Goal: Task Accomplishment & Management: Use online tool/utility

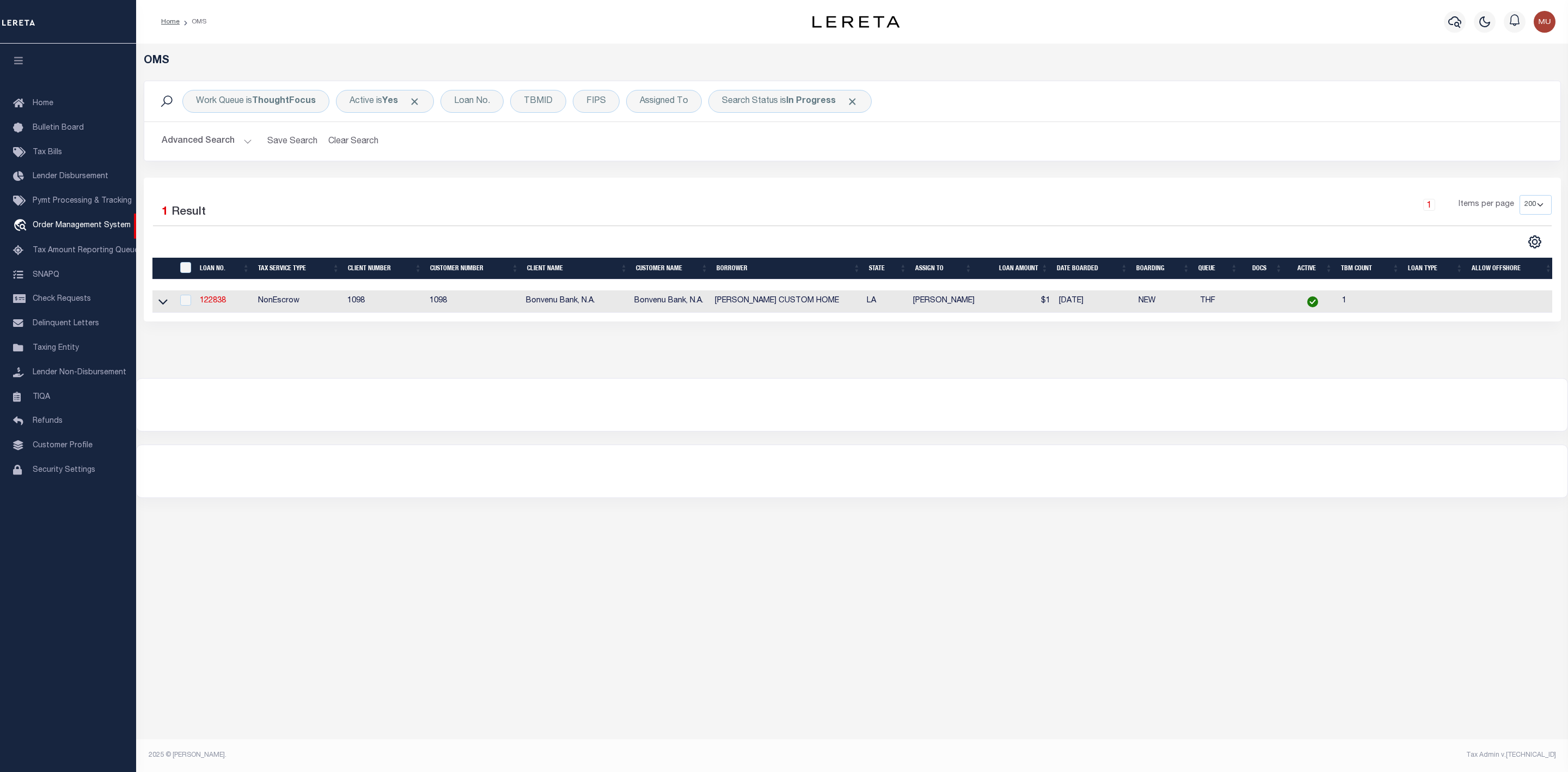
select select "200"
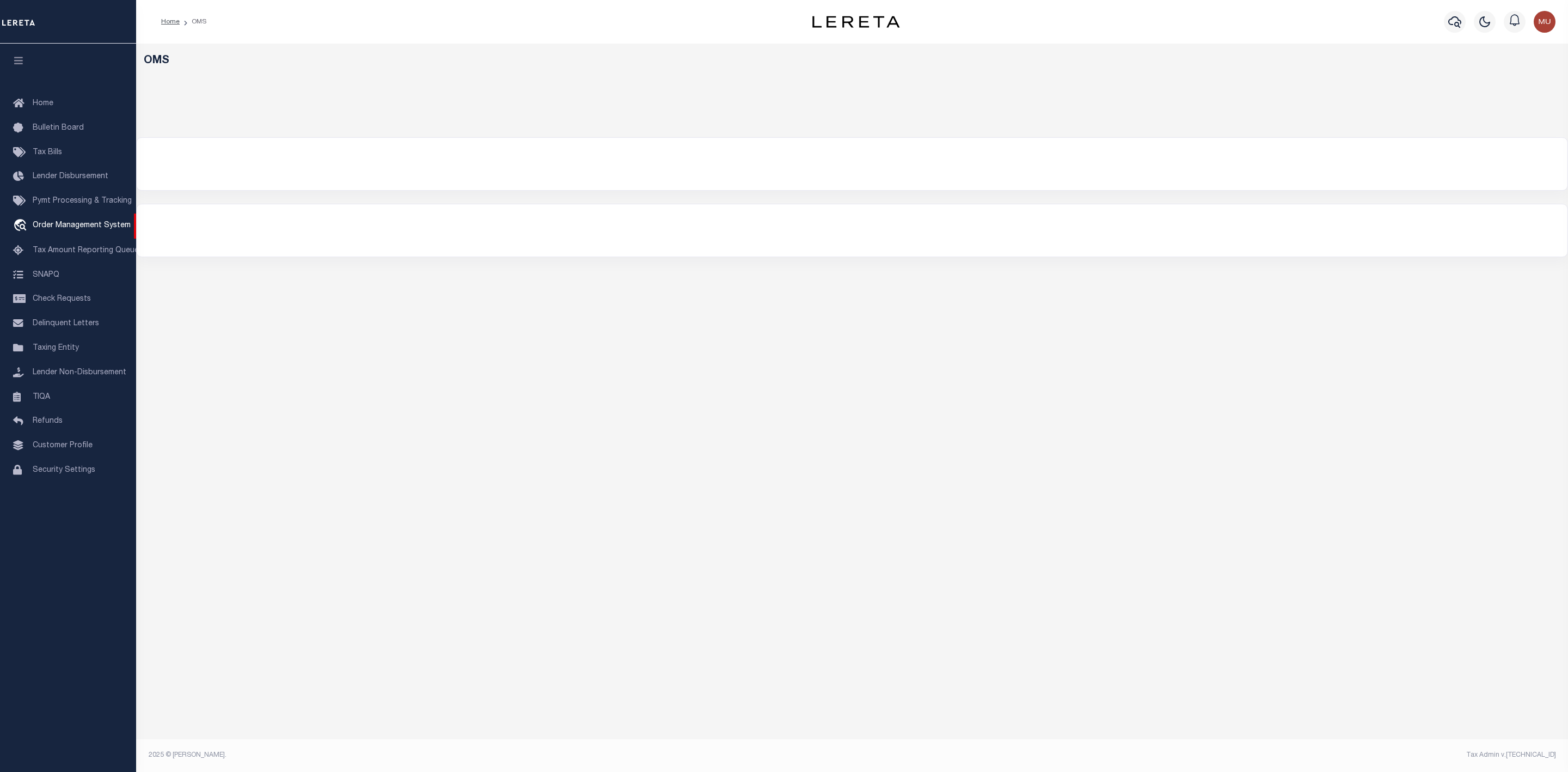
select select "200"
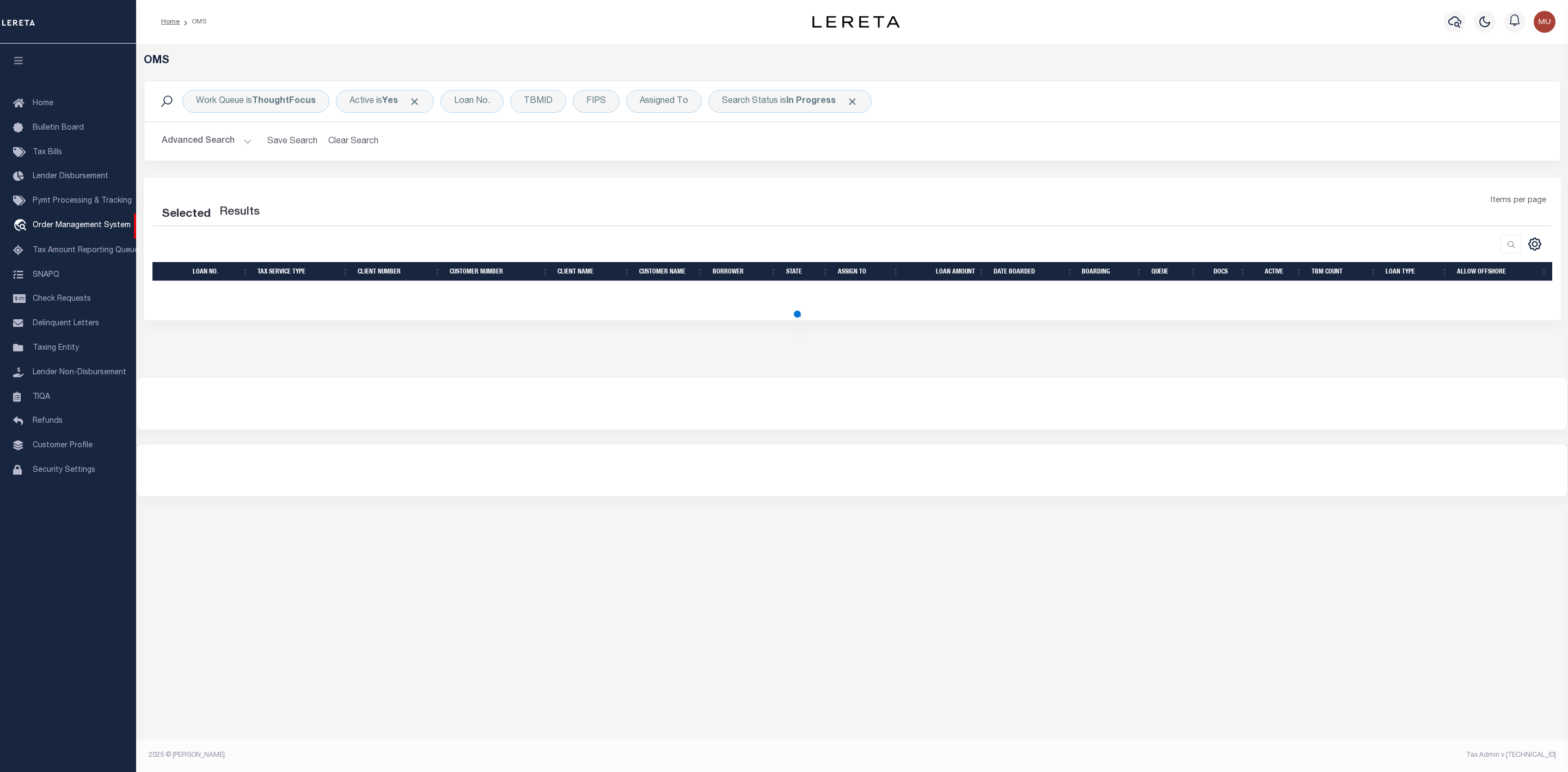
select select "200"
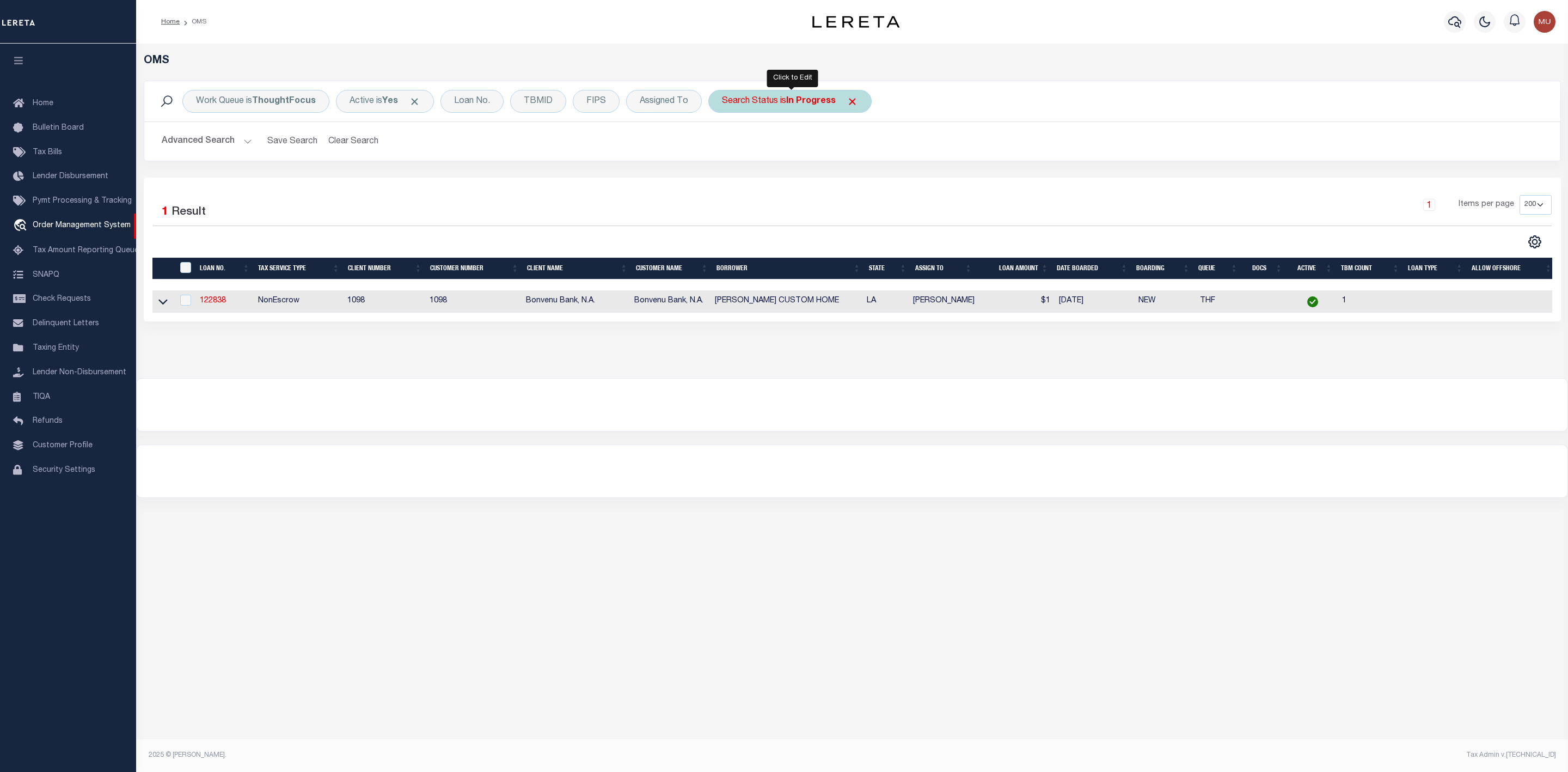
click at [768, 106] on div "Search Status is In Progress" at bounding box center [790, 101] width 163 height 23
click at [774, 149] on select "Automated Search Bad Parcel Complete Duplicate Parcel High Dollar Reporting In …" at bounding box center [802, 154] width 160 height 20
select select "RD"
click at [724, 145] on select "Automated Search Bad Parcel Complete Duplicate Parcel High Dollar Reporting In …" at bounding box center [802, 154] width 160 height 20
click at [868, 188] on input "Apply" at bounding box center [866, 179] width 32 height 18
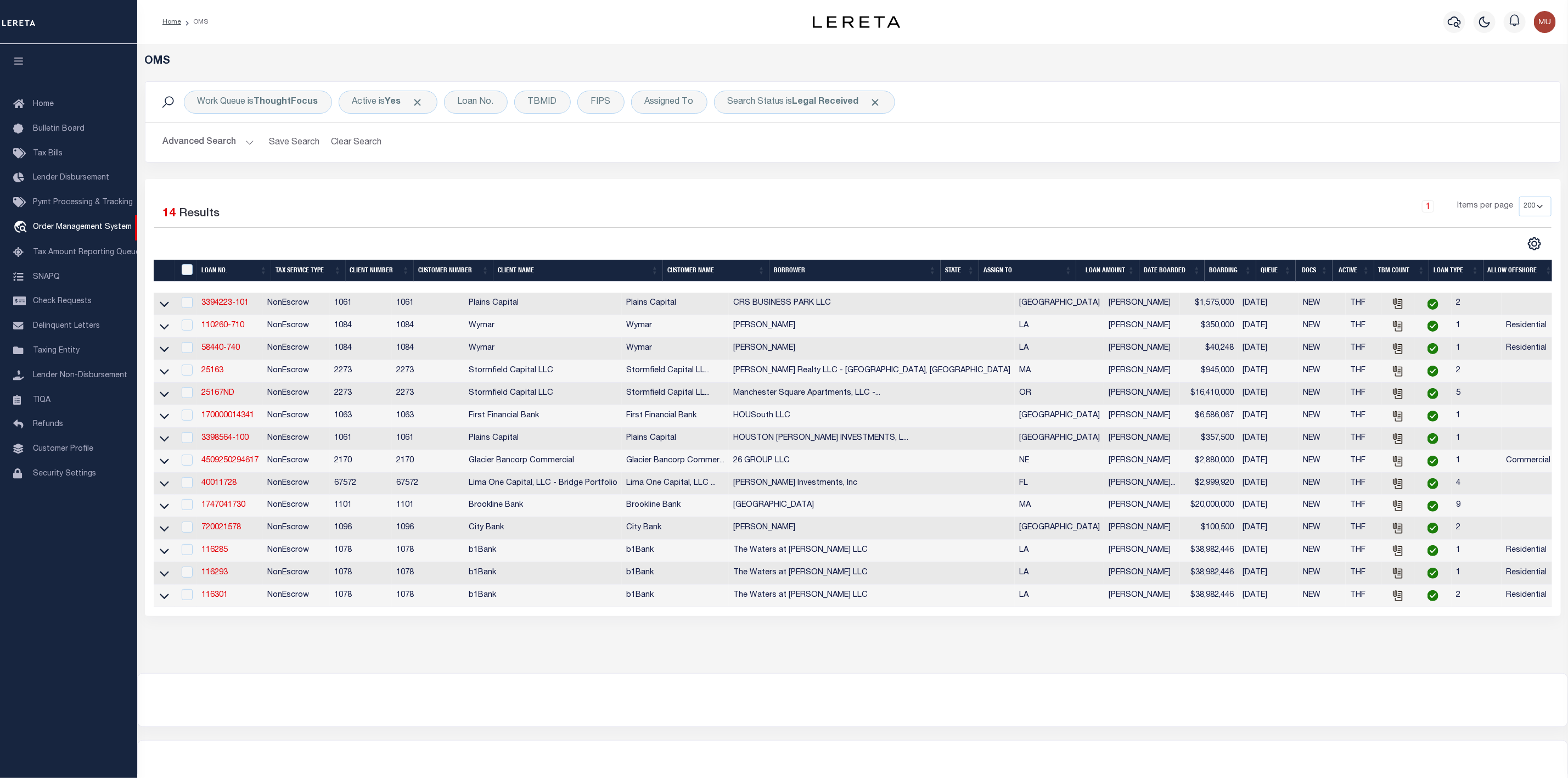
click at [1067, 269] on th "ASSIGN TO" at bounding box center [1028, 271] width 98 height 23
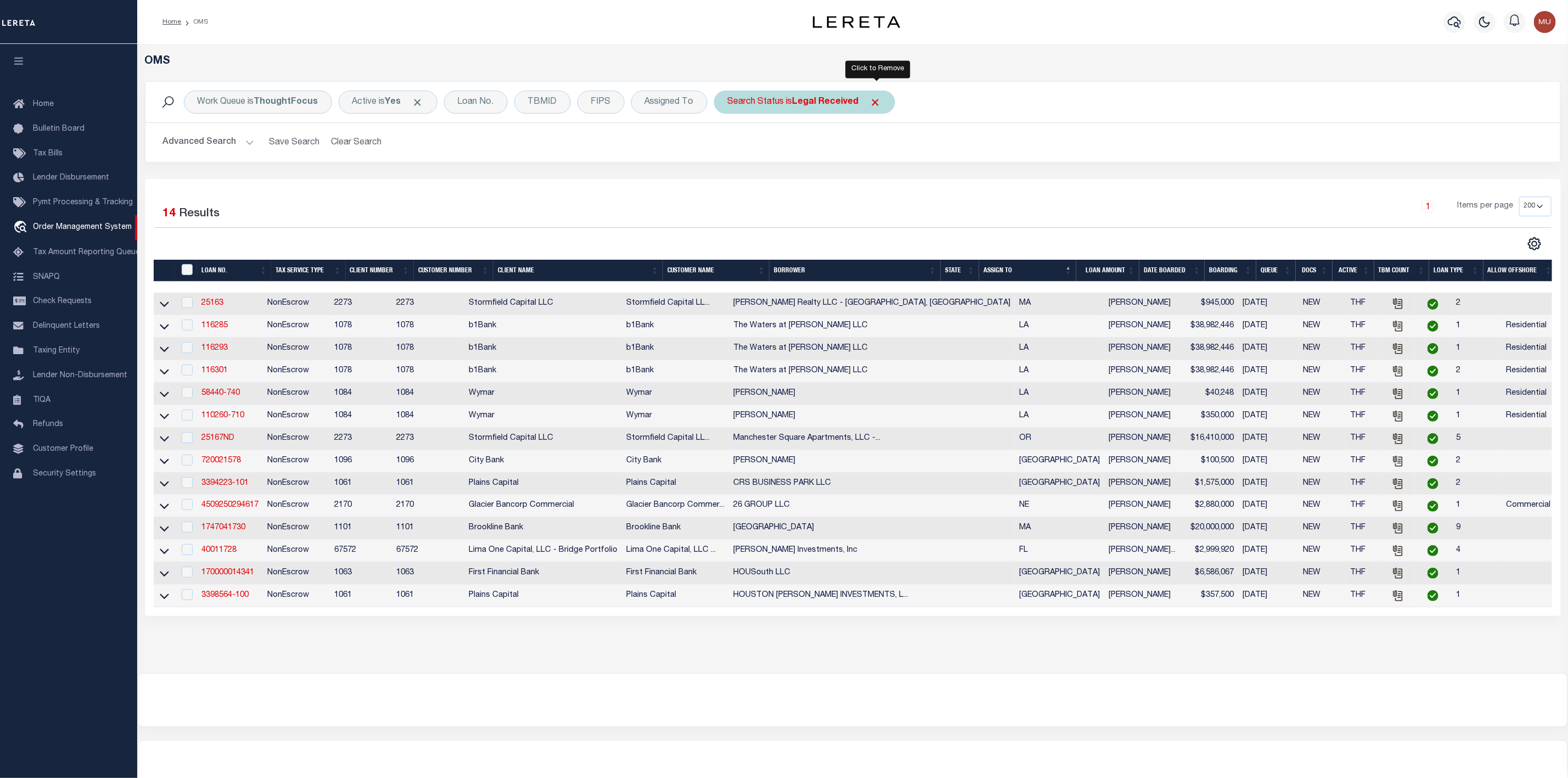
click at [880, 106] on span "Click to Remove" at bounding box center [875, 102] width 11 height 11
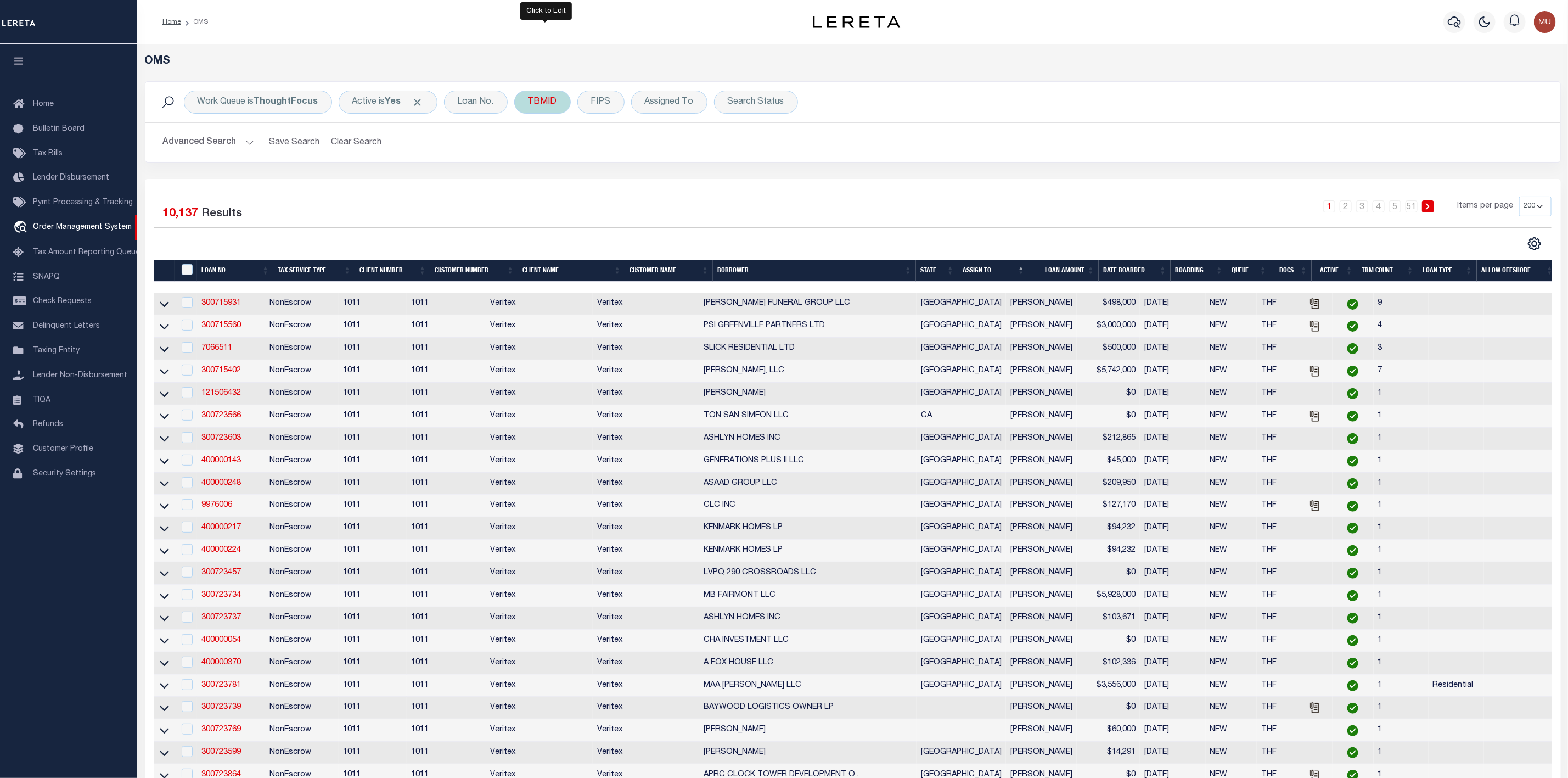
click at [545, 102] on div "TBMID" at bounding box center [543, 102] width 56 height 23
click at [555, 147] on input "number" at bounding box center [609, 151] width 162 height 20
type input "3500582"
click at [673, 180] on input "Apply" at bounding box center [673, 175] width 33 height 18
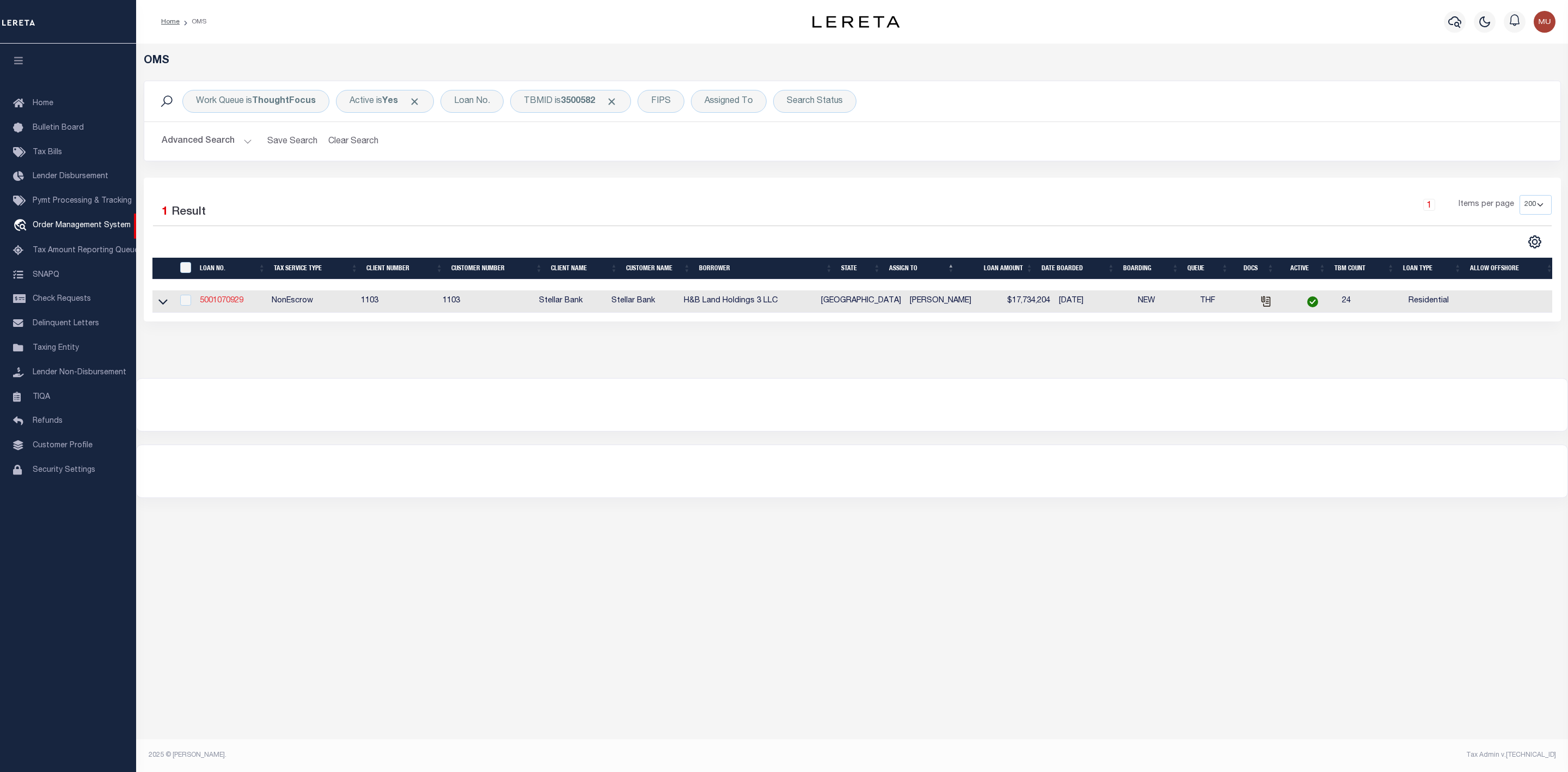
click at [229, 304] on link "5001070929" at bounding box center [221, 301] width 44 height 8
type input "5001070929"
type input "H&B Land Holdings 3 LLC"
select select
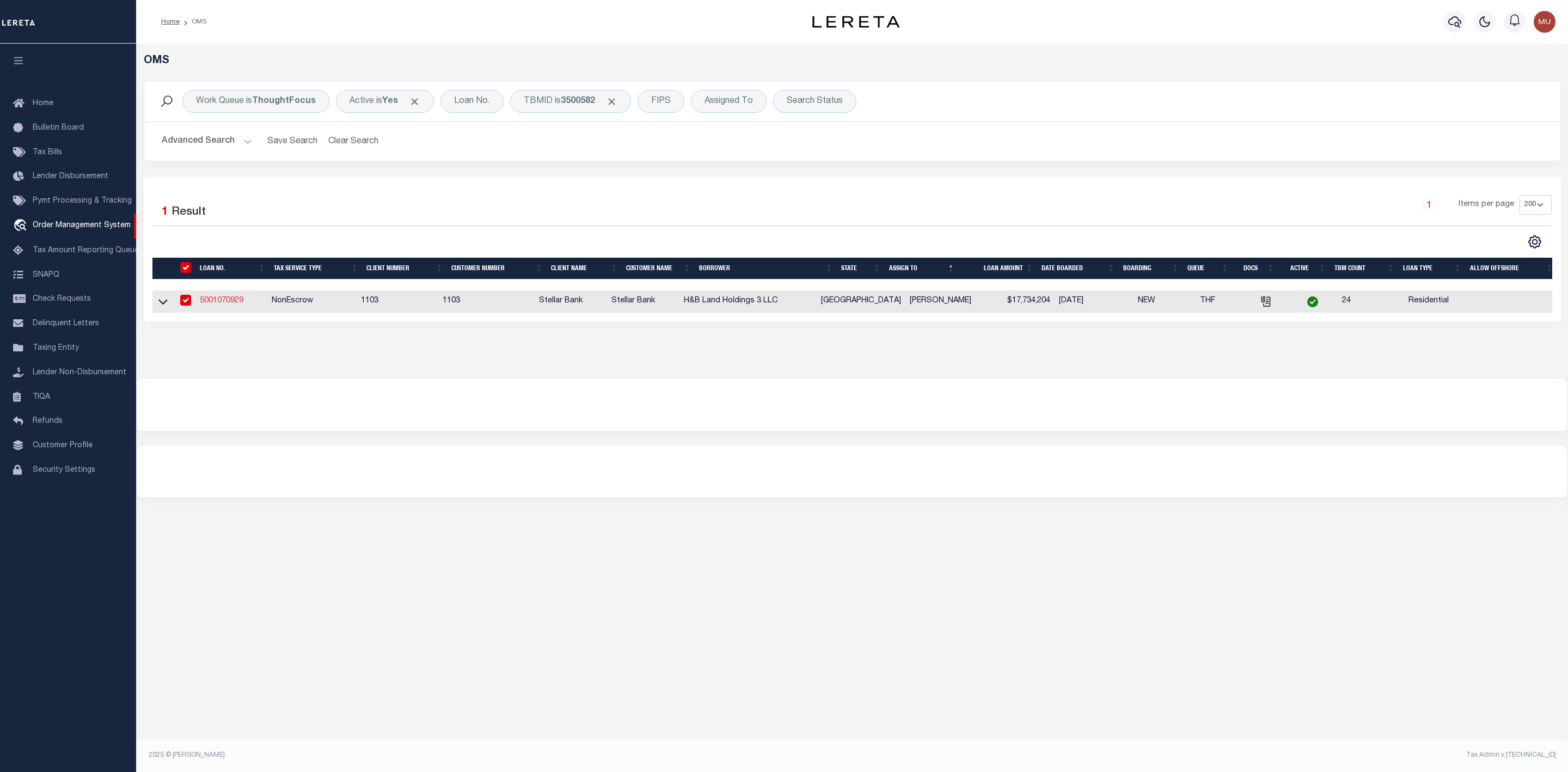
type input "[STREET_ADDRESS]"
type input "[GEOGRAPHIC_DATA] TX 77041-2037"
type input "[DATE]"
select select "10"
select select "NonEscrow"
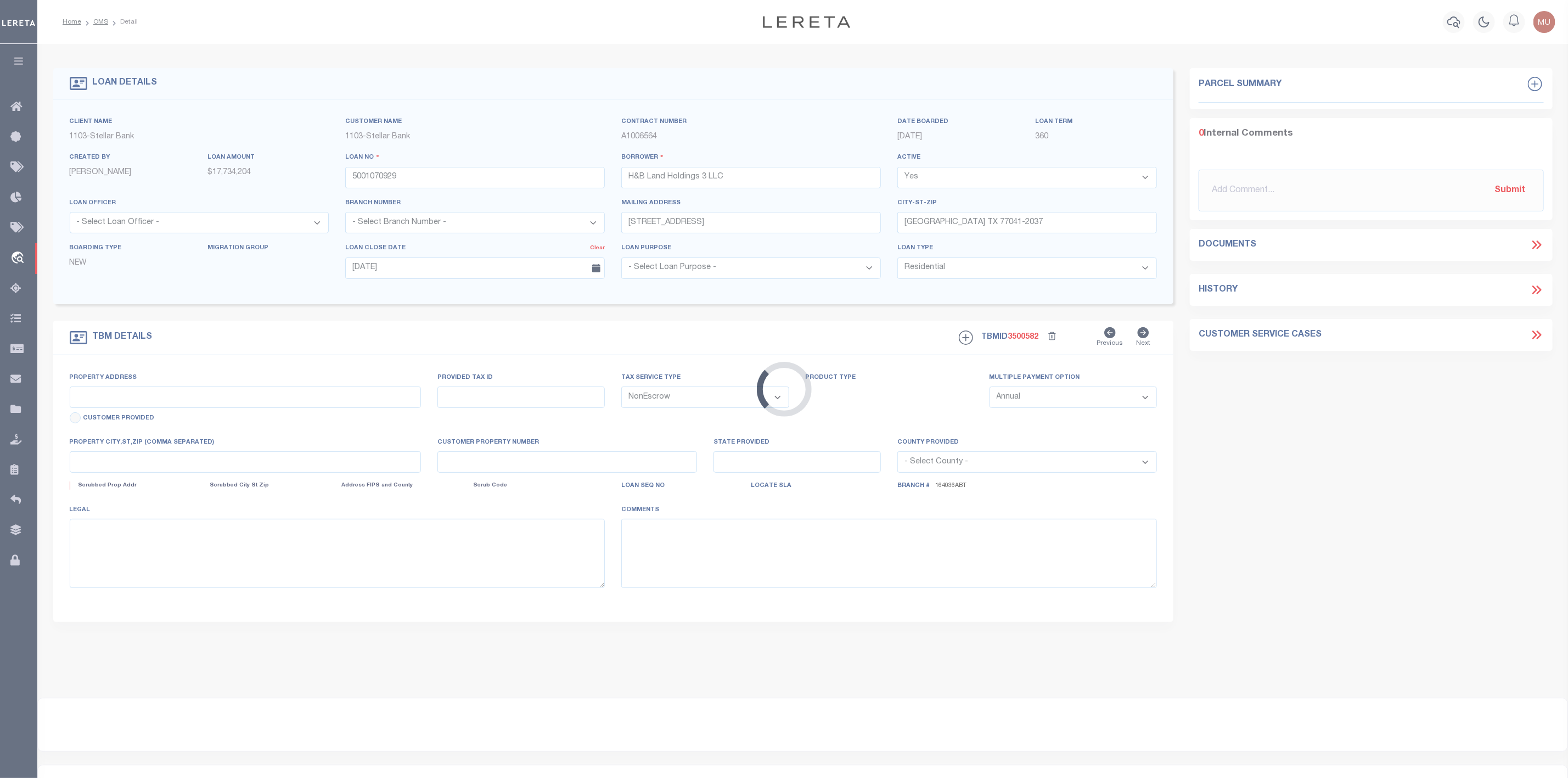
select select "11286"
type input "[STREET_ADDRESS]"
select select
type input "[PERSON_NAME] TX 77417-0262"
type textarea "Emberly Sec 1 - [GEOGRAPHIC_DATA] Lots 5, 10, 13, 17, 27, 29, 31, 33, 35, 37, 3…"
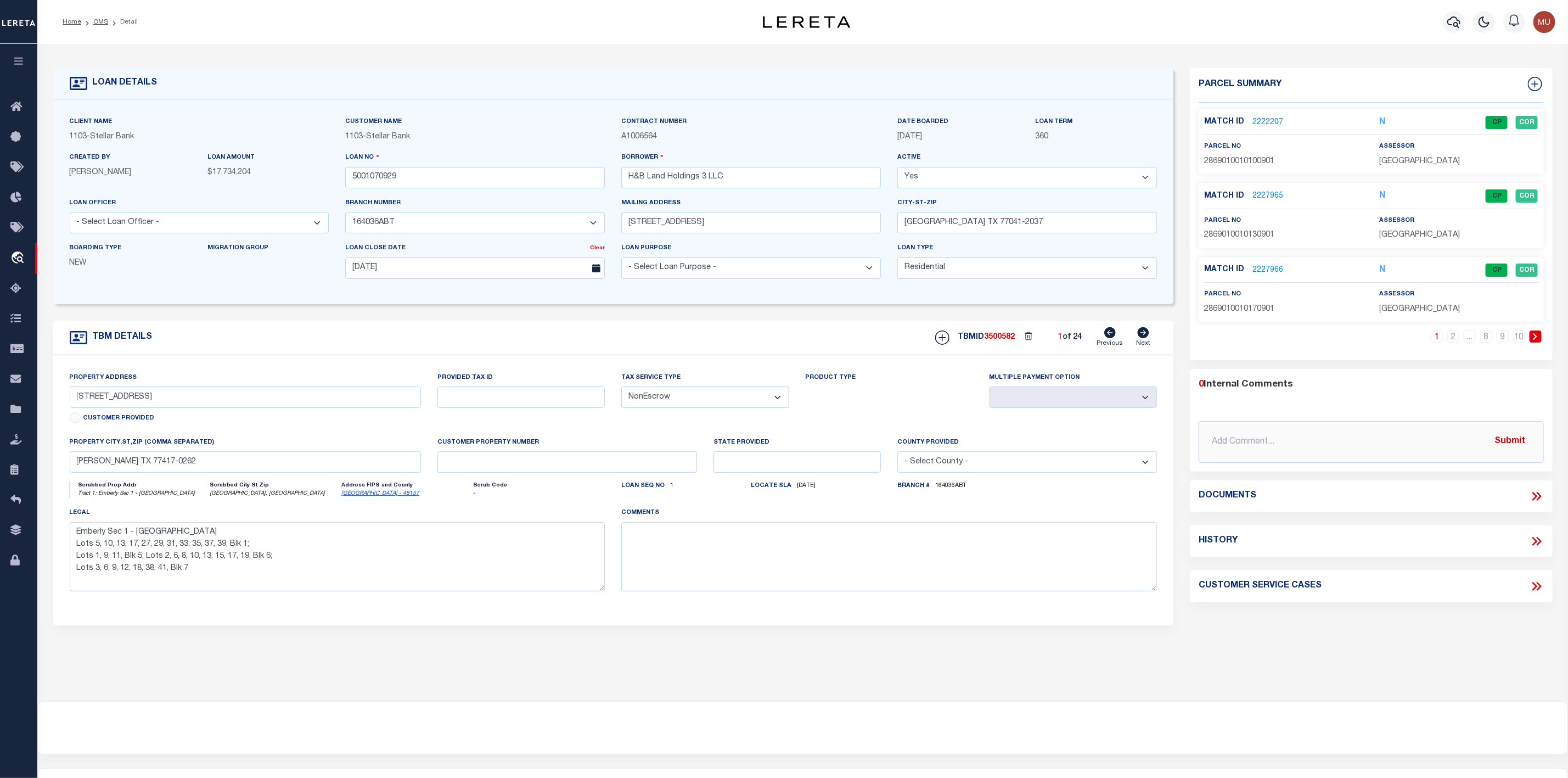
click at [1258, 127] on link "2222207" at bounding box center [1267, 122] width 30 height 11
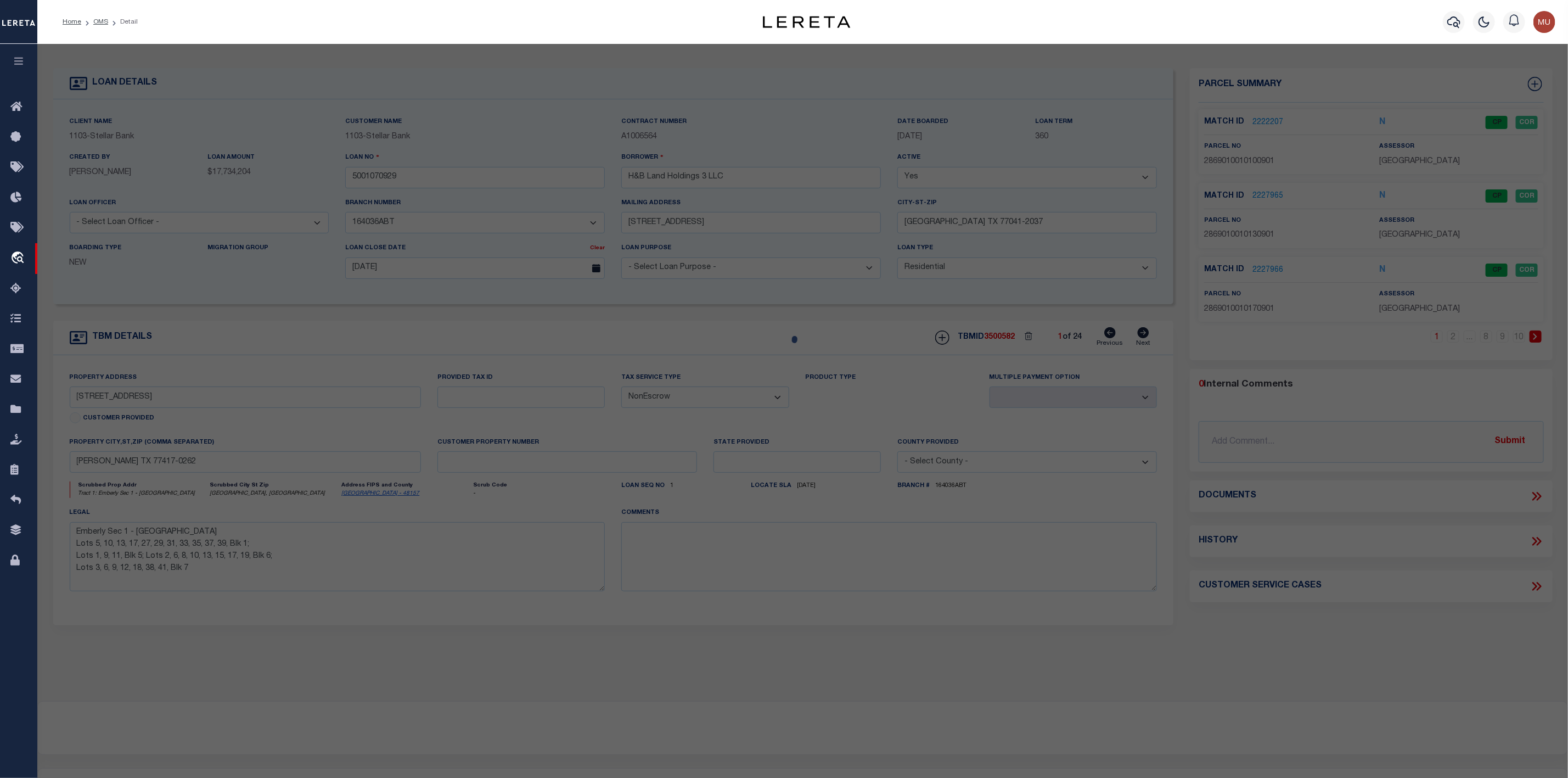
checkbox input "false"
select select "CP"
type input "H & B Land Holdings LLC"
select select "AGW"
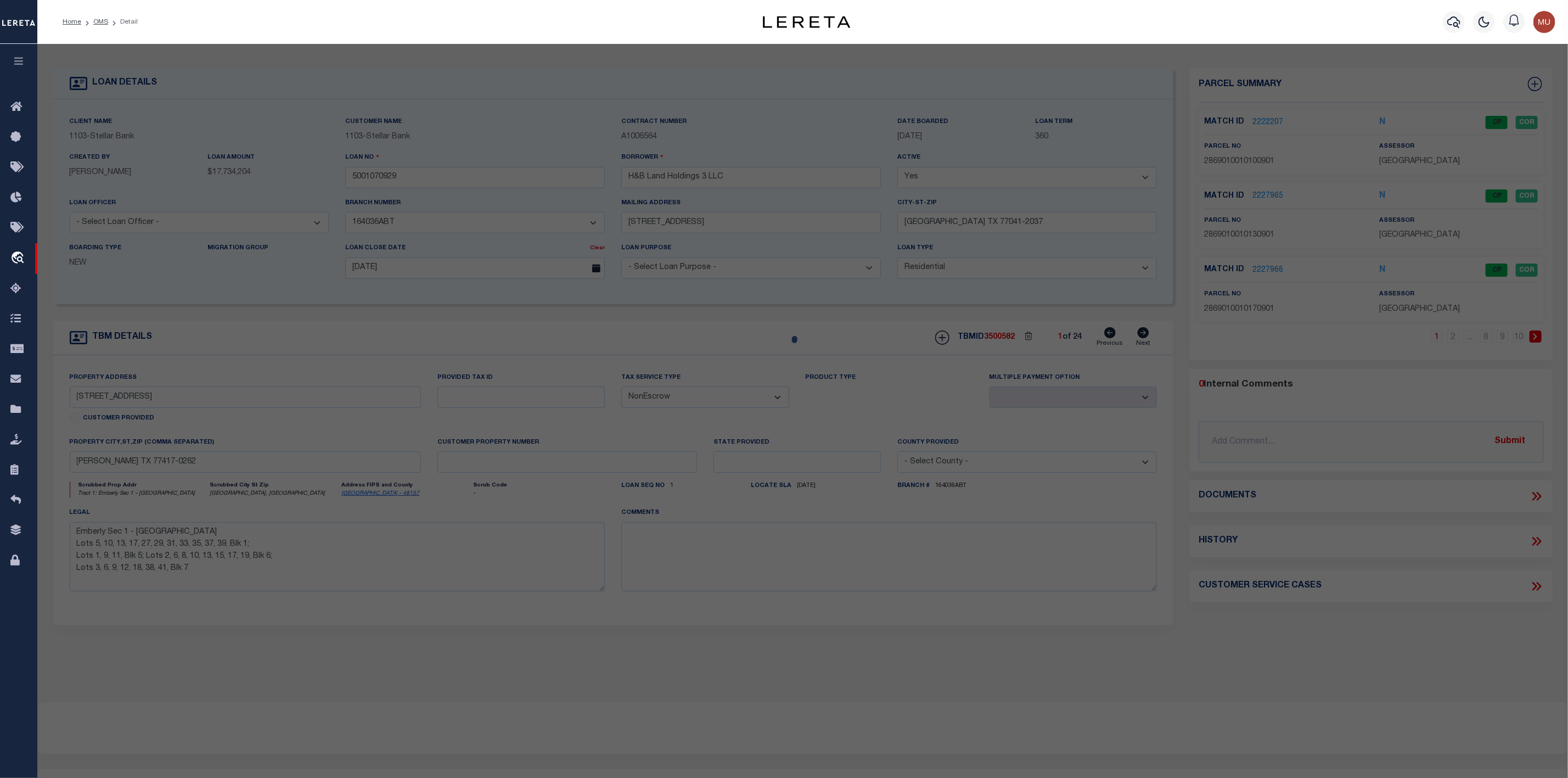
select select "ADD"
type input "[STREET_ADDRESS],"
type input "[PERSON_NAME][GEOGRAPHIC_DATA]"
type textarea "Emberly Sec 1, BLOCK 1, Lot 10"
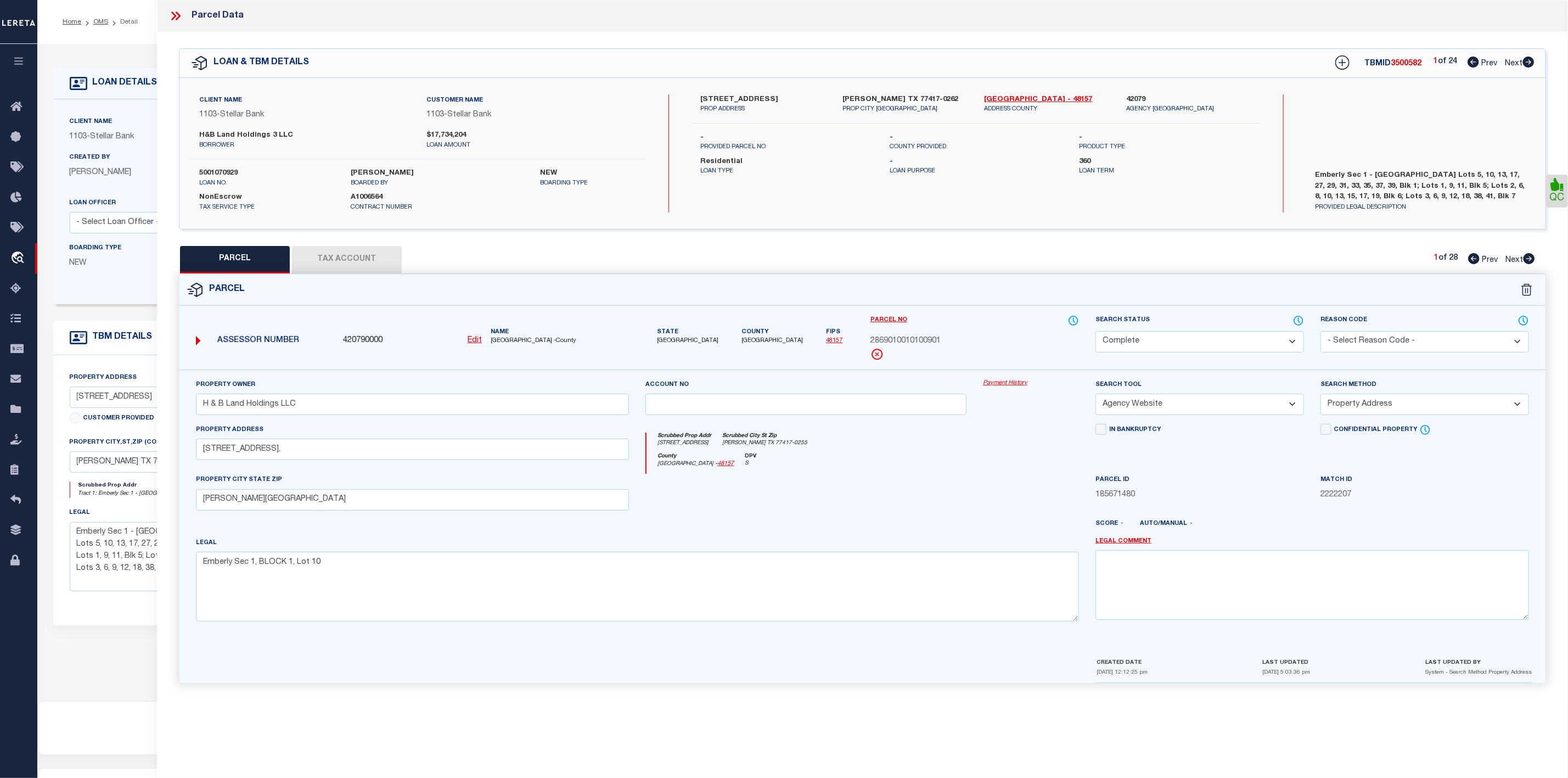
click at [1527, 260] on icon at bounding box center [1529, 258] width 11 height 11
select select "AS"
select select
checkbox input "false"
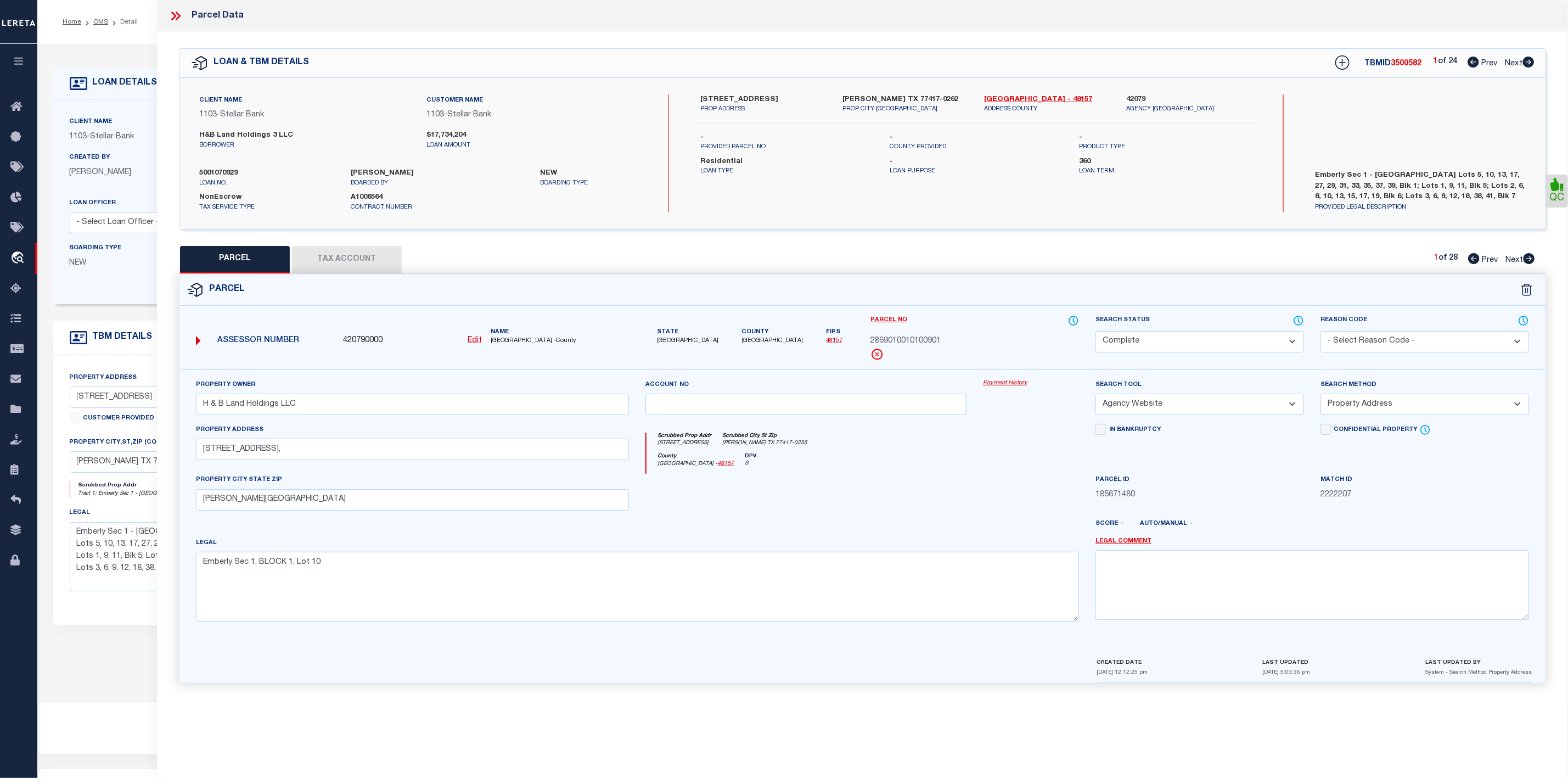
checkbox input "false"
select select "CP"
type input "H & B Land Holdings LLC"
select select "AGW"
select select "ADD"
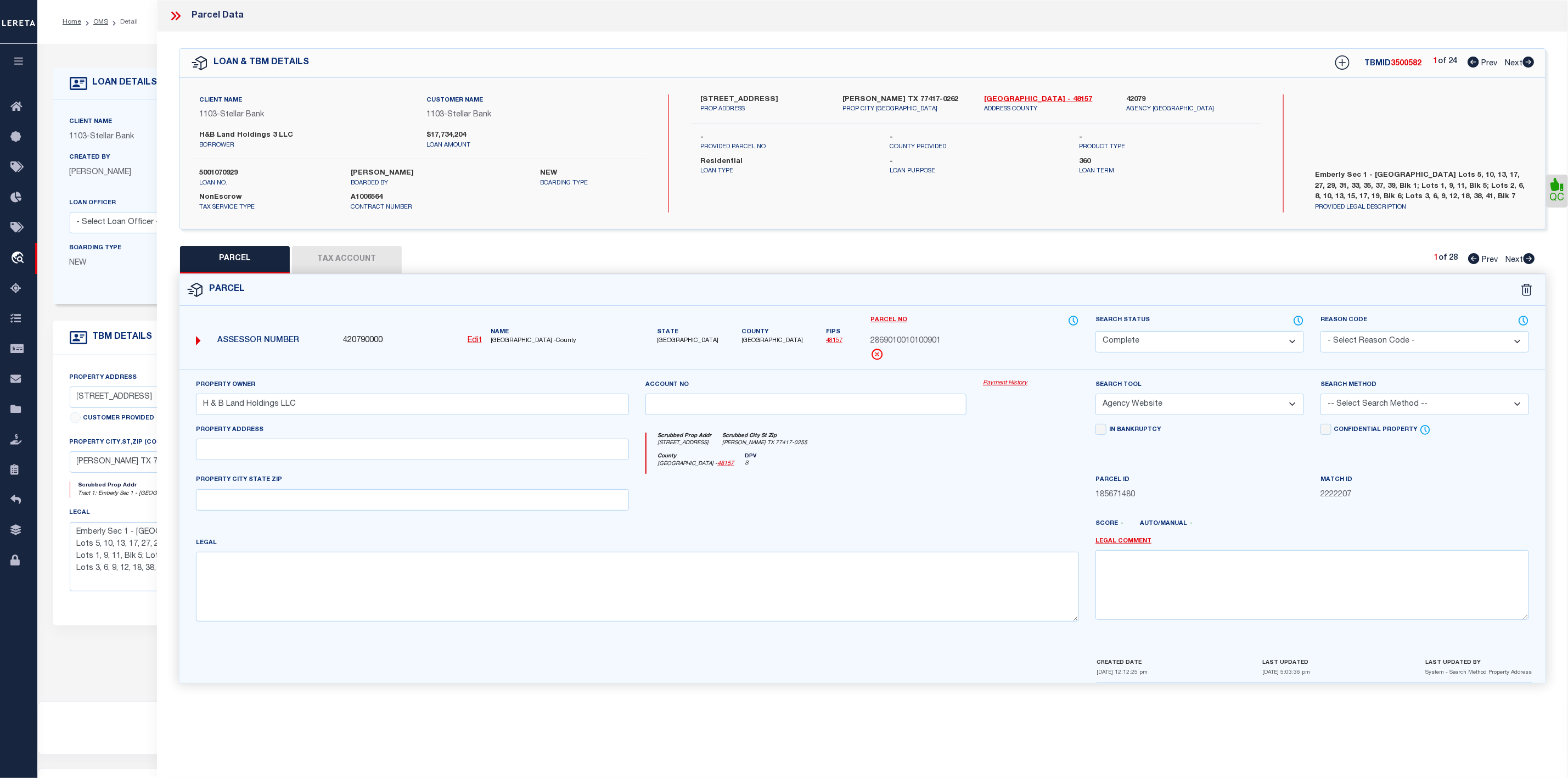
type input "[STREET_ADDRESS]"
type input "[PERSON_NAME][GEOGRAPHIC_DATA]"
type textarea "Emberly Sec 1, BLOCK 1, Lot 13"
drag, startPoint x: 234, startPoint y: 570, endPoint x: 173, endPoint y: 572, distance: 61.0
click at [173, 572] on div "Property Owner H & B Land Holdings LLC Account no Payment History Search Tool" at bounding box center [862, 526] width 1382 height 313
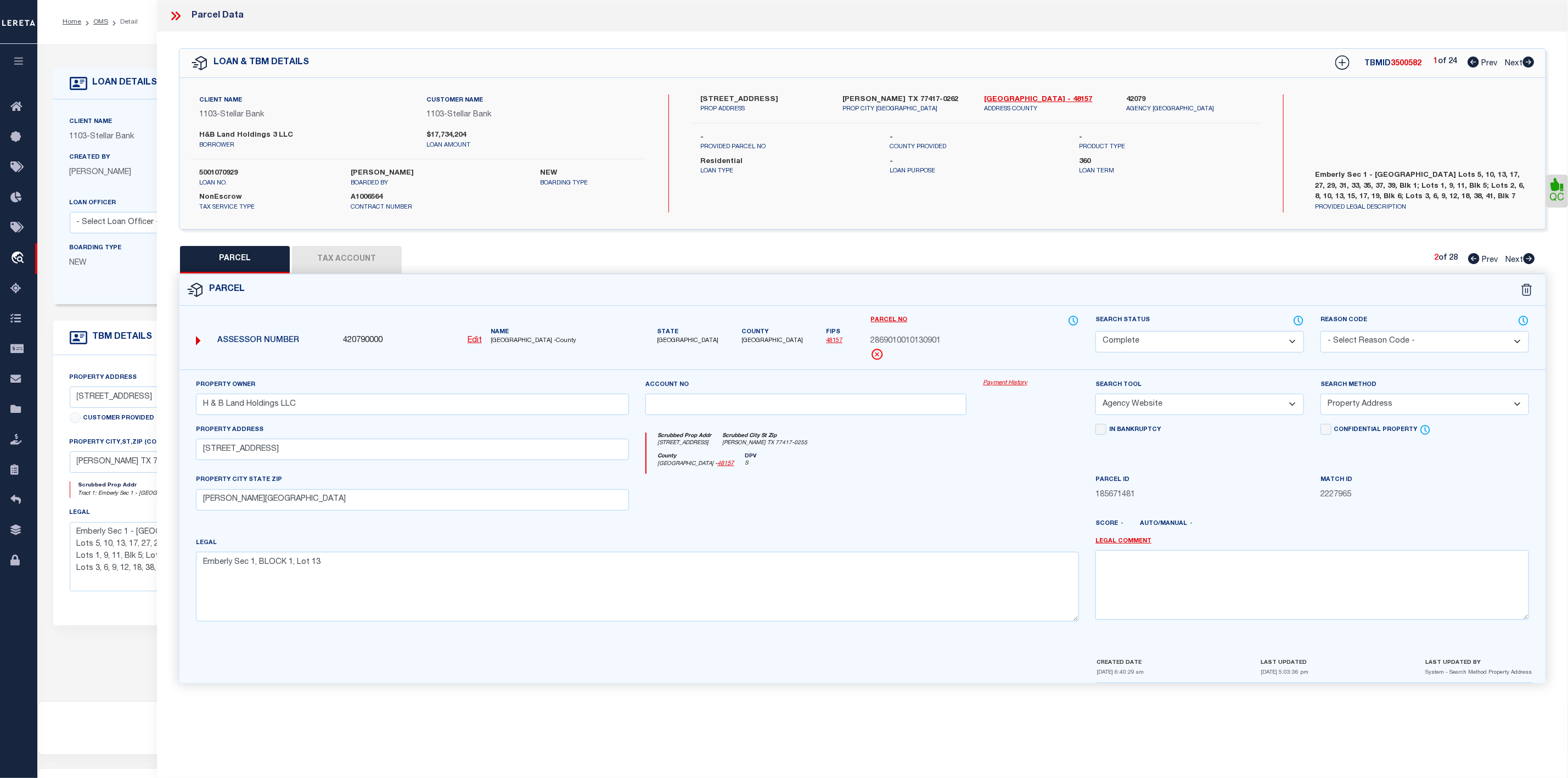
click at [1530, 260] on icon at bounding box center [1529, 258] width 12 height 11
select select "AS"
select select
checkbox input "false"
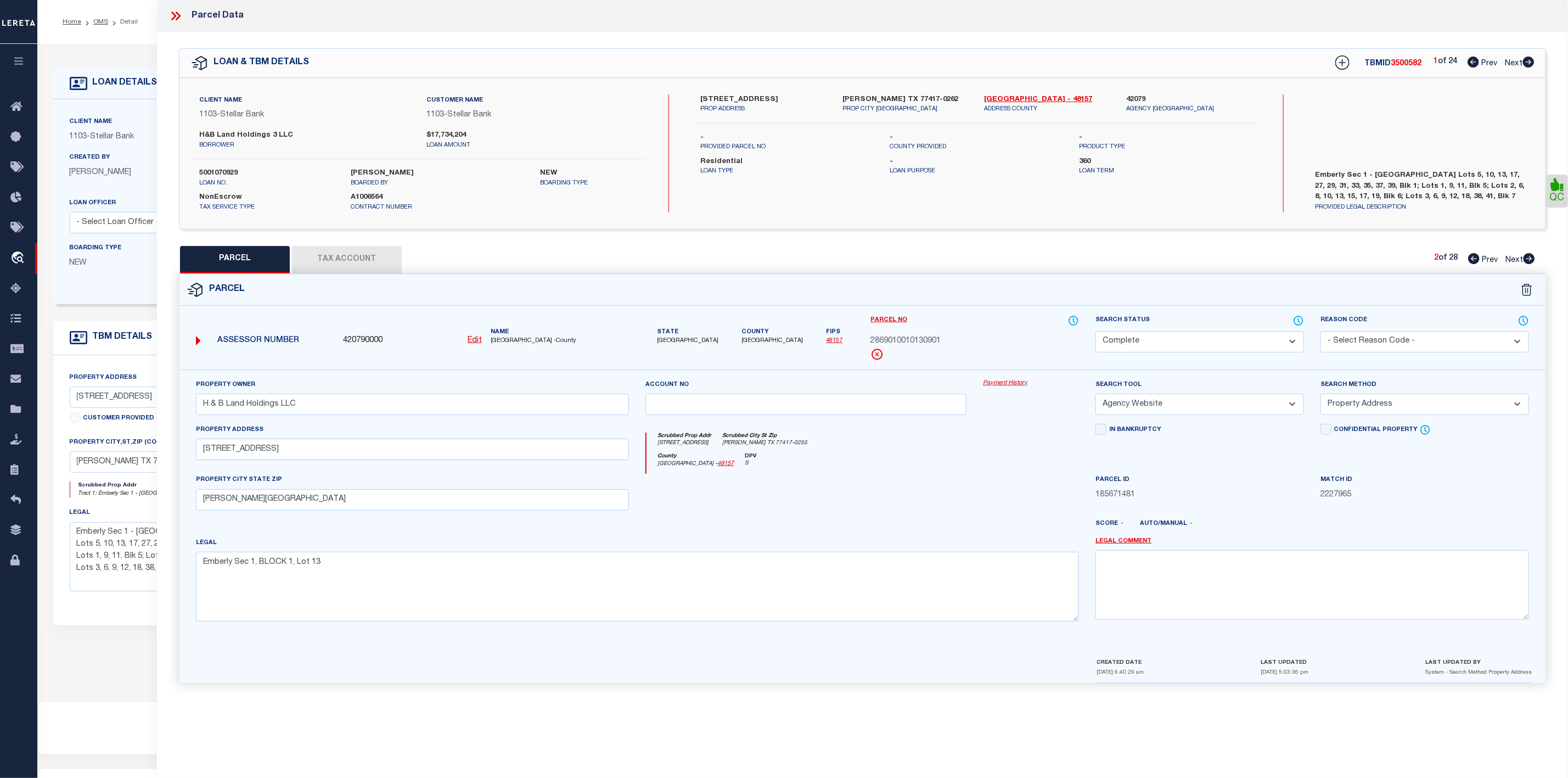
checkbox input "false"
select select "CP"
type input "H & B Land Holdings LLC"
select select "AGW"
select select "ADD"
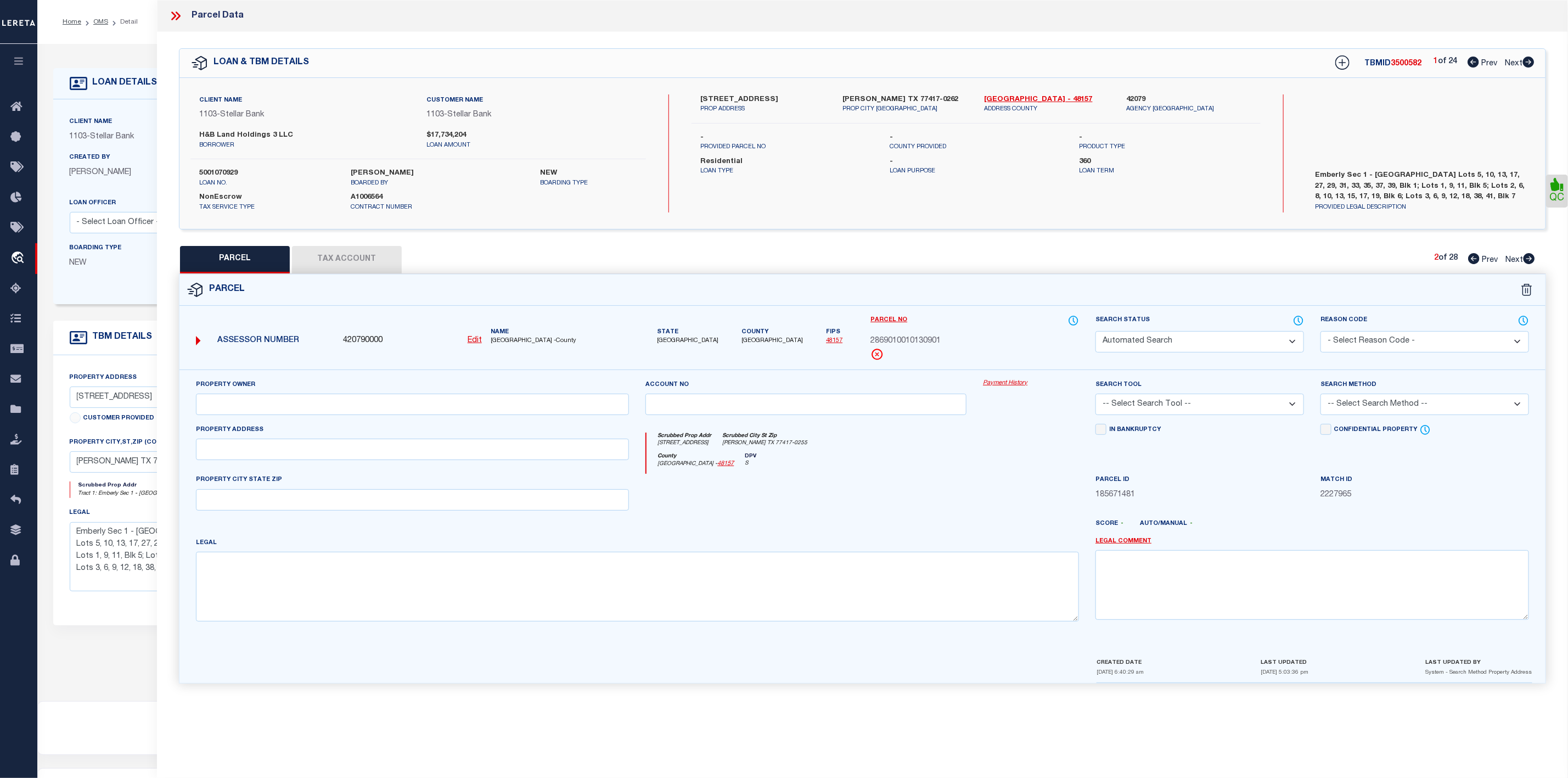
type input "[STREET_ADDRESS]"
type input "[PERSON_NAME] TX 77417"
type textarea "Emberly Sec 1, BLOCK 1, Lot 17"
drag, startPoint x: 324, startPoint y: 402, endPoint x: 184, endPoint y: 405, distance: 140.0
click at [184, 405] on div "Property Owner H & B Land Holdings LLC Account no Payment History Search Tool -…" at bounding box center [862, 513] width 1366 height 287
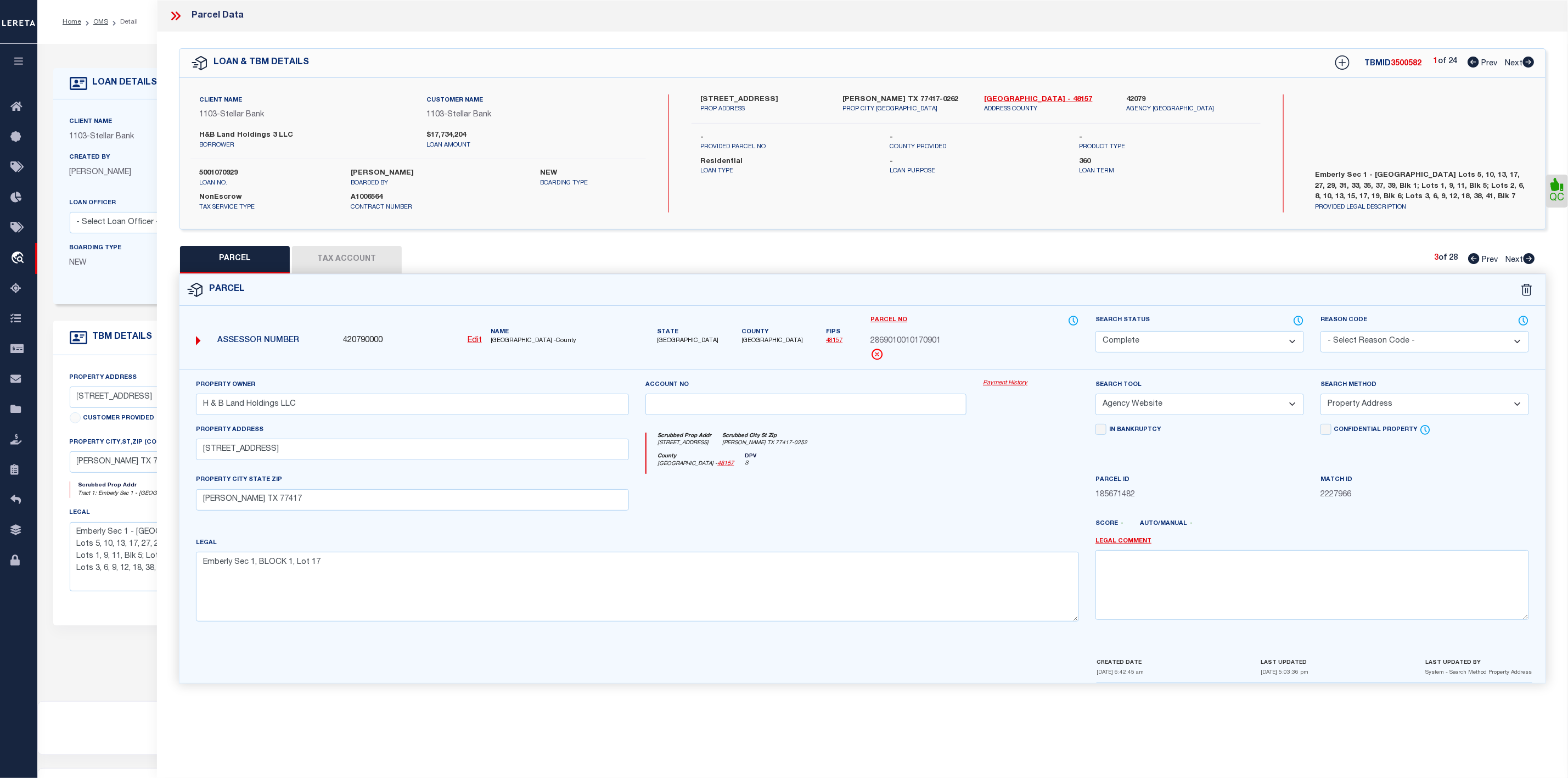
click at [1529, 260] on icon at bounding box center [1529, 258] width 11 height 11
select select "AS"
select select
checkbox input "false"
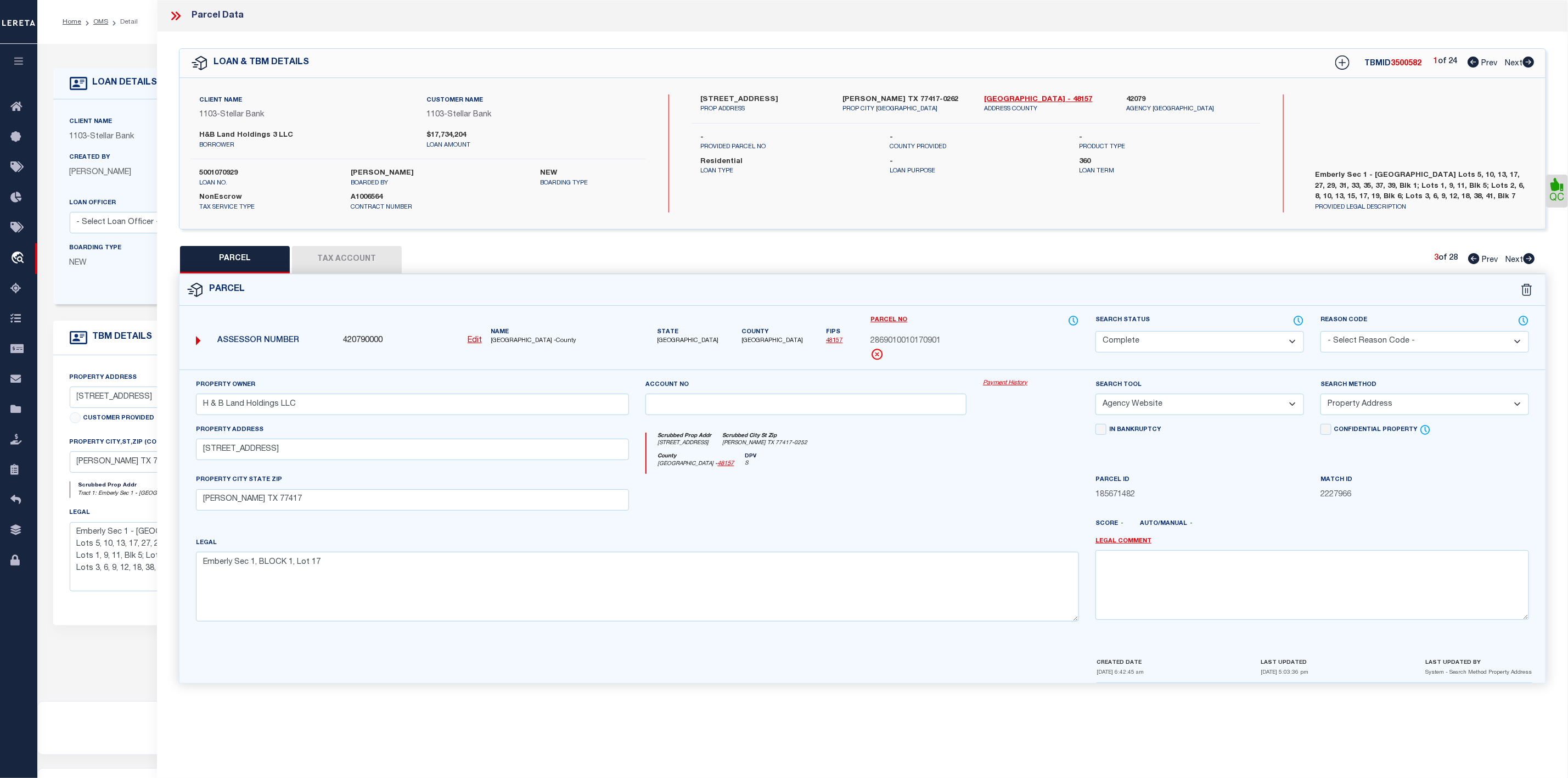
checkbox input "false"
select select "CP"
type input "H & B Land Holdings LLC"
select select "AGW"
select select "ADD"
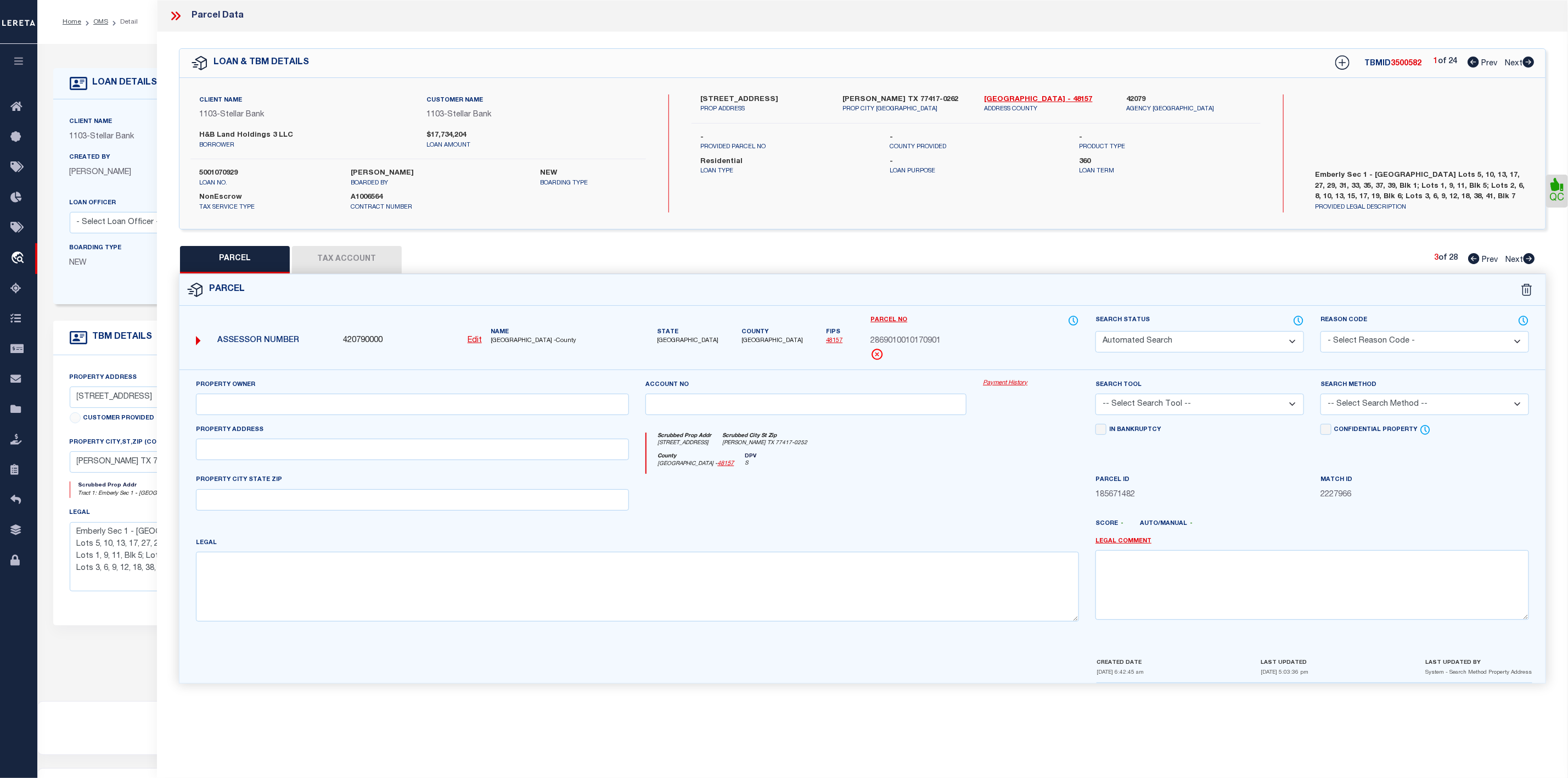
type input "[STREET_ADDRESS]"
type input "[PERSON_NAME][GEOGRAPHIC_DATA]"
type textarea "Emberly Sec 1, BLOCK 1, Lot 27"
click at [169, 13] on icon at bounding box center [175, 16] width 14 height 14
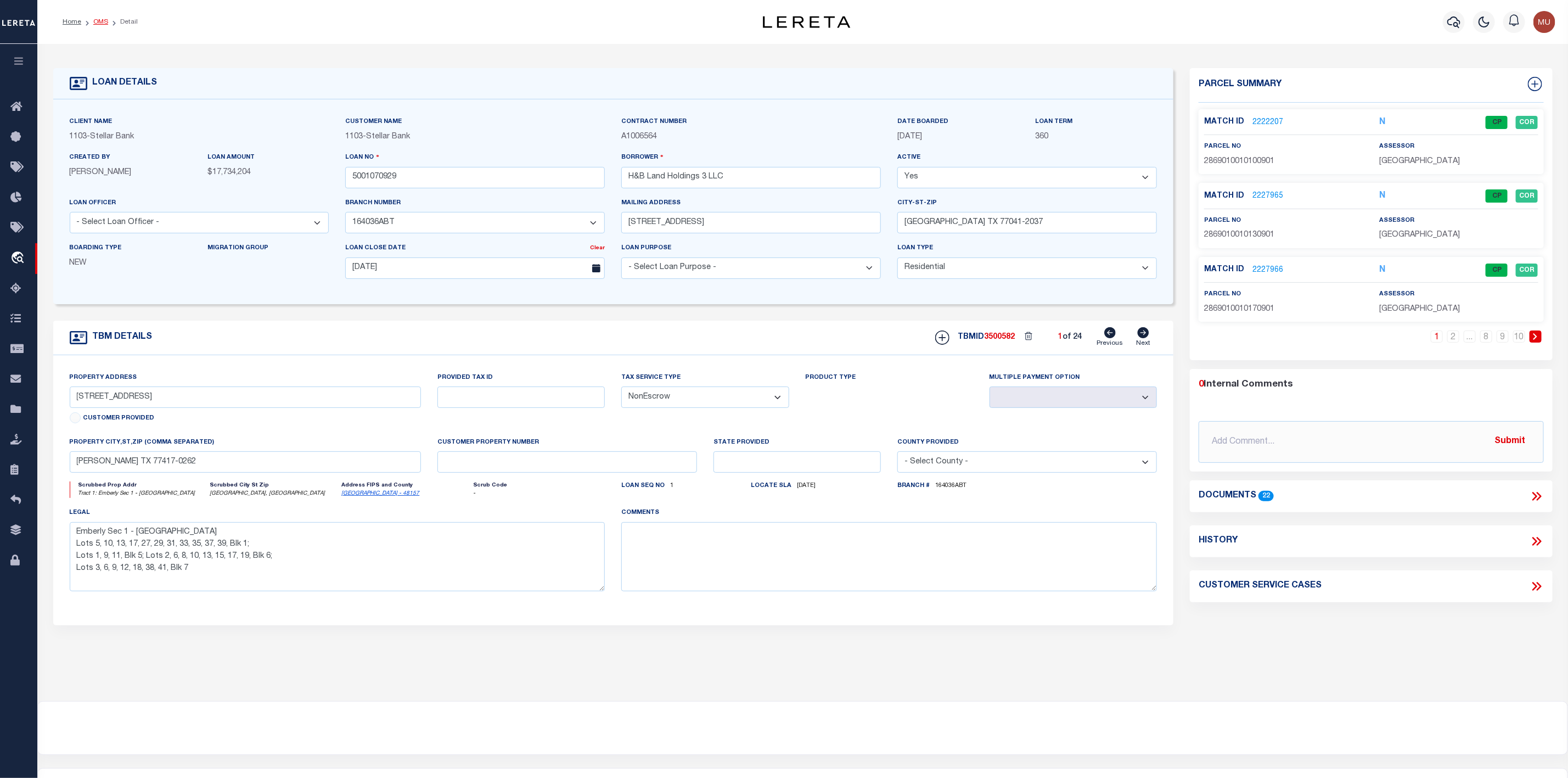
click at [101, 20] on link "OMS" at bounding box center [101, 22] width 15 height 7
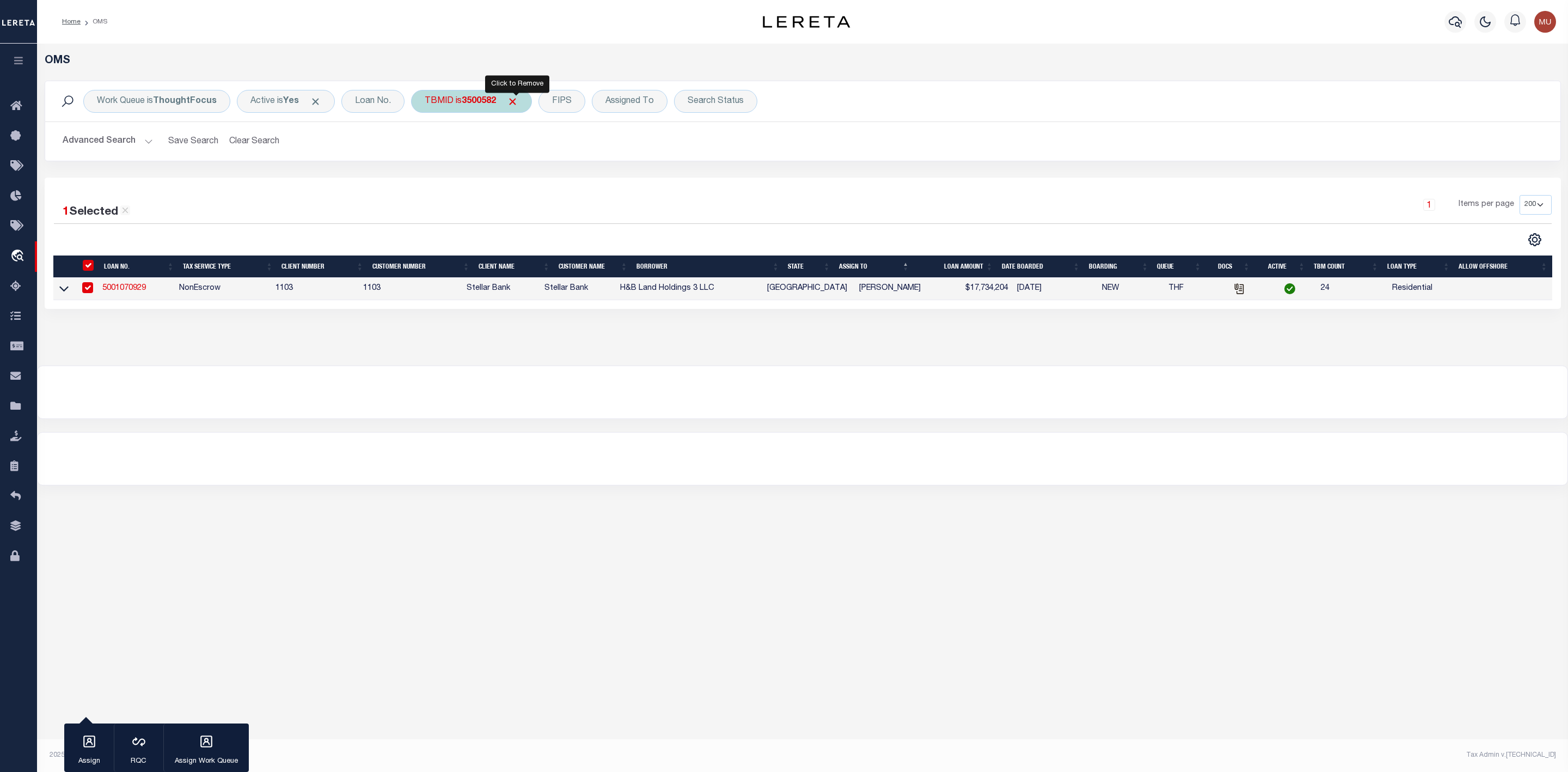
click at [518, 103] on span "Click to Remove" at bounding box center [512, 101] width 11 height 11
click at [446, 99] on div "TBMID" at bounding box center [439, 101] width 56 height 23
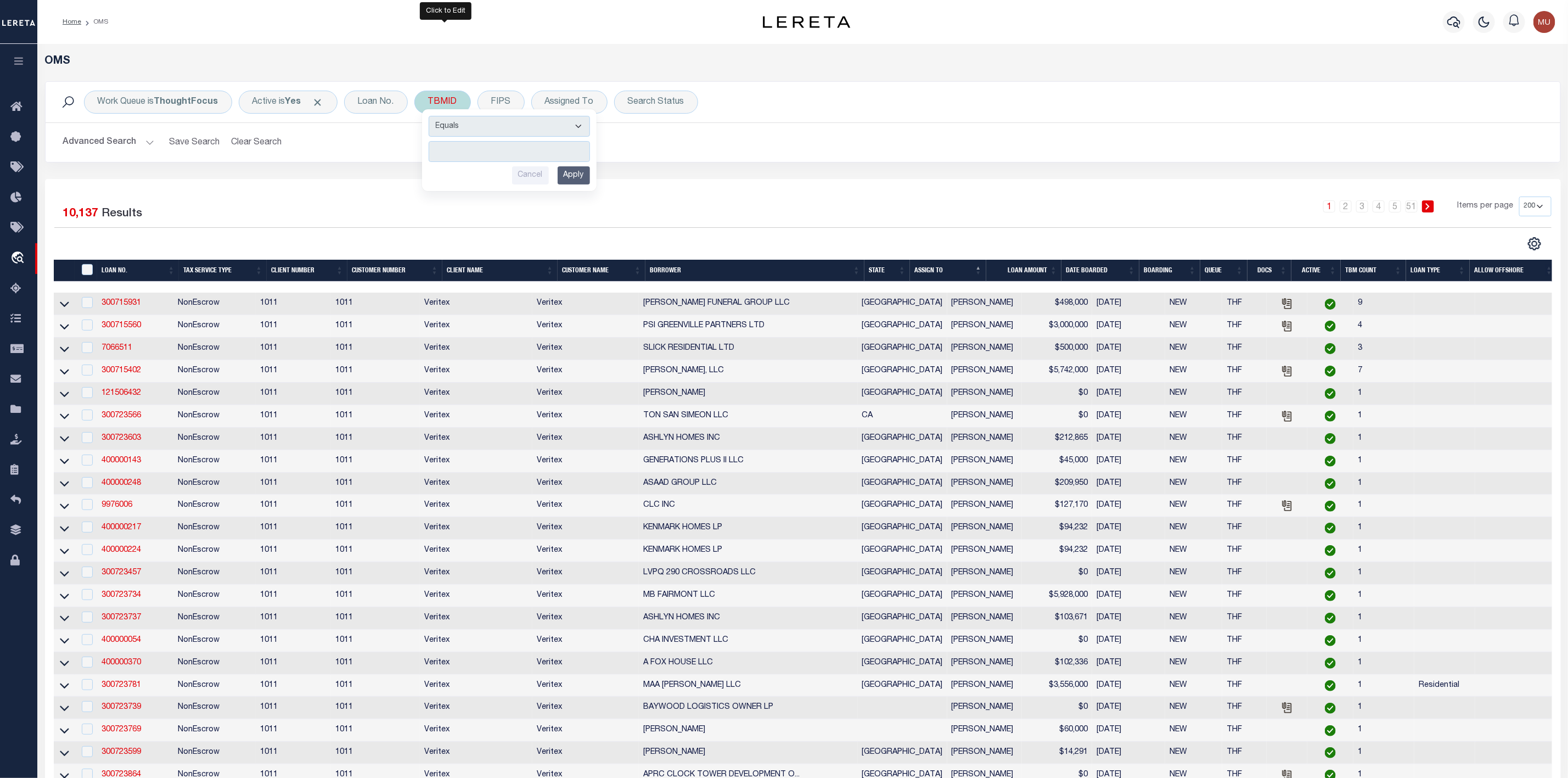
click at [466, 156] on input "number" at bounding box center [509, 151] width 162 height 20
type input "3431922"
click at [568, 173] on input "Apply" at bounding box center [574, 175] width 33 height 18
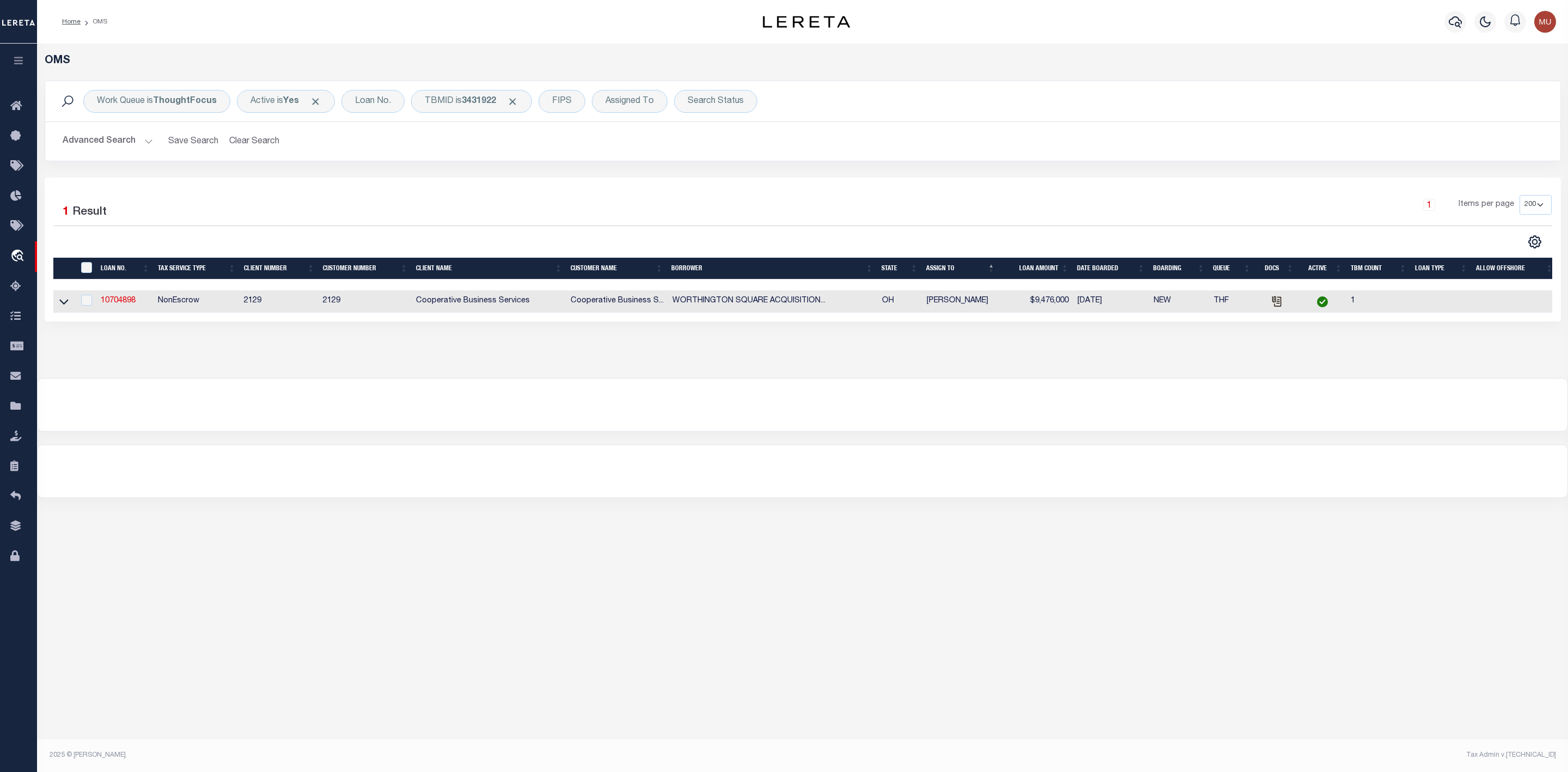
click at [123, 309] on td "10704898" at bounding box center [125, 301] width 57 height 23
checkbox input "true"
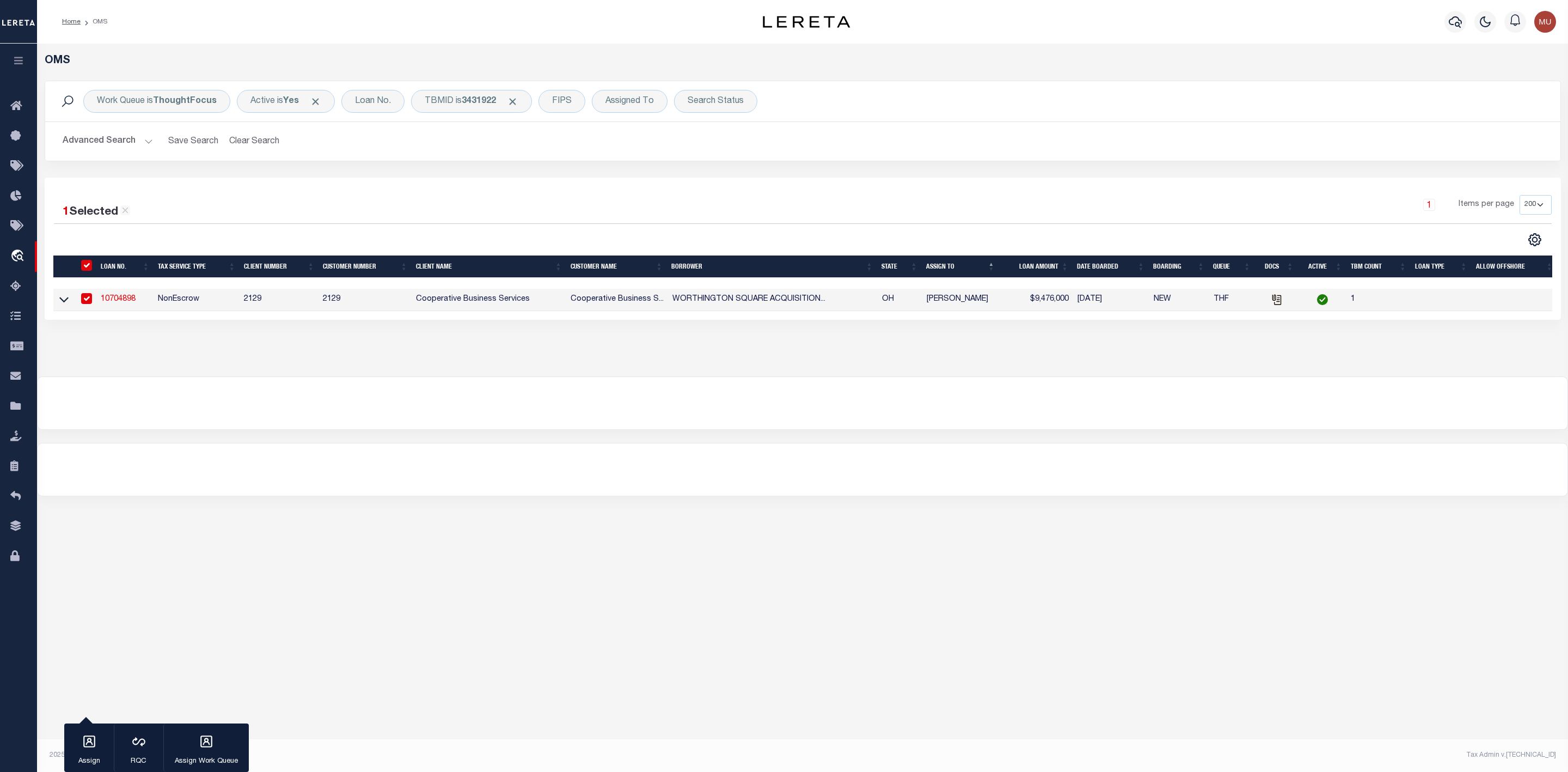
click at [123, 303] on link "10704898" at bounding box center [118, 299] width 35 height 8
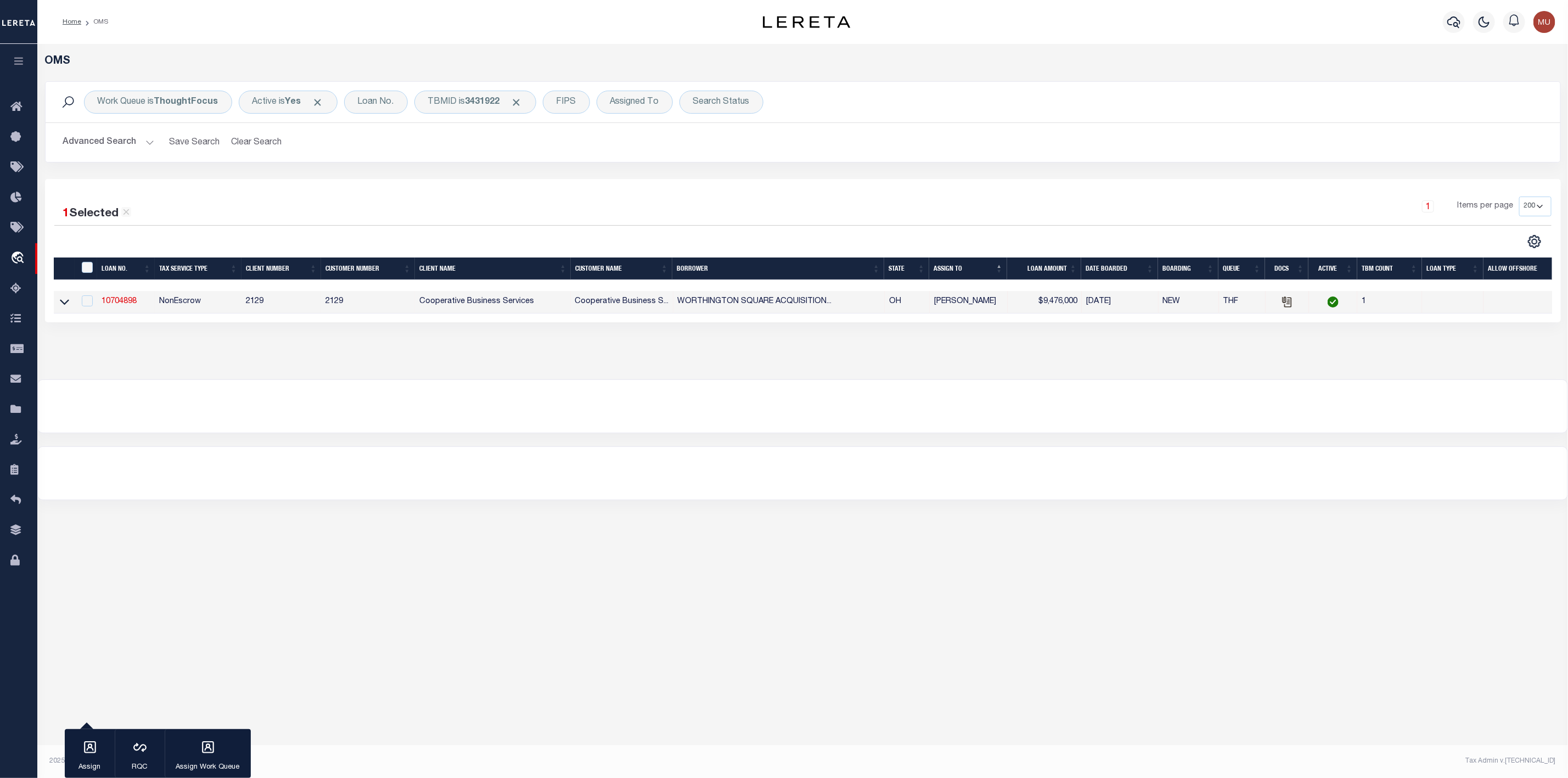
type input "10704898"
type input "WORTHINGTON SQUARE ACQUISITION LLC"
select select
type input "[GEOGRAPHIC_DATA]"
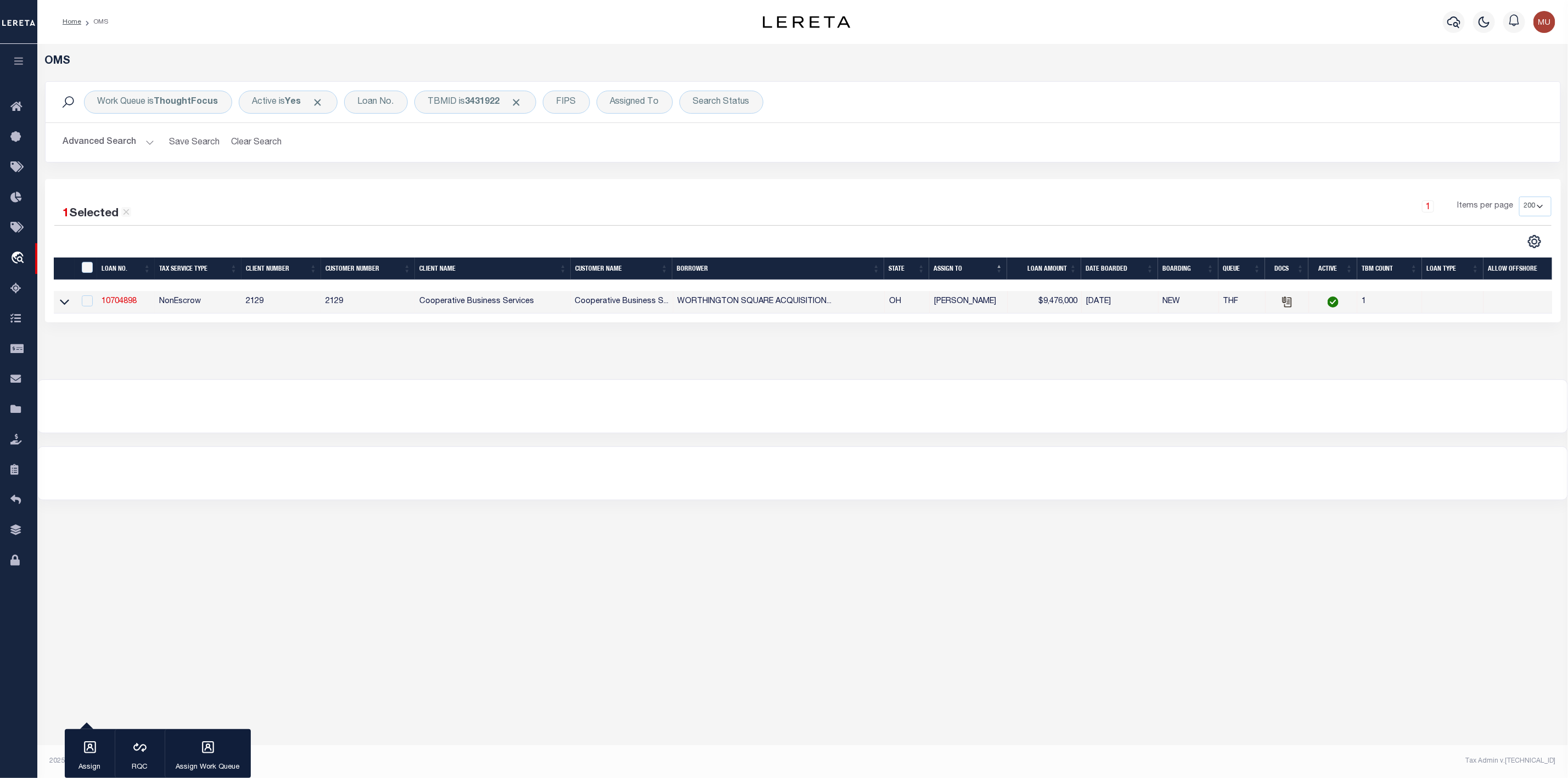
type input "[GEOGRAPHIC_DATA], OH 43215"
select select
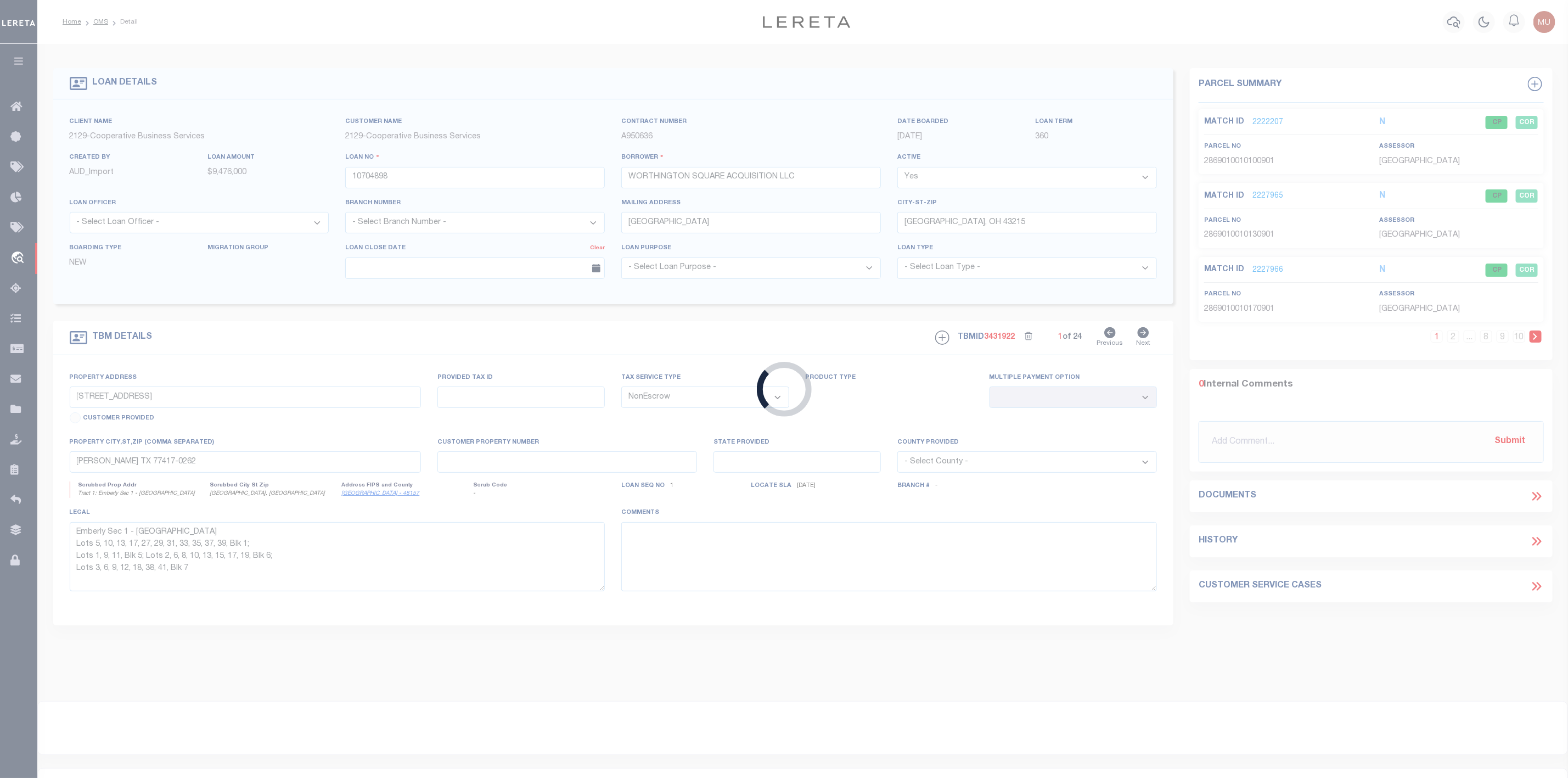
select select "7396"
select select "3334"
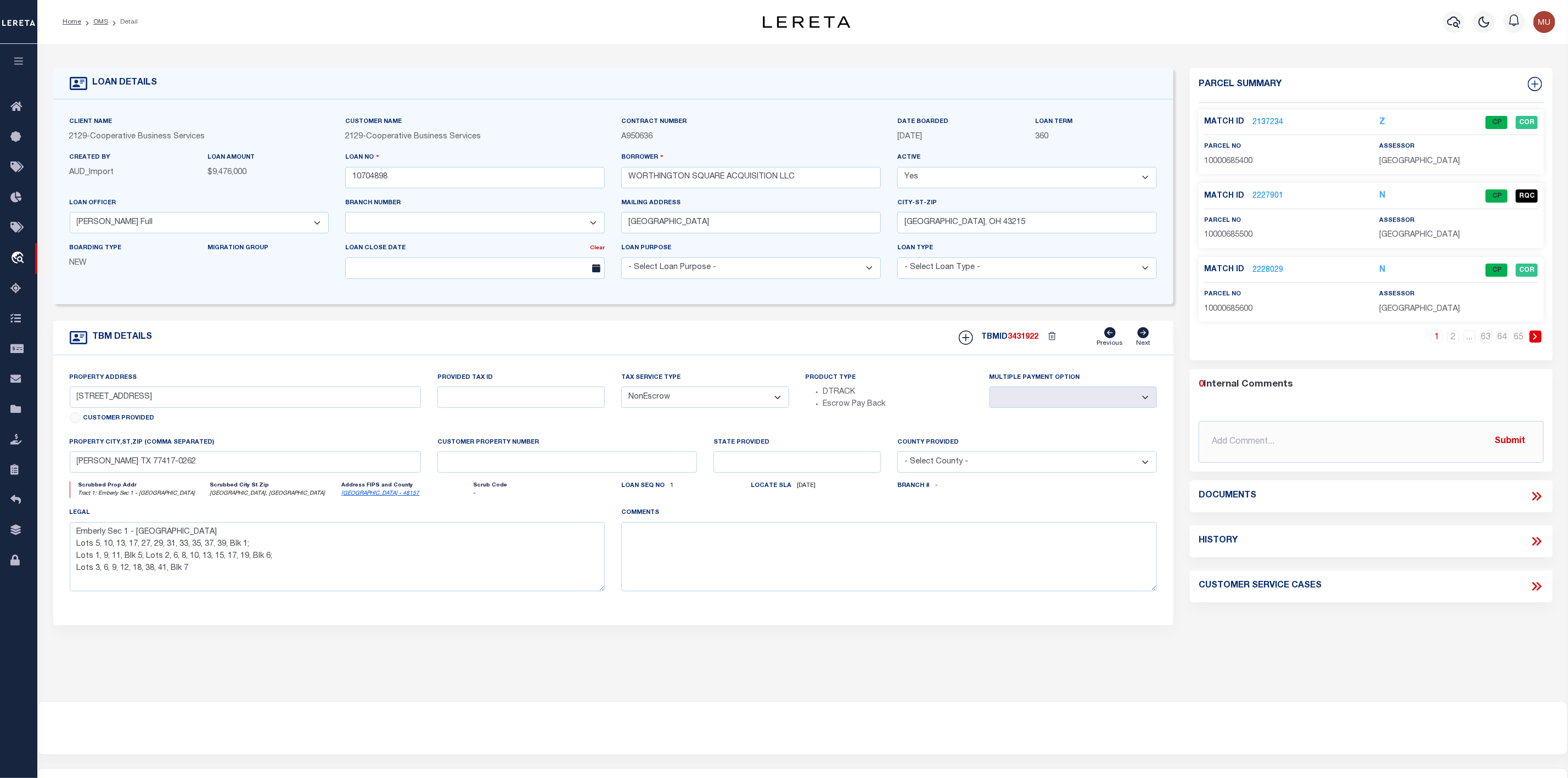
click at [1277, 118] on link "2137234" at bounding box center [1267, 122] width 30 height 11
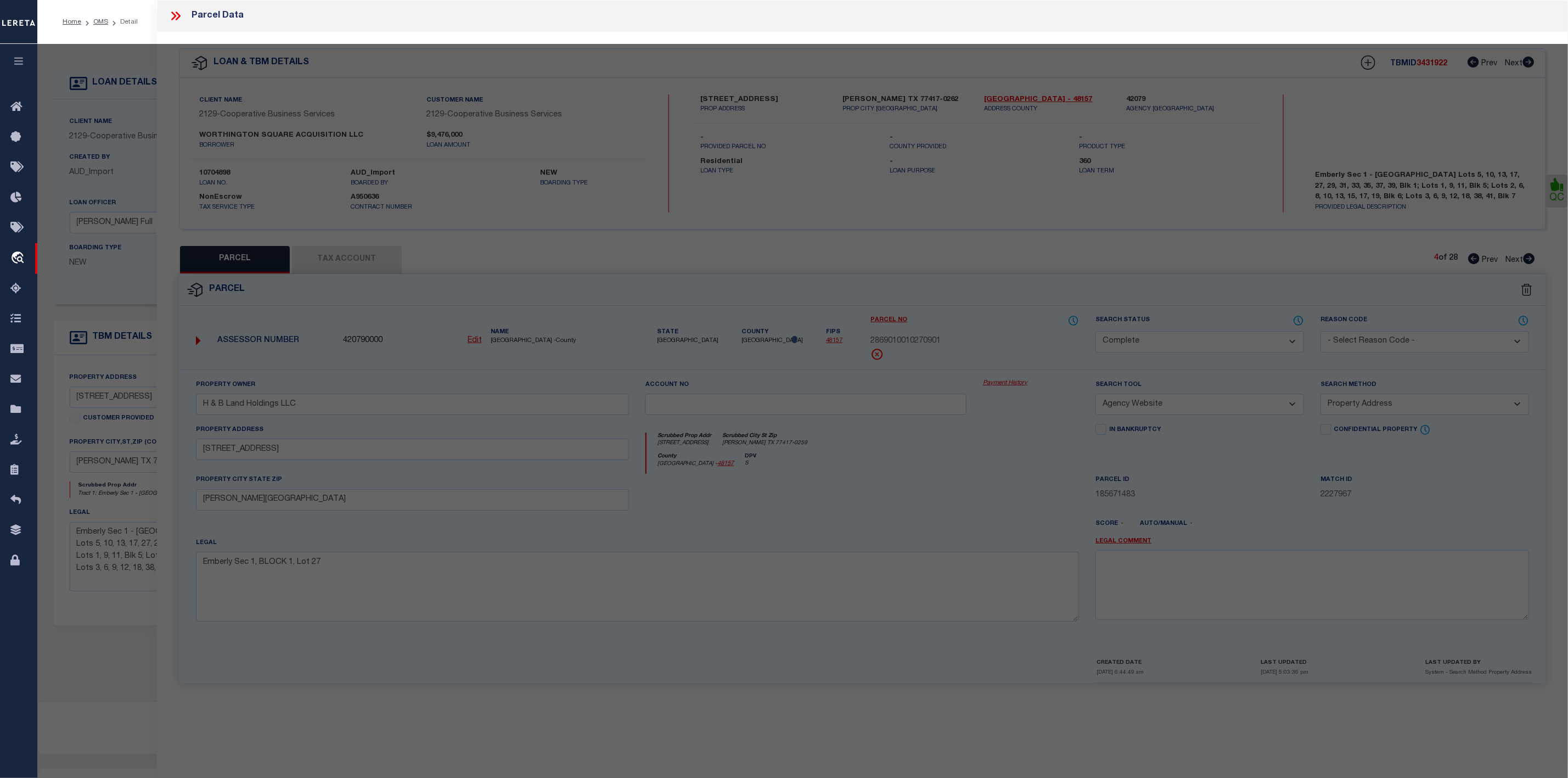
type input "[STREET_ADDRESS][PERSON_NAME]"
select select
type input "[GEOGRAPHIC_DATA], [GEOGRAPHIC_DATA] 43085"
type input "6068"
type input "OH"
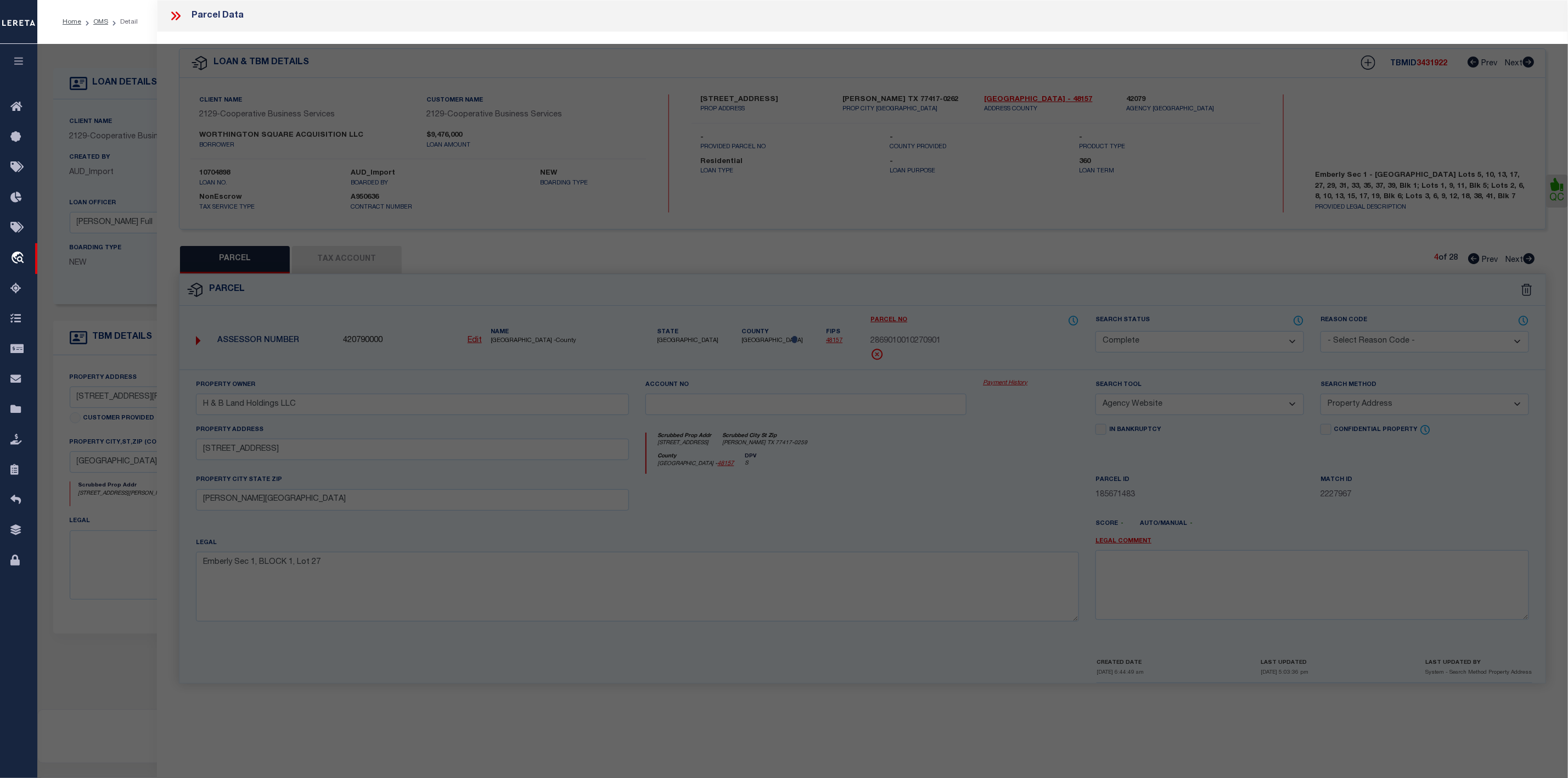
select select "AS"
select select
checkbox input "false"
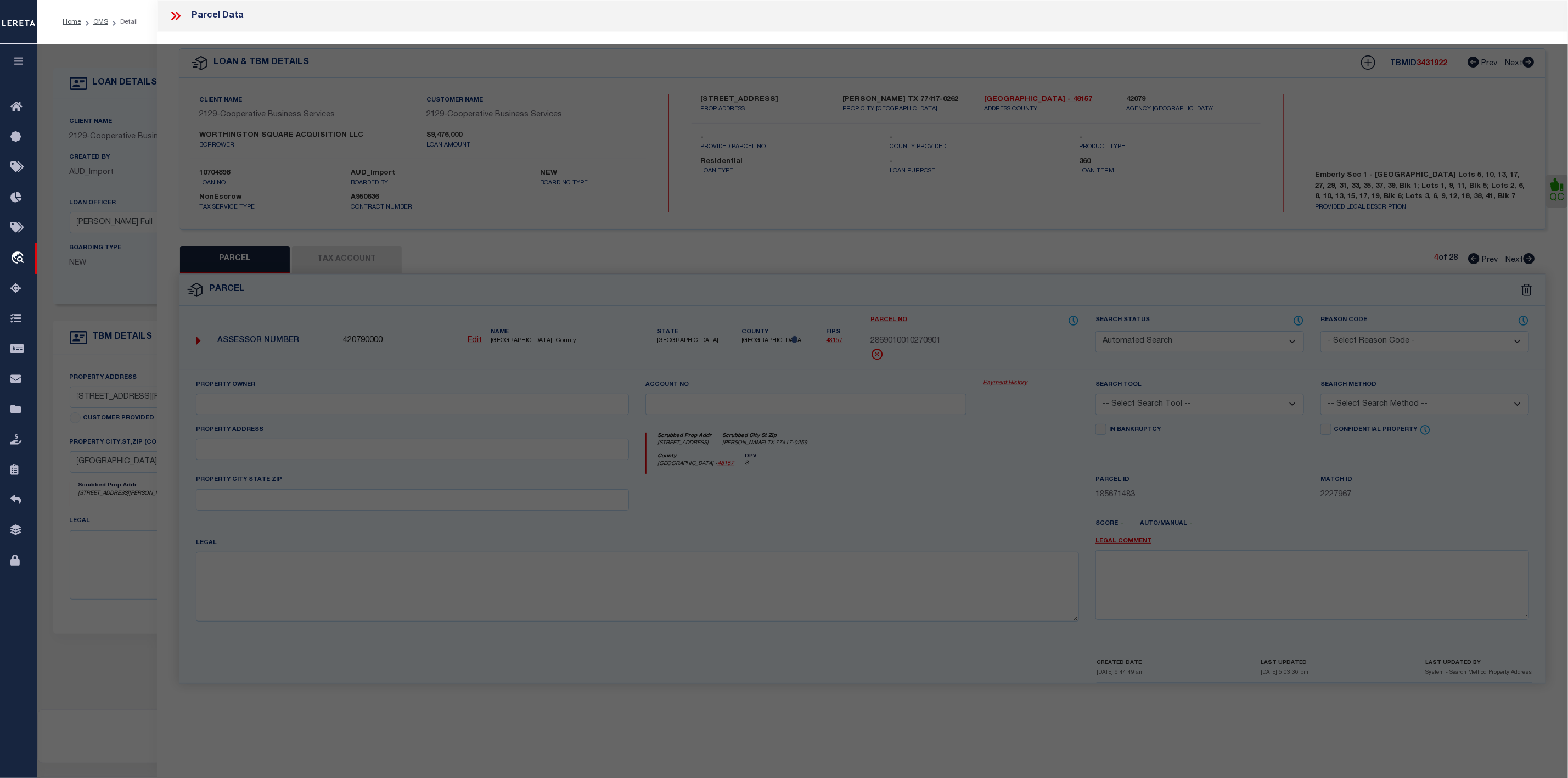
select select "CP"
type input "WORTHINGTON SQUARE ACQUISITION LLC"
select select "PHN"
select select "LEG"
type input "[STREET_ADDRESS][PERSON_NAME]"
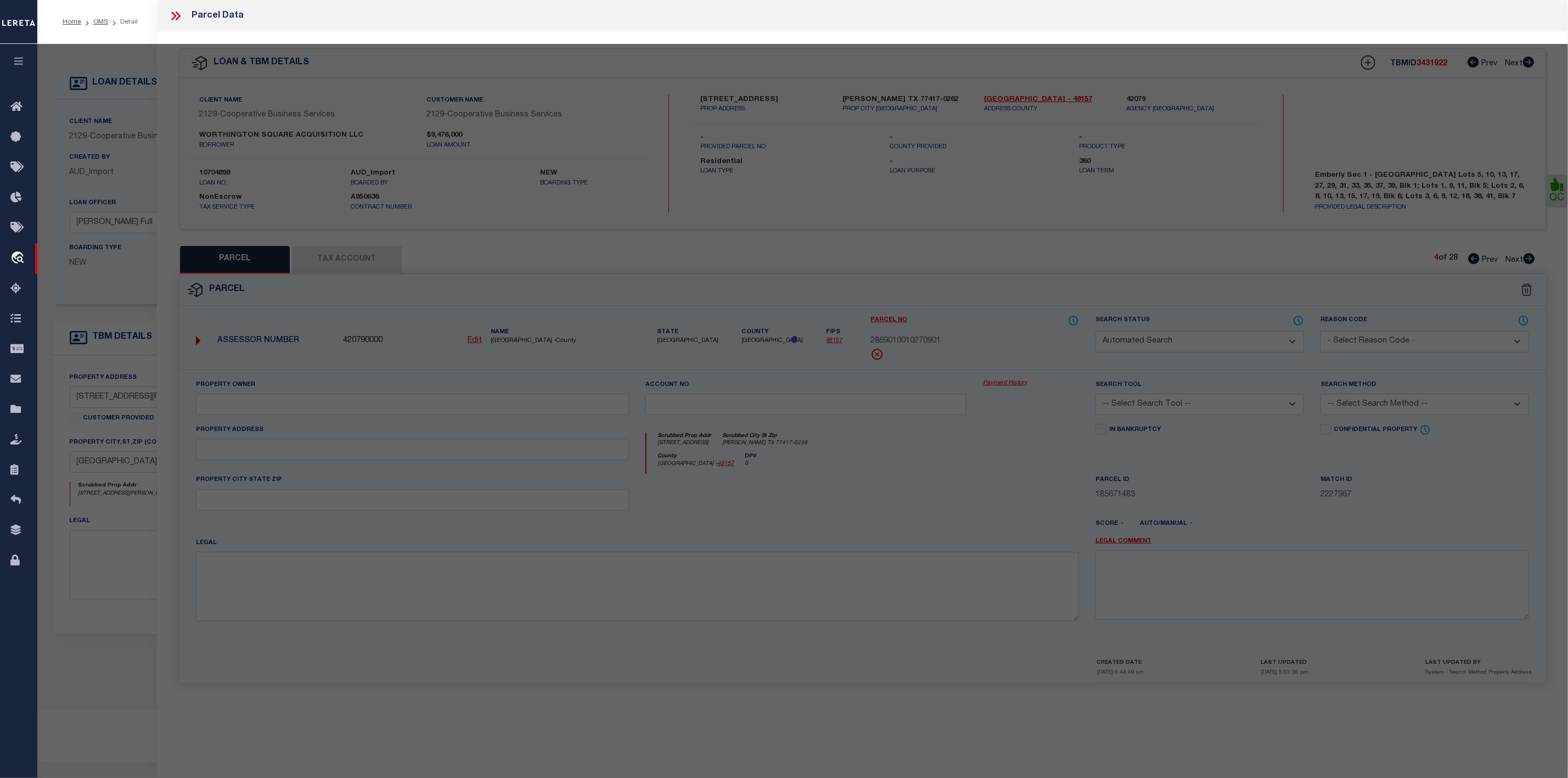
type textarea "As per Assessor for the parcels unit number not yet assigned"
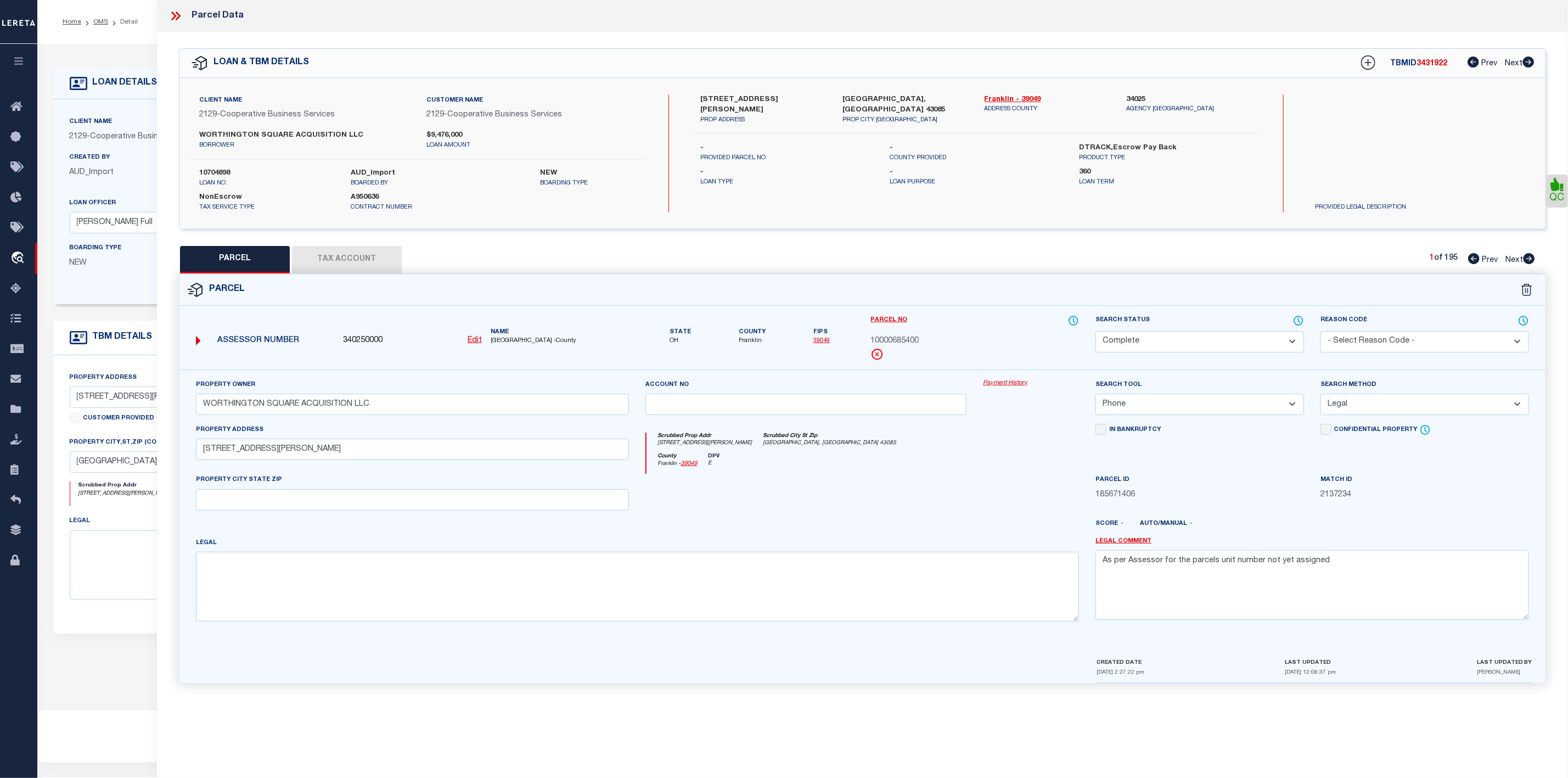
click at [173, 20] on icon at bounding box center [175, 16] width 14 height 14
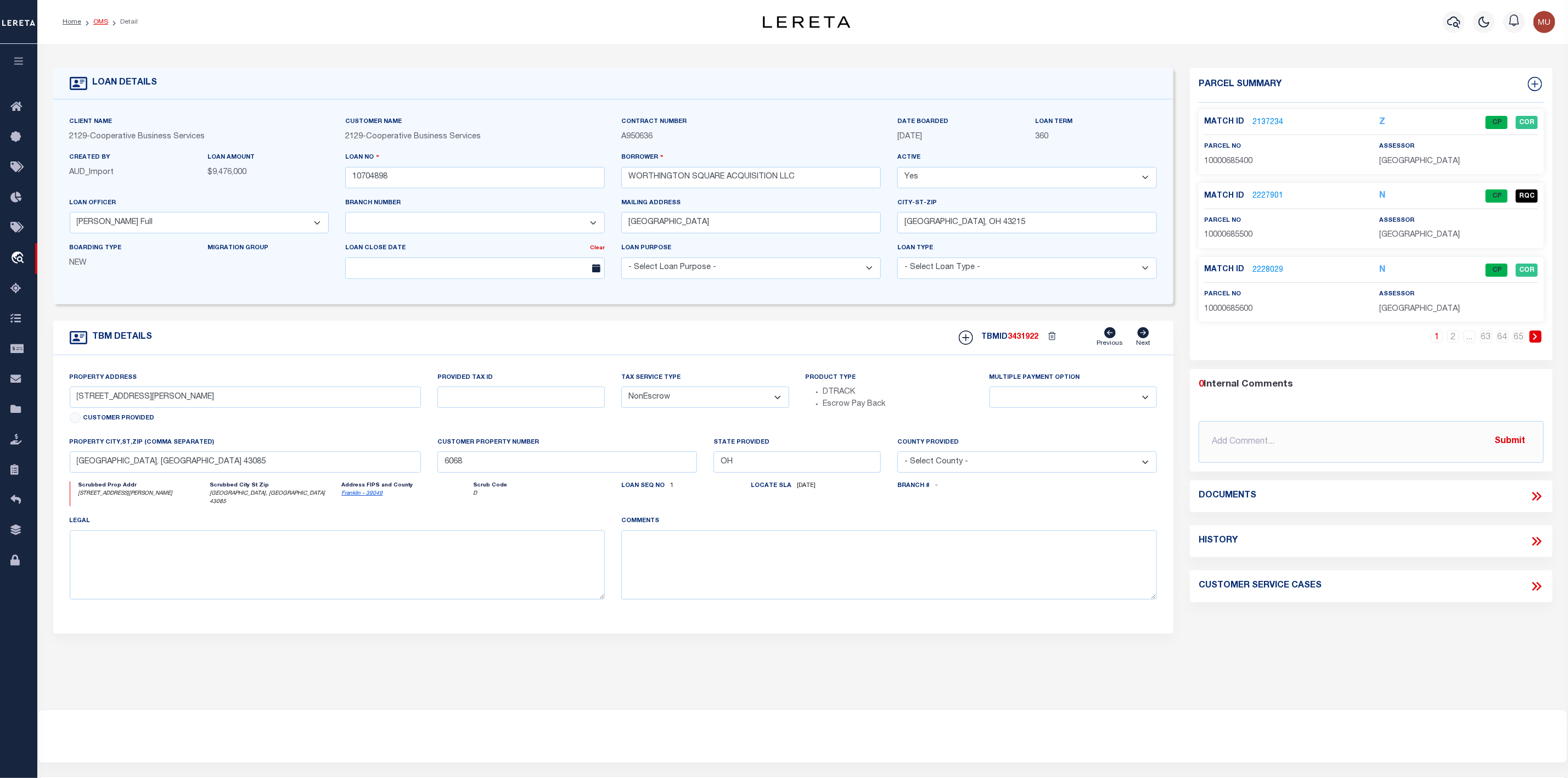
click at [98, 22] on link "OMS" at bounding box center [101, 22] width 15 height 7
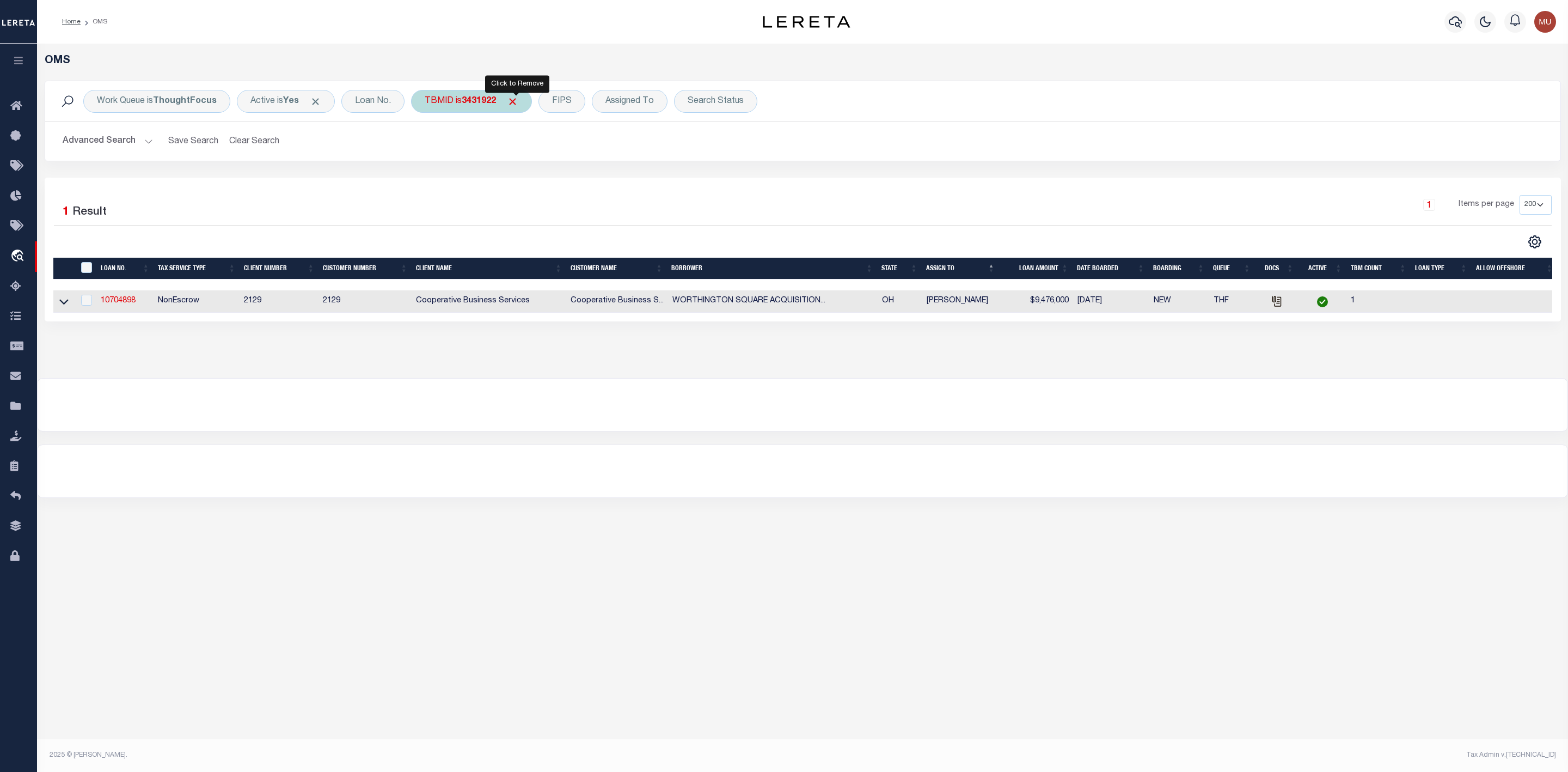
click at [518, 103] on span "Click to Remove" at bounding box center [512, 101] width 11 height 11
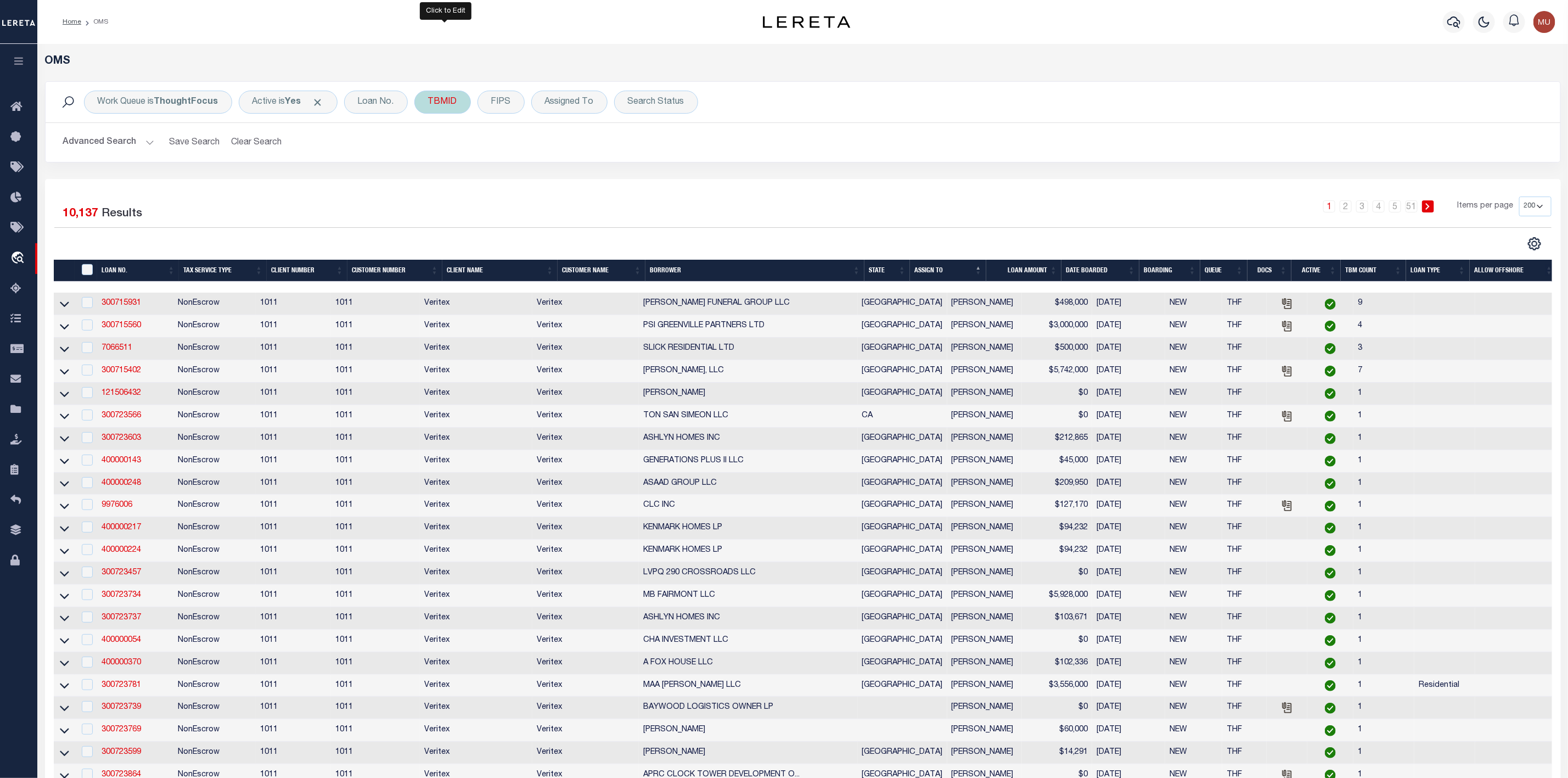
click at [455, 108] on div "TBMID" at bounding box center [442, 102] width 56 height 23
click at [463, 143] on input "number" at bounding box center [509, 151] width 162 height 20
type input "3500600"
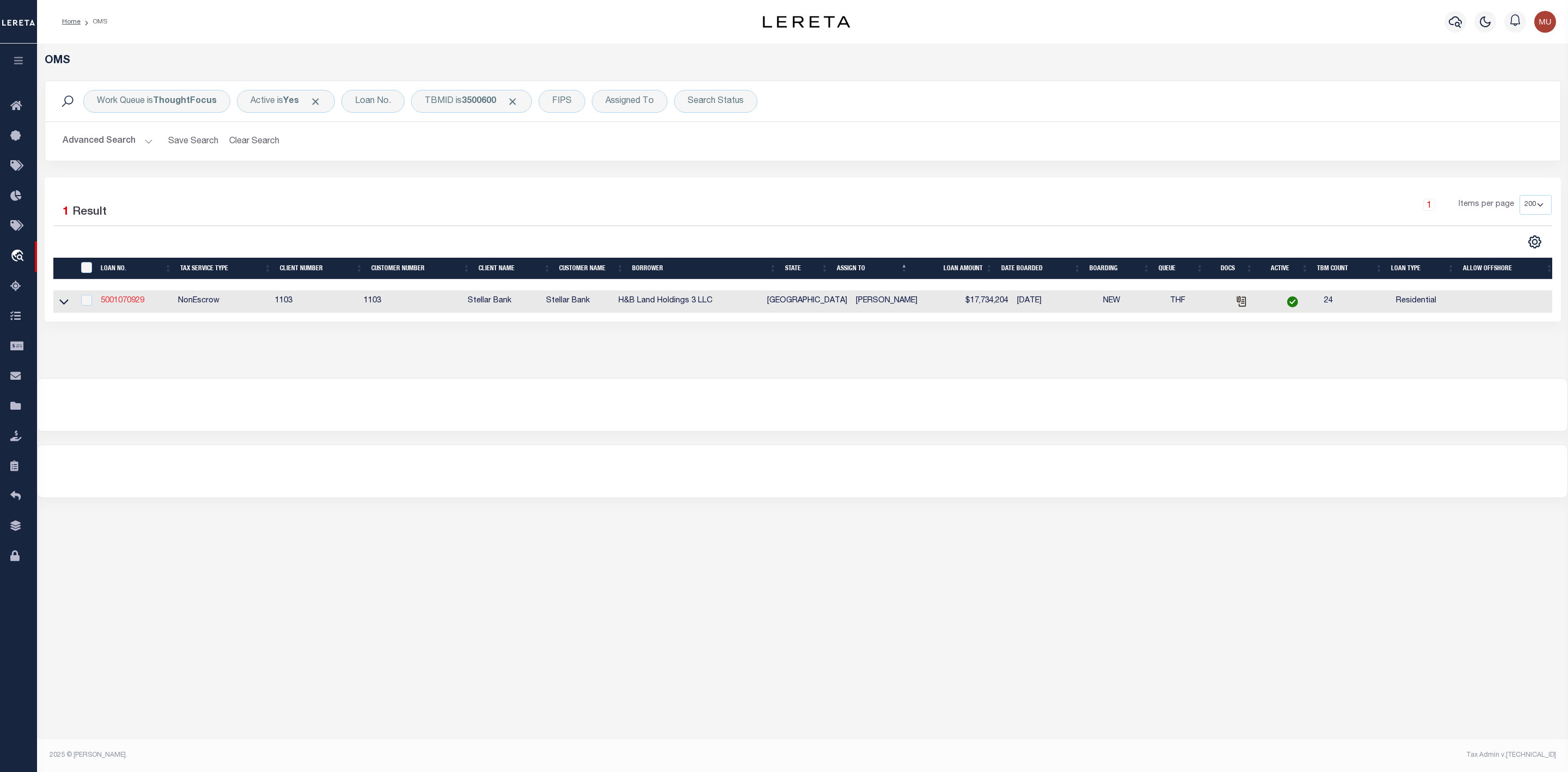
click at [121, 304] on link "5001070929" at bounding box center [123, 301] width 44 height 8
type input "5001070929"
type input "H&B Land Holdings 3 LLC"
select select
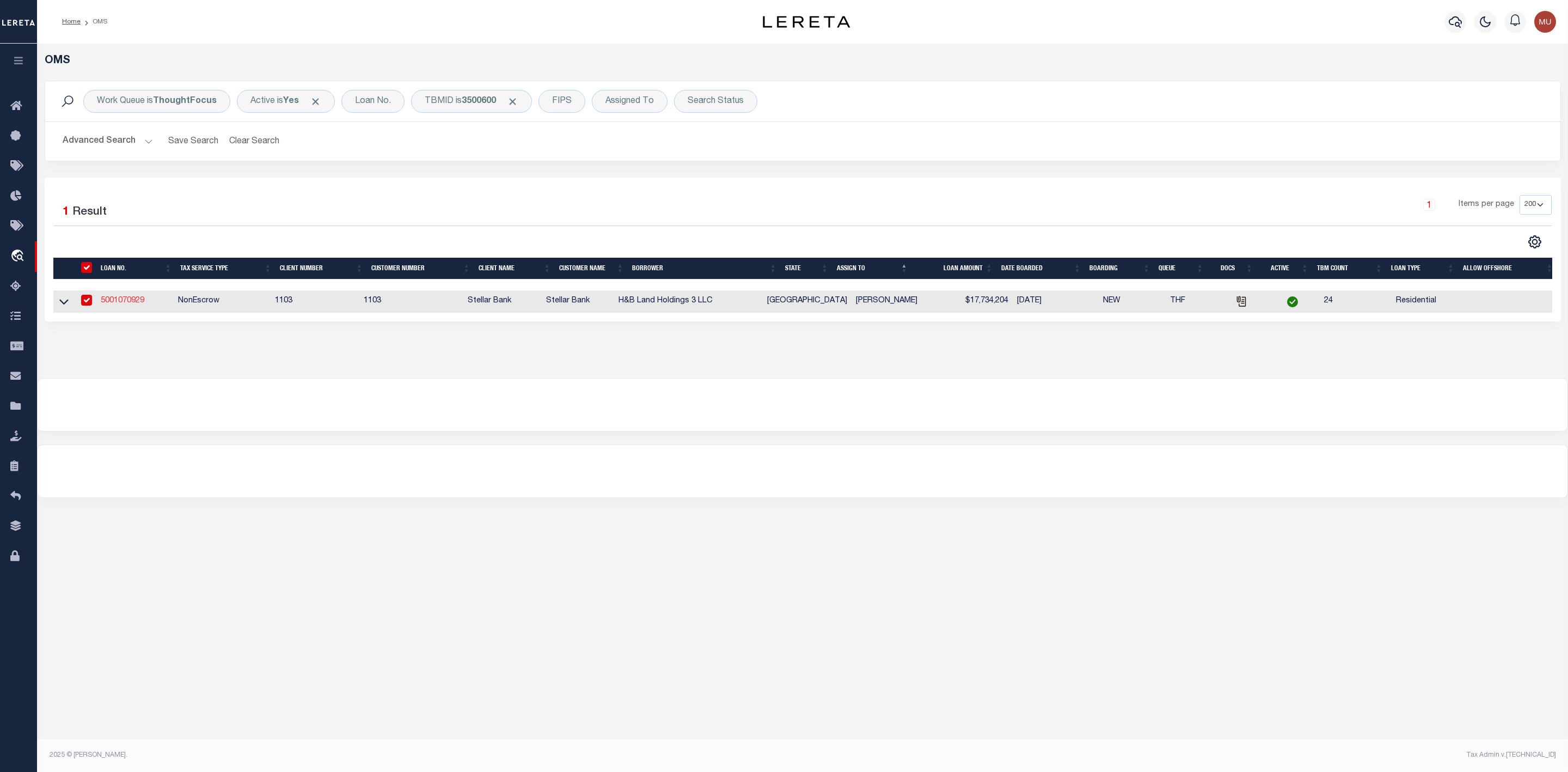
type input "[STREET_ADDRESS]"
type input "[GEOGRAPHIC_DATA] TX 77041-2037"
type input "[DATE]"
select select "10"
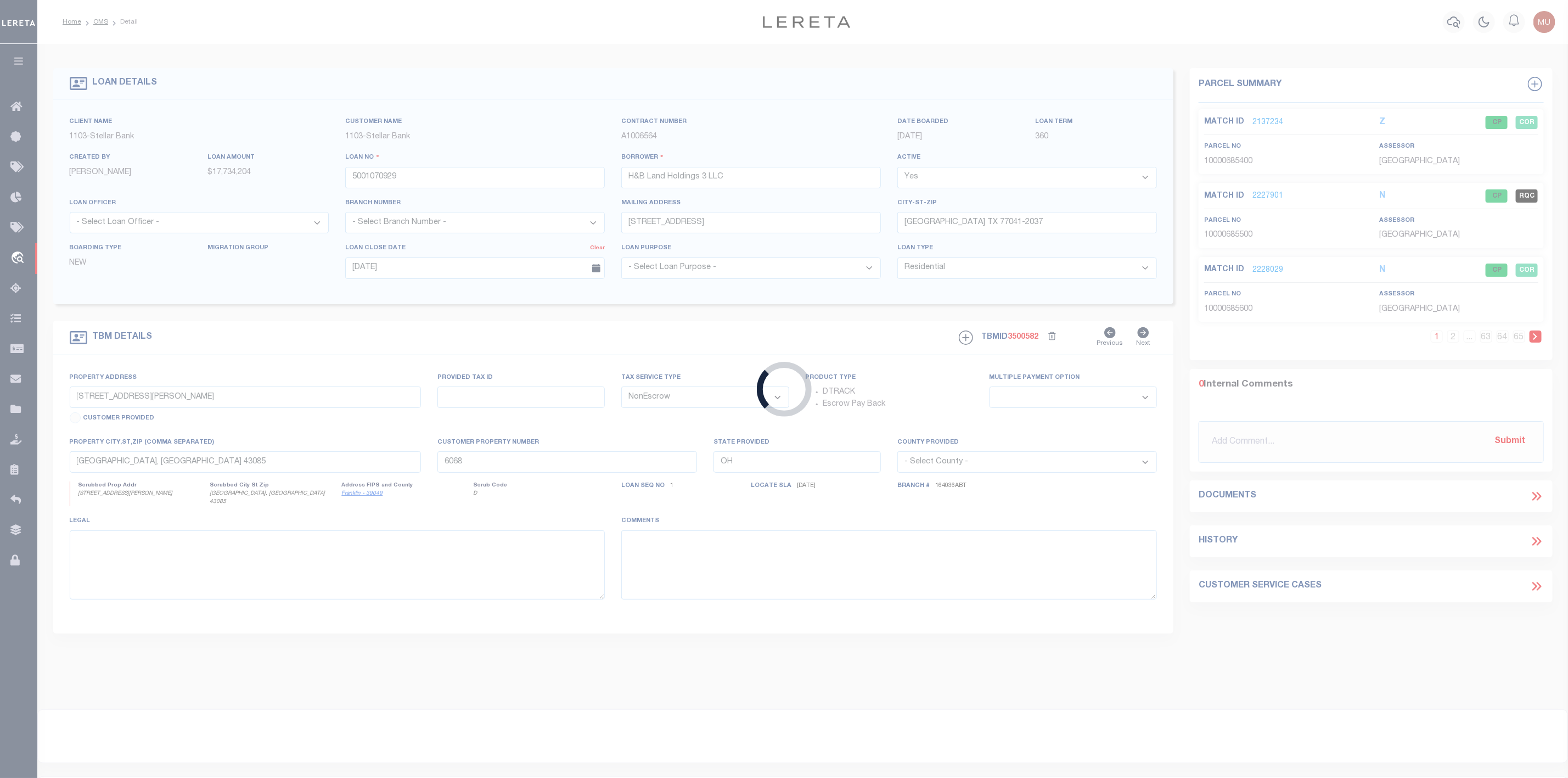
type input "[STREET_ADDRESS]"
select select
type input "[PERSON_NAME] TX 77417-0262"
type textarea "Emberly Sec 1 - [GEOGRAPHIC_DATA] Lots 5, 10, 13, 17, 27, 29, 31, 33, 35, 37, 3…"
select select "11286"
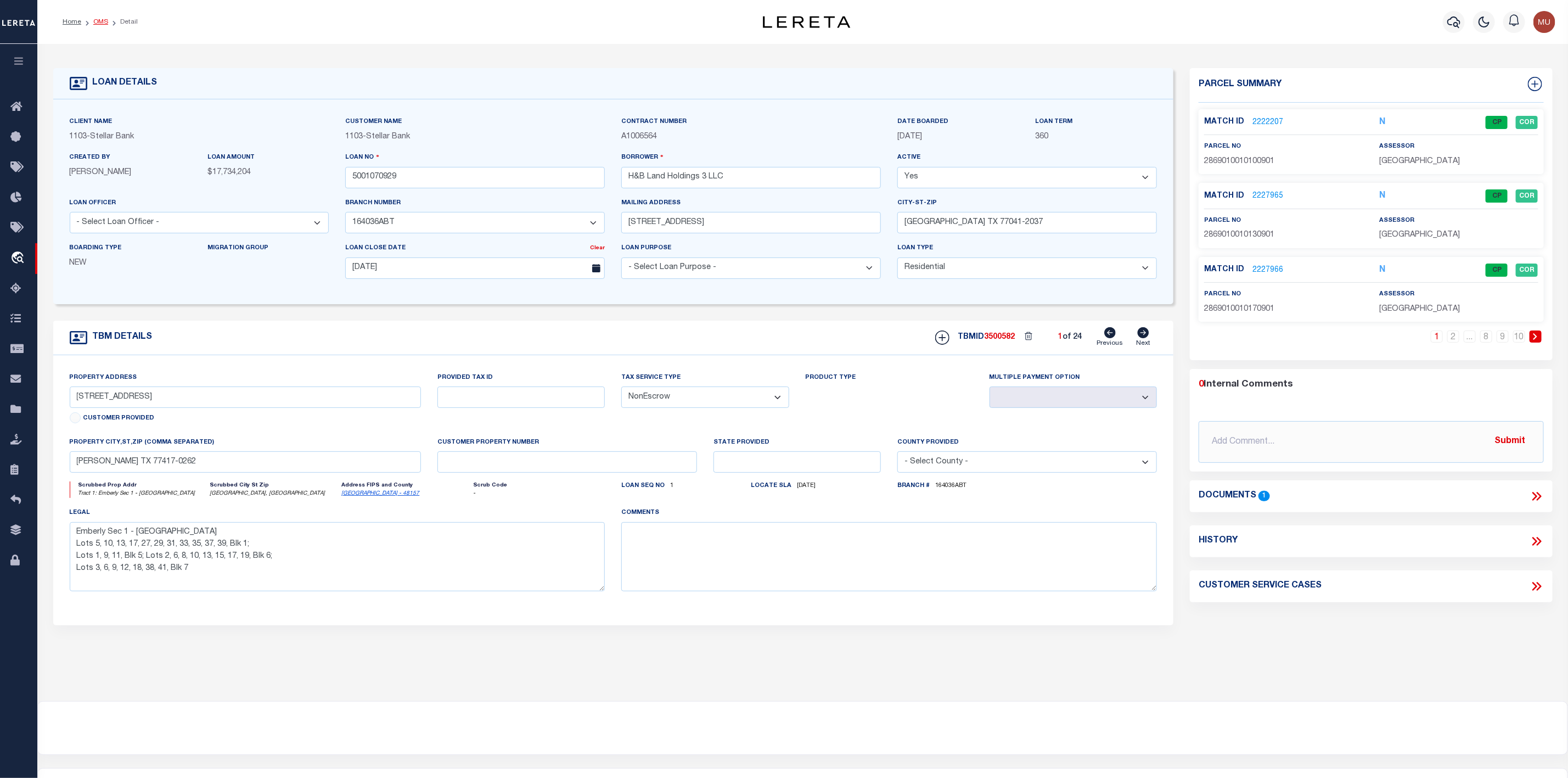
click at [101, 22] on link "OMS" at bounding box center [101, 22] width 15 height 7
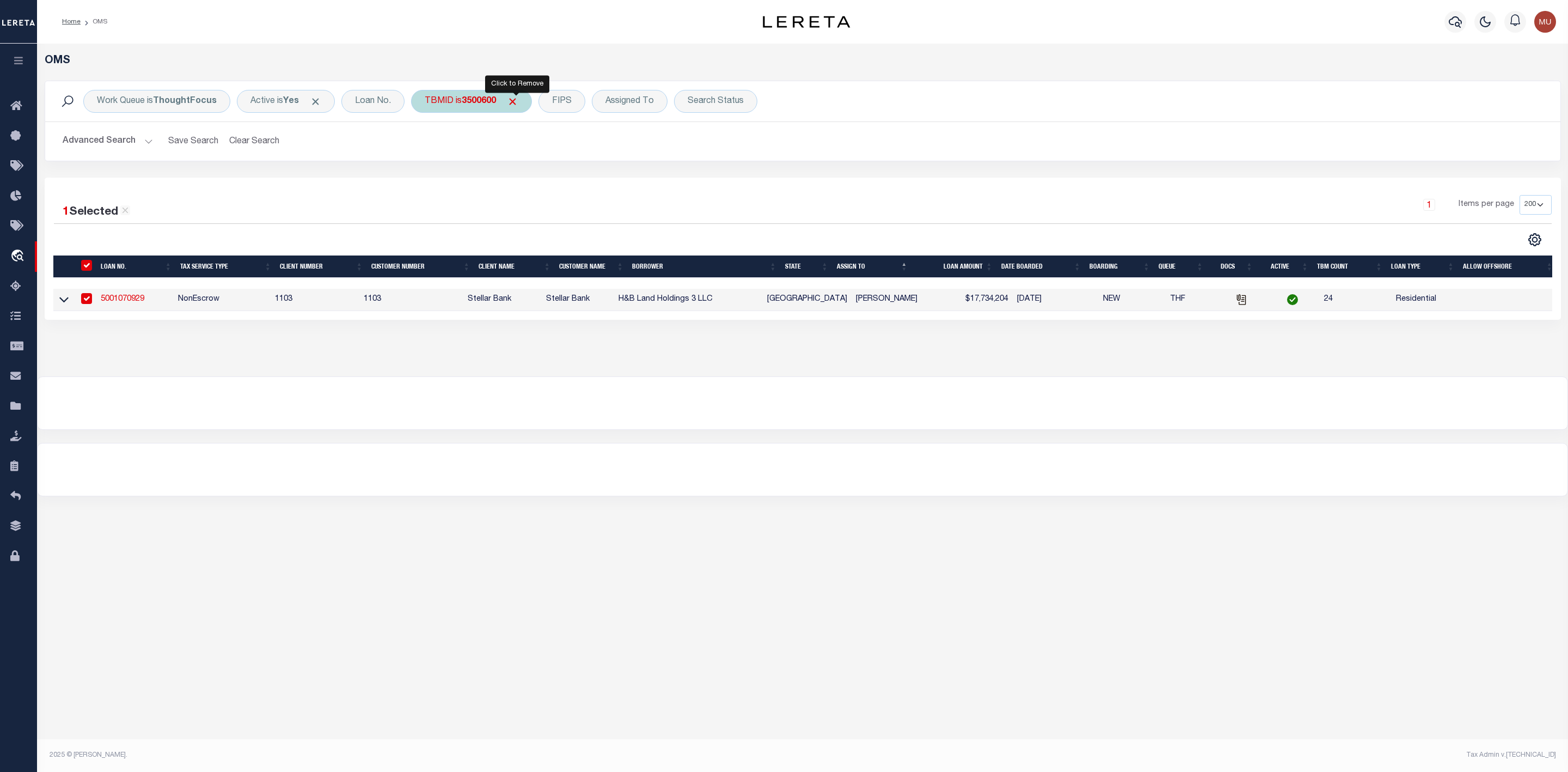
click at [515, 102] on span "Click to Remove" at bounding box center [512, 101] width 11 height 11
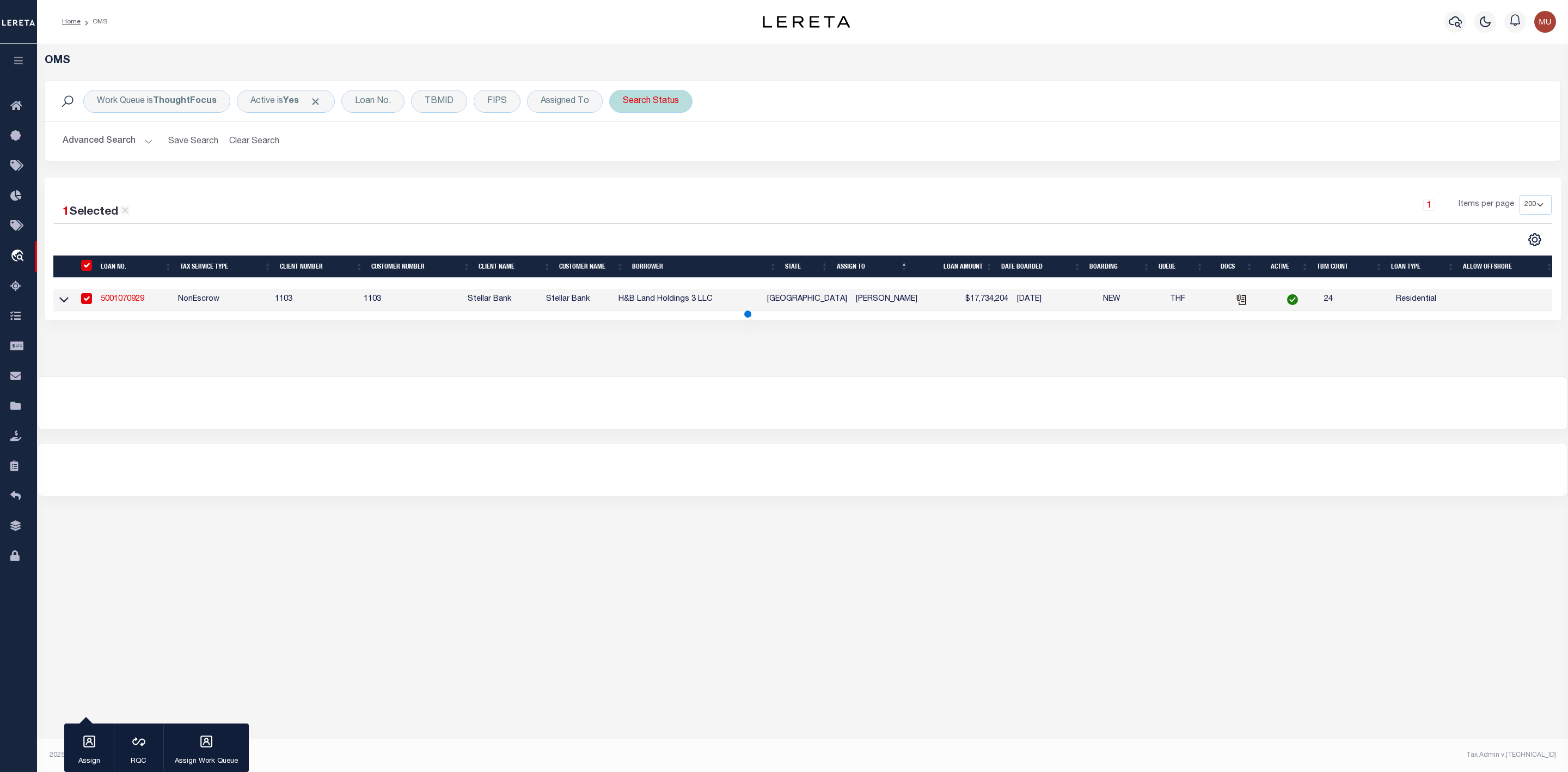
click at [659, 108] on div "Search Status" at bounding box center [650, 101] width 84 height 23
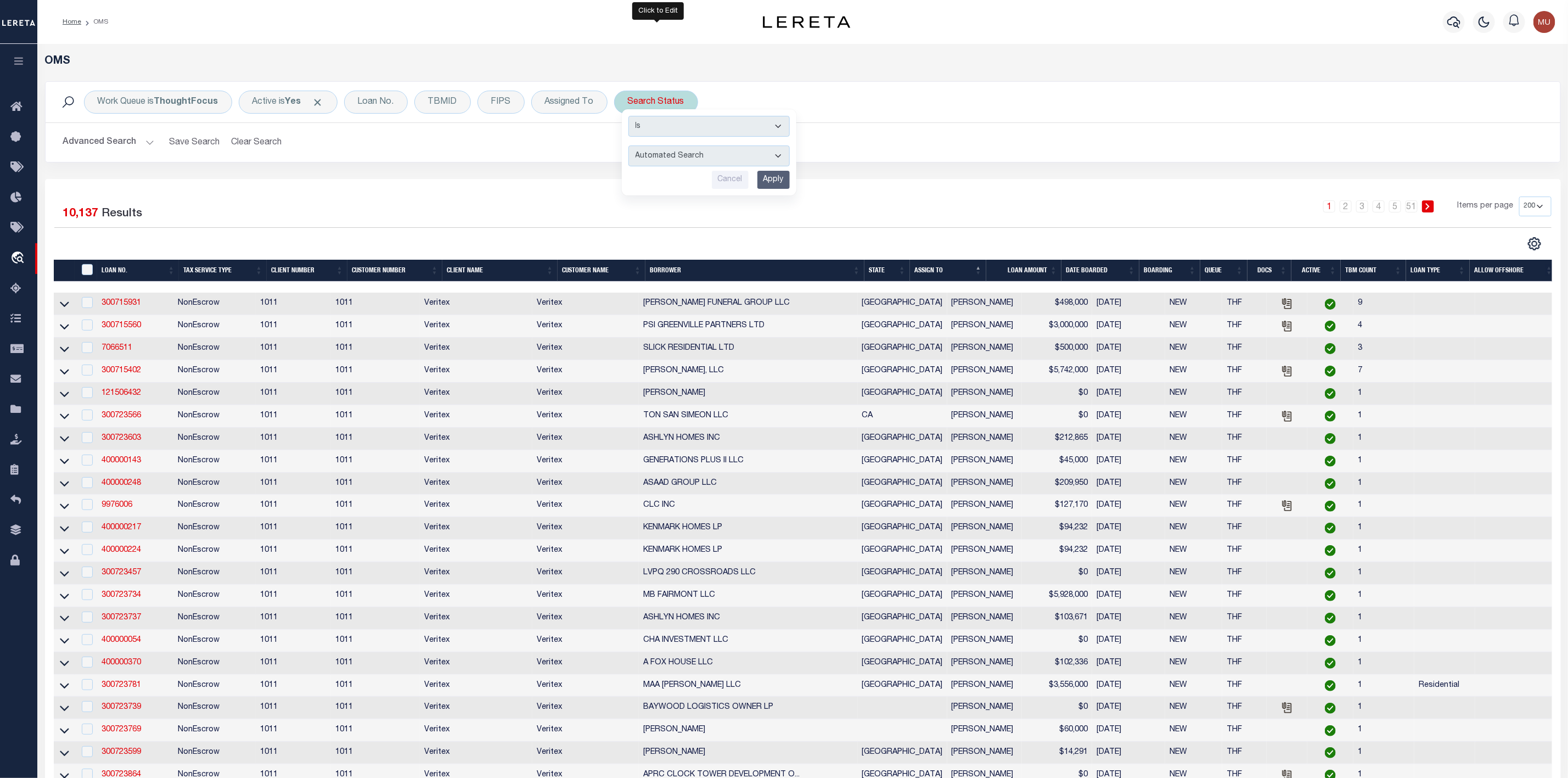
click at [683, 160] on select "Automated Search Bad Parcel Complete Duplicate Parcel High Dollar Reporting In …" at bounding box center [709, 156] width 162 height 20
select select "ND"
click at [631, 146] on select "Automated Search Bad Parcel Complete Duplicate Parcel High Dollar Reporting In …" at bounding box center [709, 156] width 162 height 20
click at [778, 179] on input "Apply" at bounding box center [773, 180] width 33 height 18
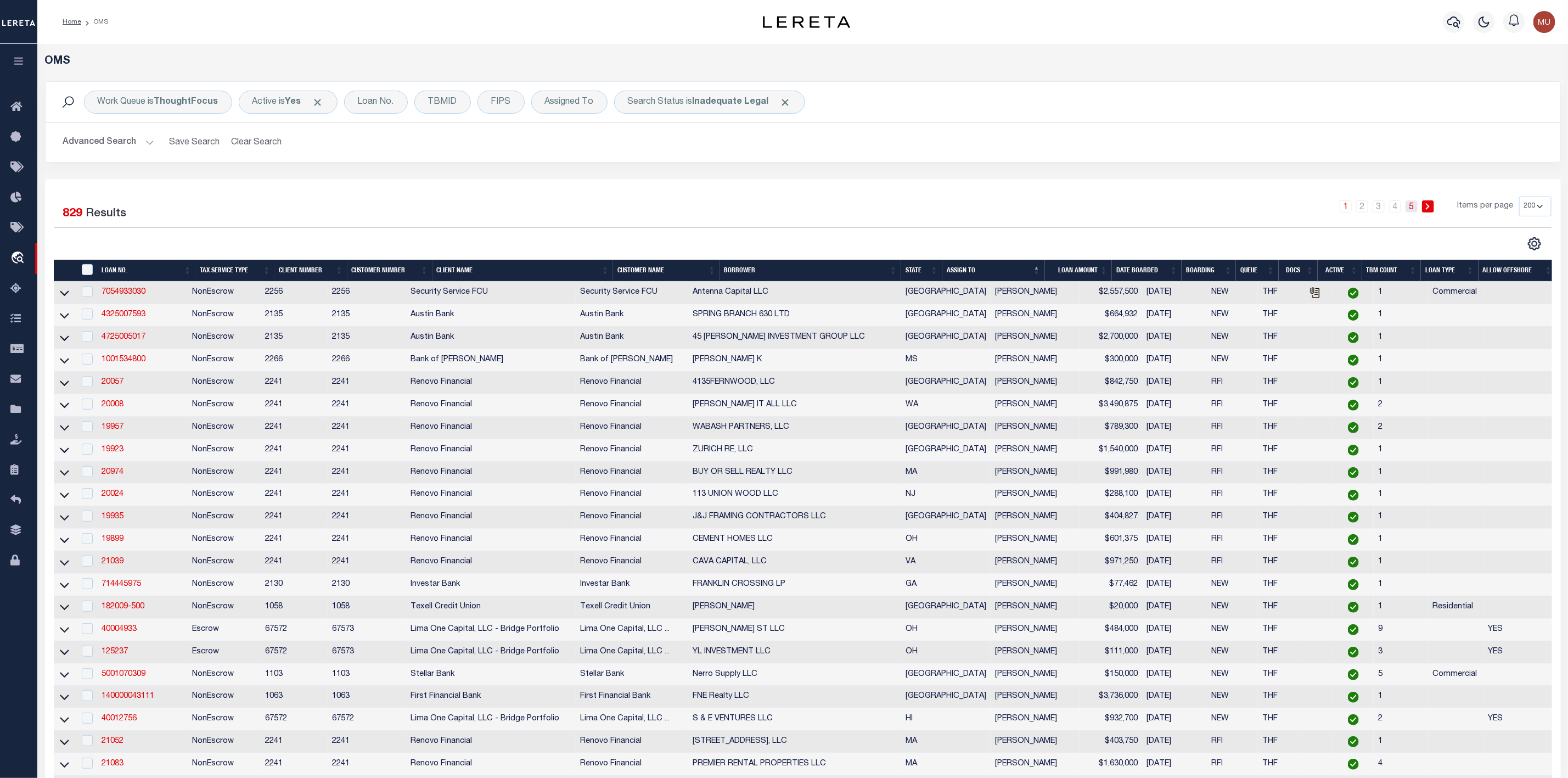
click at [1412, 211] on link "5" at bounding box center [1412, 206] width 12 height 12
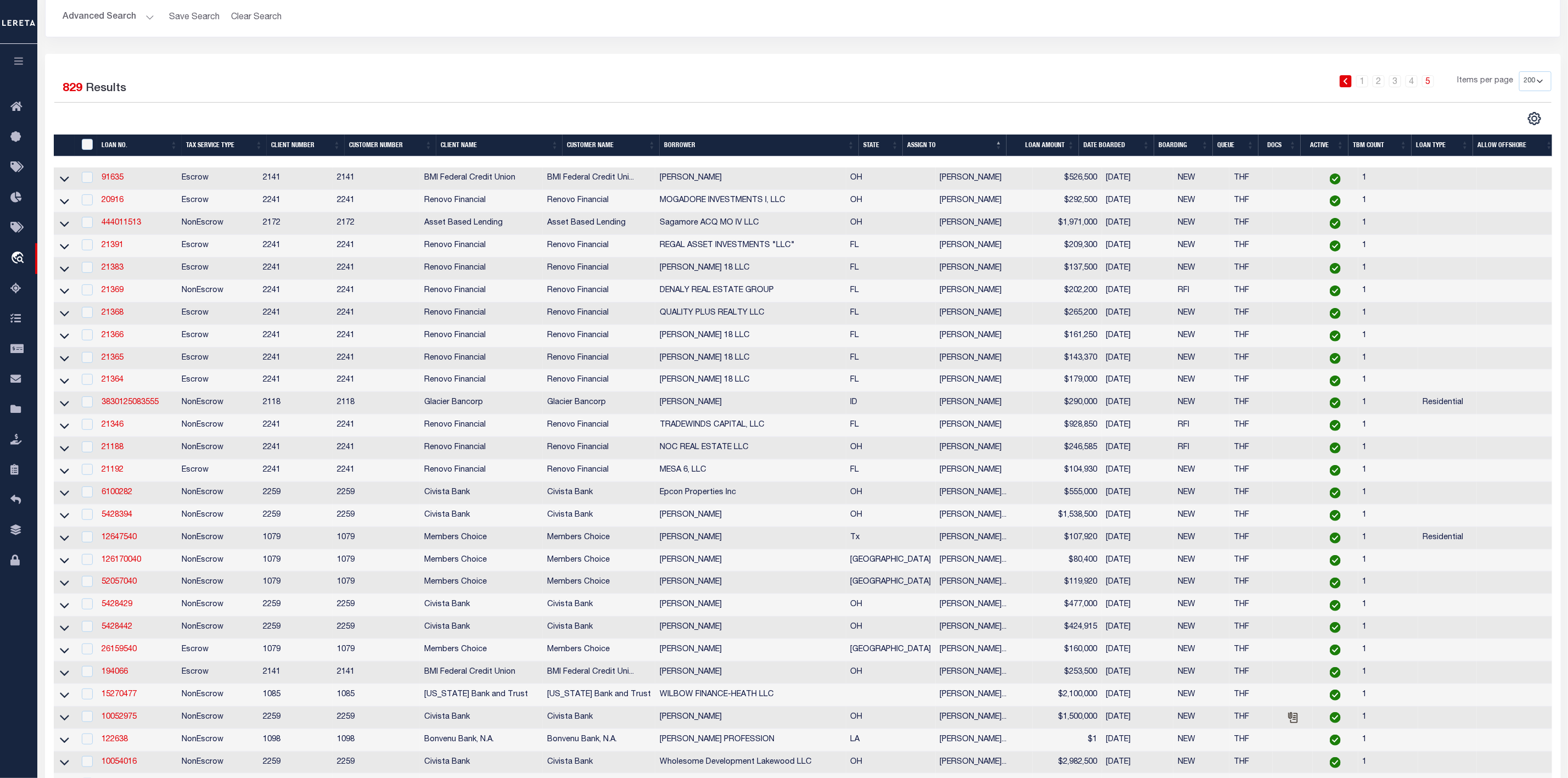
scroll to position [43, 0]
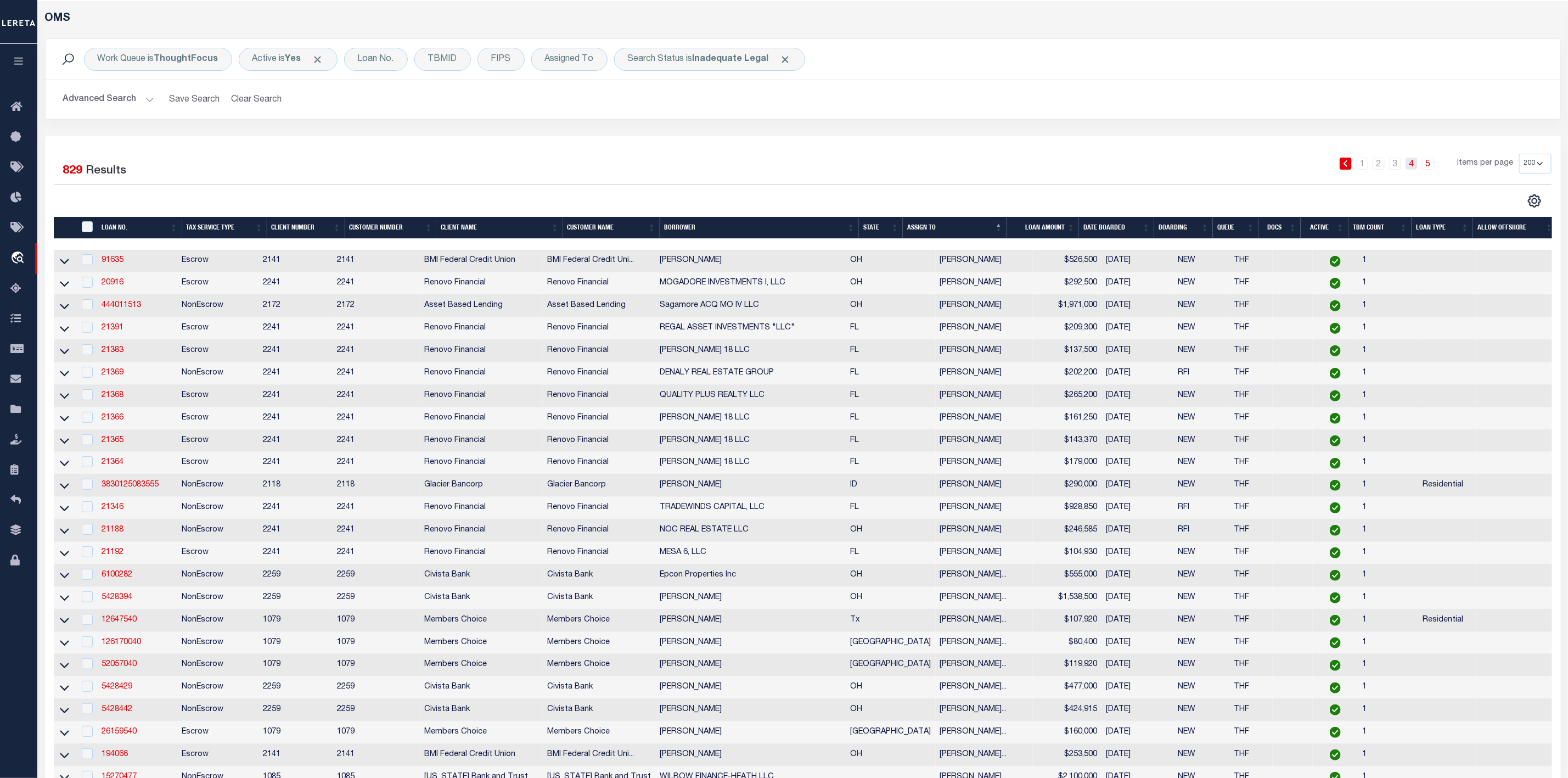
click at [1414, 165] on link "4" at bounding box center [1412, 164] width 12 height 12
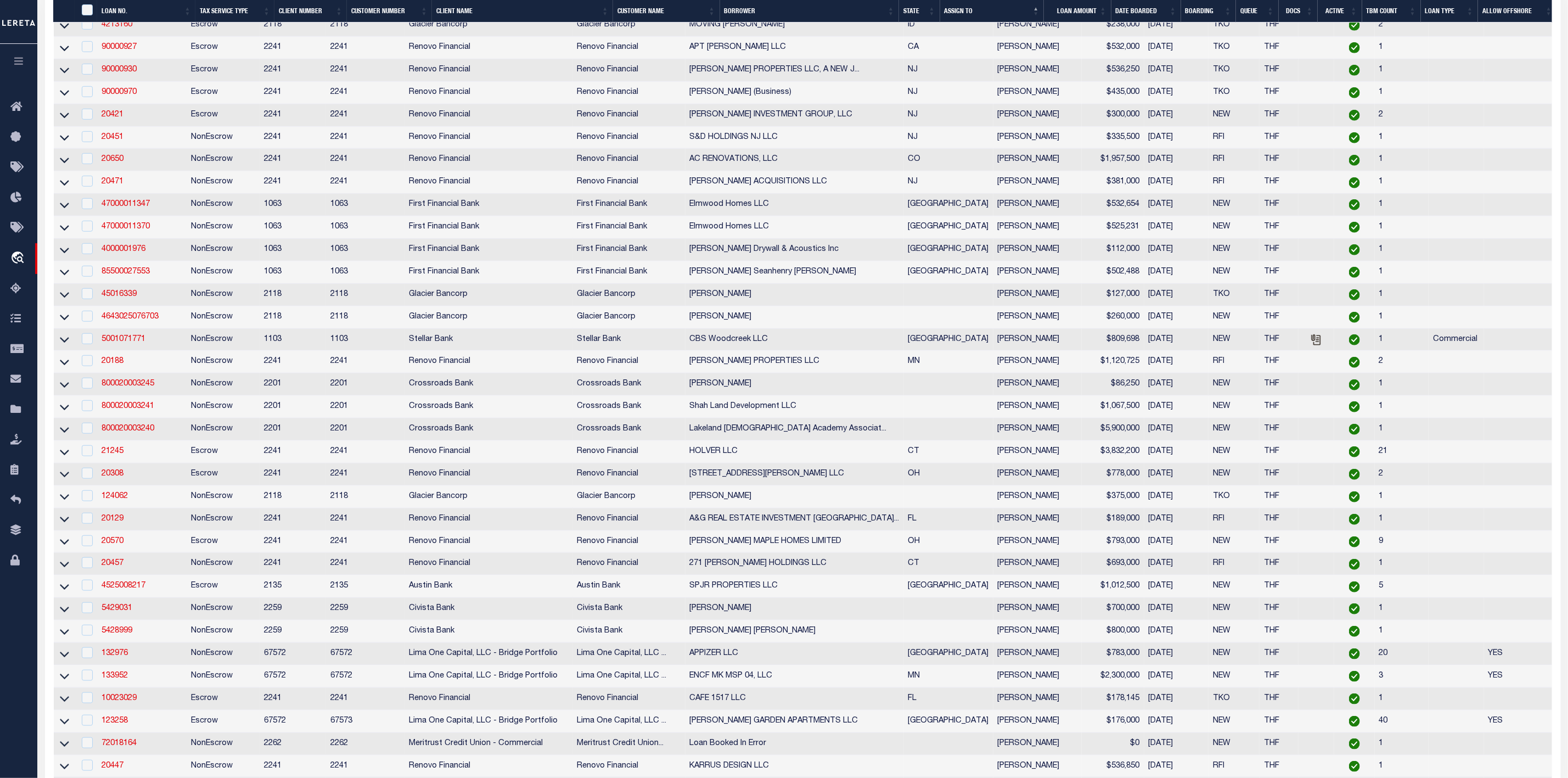
scroll to position [1031, 0]
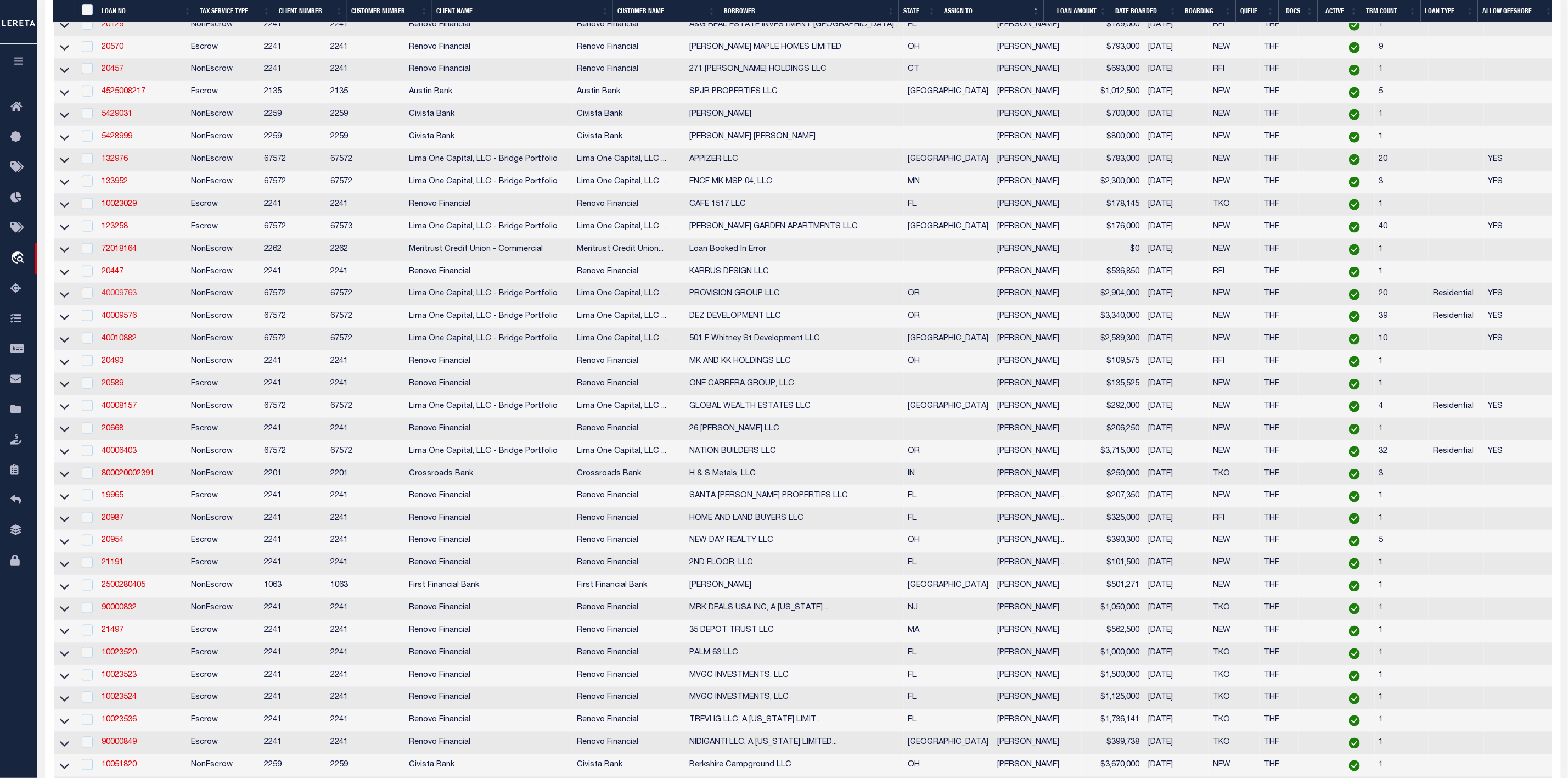
click at [126, 298] on link "40009763" at bounding box center [119, 294] width 35 height 8
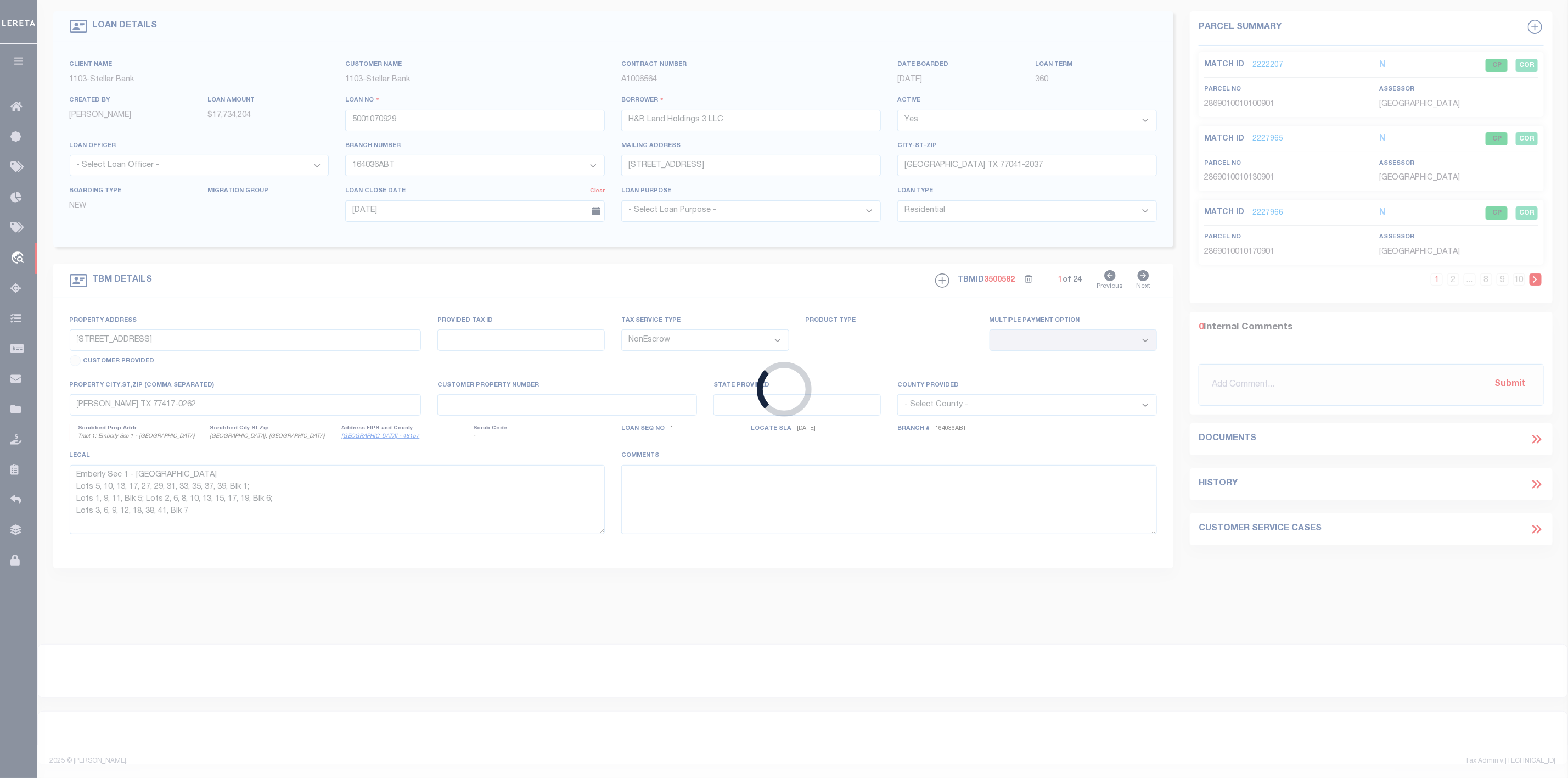
type input "40009763"
type input "PROVISION GROUP LLC"
select select
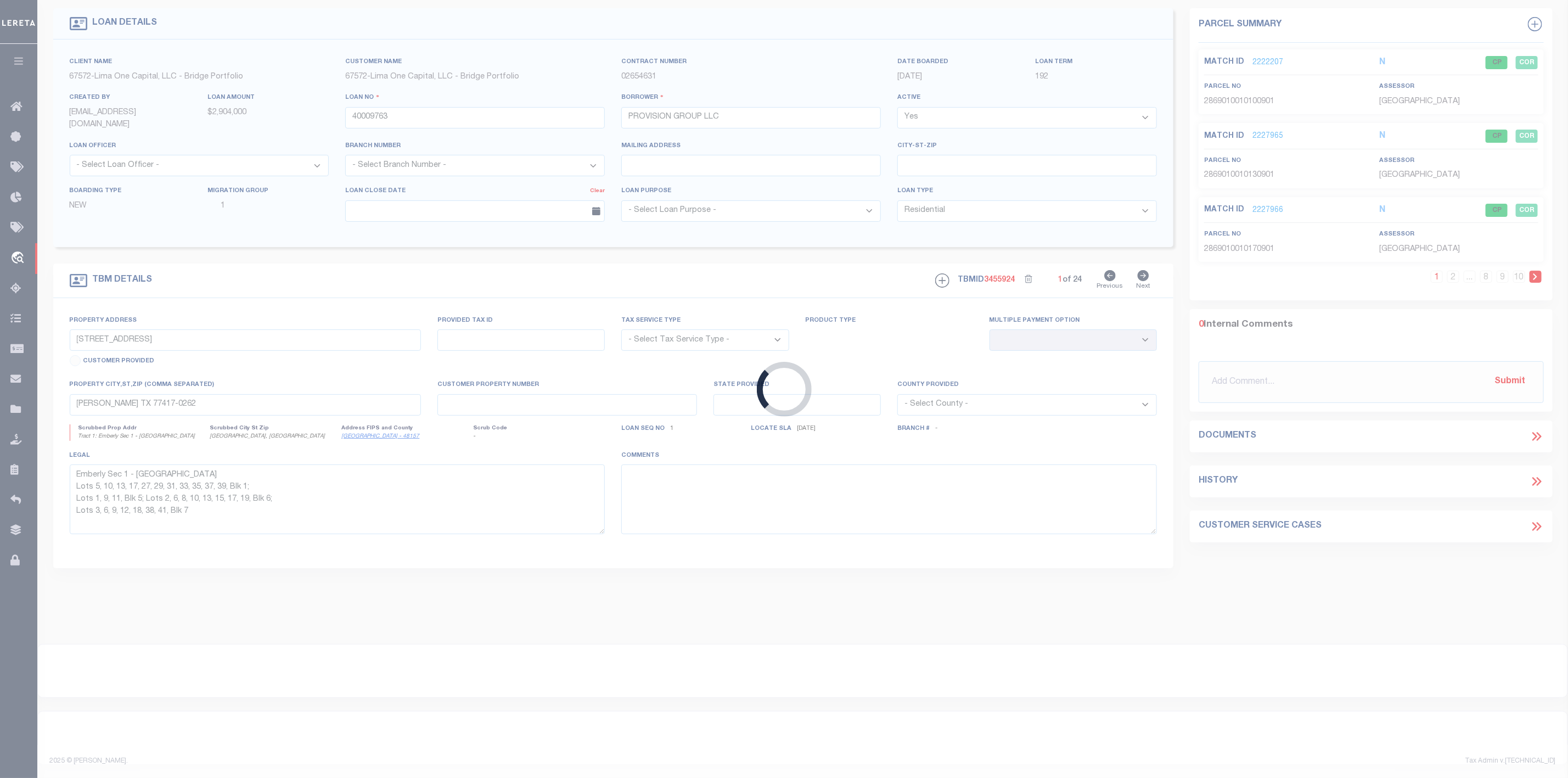
scroll to position [21, 0]
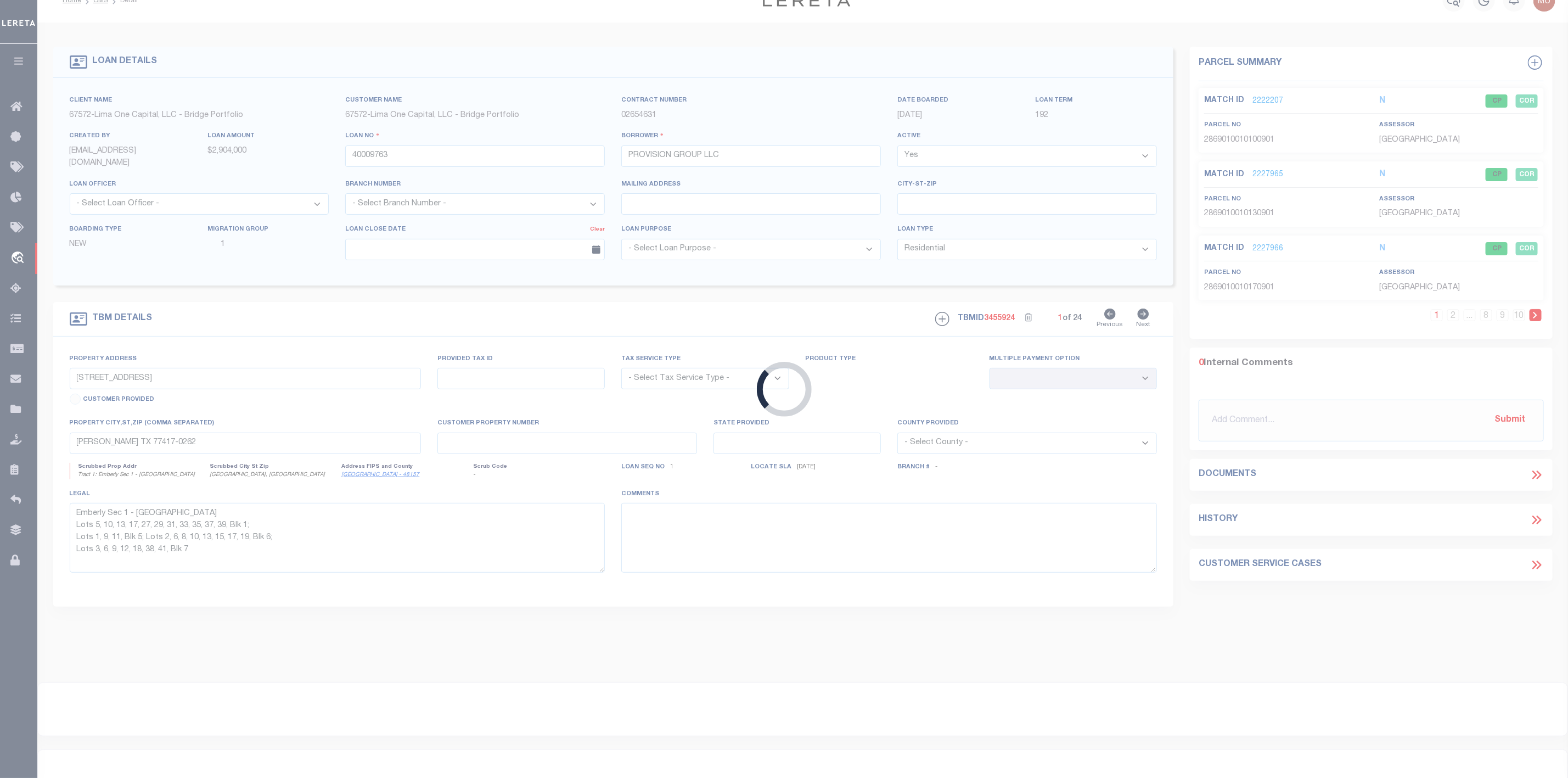
type input "[STREET_ADDRESS]"
radio input "true"
select select "NonEscrow"
type input "[GEOGRAPHIC_DATA] OR 97219"
type input "40009763"
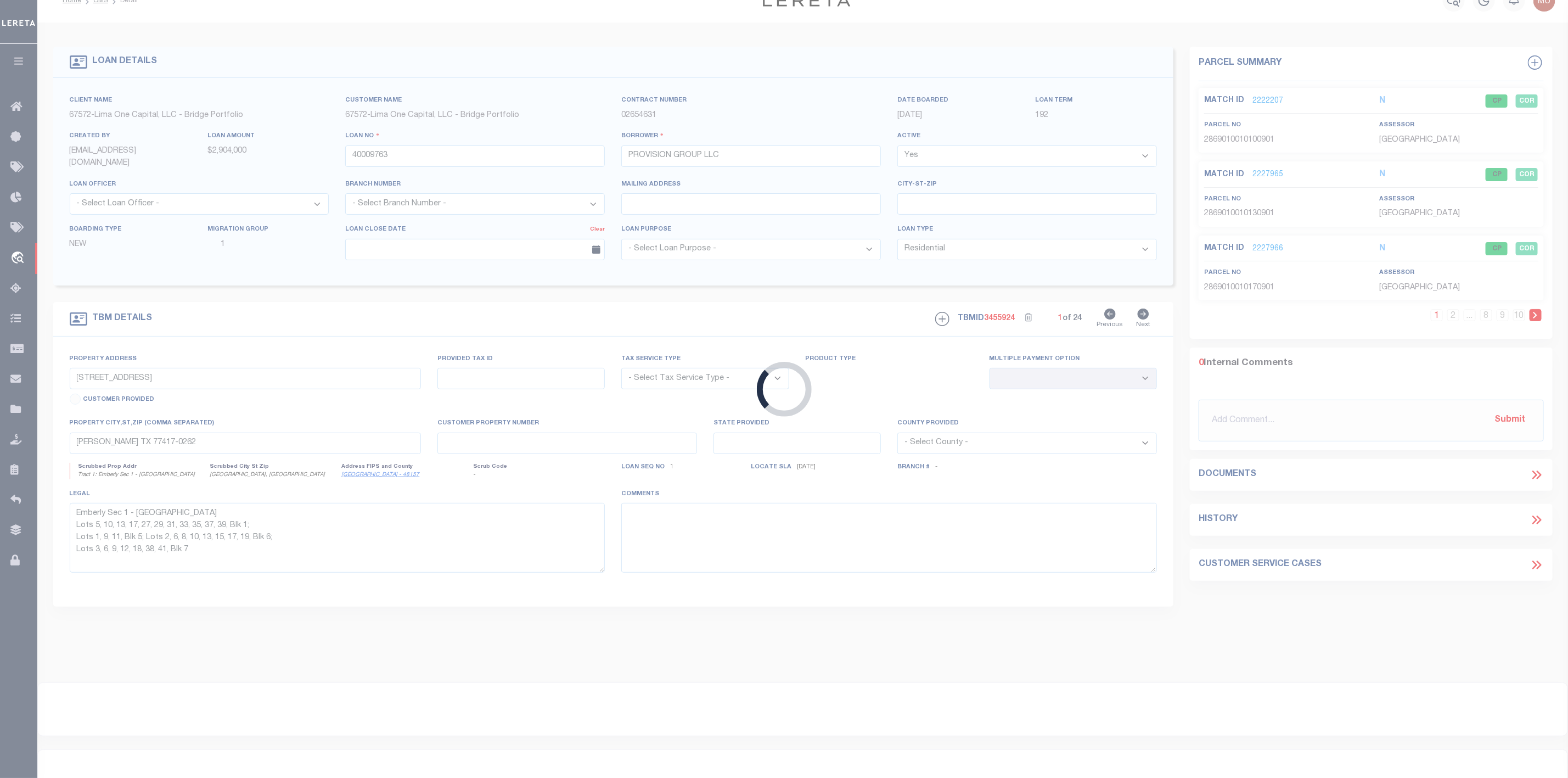
type input "OR"
type textarea "SEE FILE1"
select select "1"
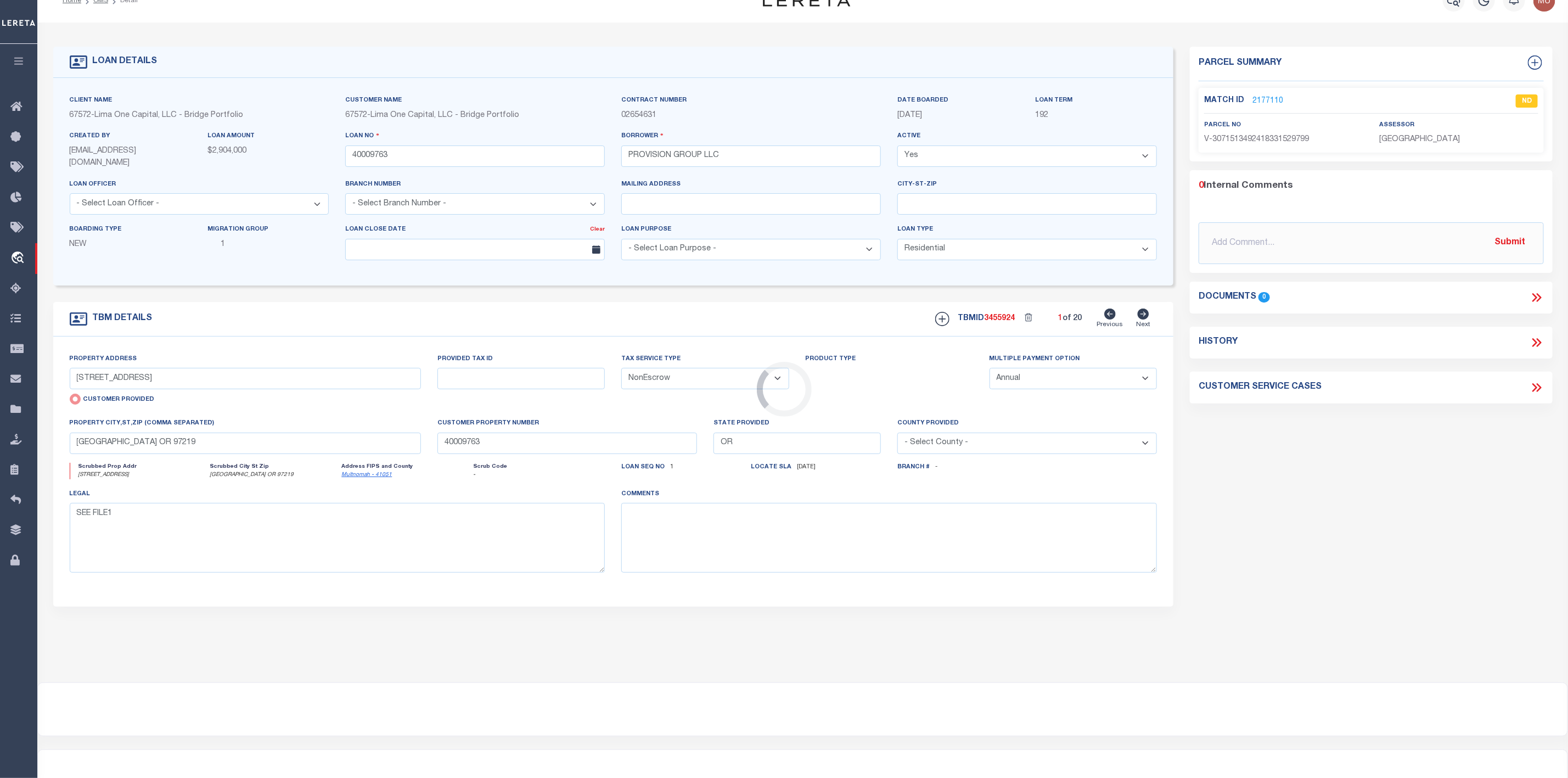
scroll to position [0, 0]
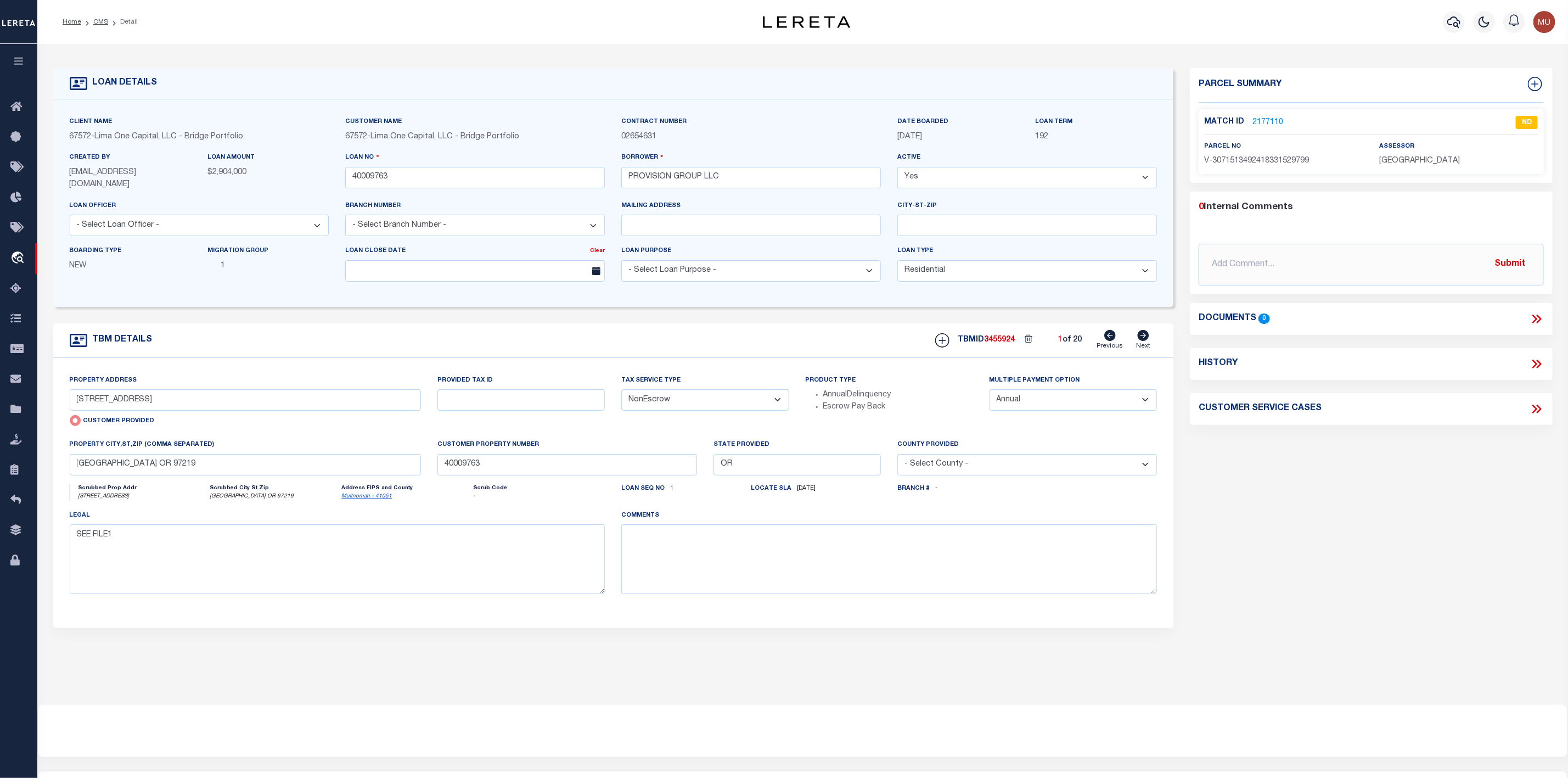
click at [1268, 124] on link "2177110" at bounding box center [1267, 122] width 30 height 11
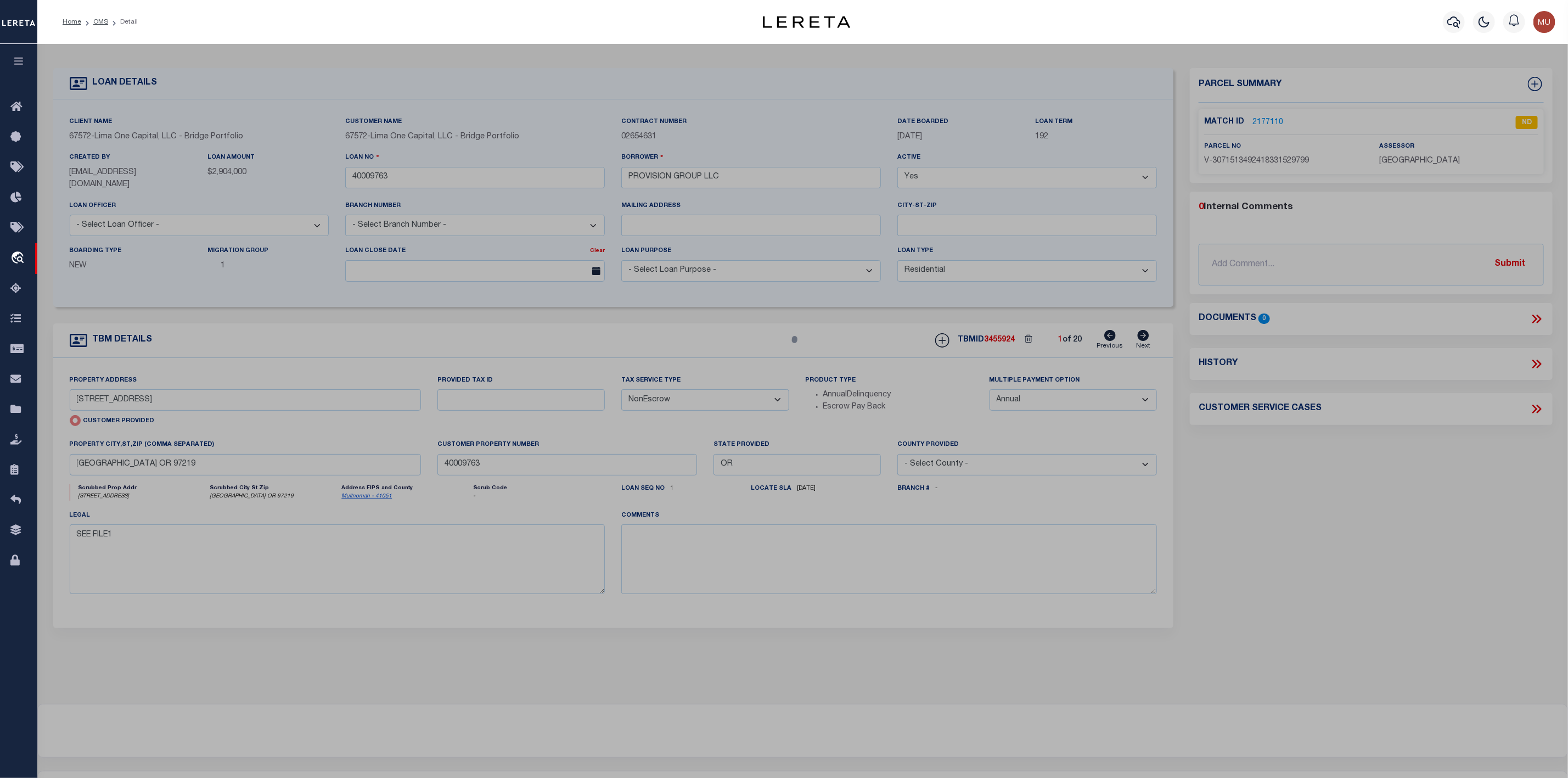
select select "AS"
select select
checkbox input "false"
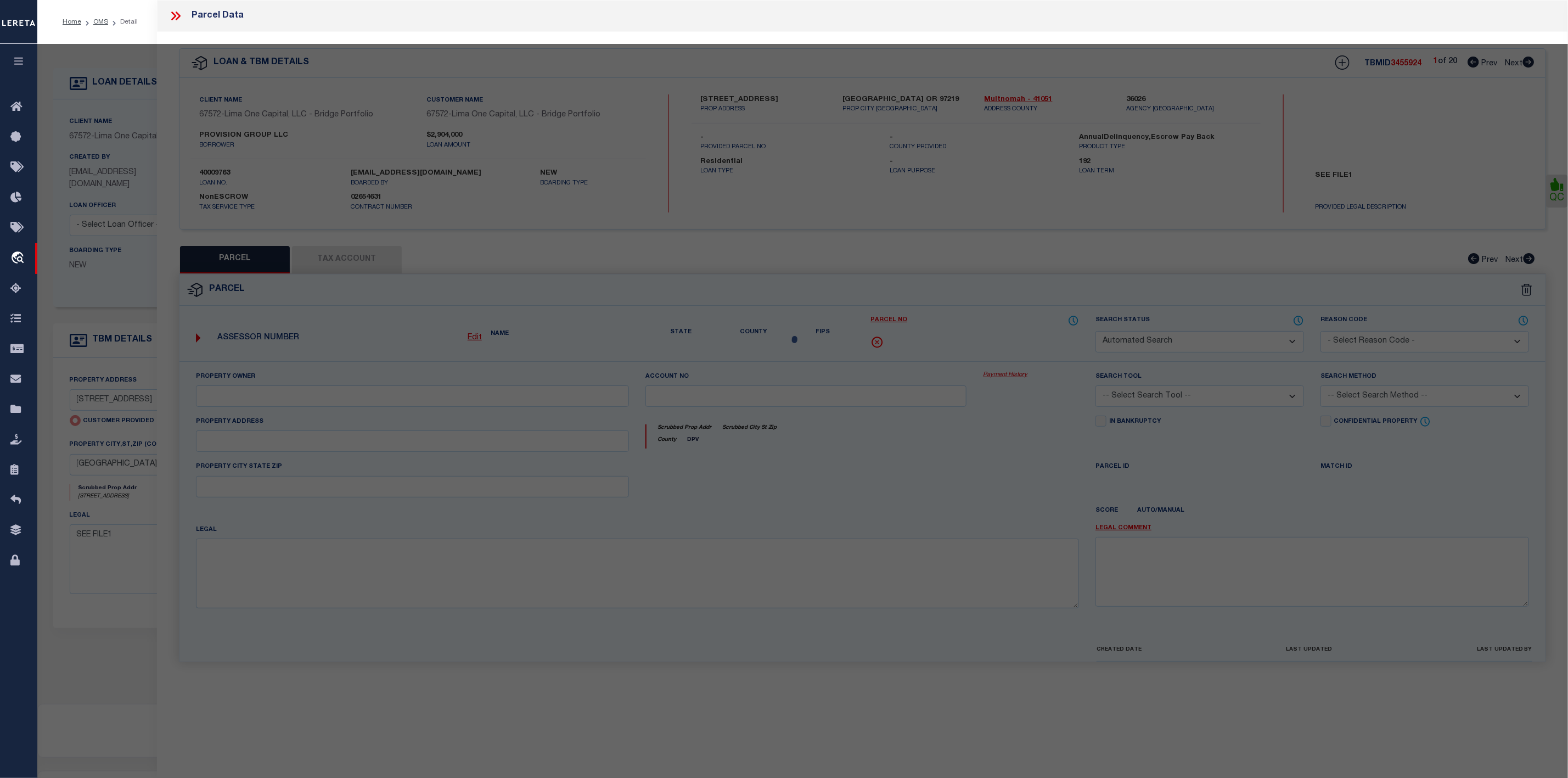
select select "ND"
type input "[STREET_ADDRESS]"
checkbox input "false"
type input "[GEOGRAPHIC_DATA] OR 97219"
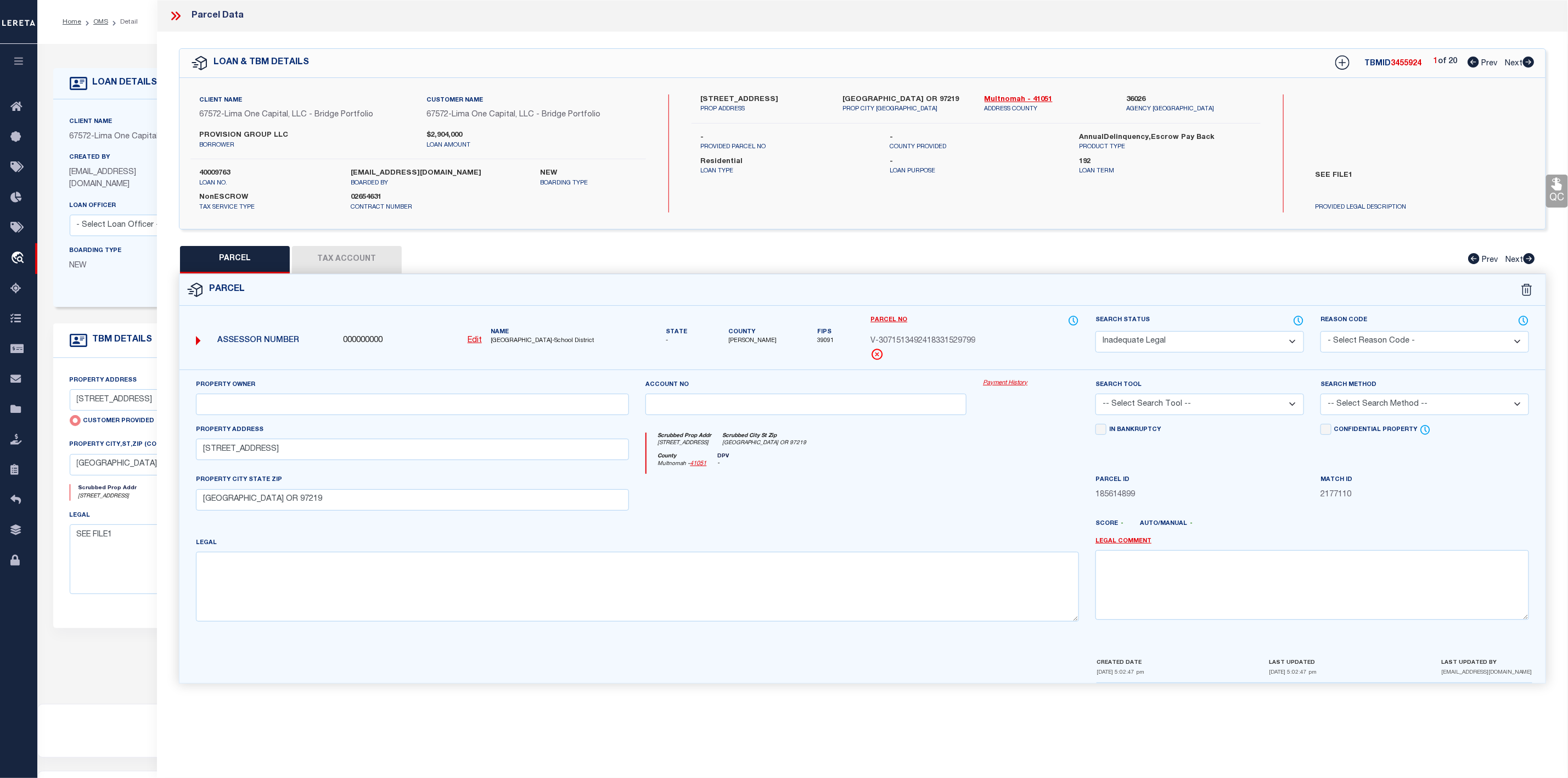
click at [1530, 61] on icon at bounding box center [1529, 61] width 11 height 11
select select "AS"
checkbox input "false"
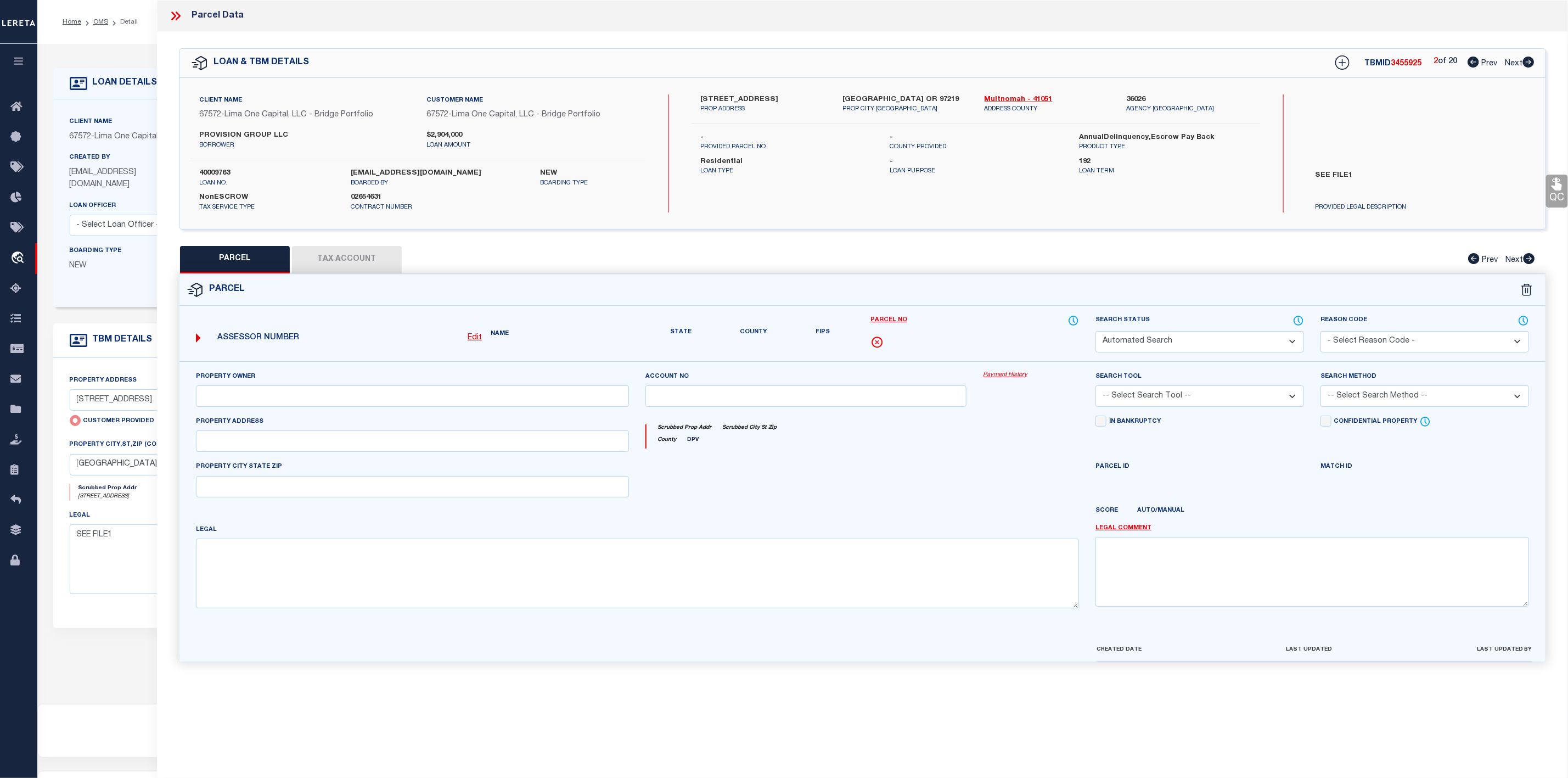
select select "ND"
type input "[STREET_ADDRESS]"
checkbox input "false"
type input "[GEOGRAPHIC_DATA] OR 97219"
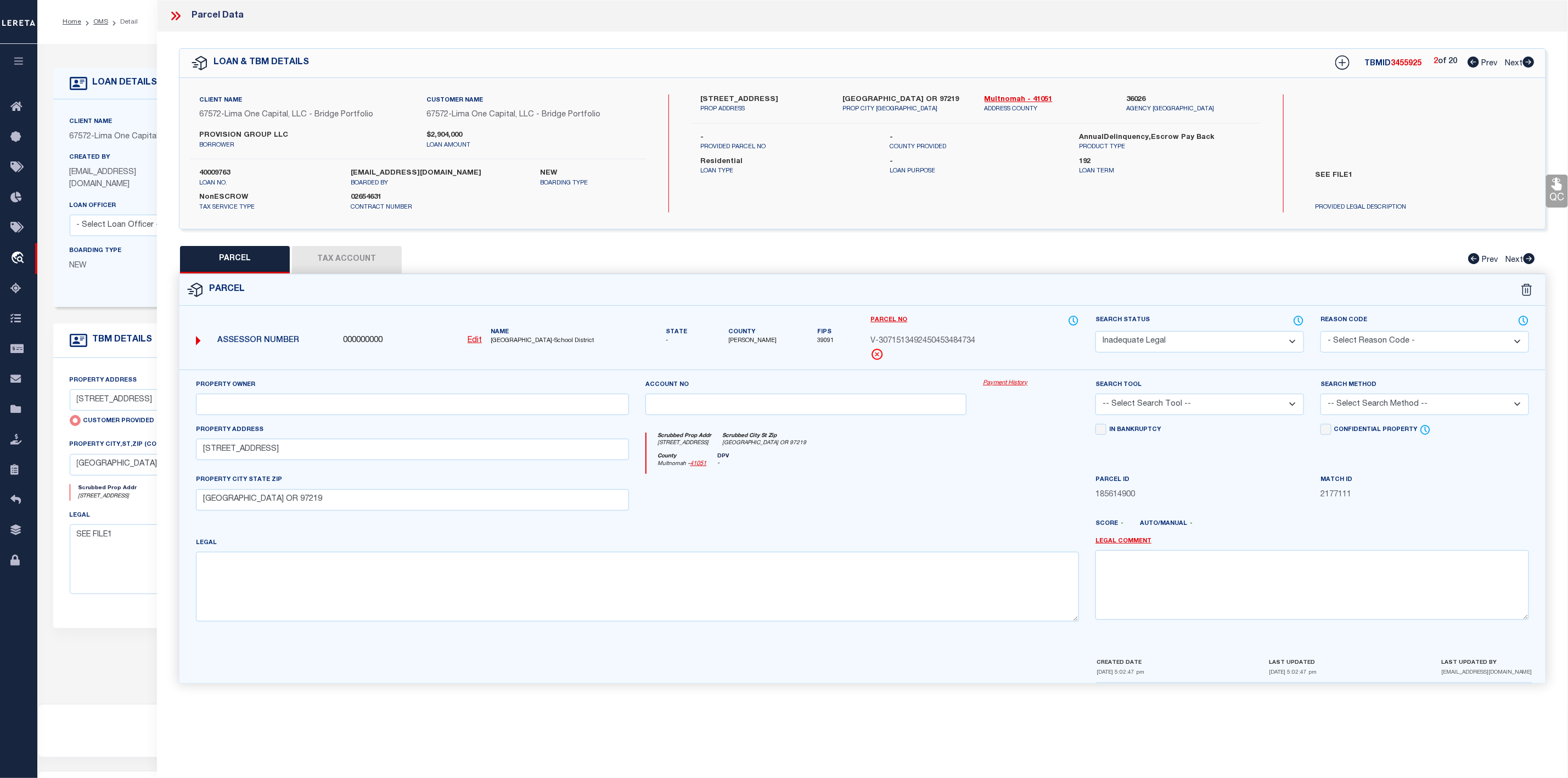
click at [1530, 61] on icon at bounding box center [1529, 61] width 11 height 11
select select "AS"
checkbox input "false"
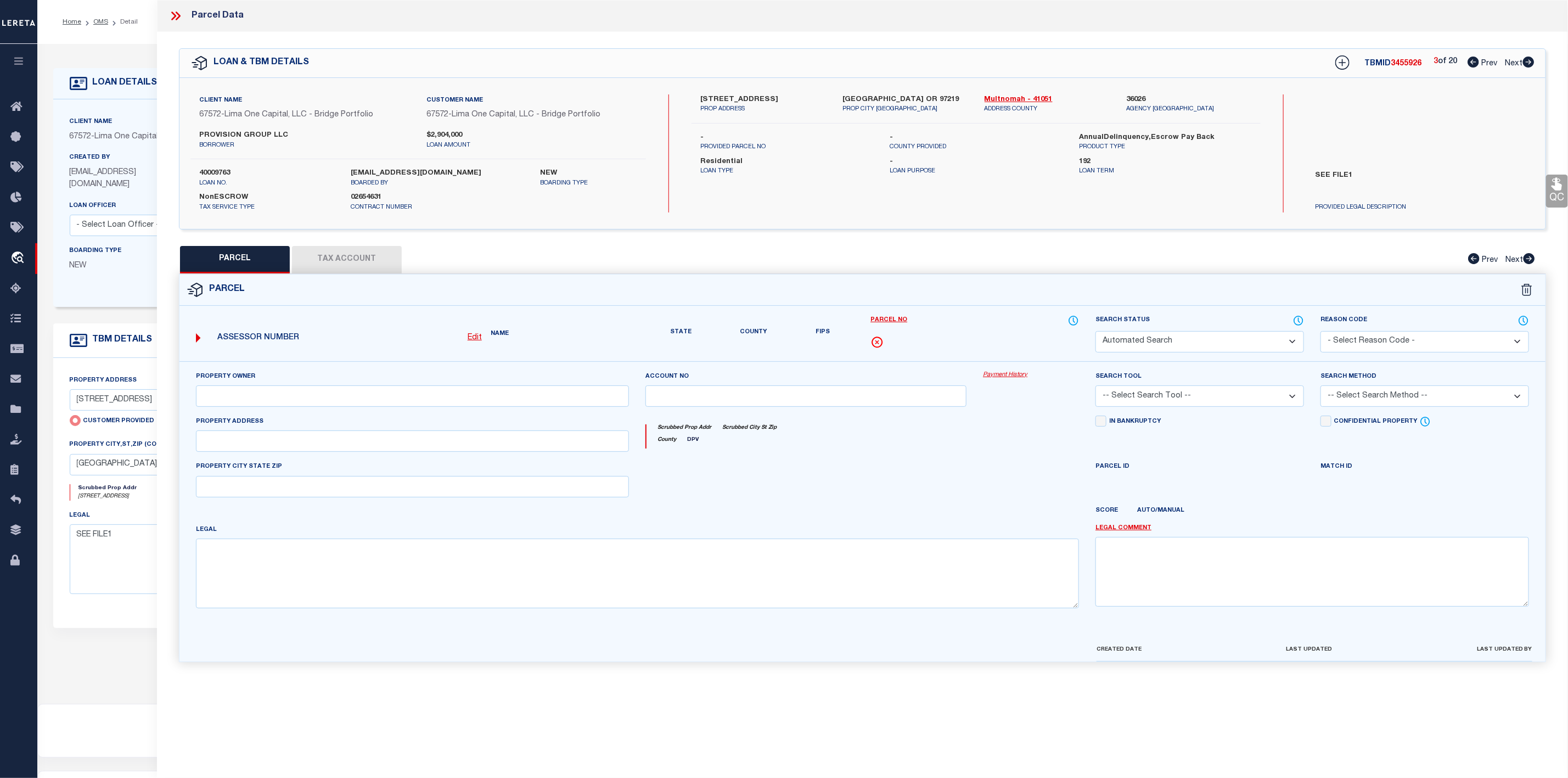
select select "ND"
type input "[STREET_ADDRESS]"
checkbox input "false"
type input "[GEOGRAPHIC_DATA] OR 97219"
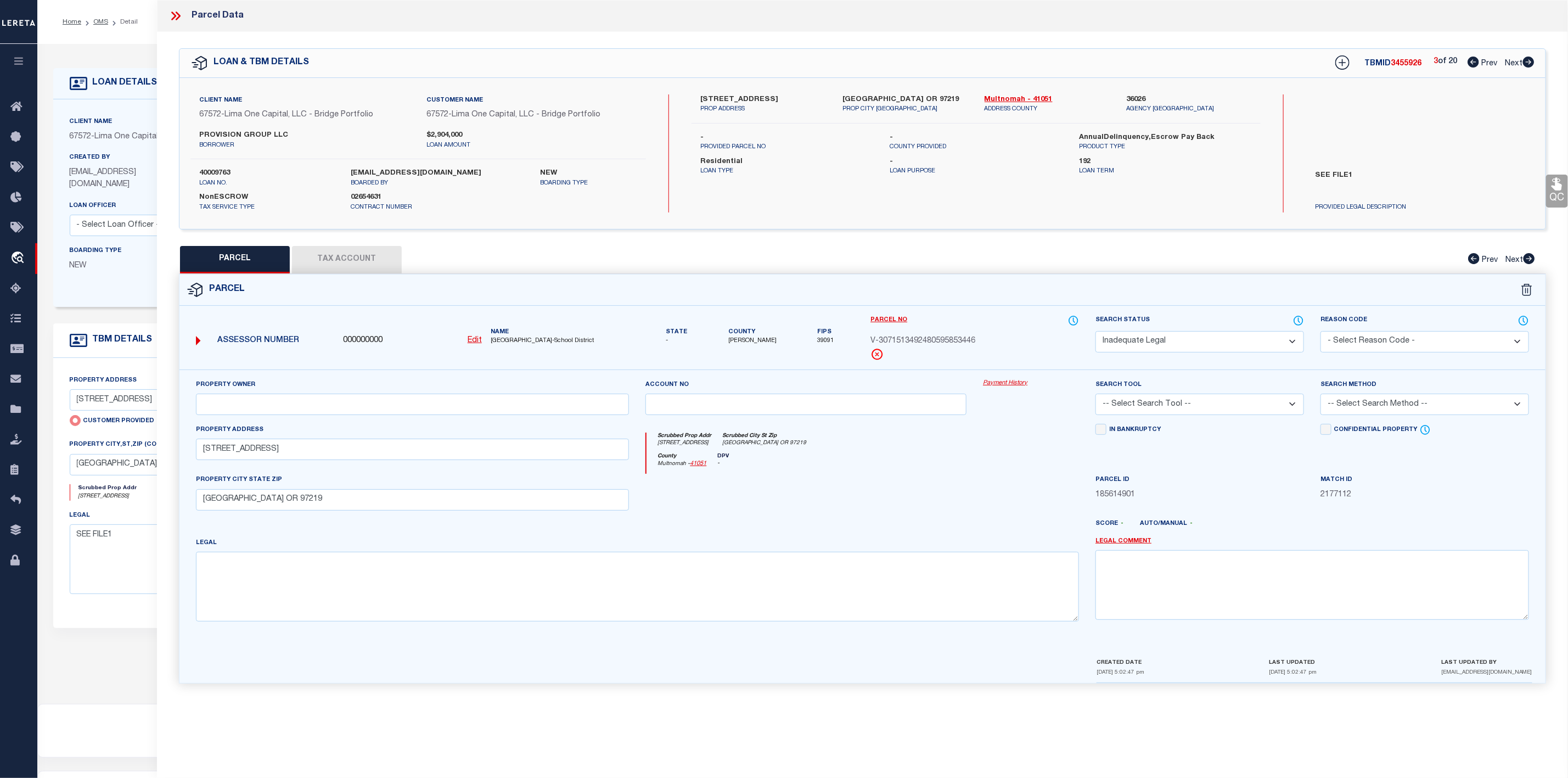
click at [1530, 61] on icon at bounding box center [1529, 61] width 11 height 11
select select "AS"
checkbox input "false"
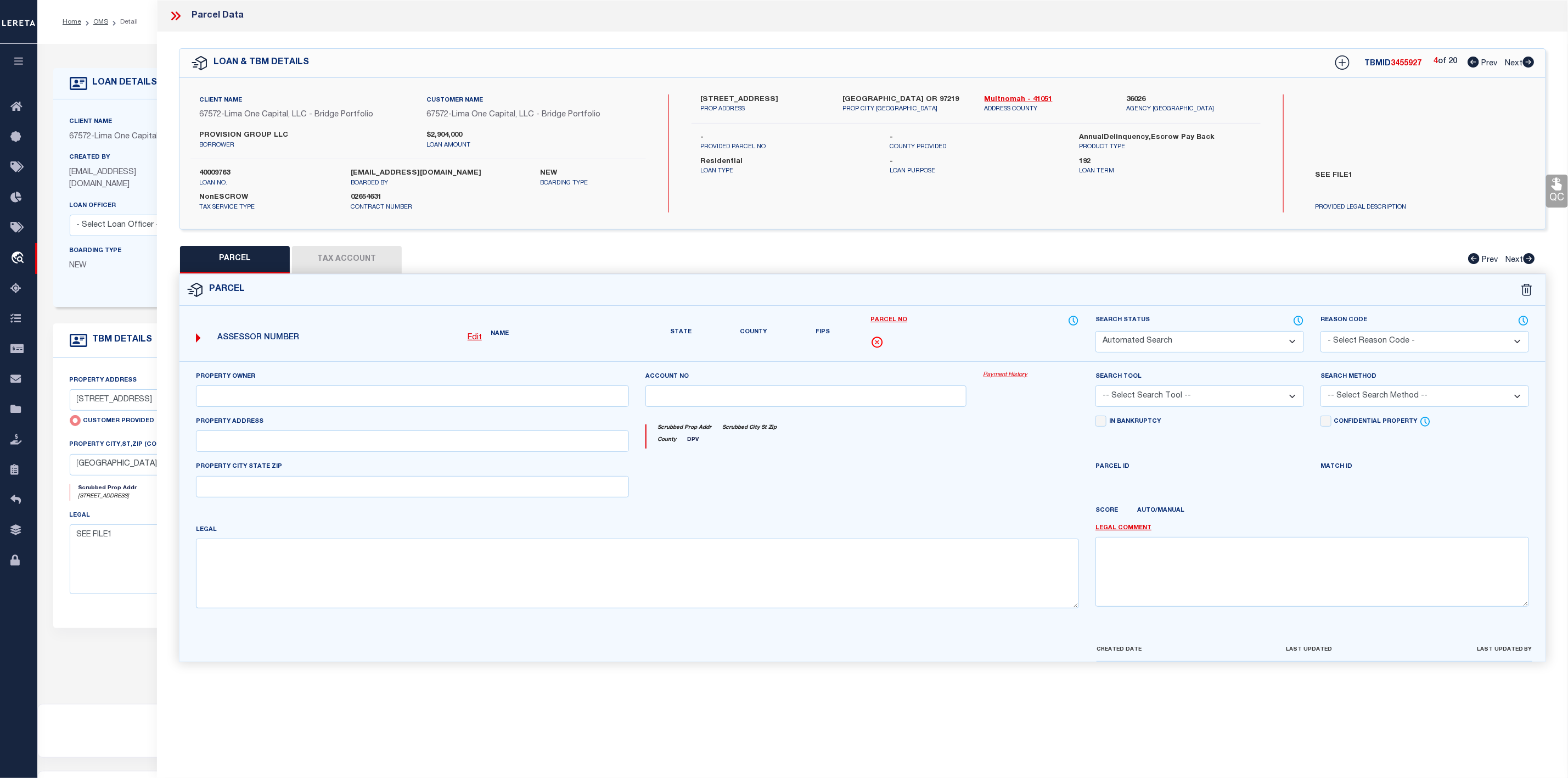
select select "ND"
type input "[STREET_ADDRESS]"
checkbox input "false"
type input "[GEOGRAPHIC_DATA] OR 97219"
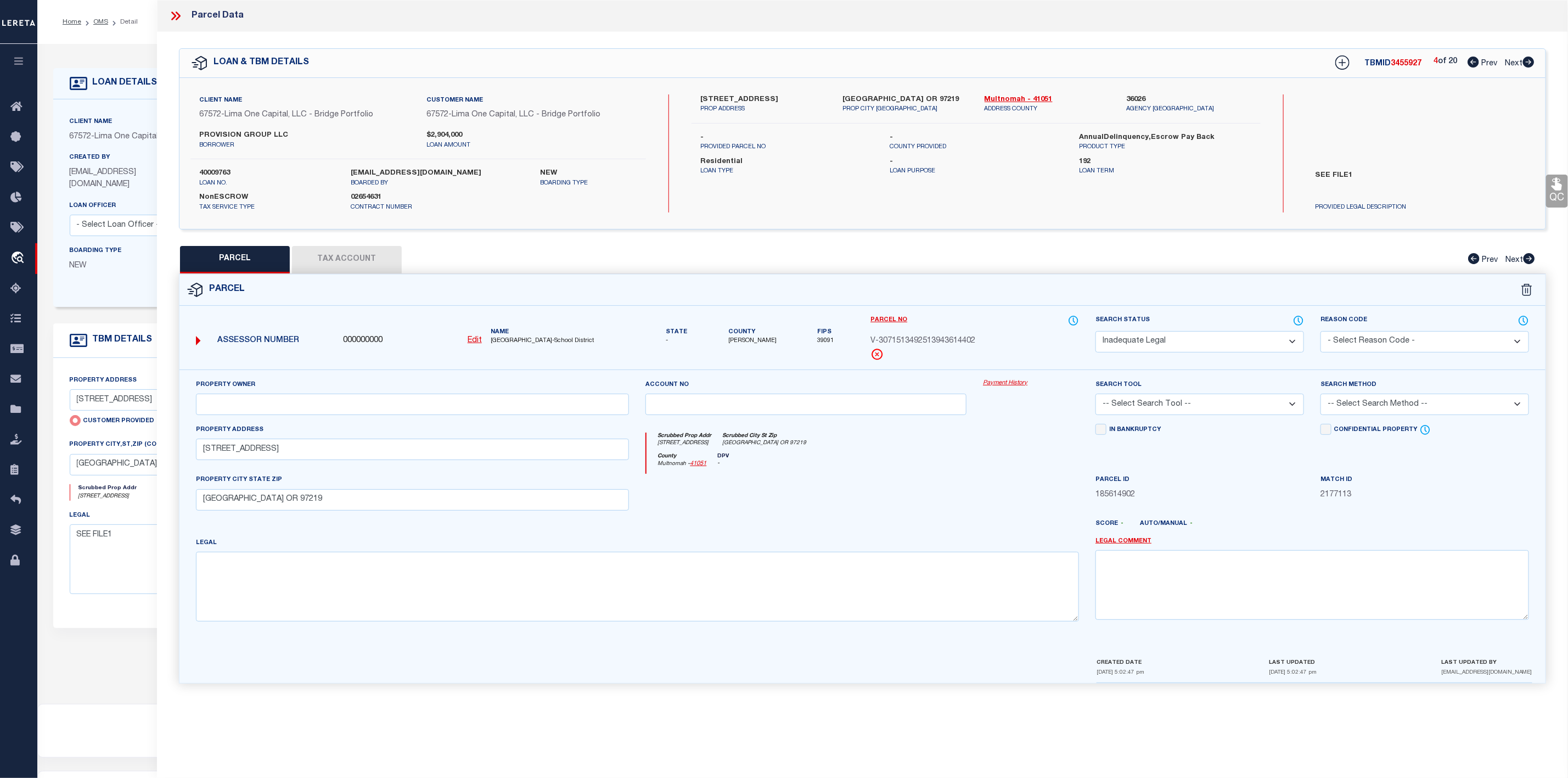
click at [1530, 61] on icon at bounding box center [1529, 61] width 11 height 11
select select "AS"
checkbox input "false"
select select "ND"
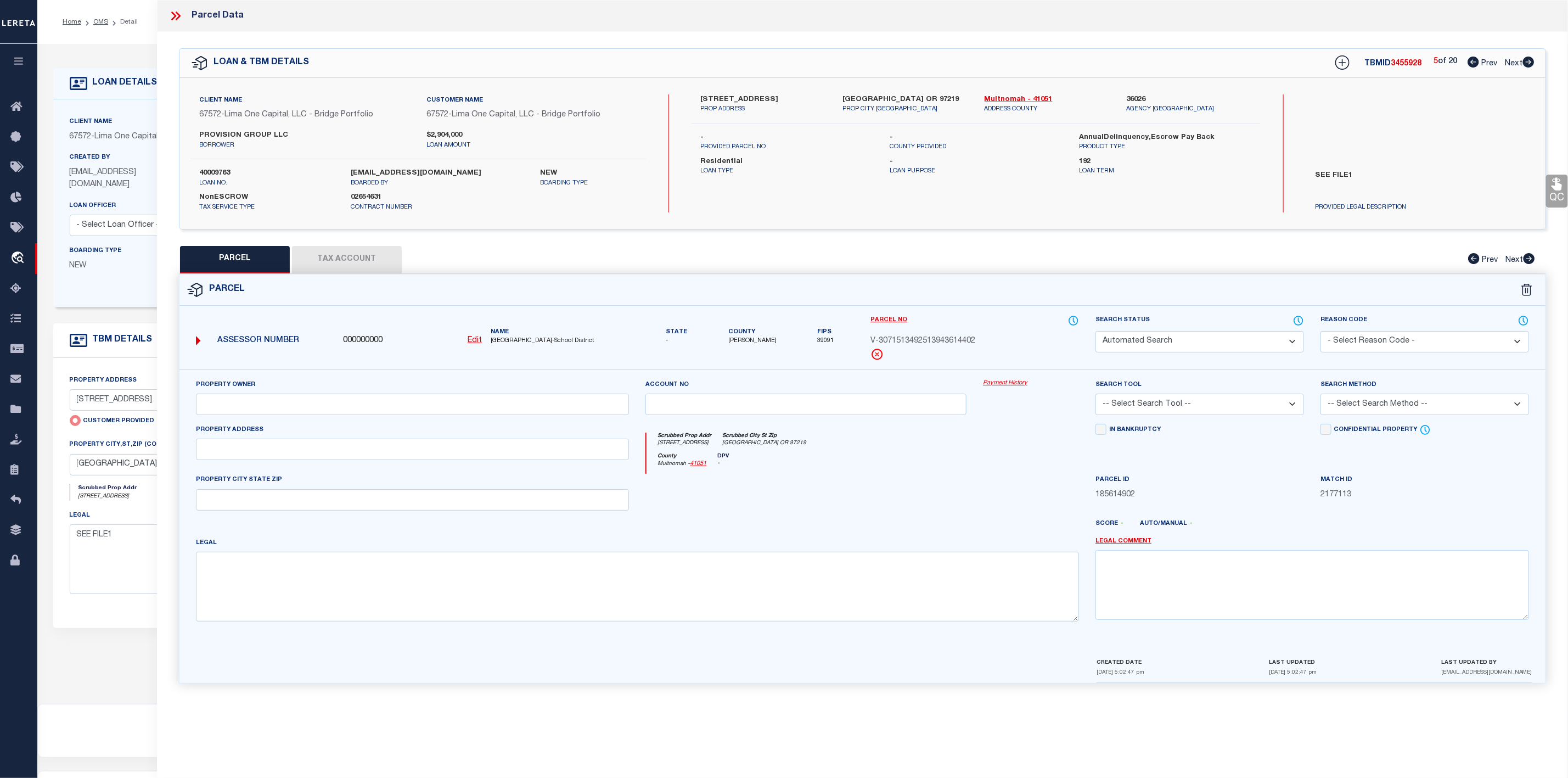
type input "[STREET_ADDRESS]"
checkbox input "false"
type input "[GEOGRAPHIC_DATA] OR 97219"
click at [1530, 61] on icon at bounding box center [1529, 61] width 11 height 11
select select "AS"
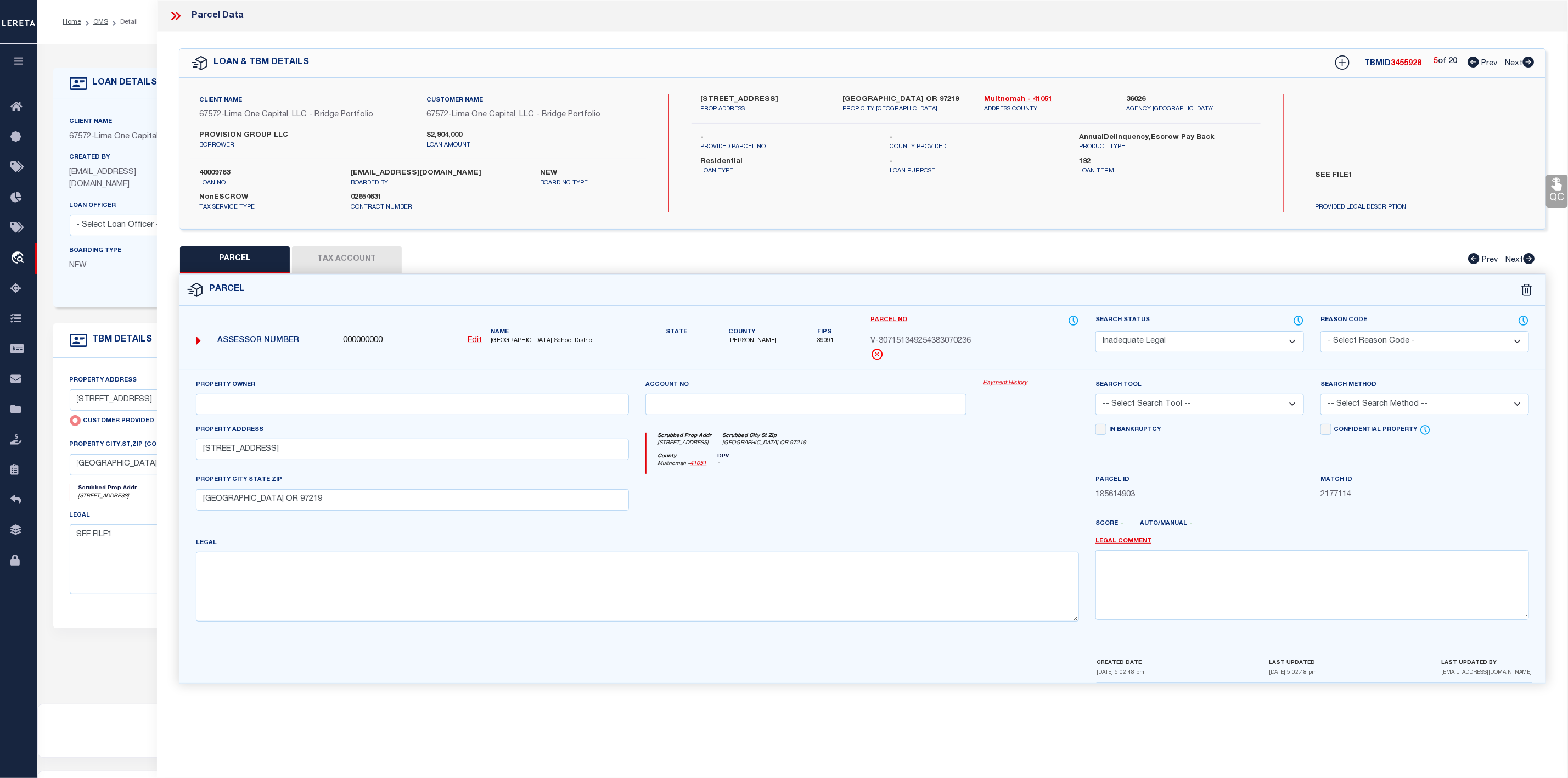
checkbox input "false"
select select "ND"
type input "[STREET_ADDRESS]"
checkbox input "false"
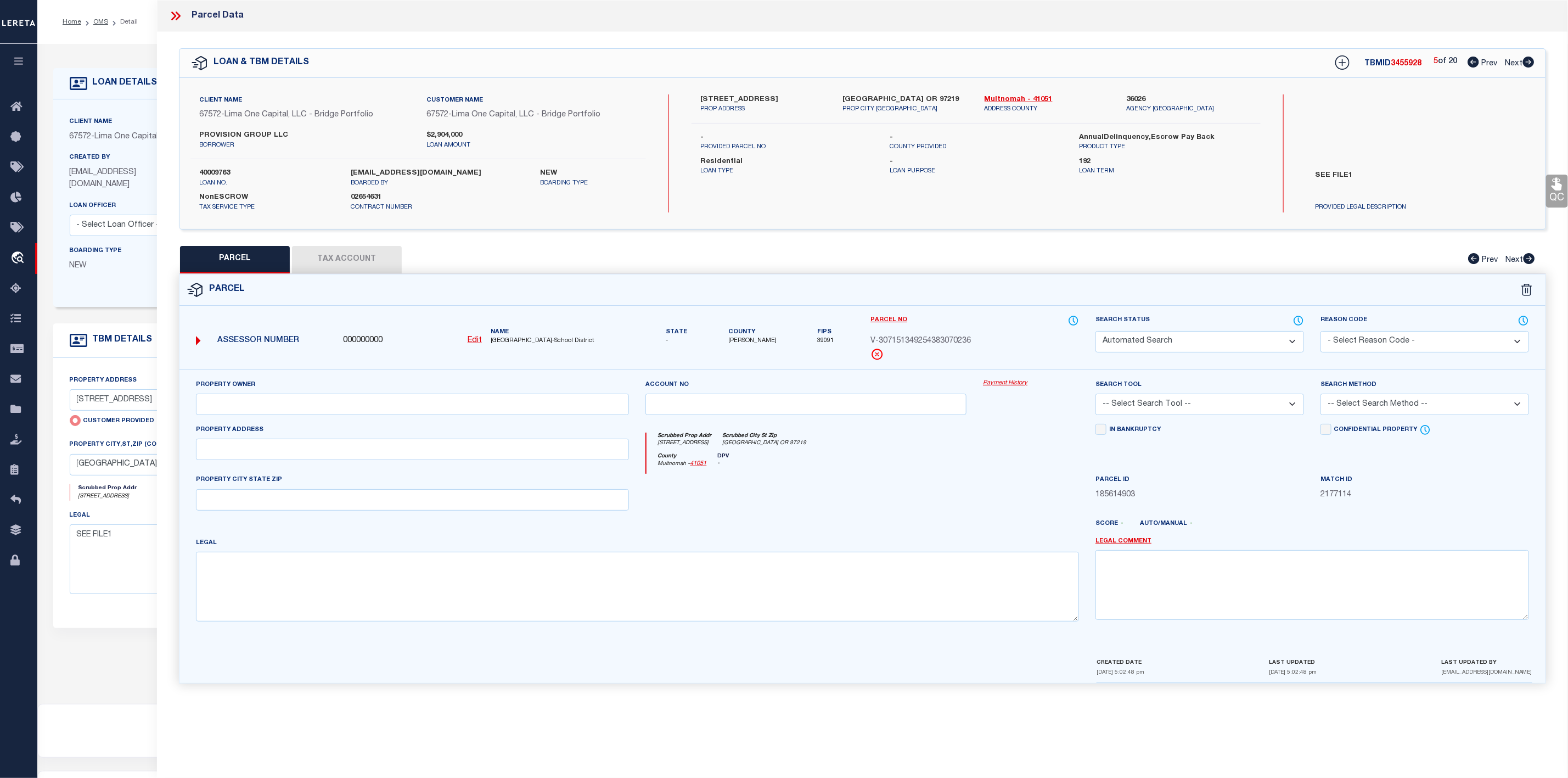
type input "[GEOGRAPHIC_DATA] OR 97219"
click at [1530, 61] on icon at bounding box center [1529, 61] width 11 height 11
drag, startPoint x: 488, startPoint y: 342, endPoint x: 536, endPoint y: 344, distance: 48.0
click at [536, 344] on div "Name [GEOGRAPHIC_DATA]-School District" at bounding box center [560, 337] width 148 height 18
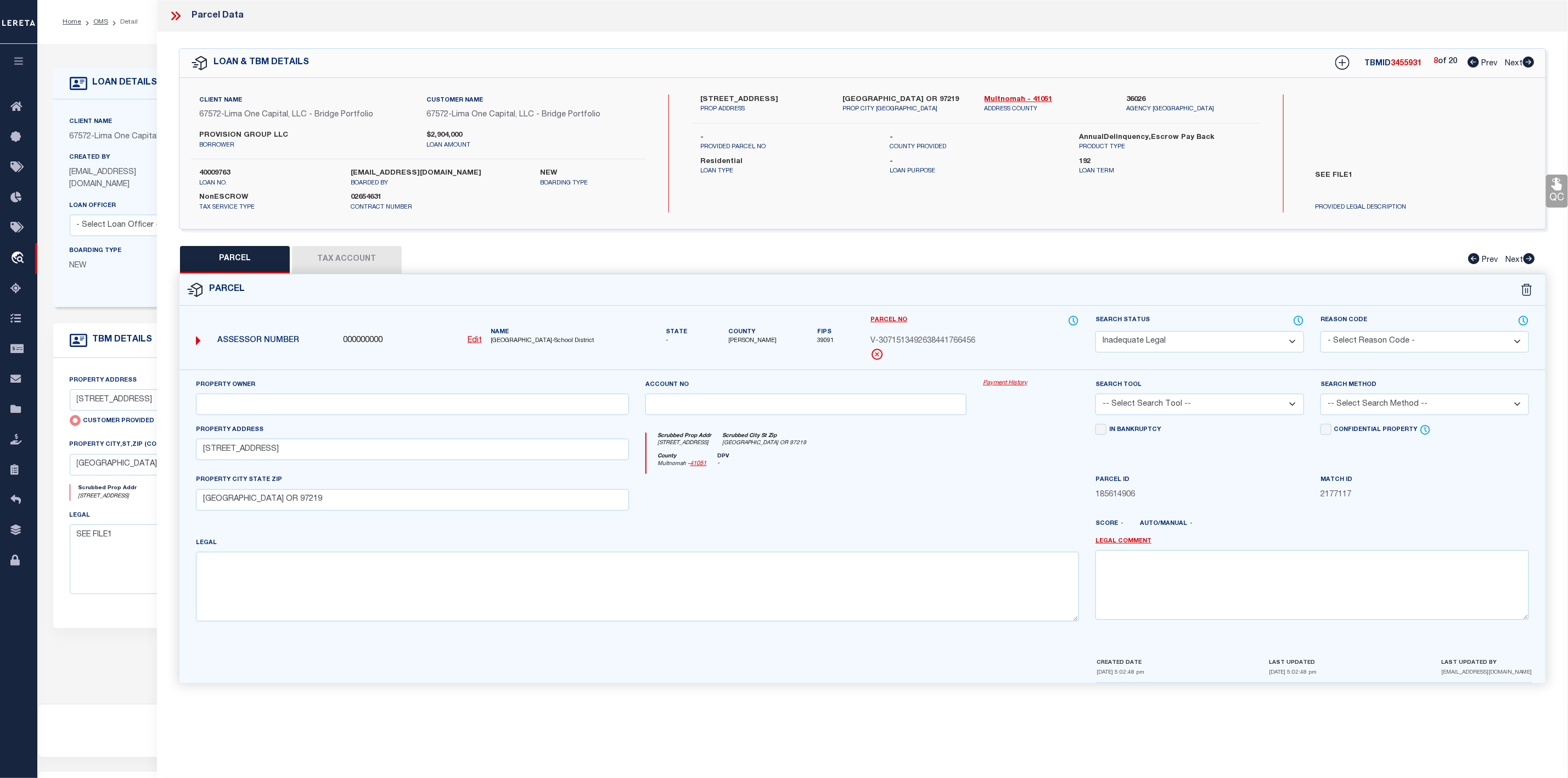
click at [799, 205] on div "[STREET_ADDRESS] PROP ADDRESS [GEOGRAPHIC_DATA] OR 97219 PROP CITY [GEOGRAPHIC_…" at bounding box center [976, 153] width 569 height 118
click at [1475, 65] on icon at bounding box center [1473, 61] width 11 height 11
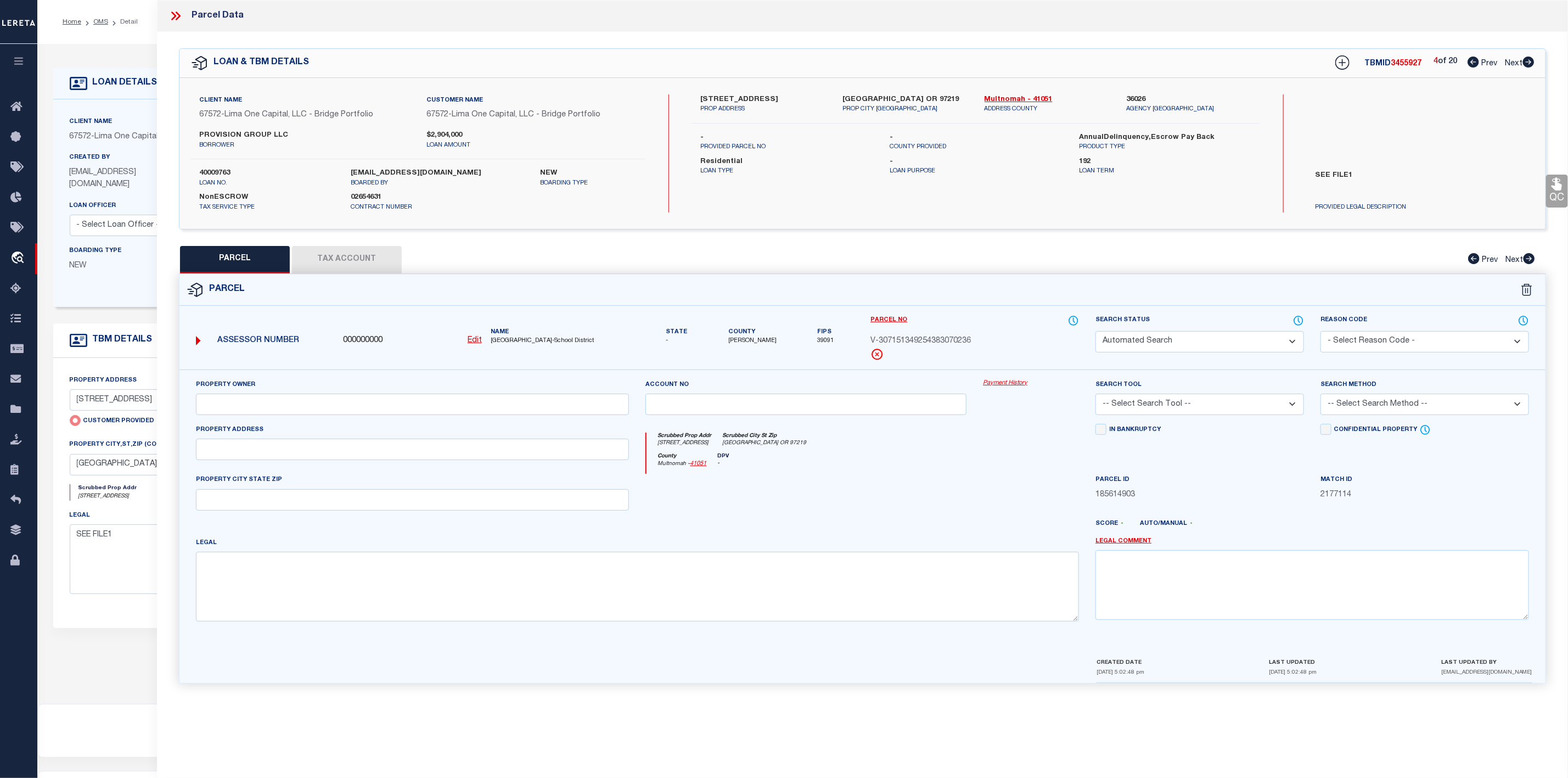
click at [1475, 65] on icon at bounding box center [1473, 61] width 11 height 11
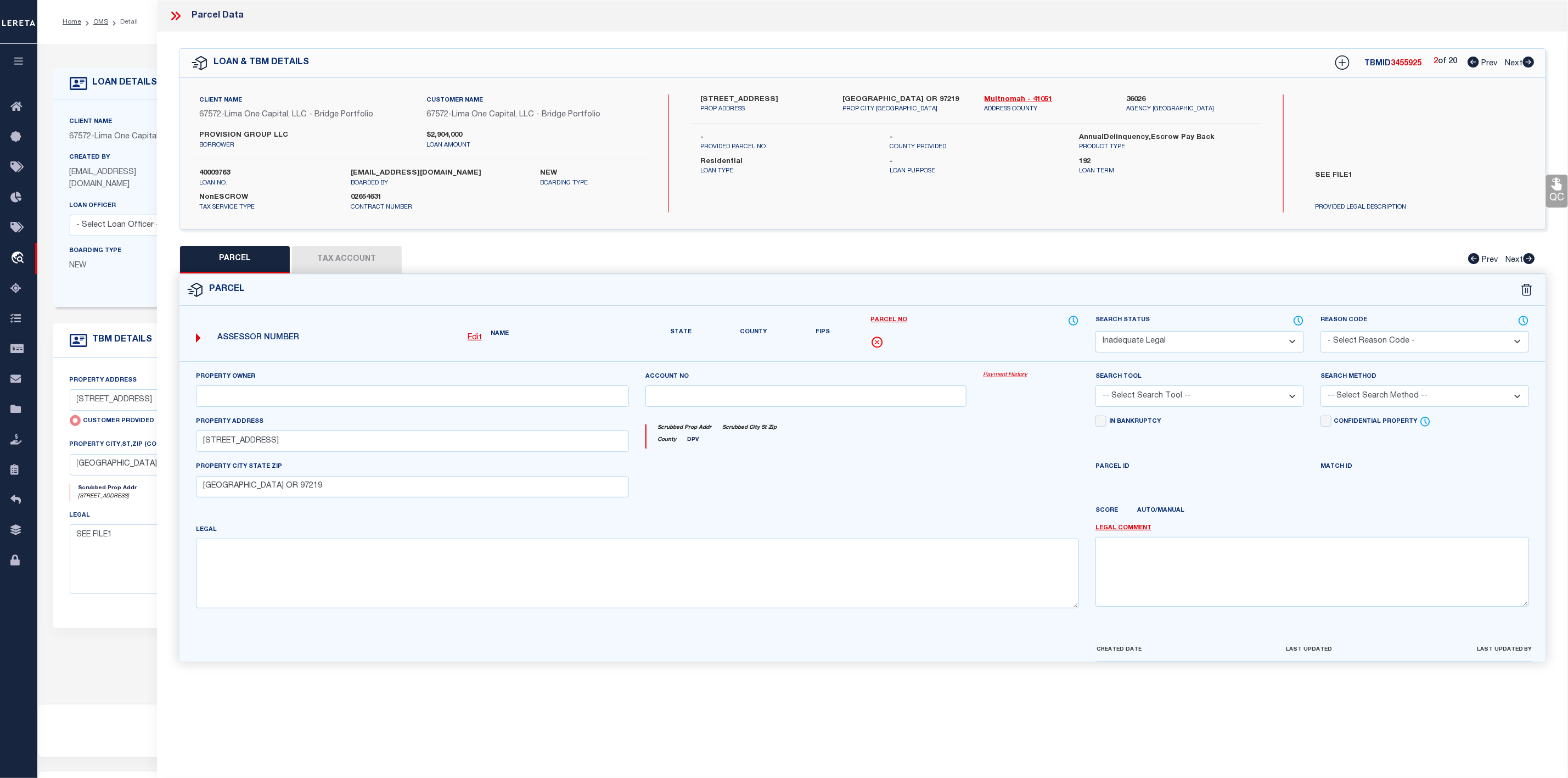
click at [1475, 65] on icon at bounding box center [1473, 61] width 11 height 11
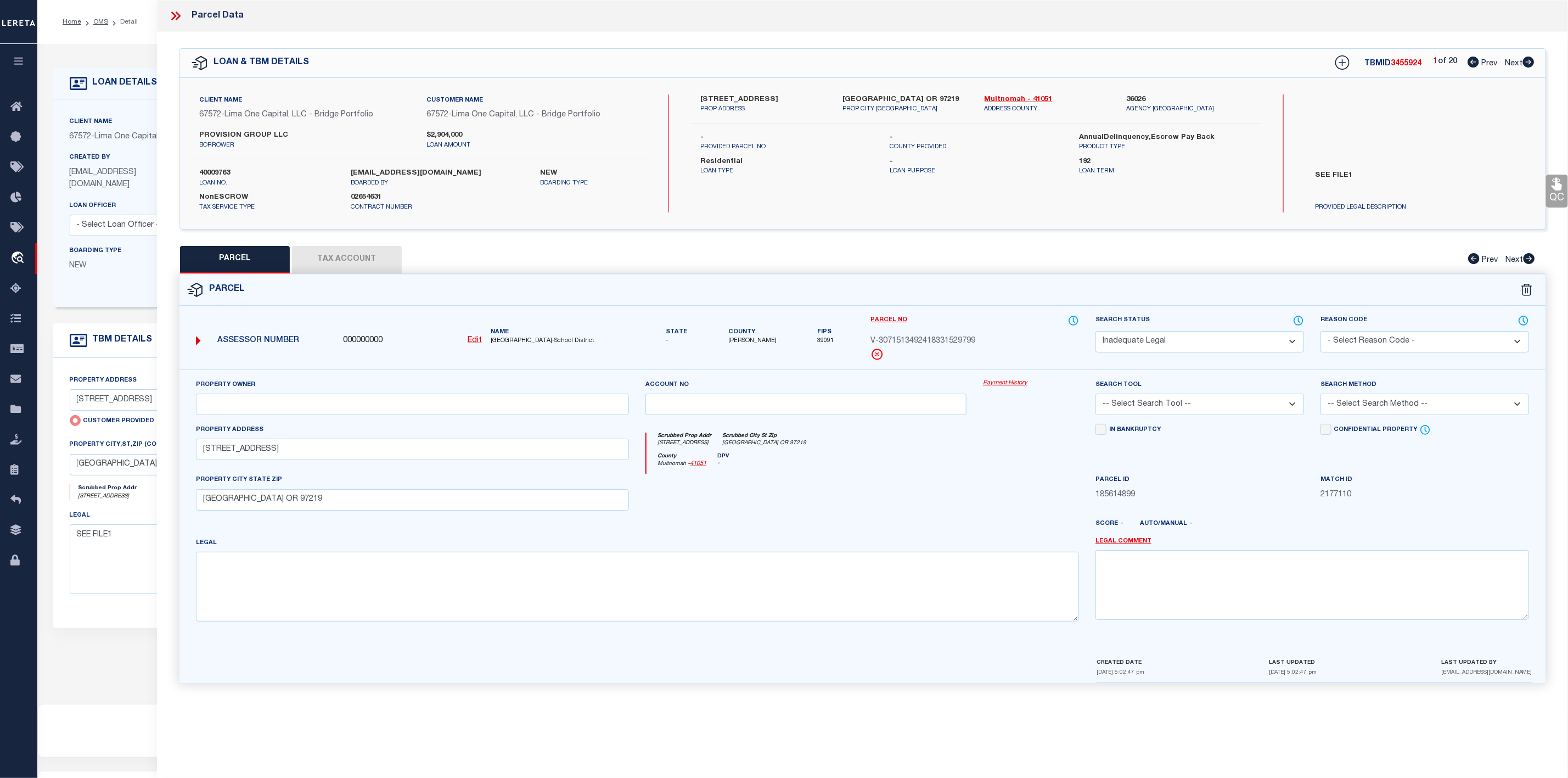
drag, startPoint x: 697, startPoint y: 99, endPoint x: 794, endPoint y: 99, distance: 97.0
click at [794, 99] on div "[STREET_ADDRESS] PROP ADDRESS" at bounding box center [763, 104] width 142 height 20
copy label "[STREET_ADDRESS]"
click at [178, 17] on icon at bounding box center [178, 16] width 5 height 9
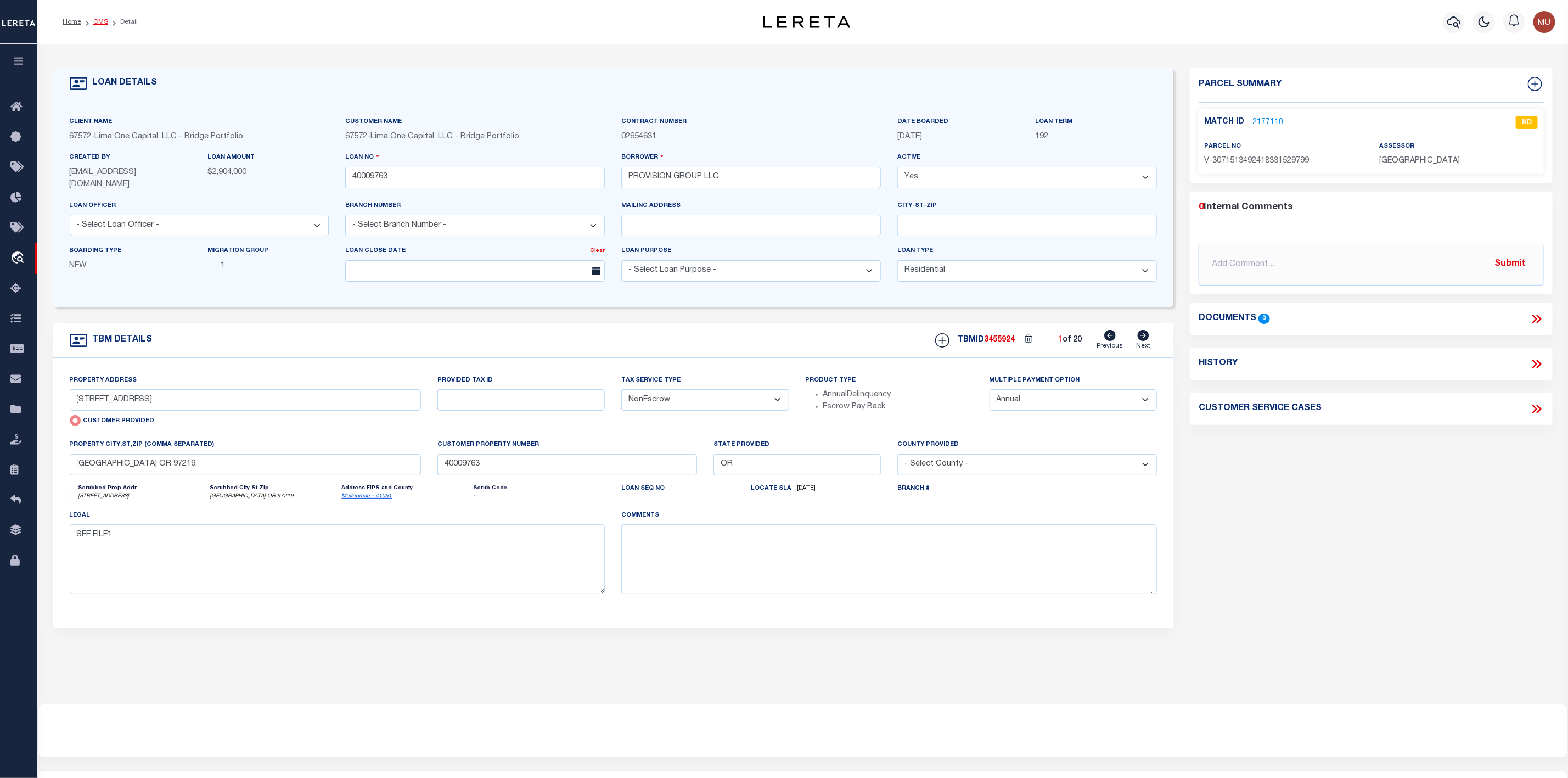
click at [104, 23] on link "OMS" at bounding box center [101, 22] width 15 height 7
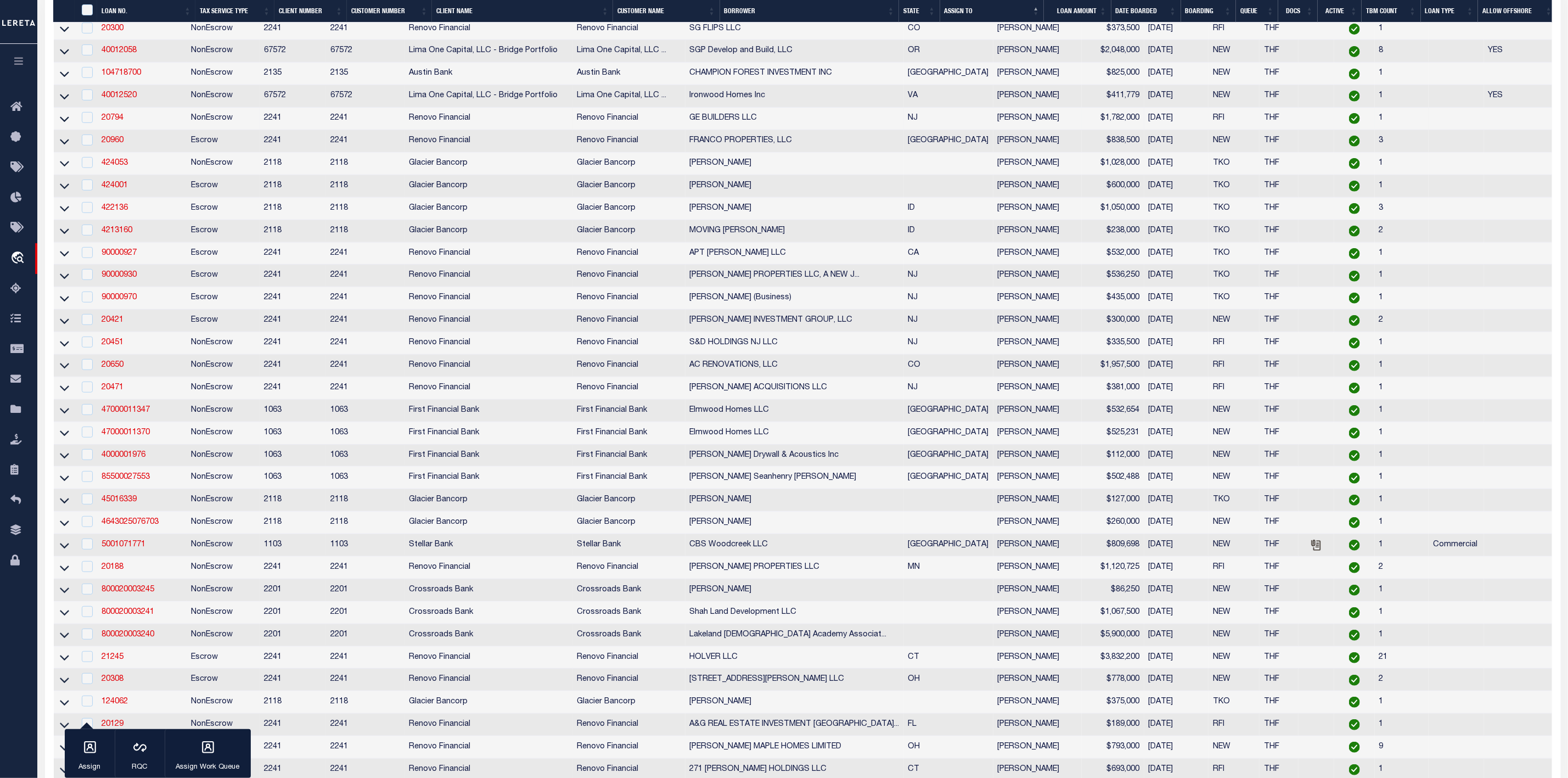
scroll to position [411, 0]
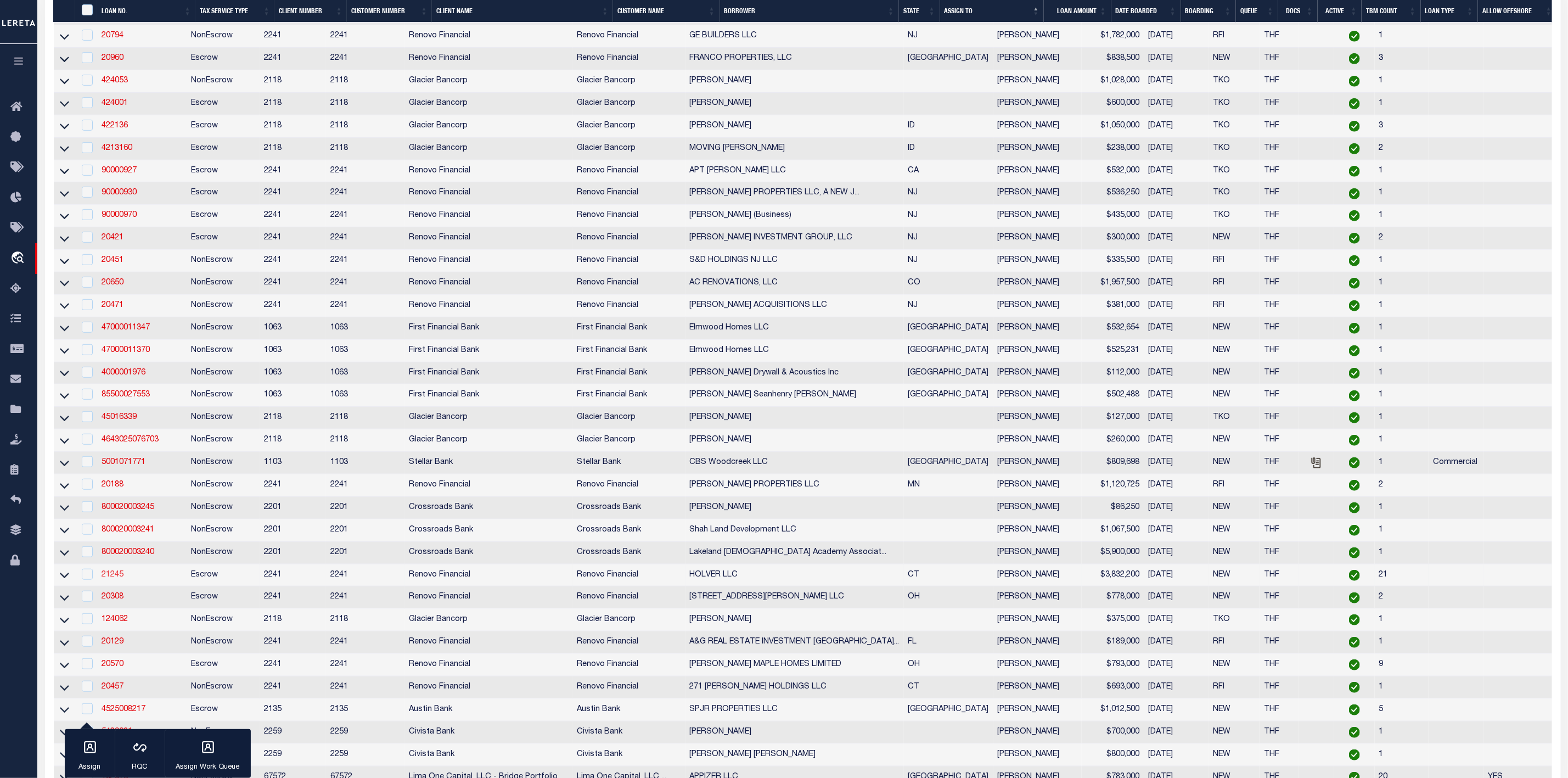
click at [116, 578] on link "21245" at bounding box center [112, 575] width 22 height 8
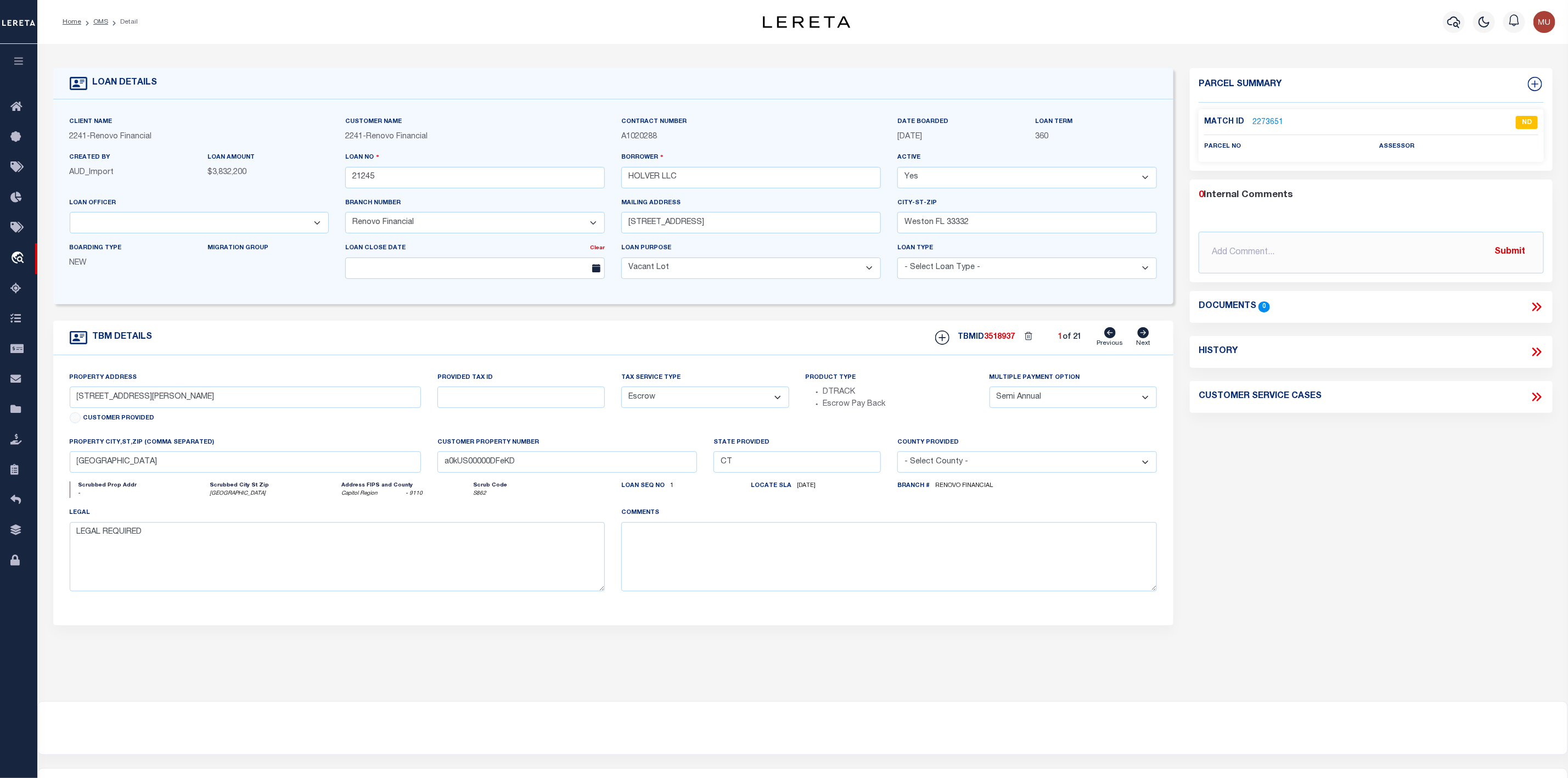
click at [1260, 121] on link "2273651" at bounding box center [1267, 122] width 30 height 11
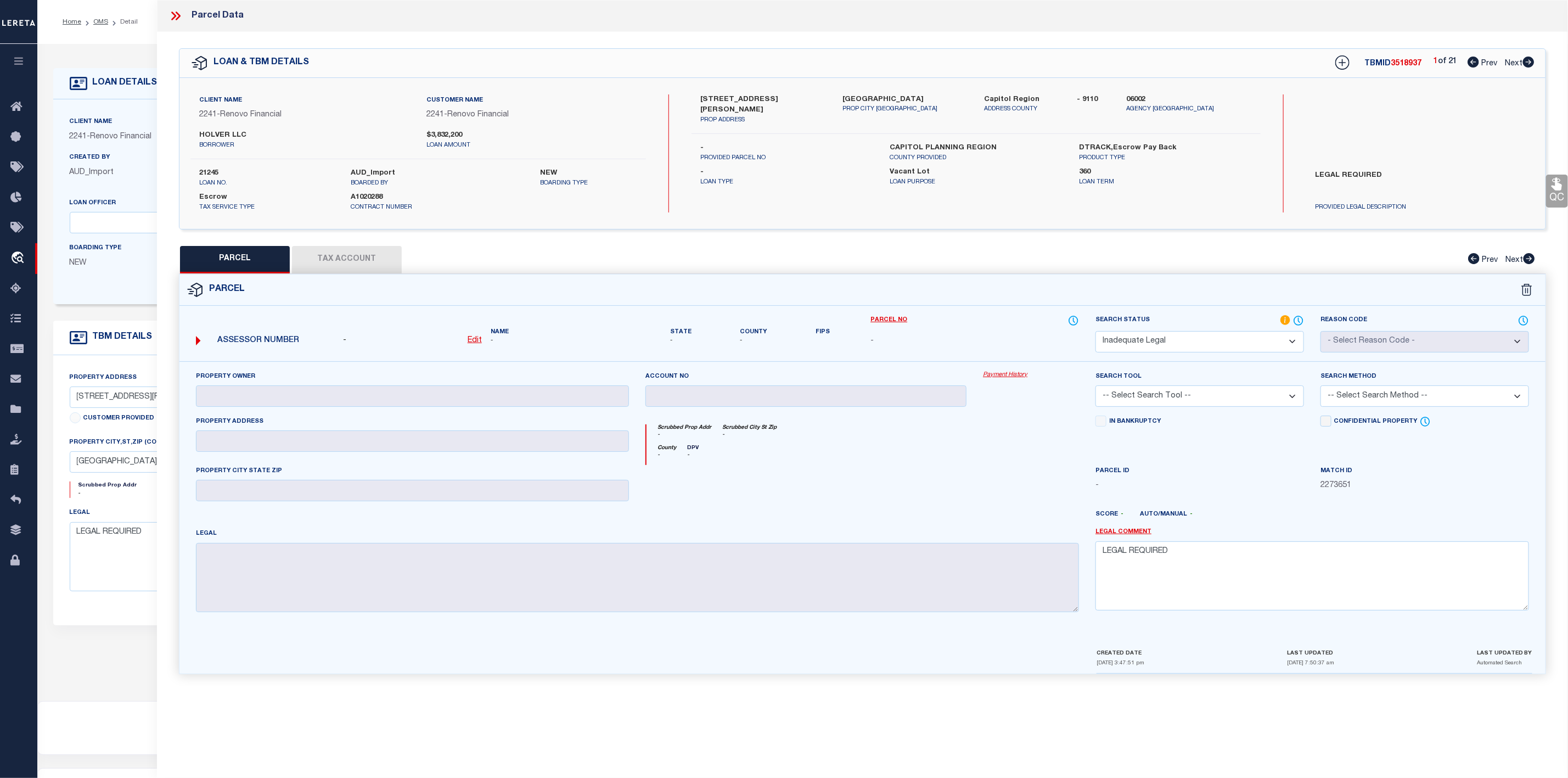
click at [1528, 60] on icon at bounding box center [1529, 61] width 11 height 11
click at [178, 15] on icon at bounding box center [178, 16] width 5 height 9
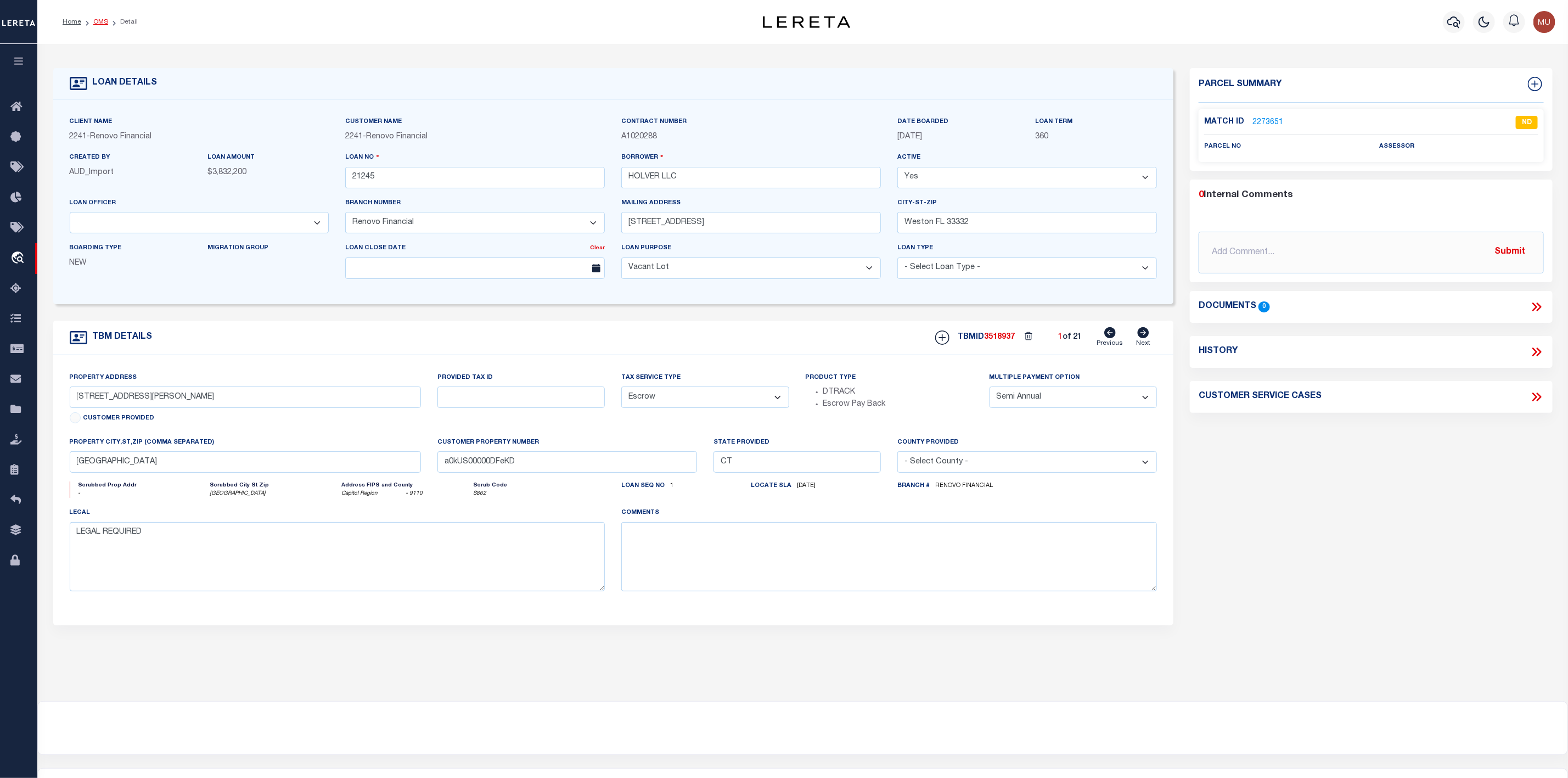
click at [104, 22] on link "OMS" at bounding box center [101, 22] width 15 height 7
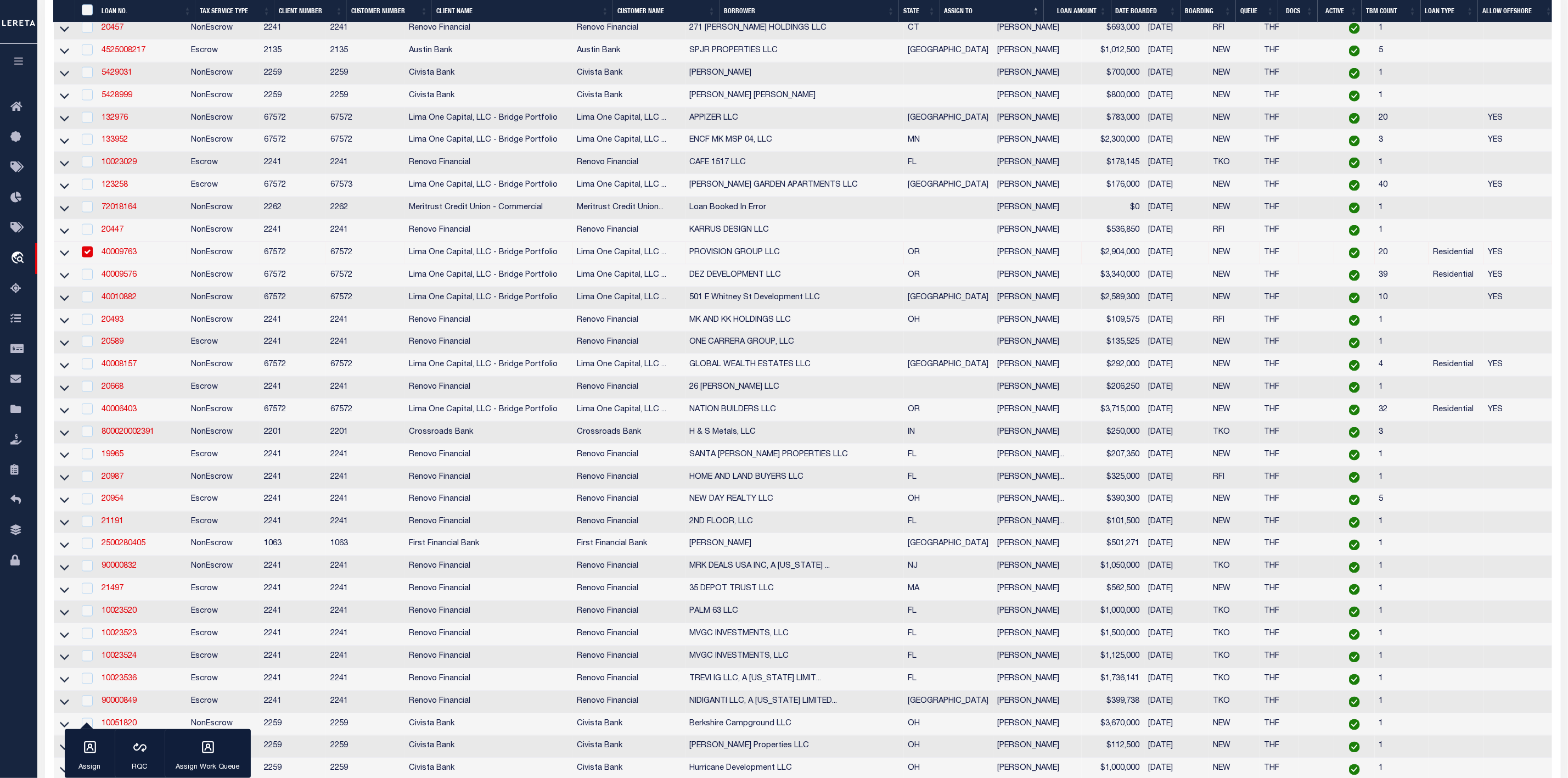
scroll to position [1153, 0]
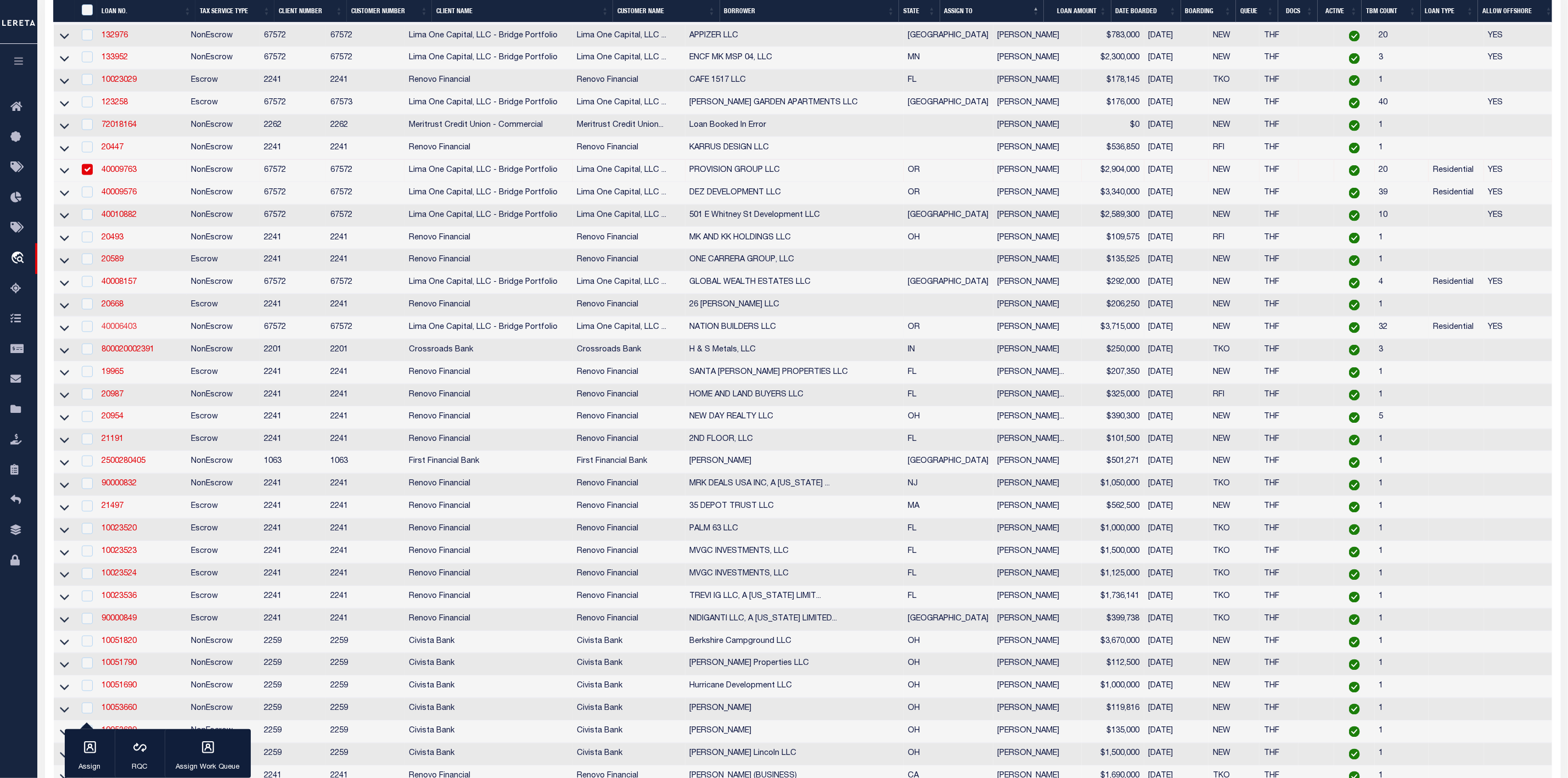
click at [114, 331] on link "40006403" at bounding box center [119, 327] width 35 height 8
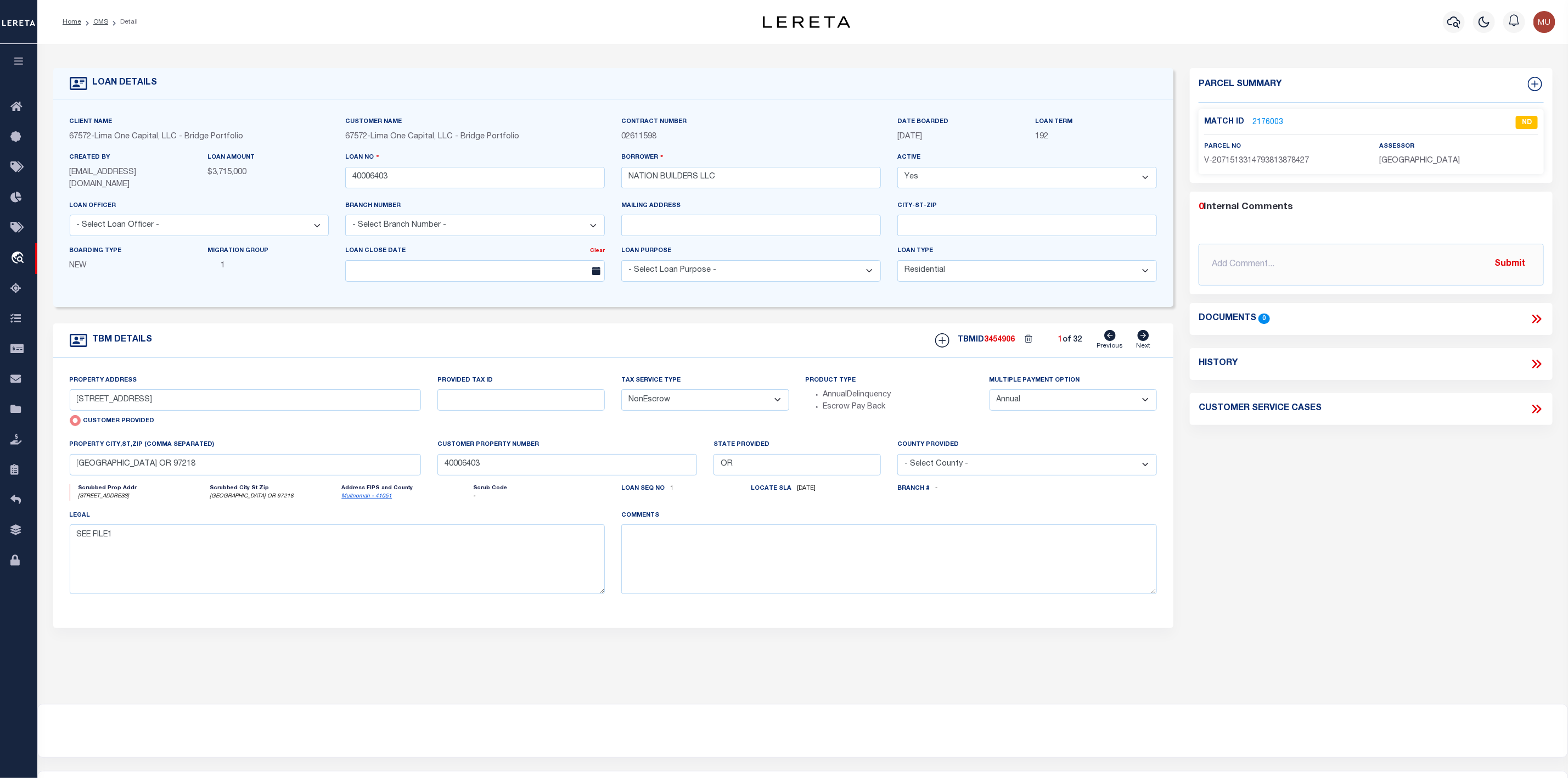
click at [1264, 124] on link "2176003" at bounding box center [1267, 122] width 30 height 11
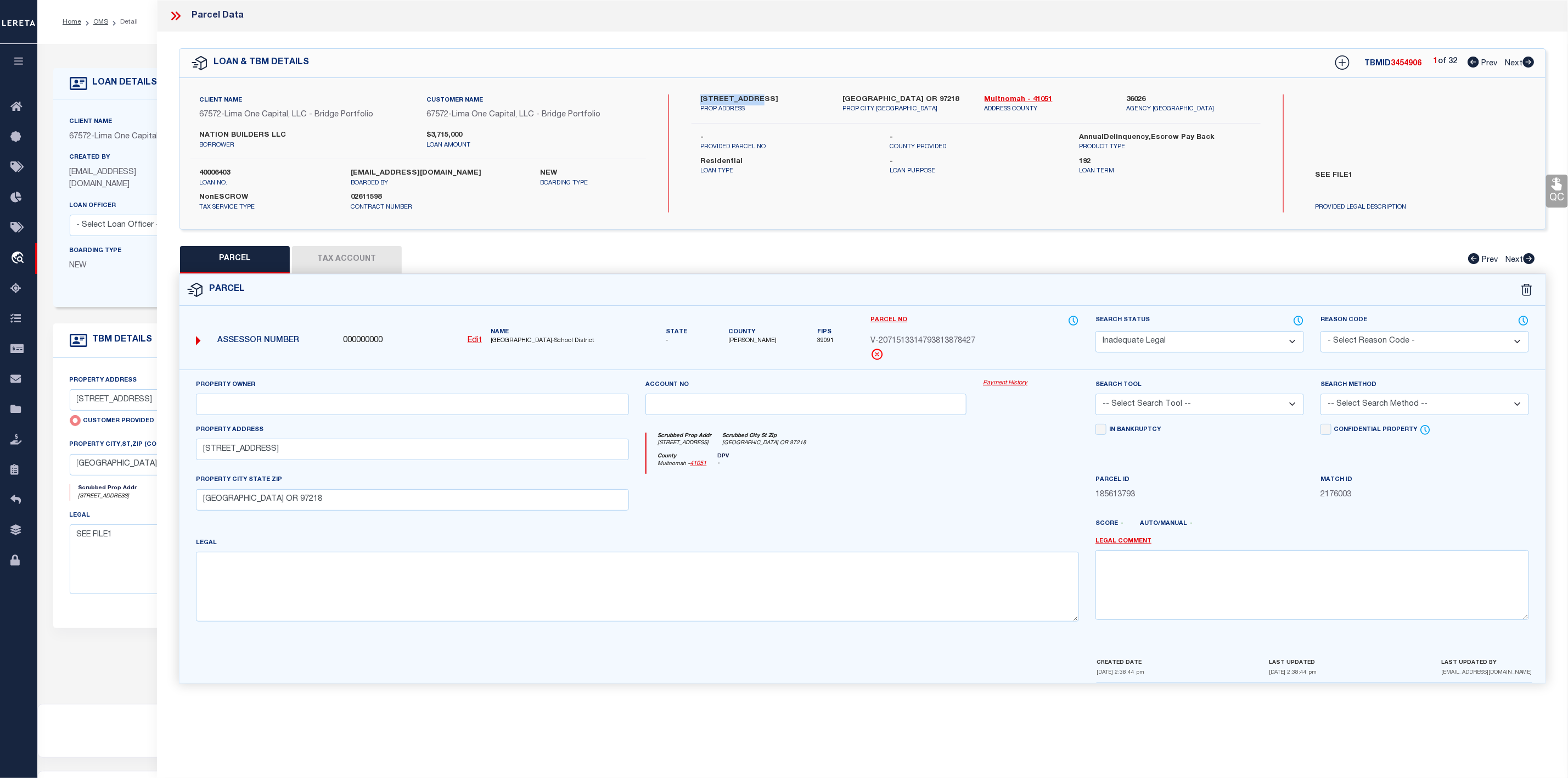
drag, startPoint x: 698, startPoint y: 94, endPoint x: 754, endPoint y: 102, distance: 56.6
click at [754, 102] on div "[STREET_ADDRESS] PROP ADDRESS" at bounding box center [763, 104] width 142 height 20
copy label "4370 NE GOING"
click at [173, 15] on icon at bounding box center [175, 16] width 14 height 14
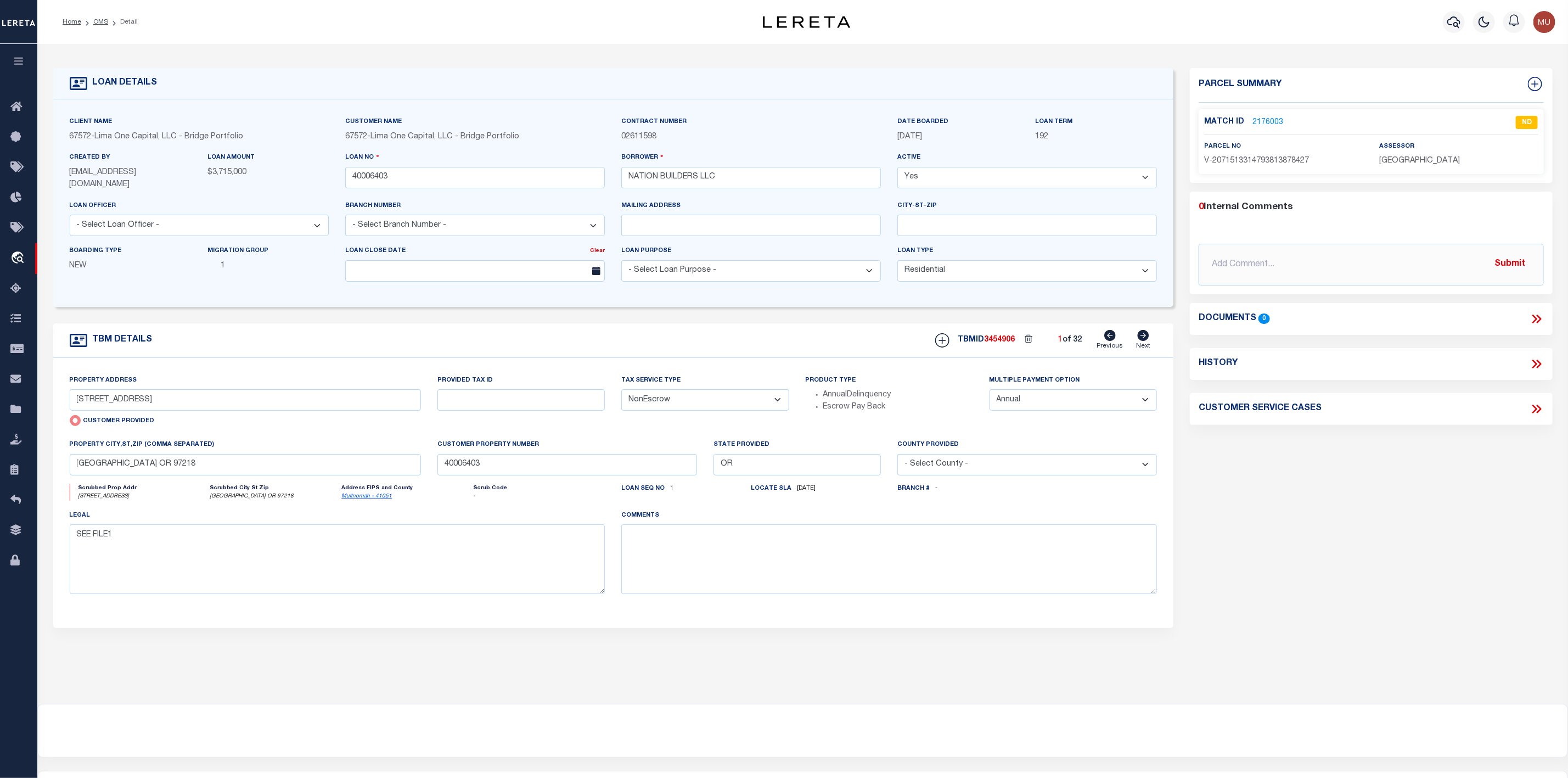
click at [108, 24] on li "Detail" at bounding box center [122, 21] width 30 height 10
click at [100, 23] on link "OMS" at bounding box center [101, 22] width 15 height 7
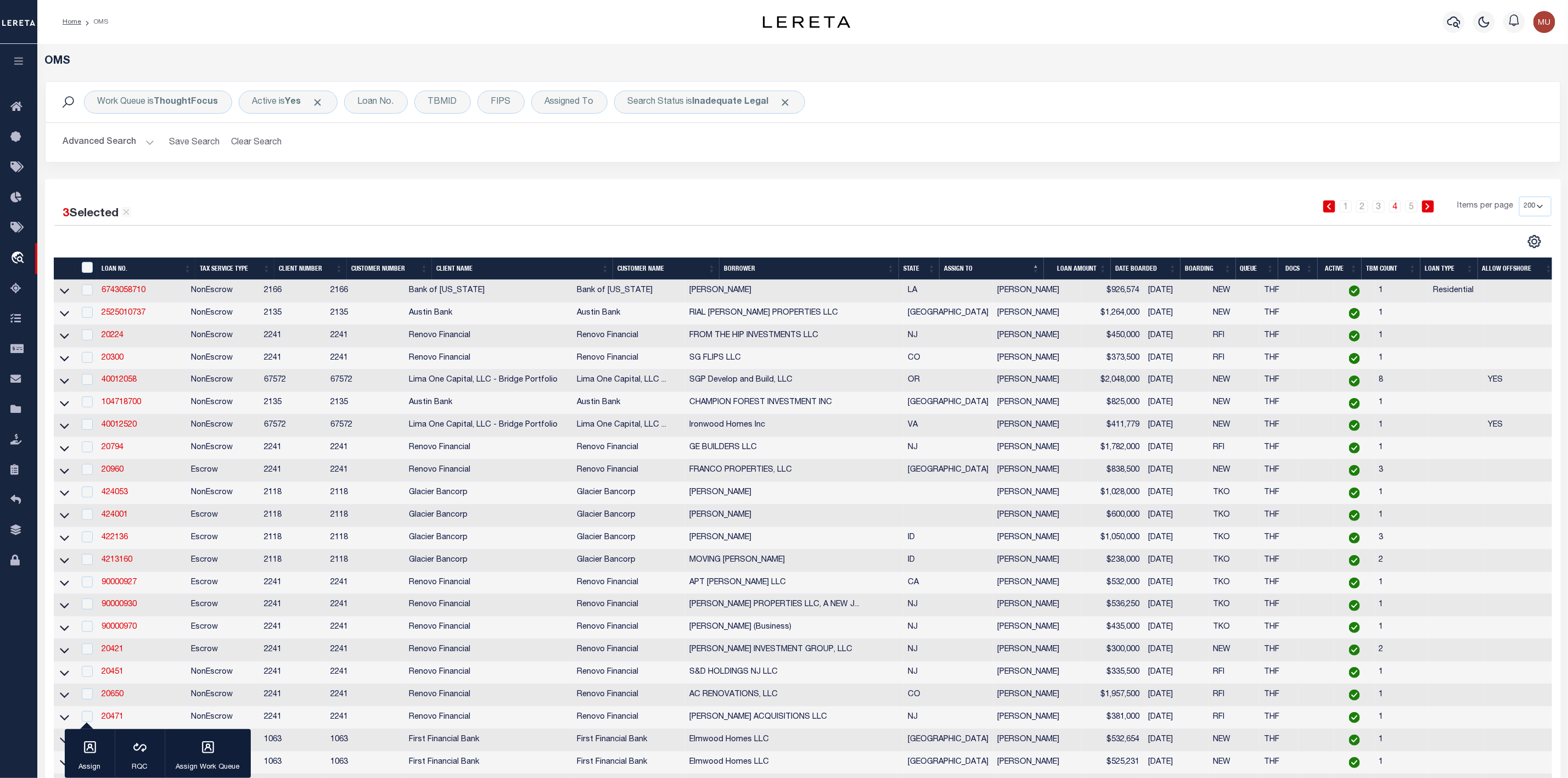
click at [1412, 269] on th "TBM COUNT" at bounding box center [1390, 269] width 58 height 23
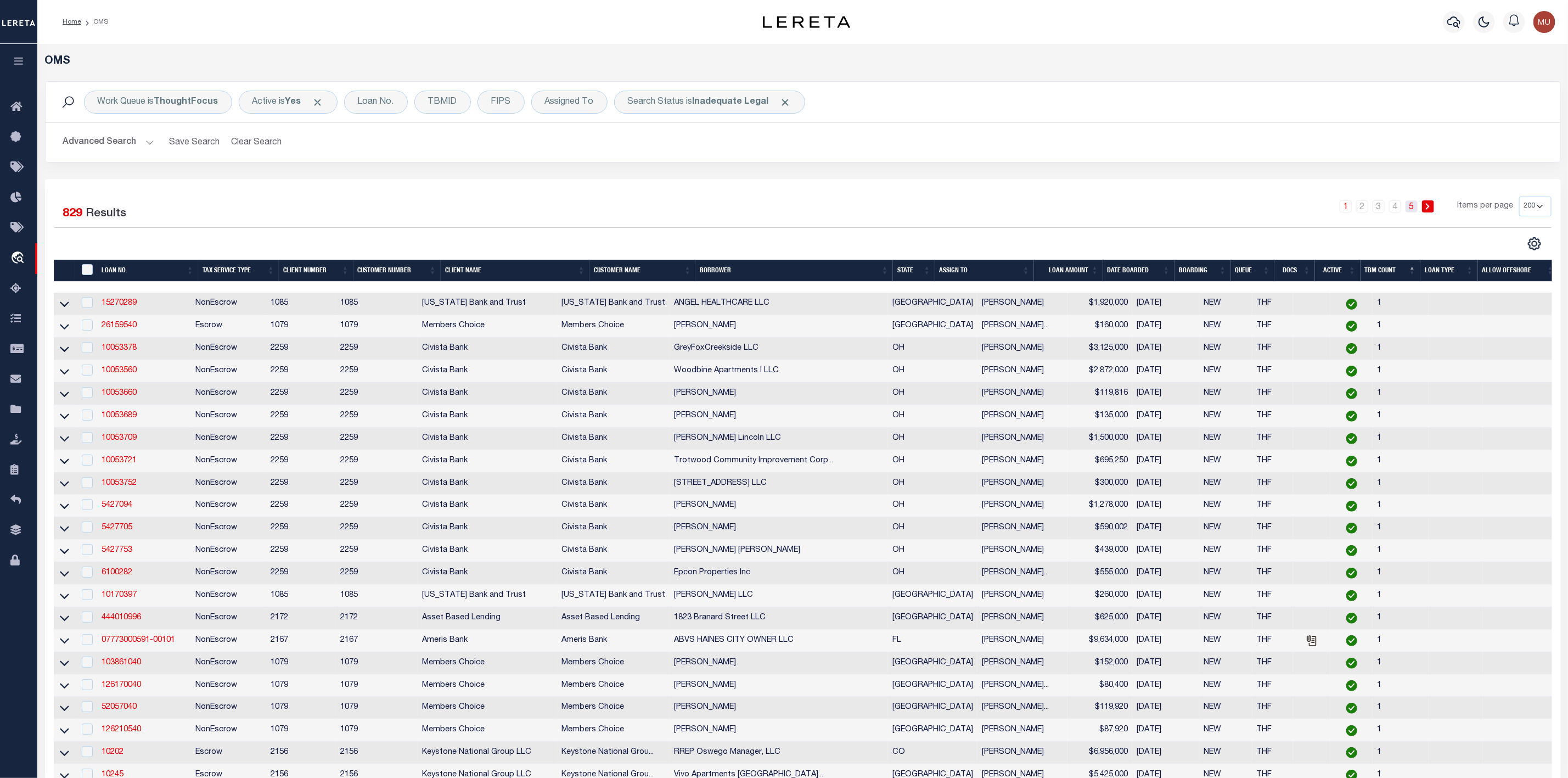
click at [1412, 206] on link "5" at bounding box center [1412, 206] width 12 height 12
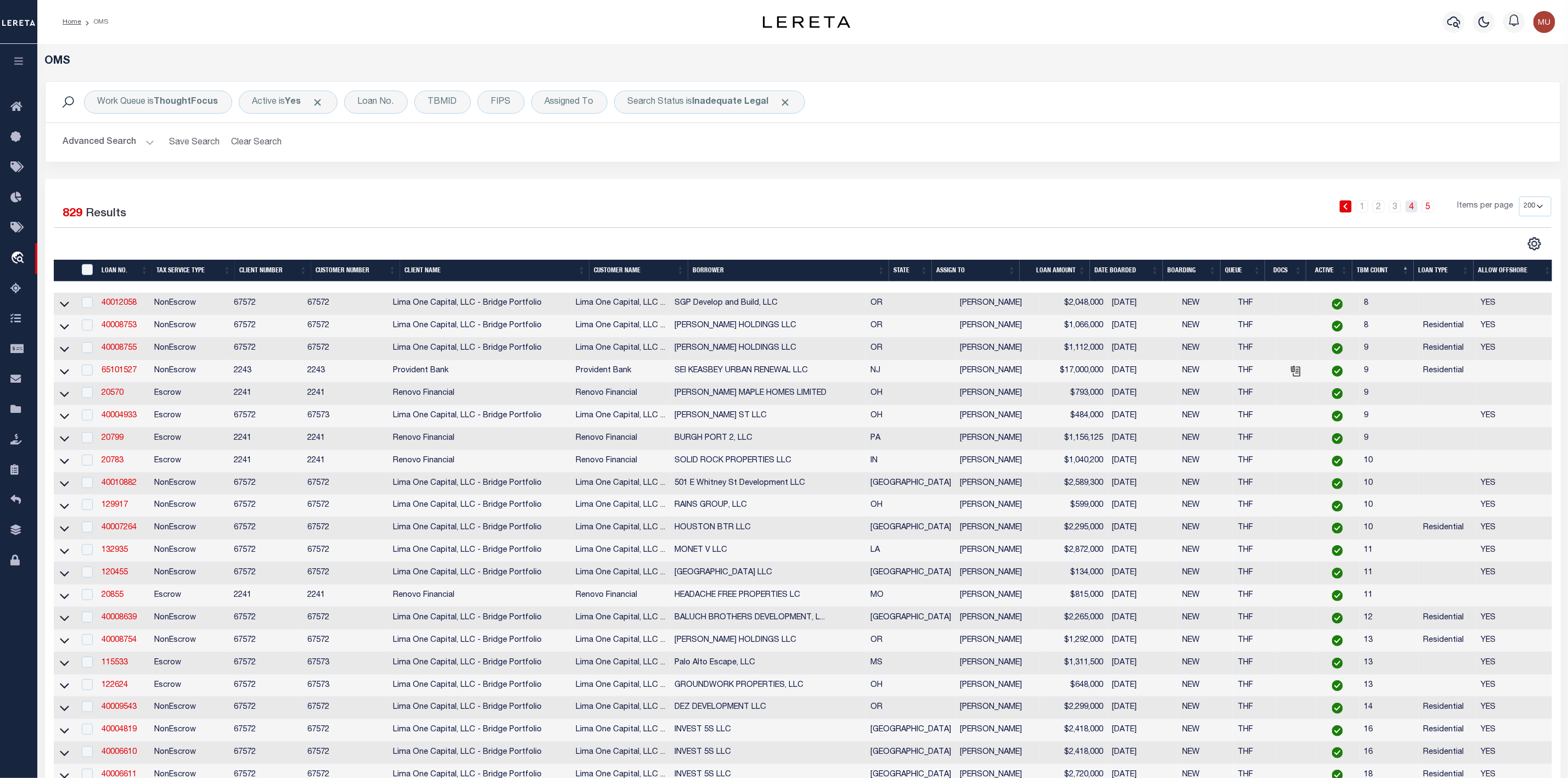
click at [1412, 213] on link "4" at bounding box center [1412, 206] width 12 height 12
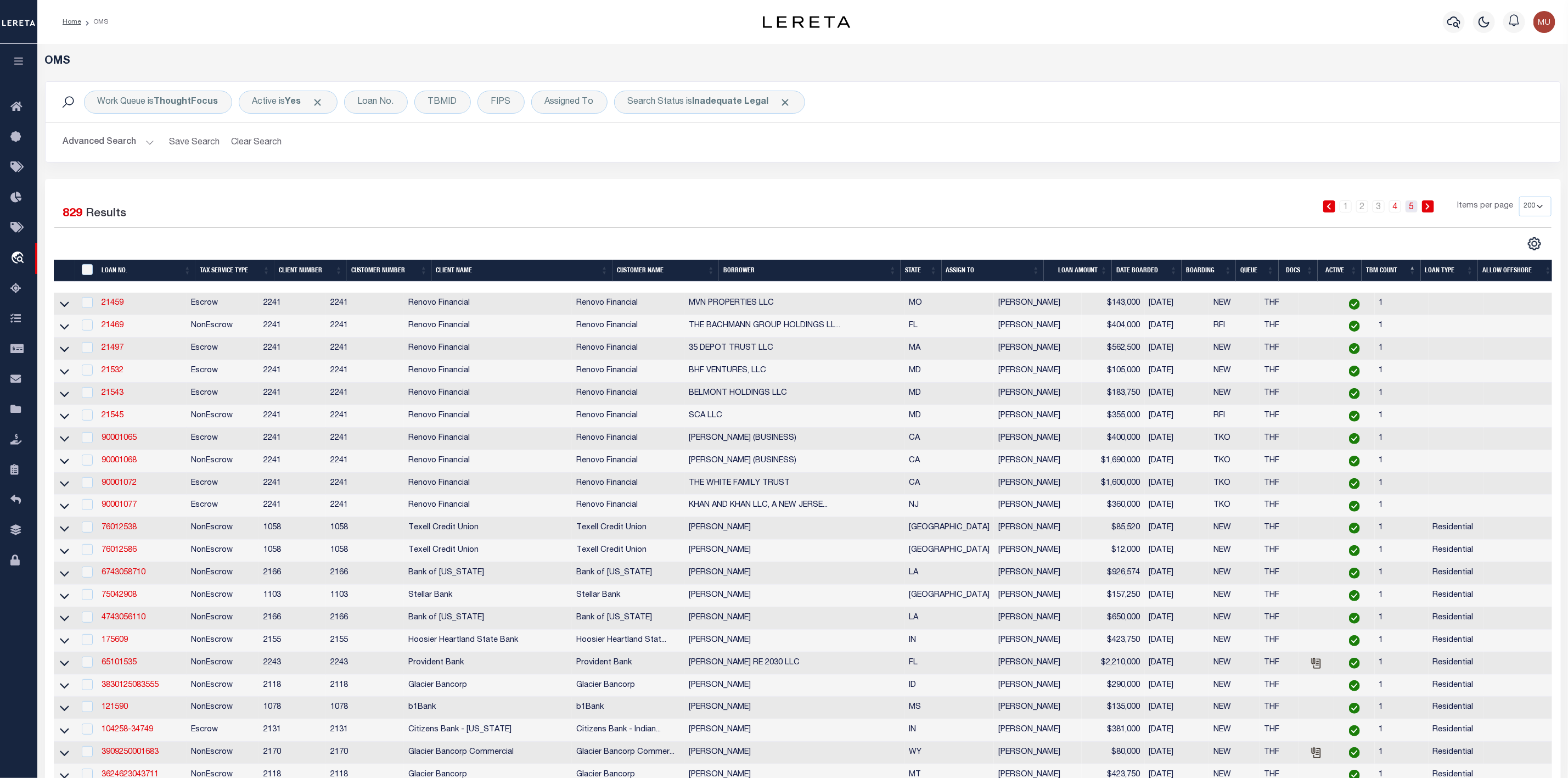
click at [1412, 211] on link "5" at bounding box center [1412, 206] width 12 height 12
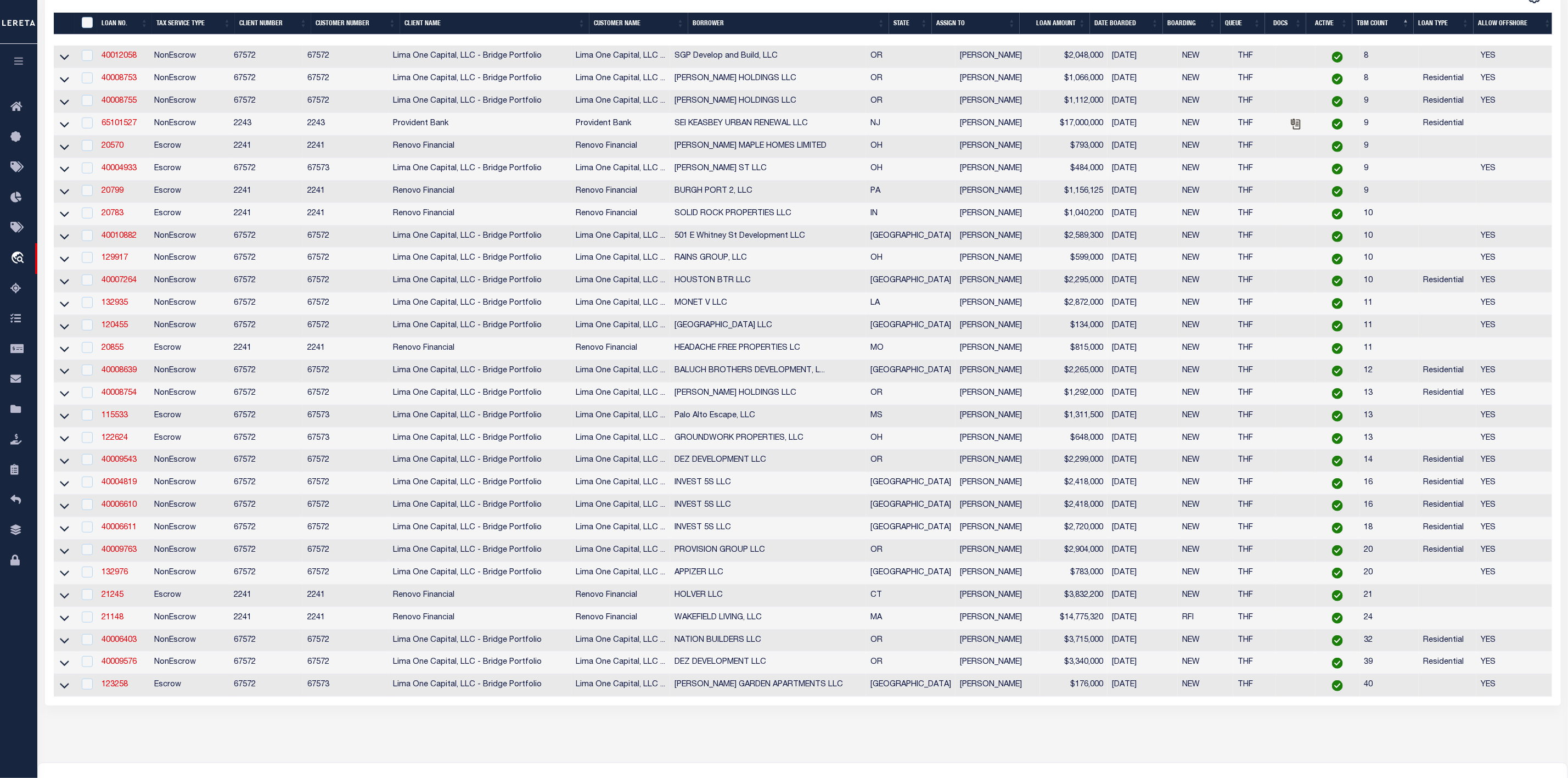
scroll to position [372, 0]
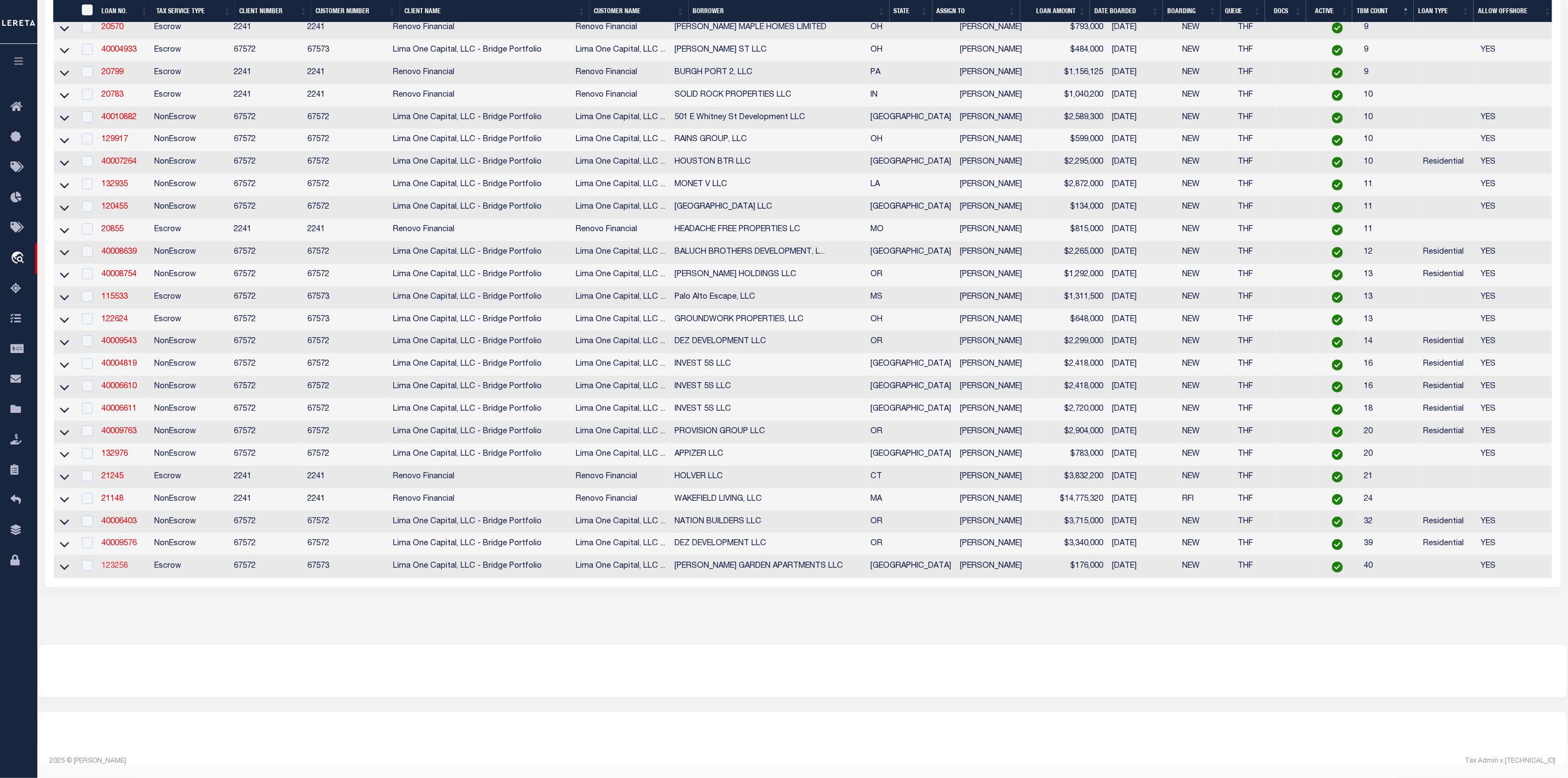
click at [118, 562] on link "123258" at bounding box center [115, 565] width 27 height 8
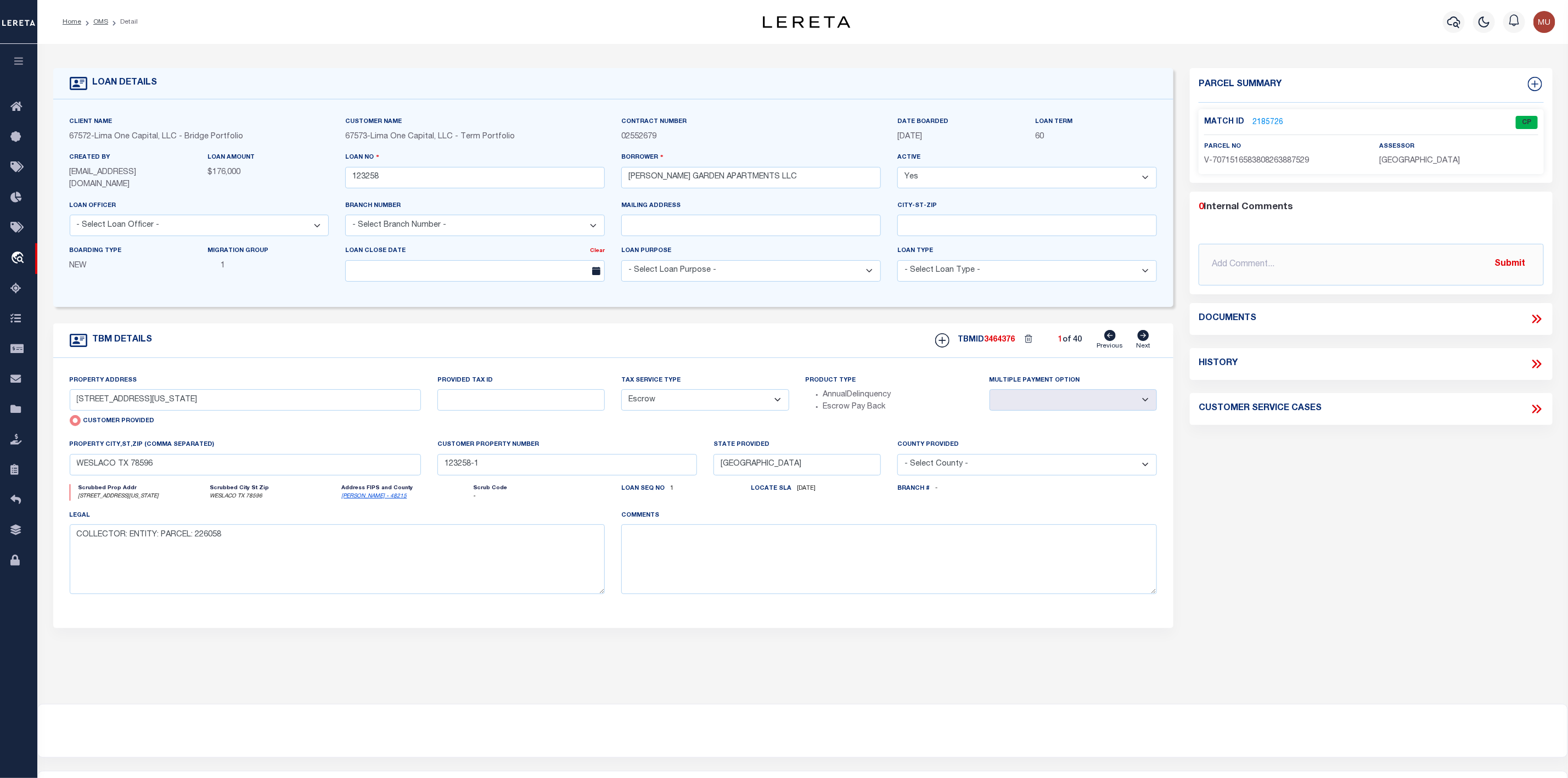
click at [1264, 125] on link "2185726" at bounding box center [1267, 122] width 30 height 11
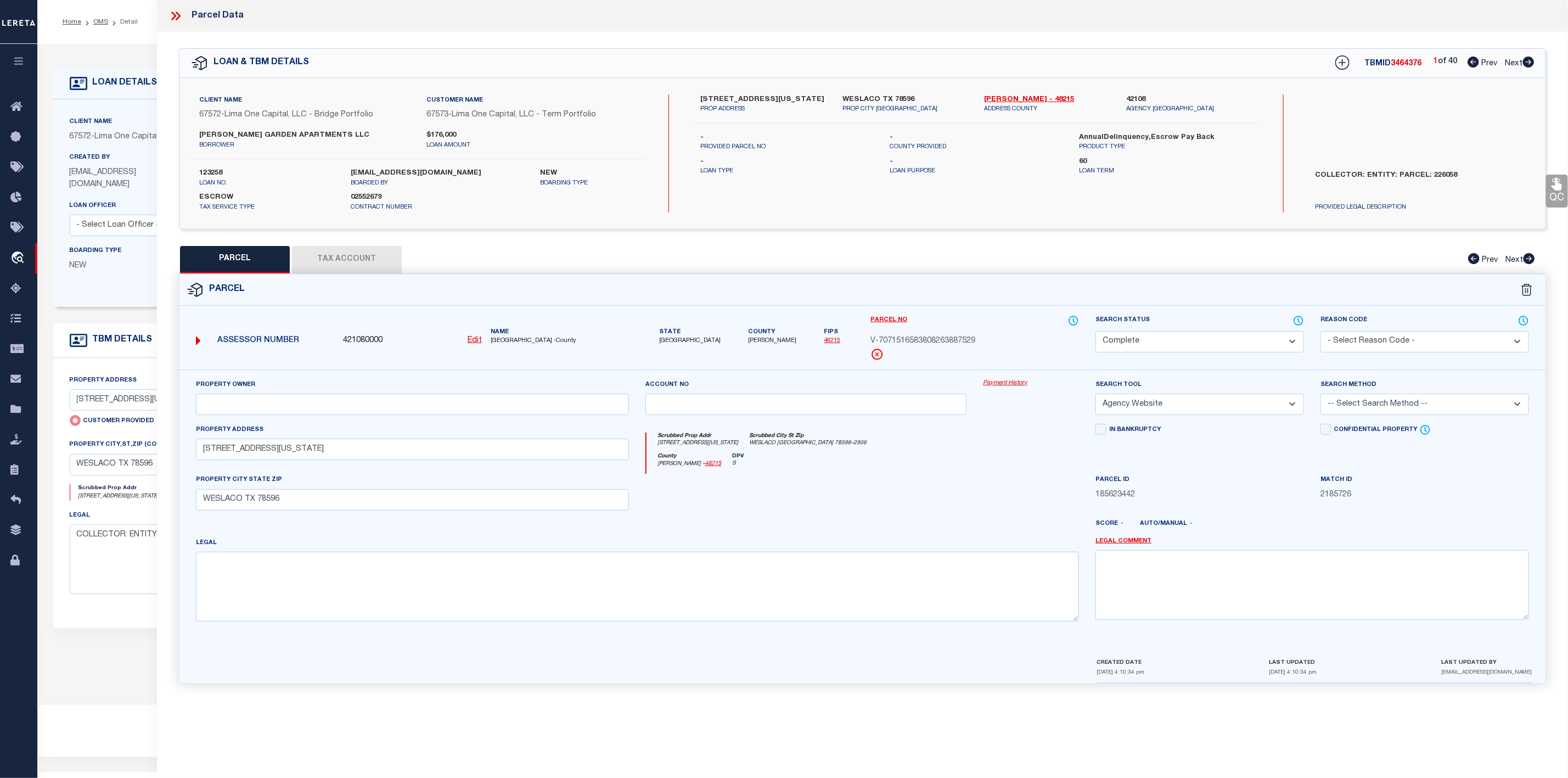
click at [173, 20] on icon at bounding box center [175, 16] width 14 height 14
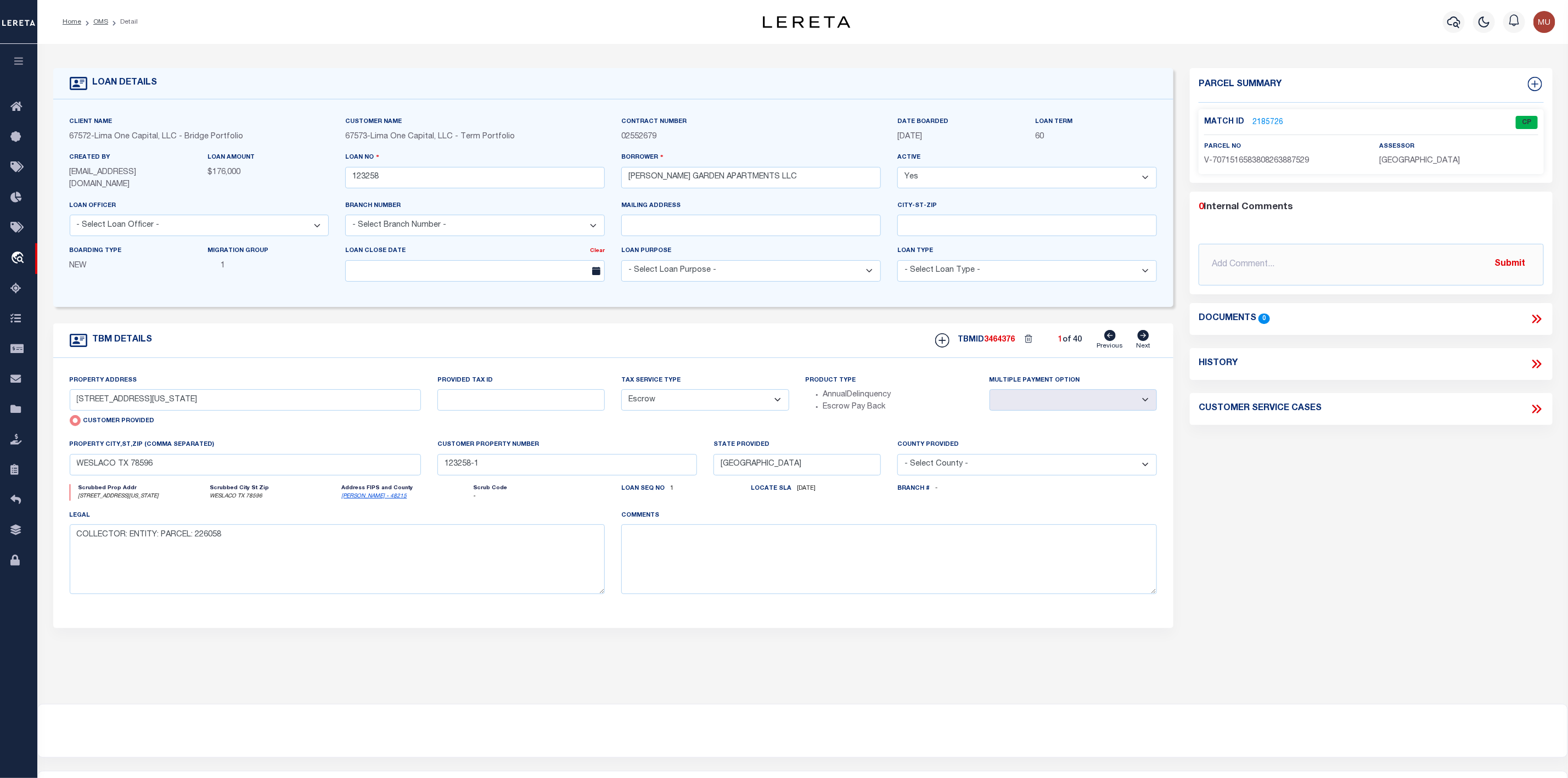
click at [104, 28] on ol "Home OMS Detail" at bounding box center [100, 22] width 93 height 23
click at [99, 22] on link "OMS" at bounding box center [101, 22] width 15 height 7
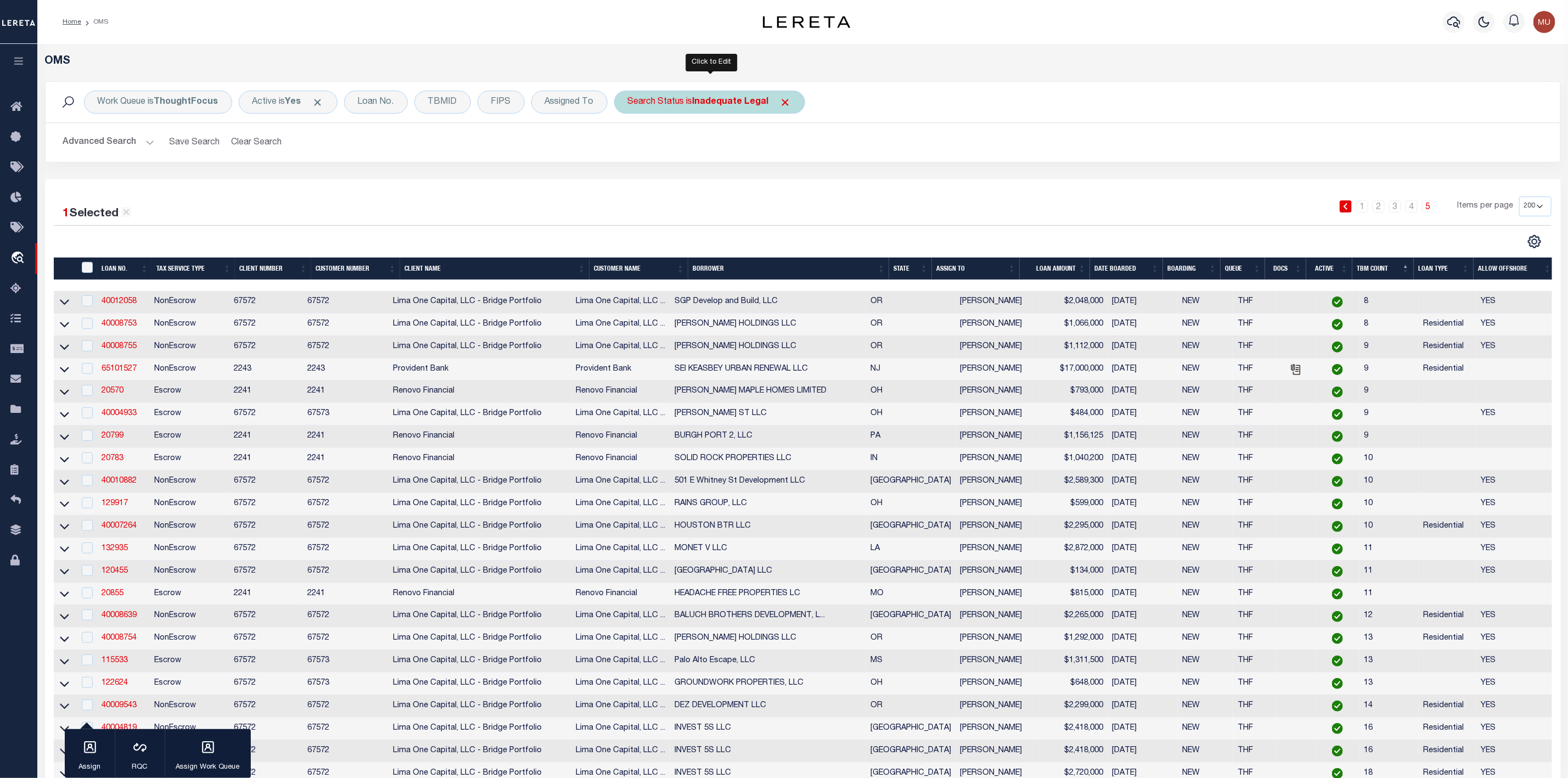
click at [700, 102] on b "Inadequate Legal" at bounding box center [731, 102] width 77 height 9
click at [677, 159] on select "Automated Search Bad Parcel Complete Duplicate Parcel High Dollar Reporting In …" at bounding box center [709, 156] width 162 height 20
click at [631, 146] on select "Automated Search Bad Parcel Complete Duplicate Parcel High Dollar Reporting In …" at bounding box center [709, 156] width 162 height 20
click at [768, 185] on input "Apply" at bounding box center [773, 180] width 33 height 18
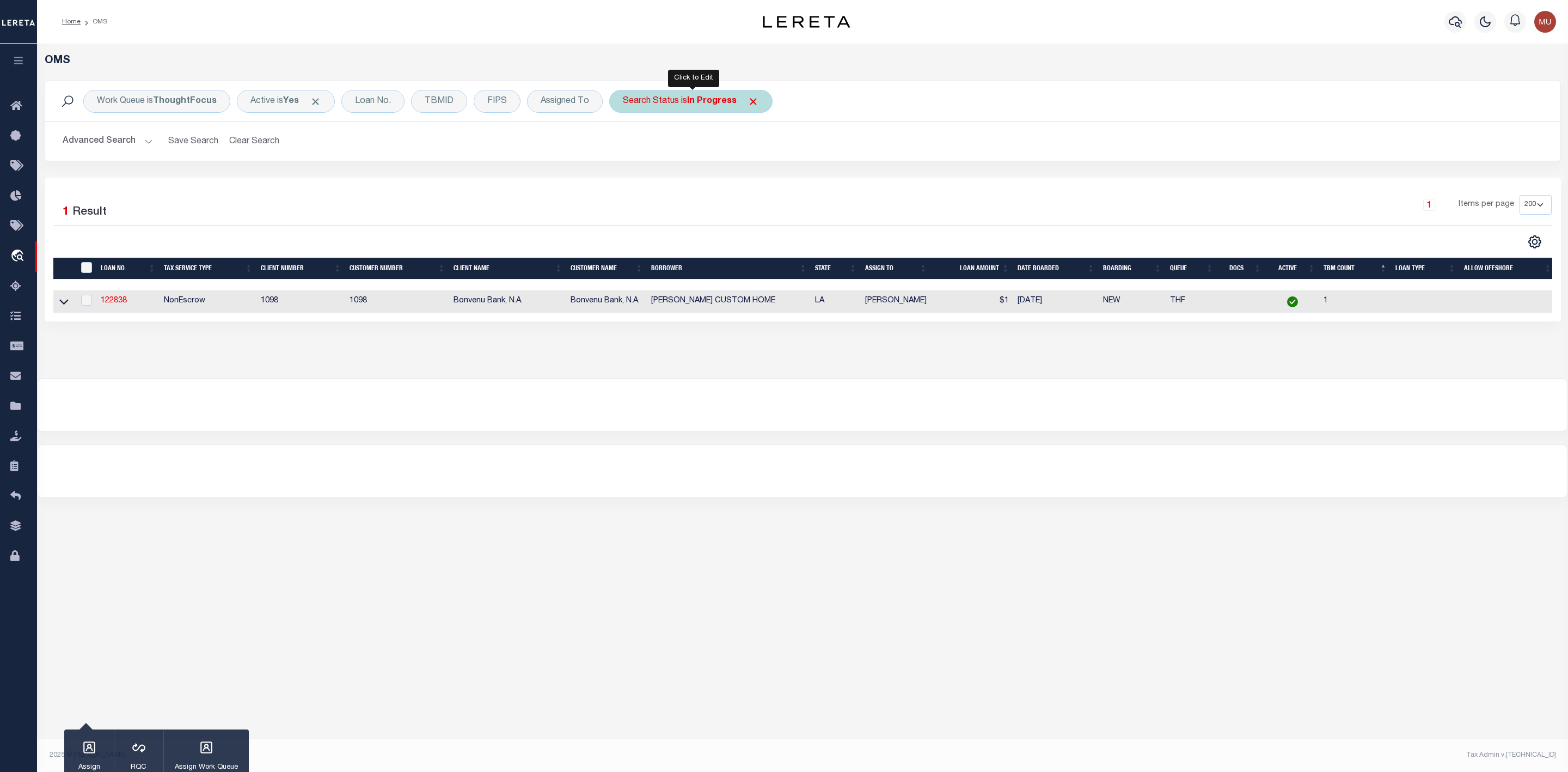
click at [665, 108] on div "Search Status is In Progress" at bounding box center [690, 101] width 163 height 23
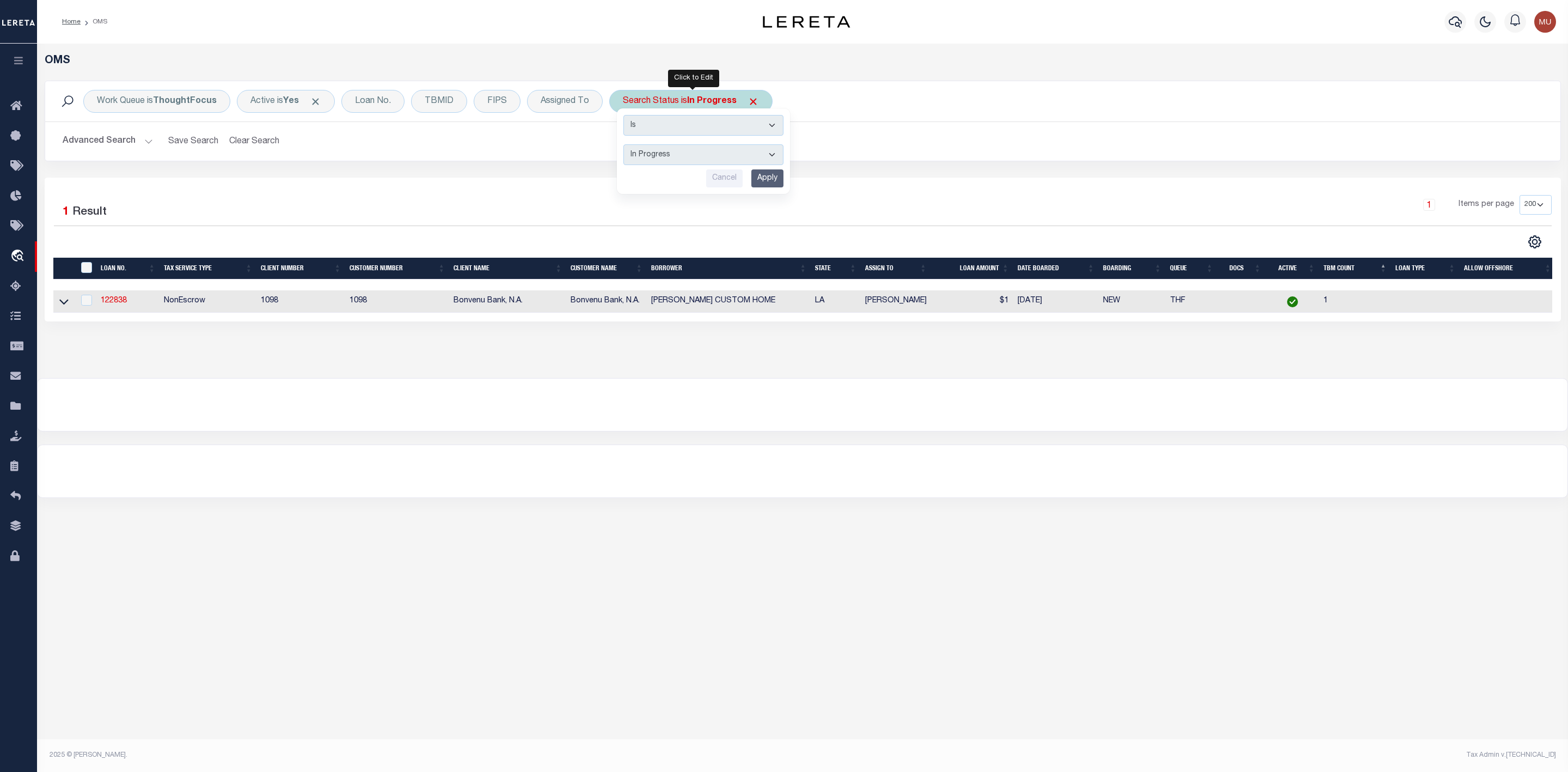
click at [673, 151] on select "Automated Search Bad Parcel Complete Duplicate Parcel High Dollar Reporting In …" at bounding box center [703, 154] width 160 height 20
click at [626, 145] on select "Automated Search Bad Parcel Complete Duplicate Parcel High Dollar Reporting In …" at bounding box center [703, 154] width 160 height 20
click at [764, 175] on input "Apply" at bounding box center [767, 179] width 32 height 18
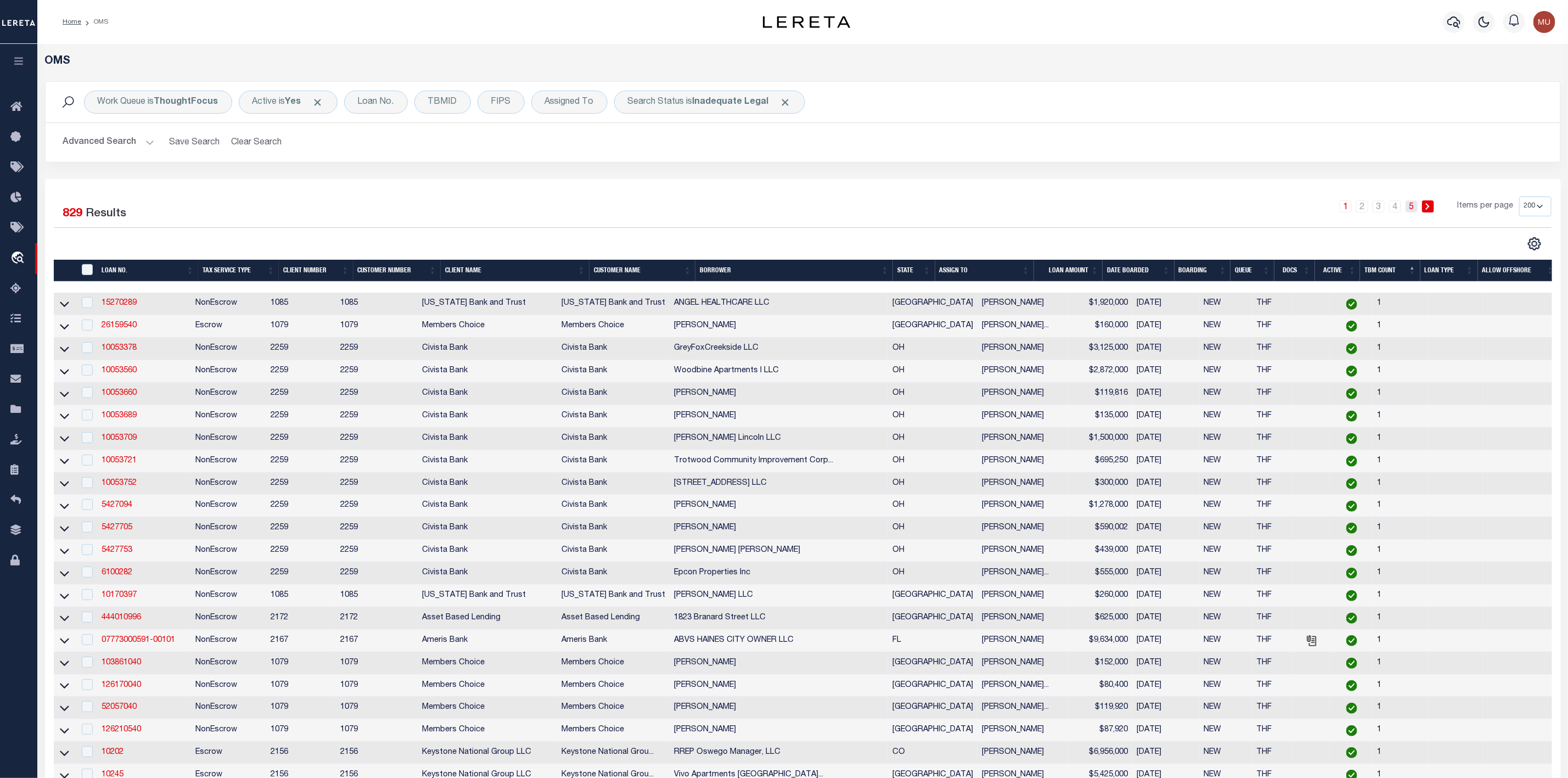
click at [1412, 207] on link "5" at bounding box center [1412, 206] width 12 height 12
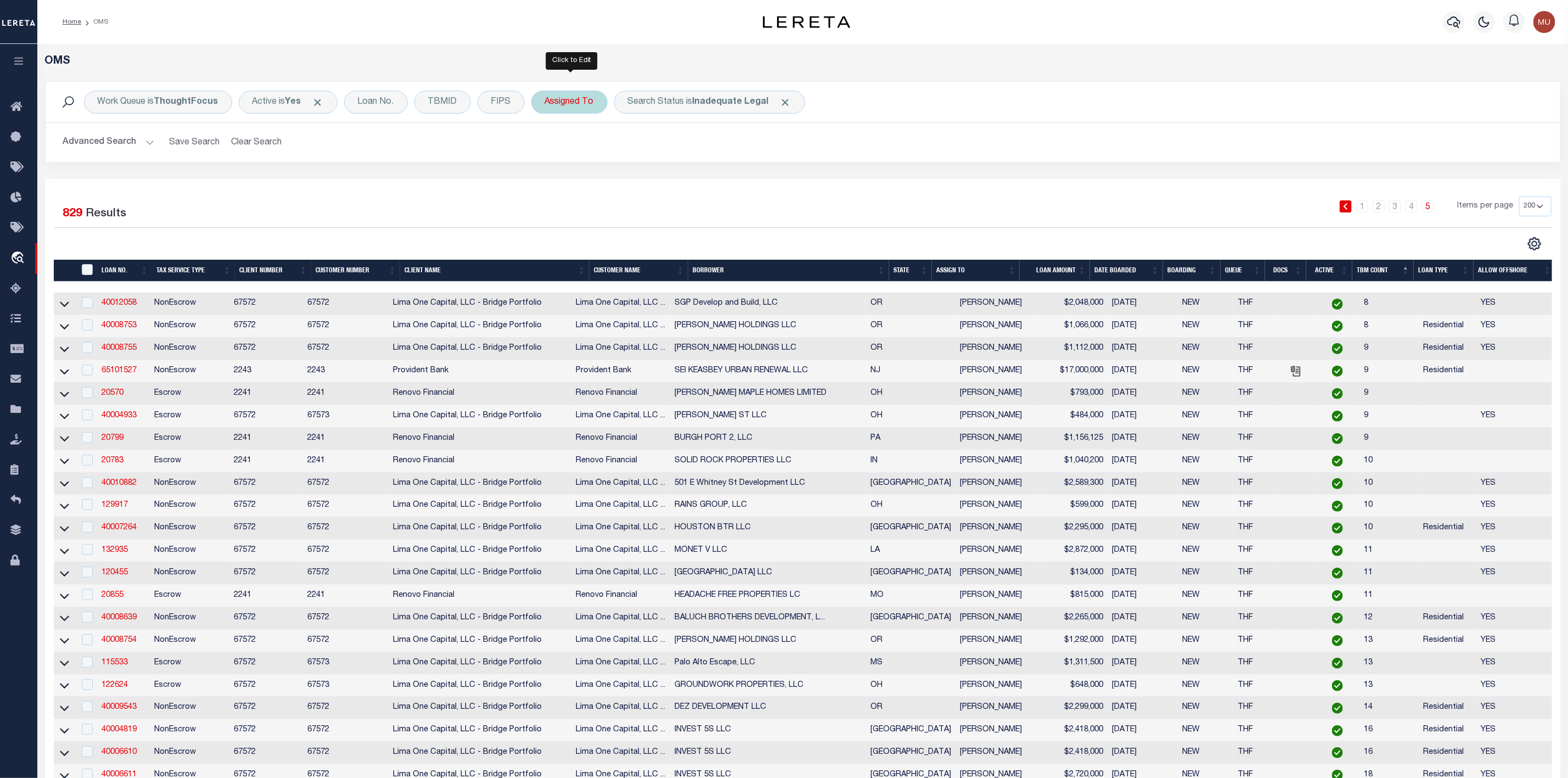
click at [565, 102] on div "Assigned To" at bounding box center [569, 102] width 77 height 23
click at [574, 157] on select "--Unassigned-- [PERSON_NAME] [PERSON_NAME] [PERSON_NAME] [PERSON_NAME], [PERSON…" at bounding box center [626, 156] width 162 height 20
click at [547, 146] on select "--Unassigned-- [PERSON_NAME] [PERSON_NAME] [PERSON_NAME] [PERSON_NAME], [PERSON…" at bounding box center [626, 156] width 162 height 20
click at [697, 178] on input "Apply" at bounding box center [691, 180] width 33 height 18
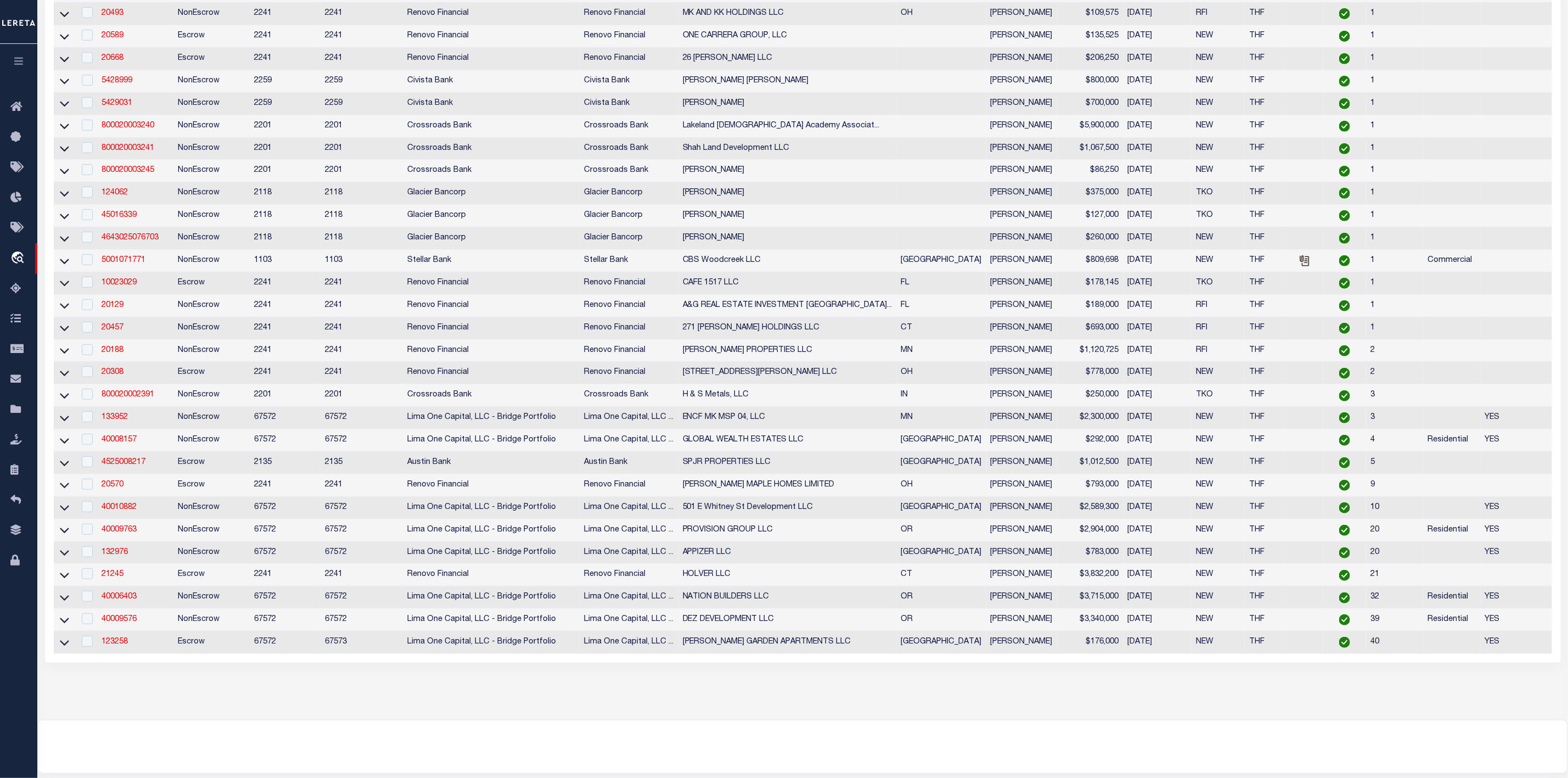
scroll to position [88, 0]
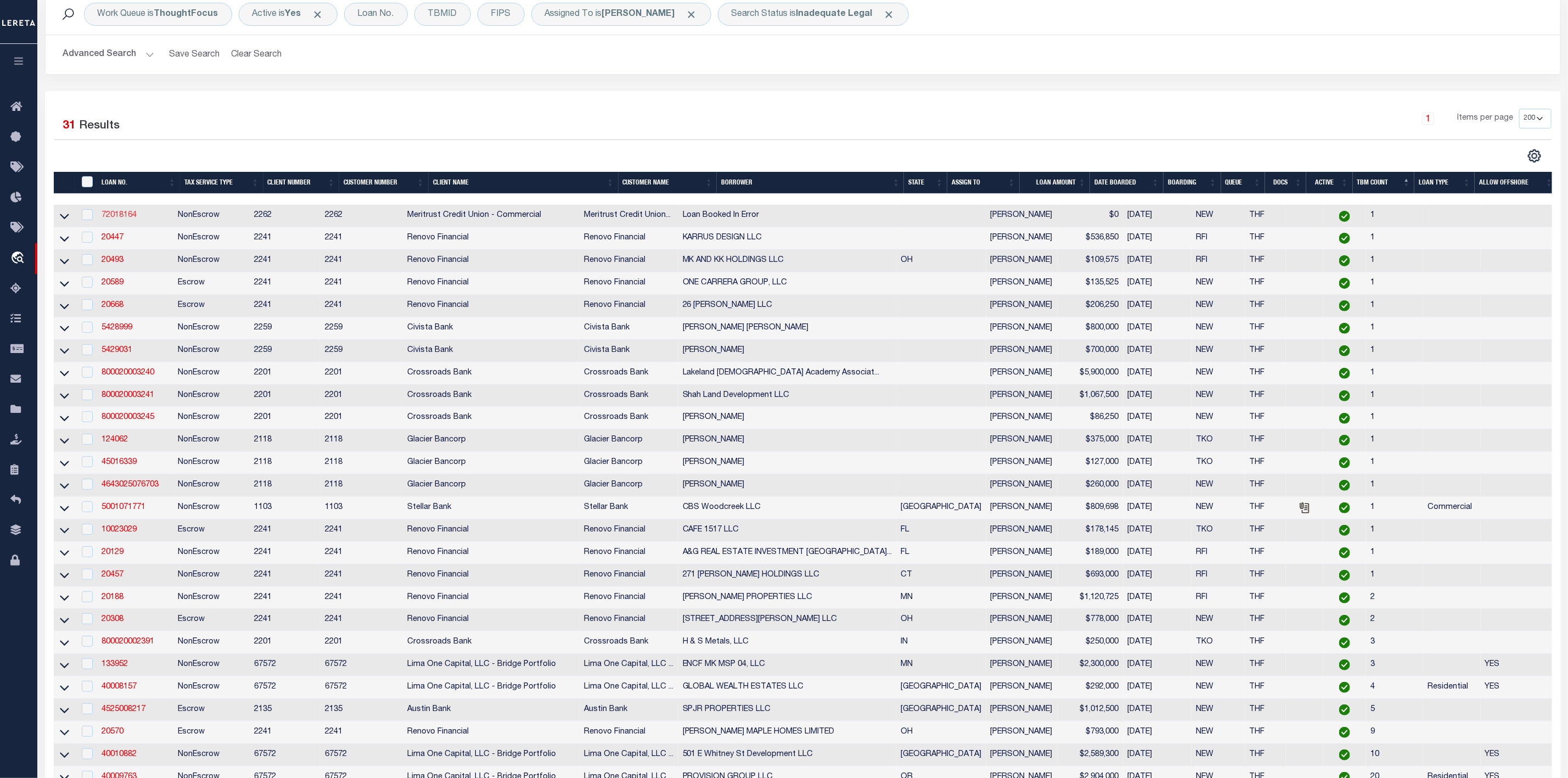
click at [122, 219] on link "72018164" at bounding box center [119, 215] width 35 height 8
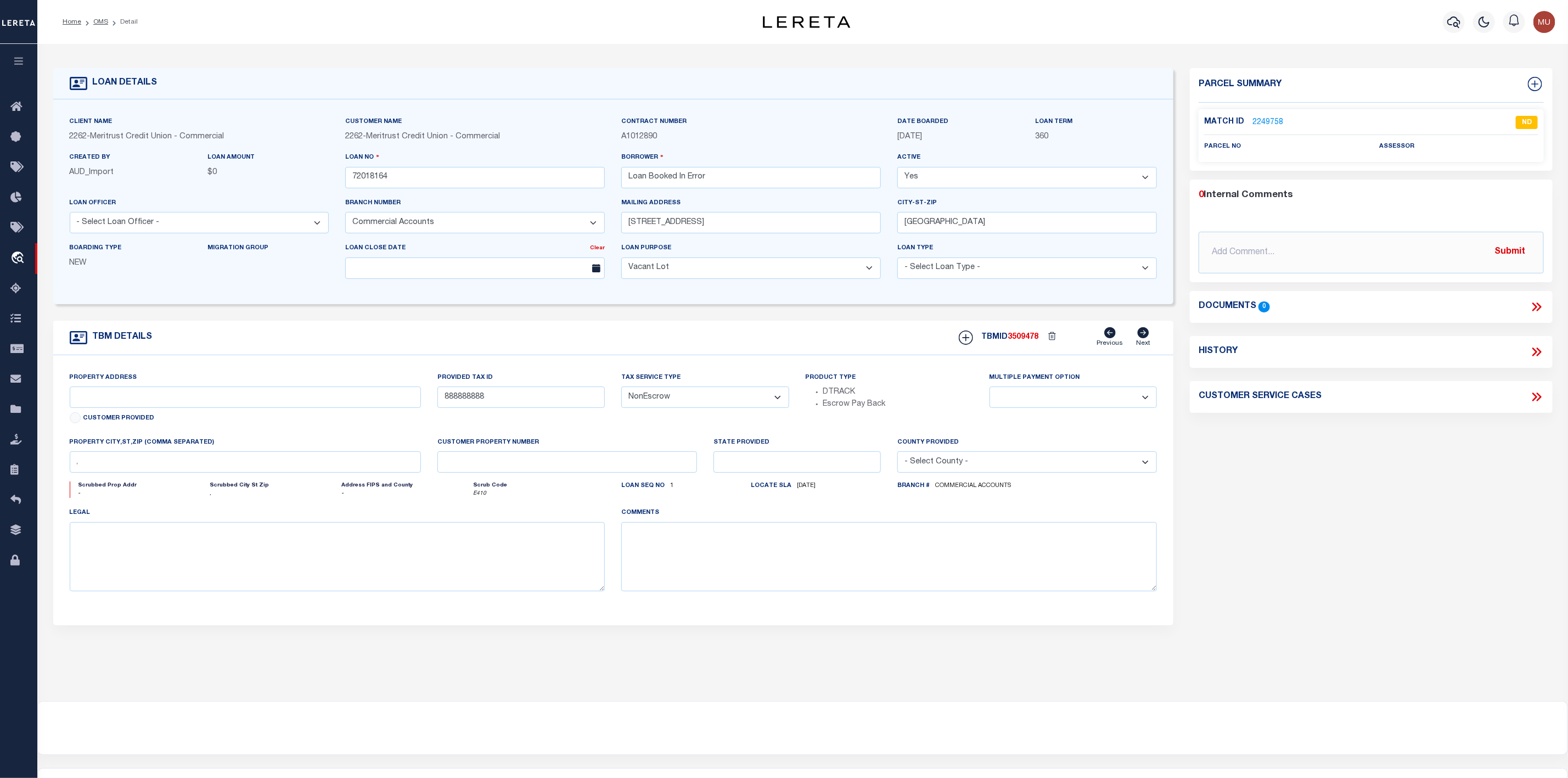
click at [1277, 118] on link "2249758" at bounding box center [1267, 122] width 30 height 11
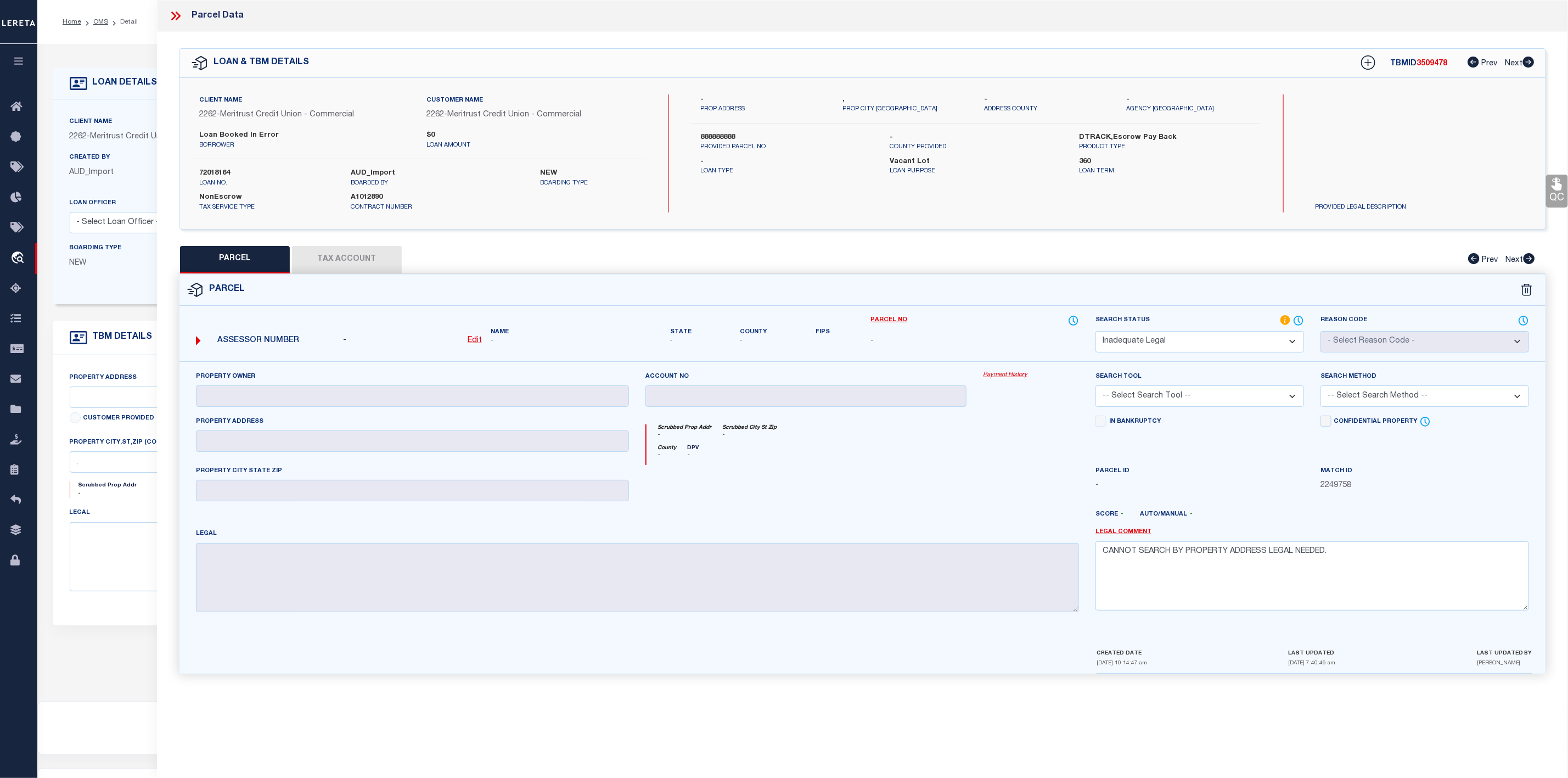
click at [178, 14] on icon at bounding box center [178, 16] width 5 height 9
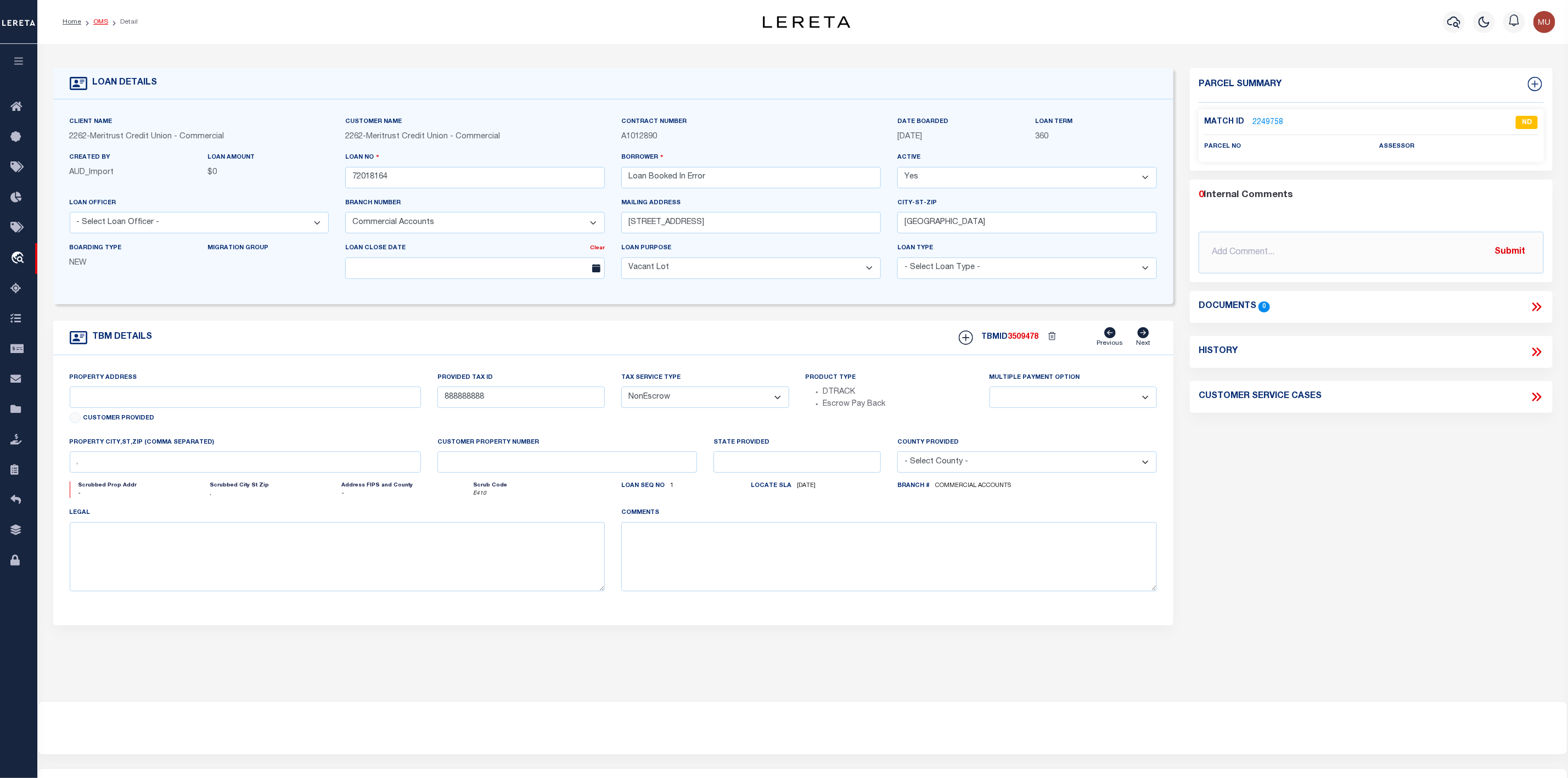
click at [99, 23] on link "OMS" at bounding box center [101, 22] width 15 height 7
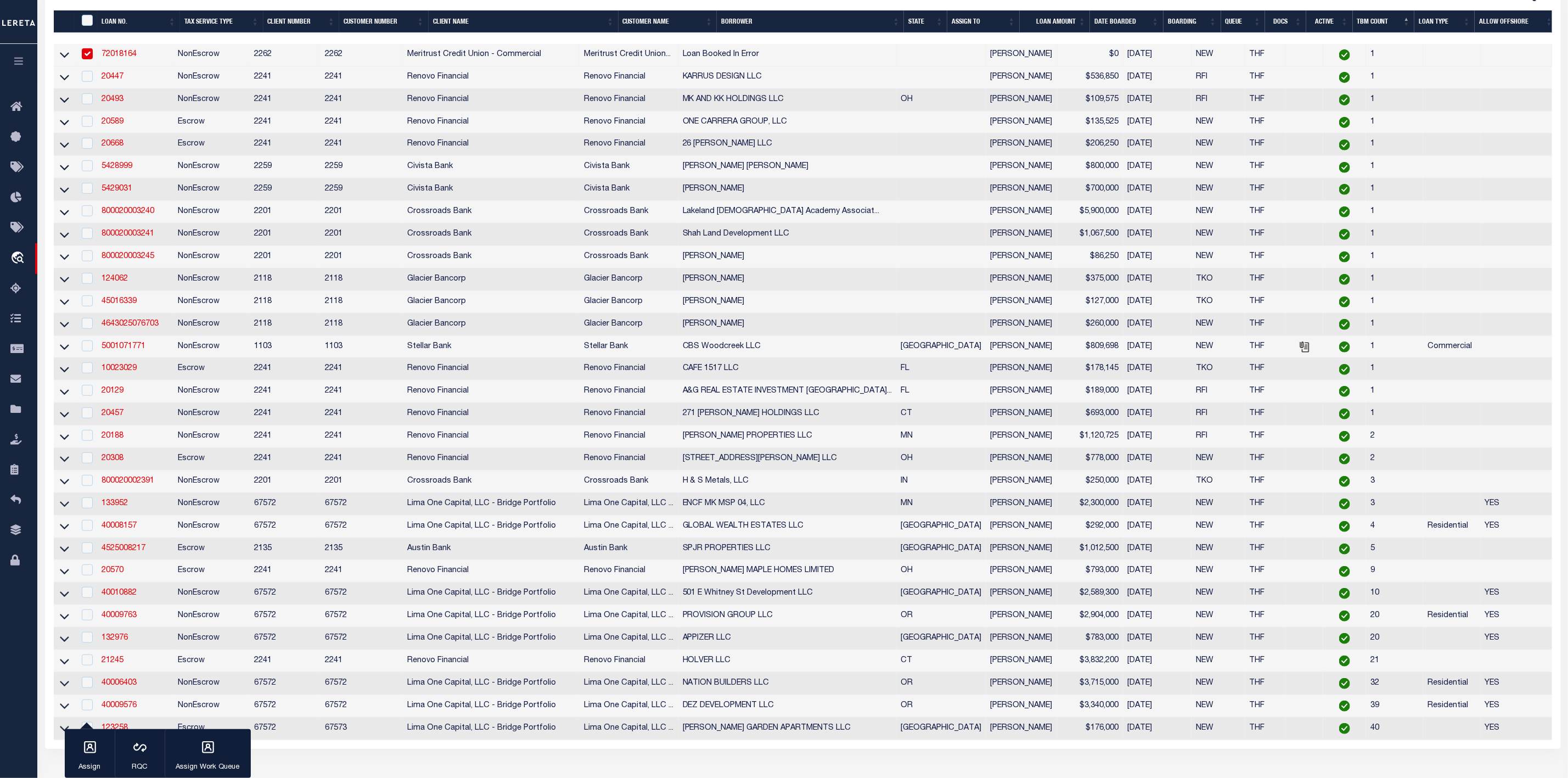
scroll to position [415, 0]
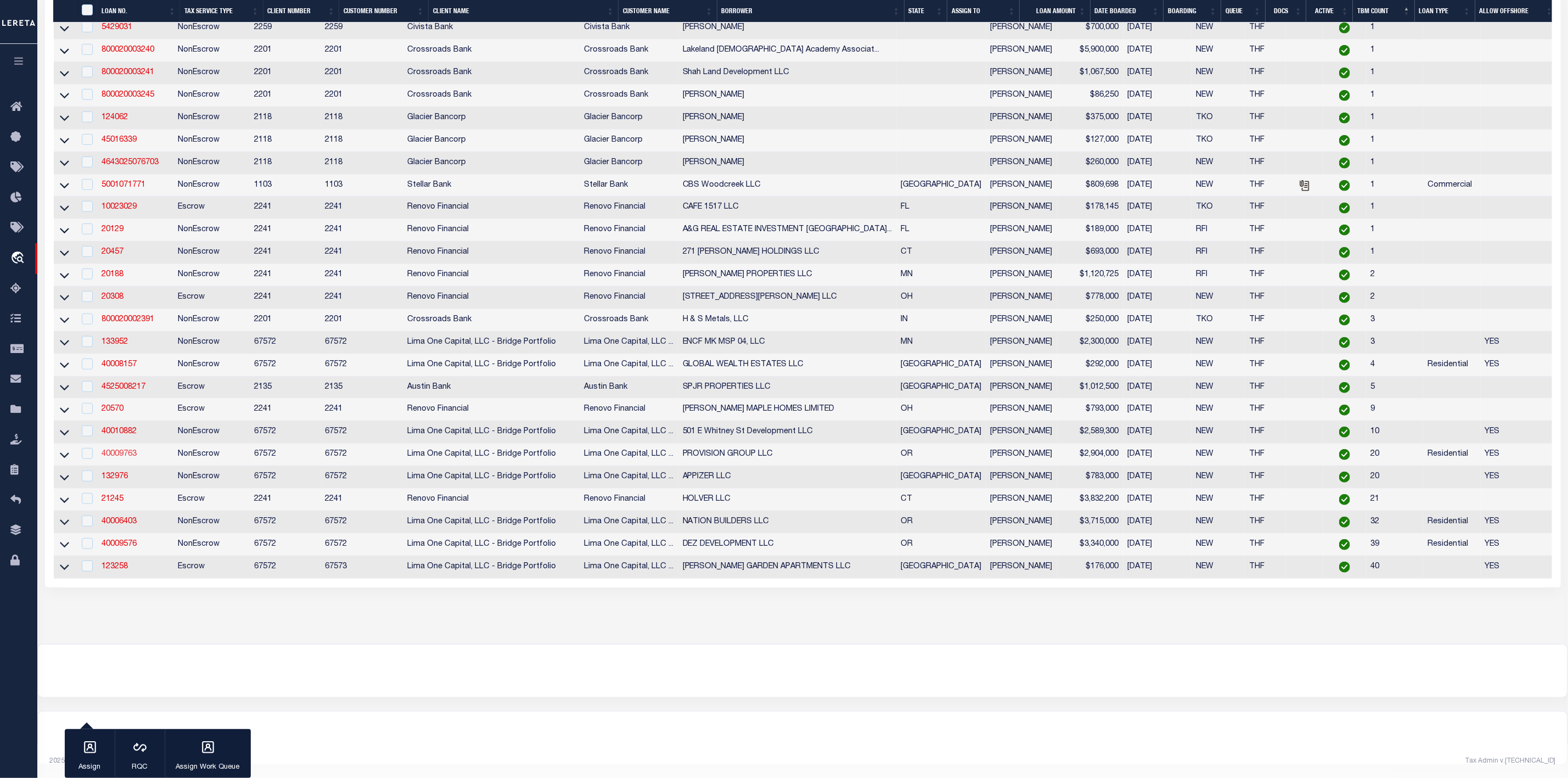
click at [129, 450] on link "40009763" at bounding box center [119, 454] width 35 height 8
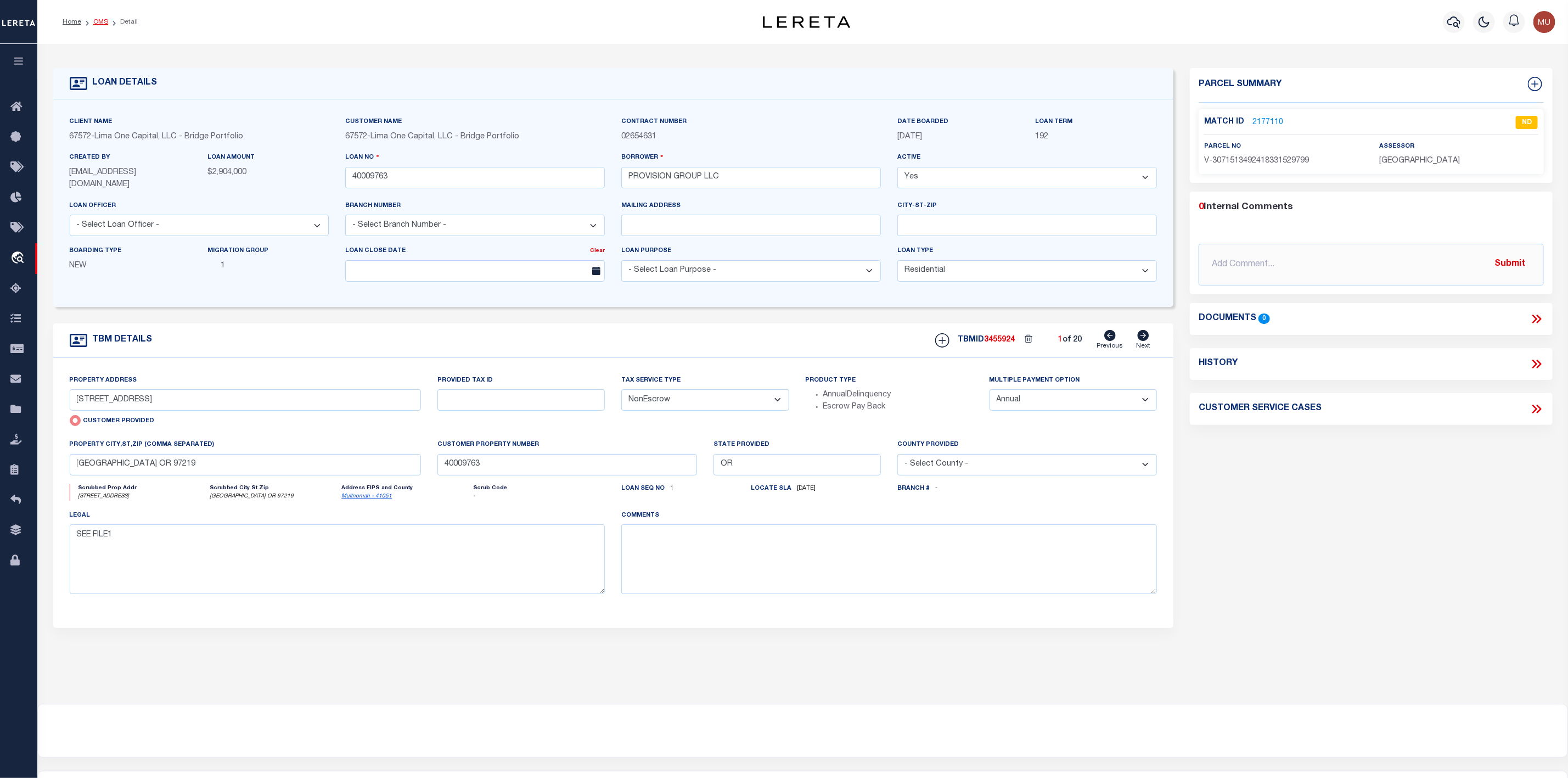
click at [100, 20] on link "OMS" at bounding box center [101, 22] width 15 height 7
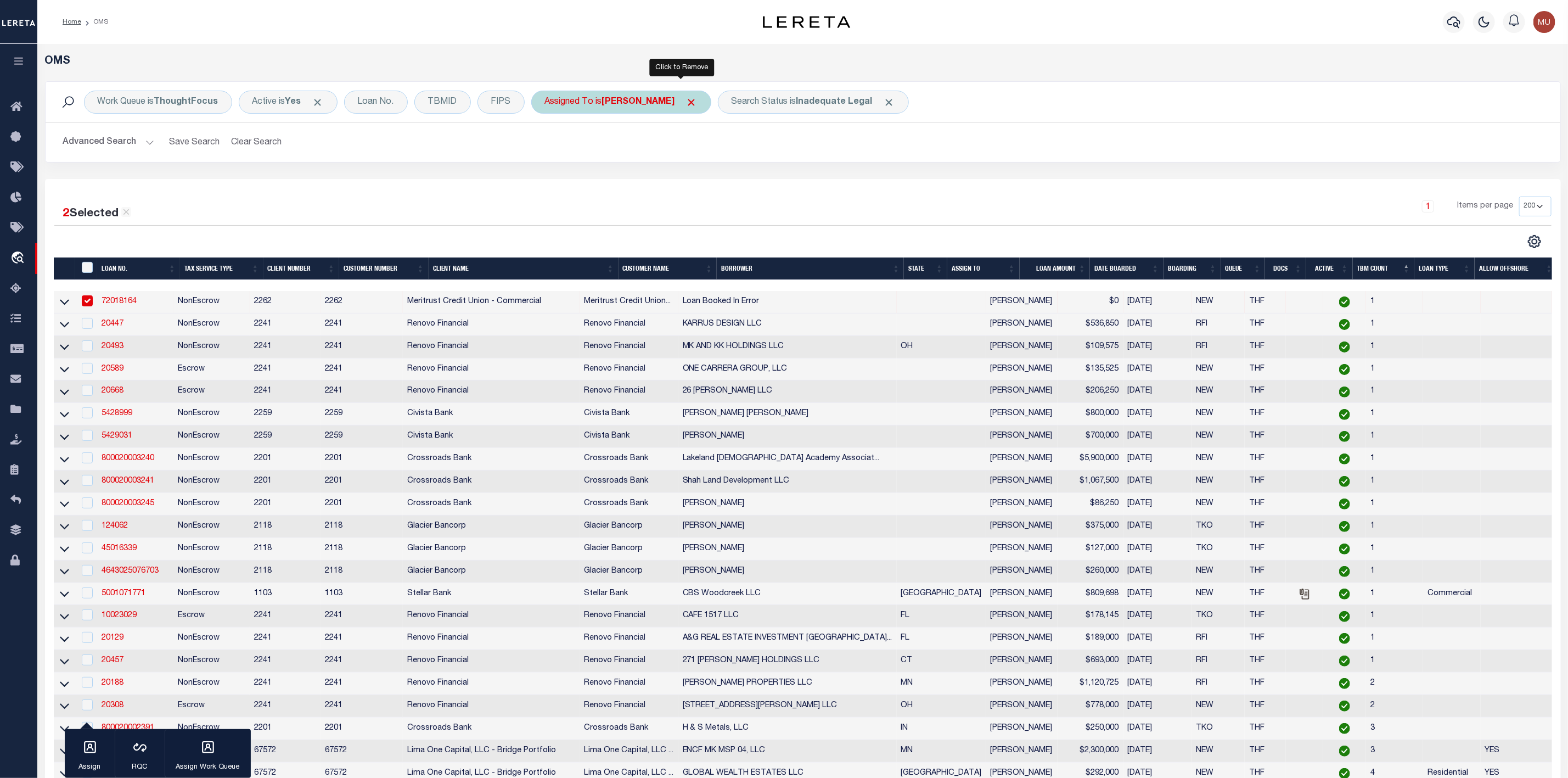
click at [686, 102] on span "Click to Remove" at bounding box center [691, 102] width 11 height 11
click at [791, 104] on span "Click to Remove" at bounding box center [786, 102] width 11 height 11
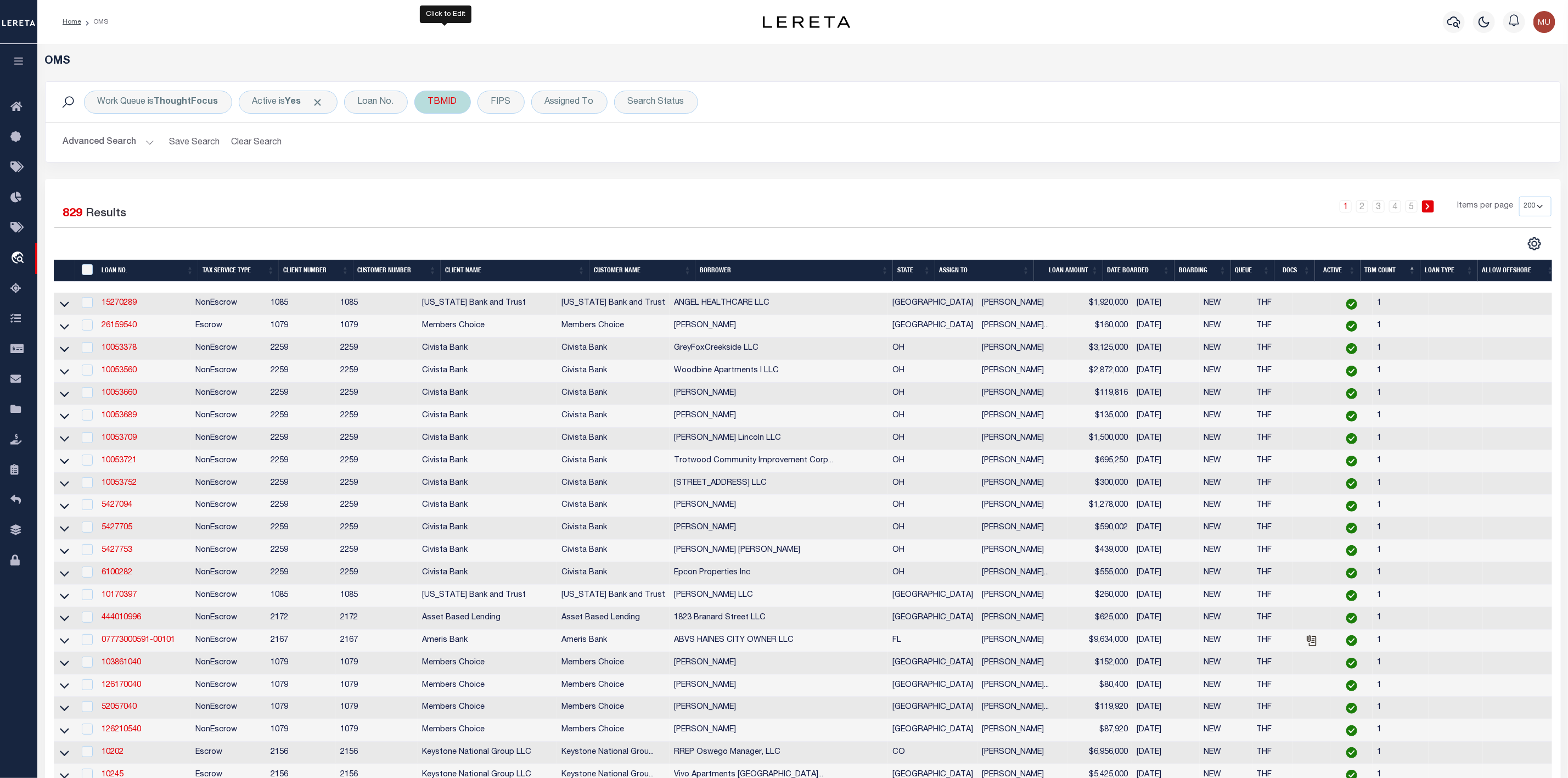
click at [448, 109] on div "TBMID" at bounding box center [442, 102] width 56 height 23
click at [466, 149] on input "number" at bounding box center [509, 151] width 162 height 20
click at [577, 180] on input "Apply" at bounding box center [574, 175] width 33 height 18
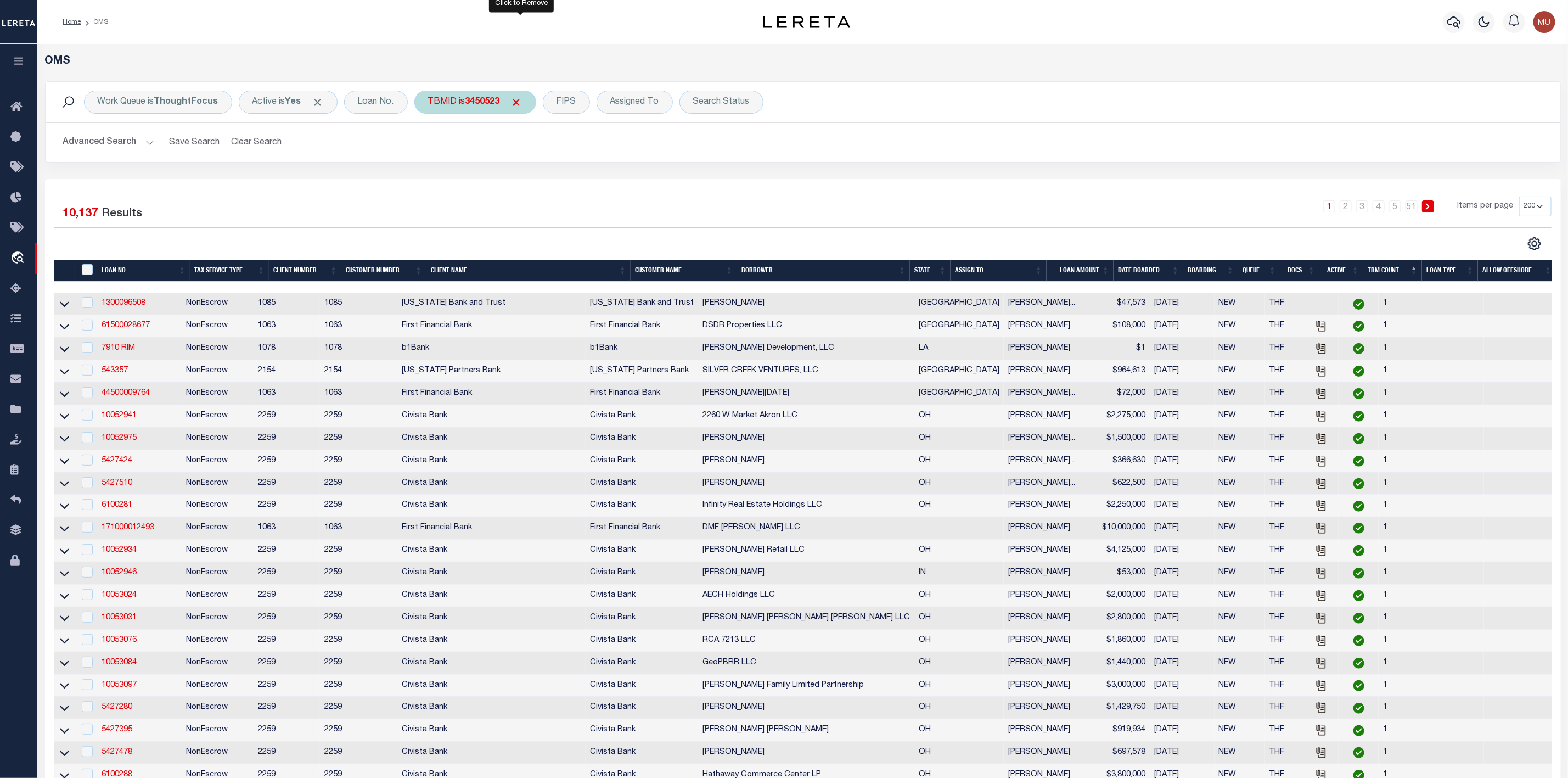
click at [519, 104] on span "Click to Remove" at bounding box center [516, 102] width 11 height 11
click at [449, 107] on div "TBMID" at bounding box center [442, 102] width 56 height 23
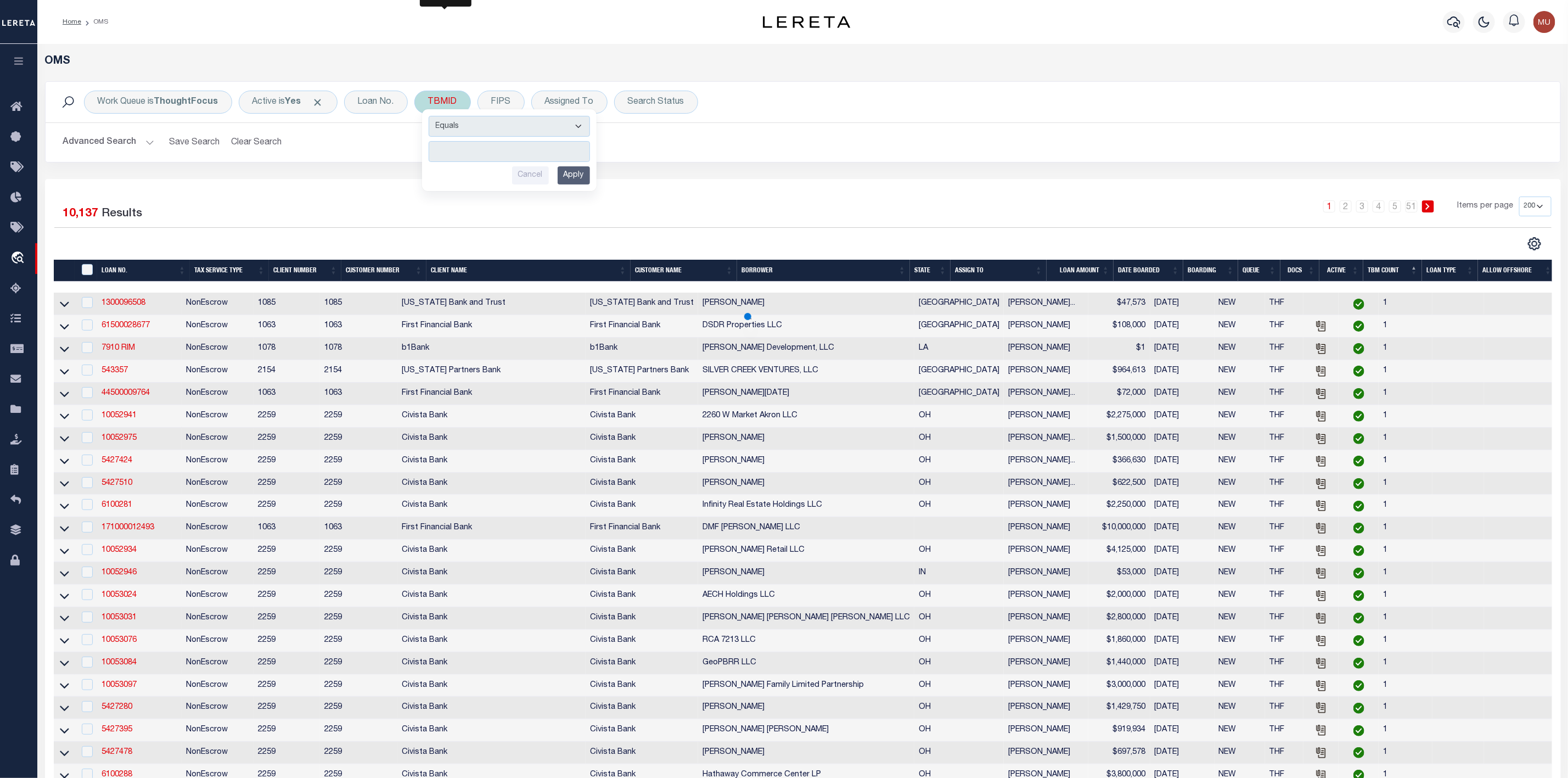
click at [468, 145] on input "number" at bounding box center [509, 151] width 162 height 20
click at [576, 177] on input "Apply" at bounding box center [574, 175] width 33 height 18
click at [153, 306] on td "1300096508" at bounding box center [139, 304] width 84 height 23
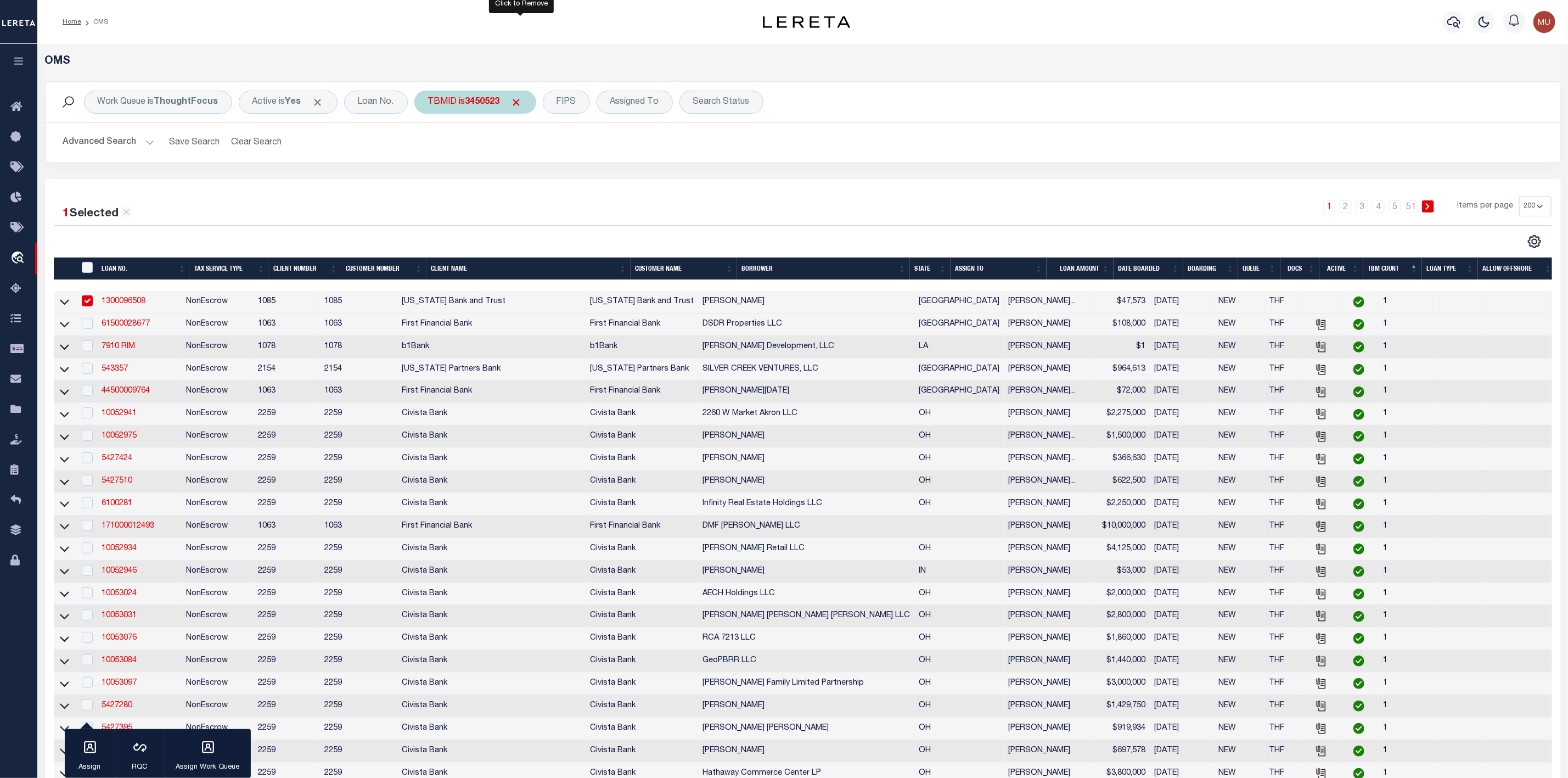
click at [522, 108] on span "Click to Remove" at bounding box center [516, 102] width 11 height 11
click at [446, 104] on div "TBMID" at bounding box center [442, 102] width 56 height 23
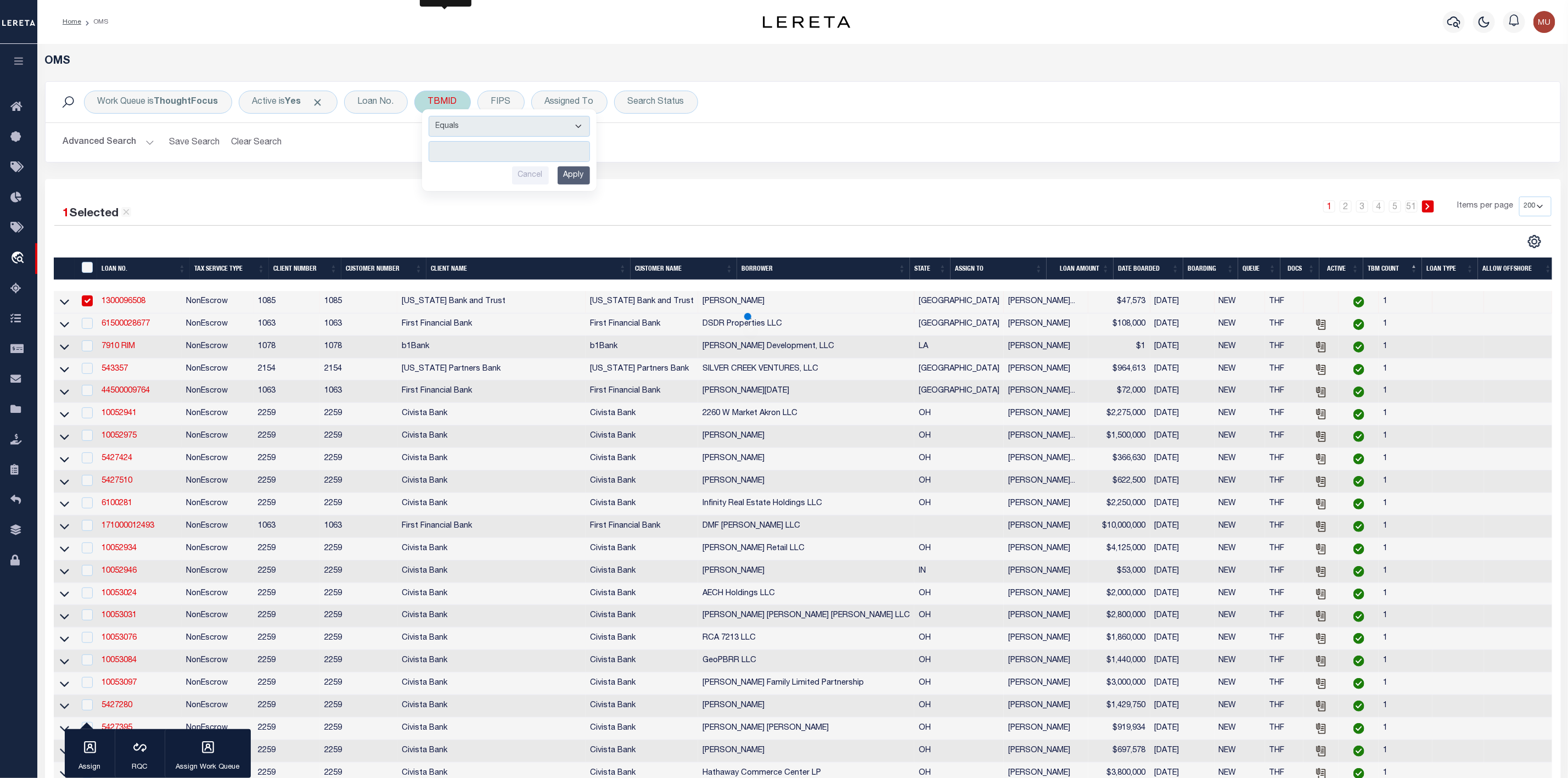
click at [463, 150] on input "number" at bounding box center [509, 151] width 162 height 20
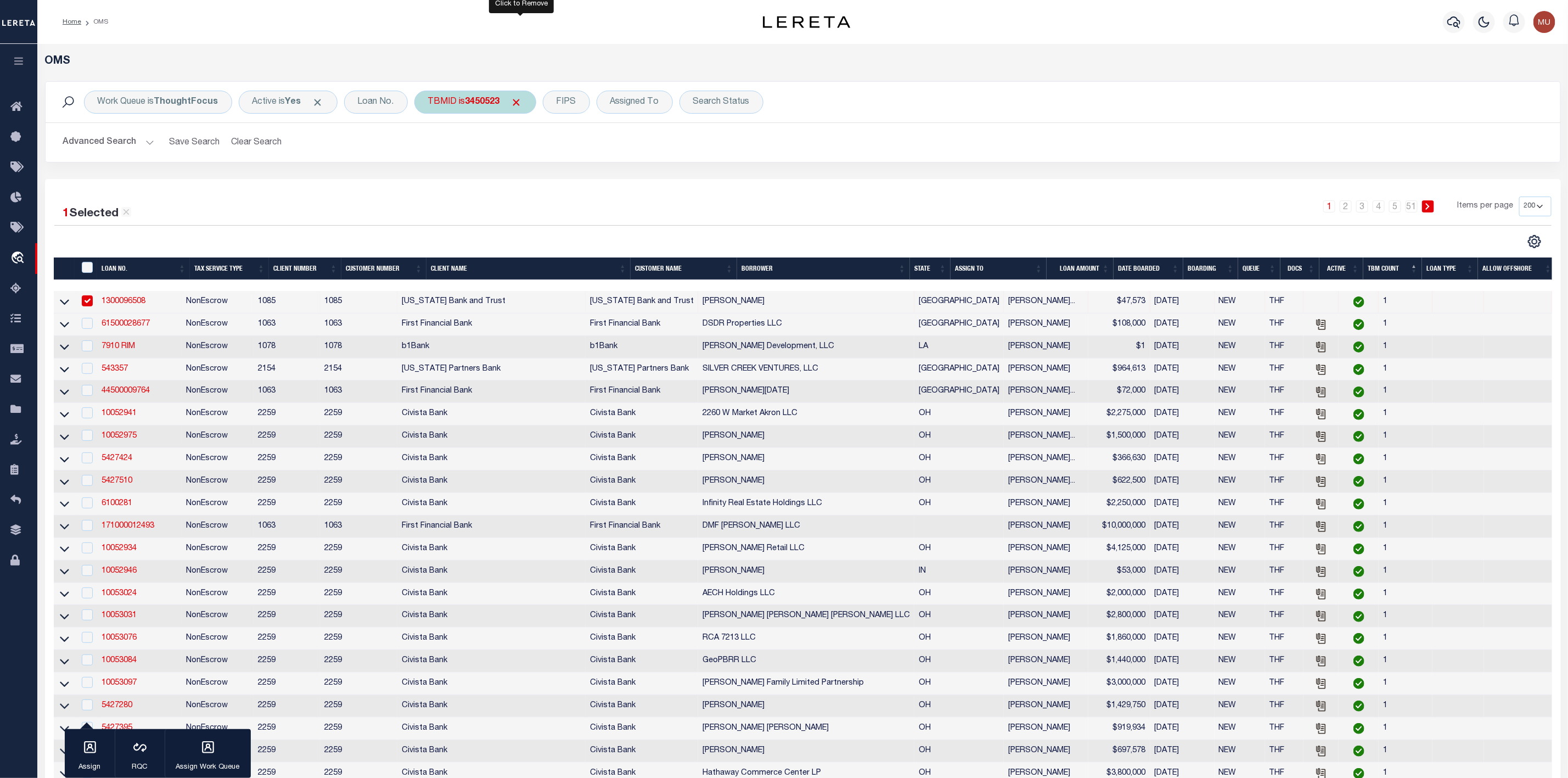
click at [520, 100] on span "Click to Remove" at bounding box center [516, 102] width 11 height 11
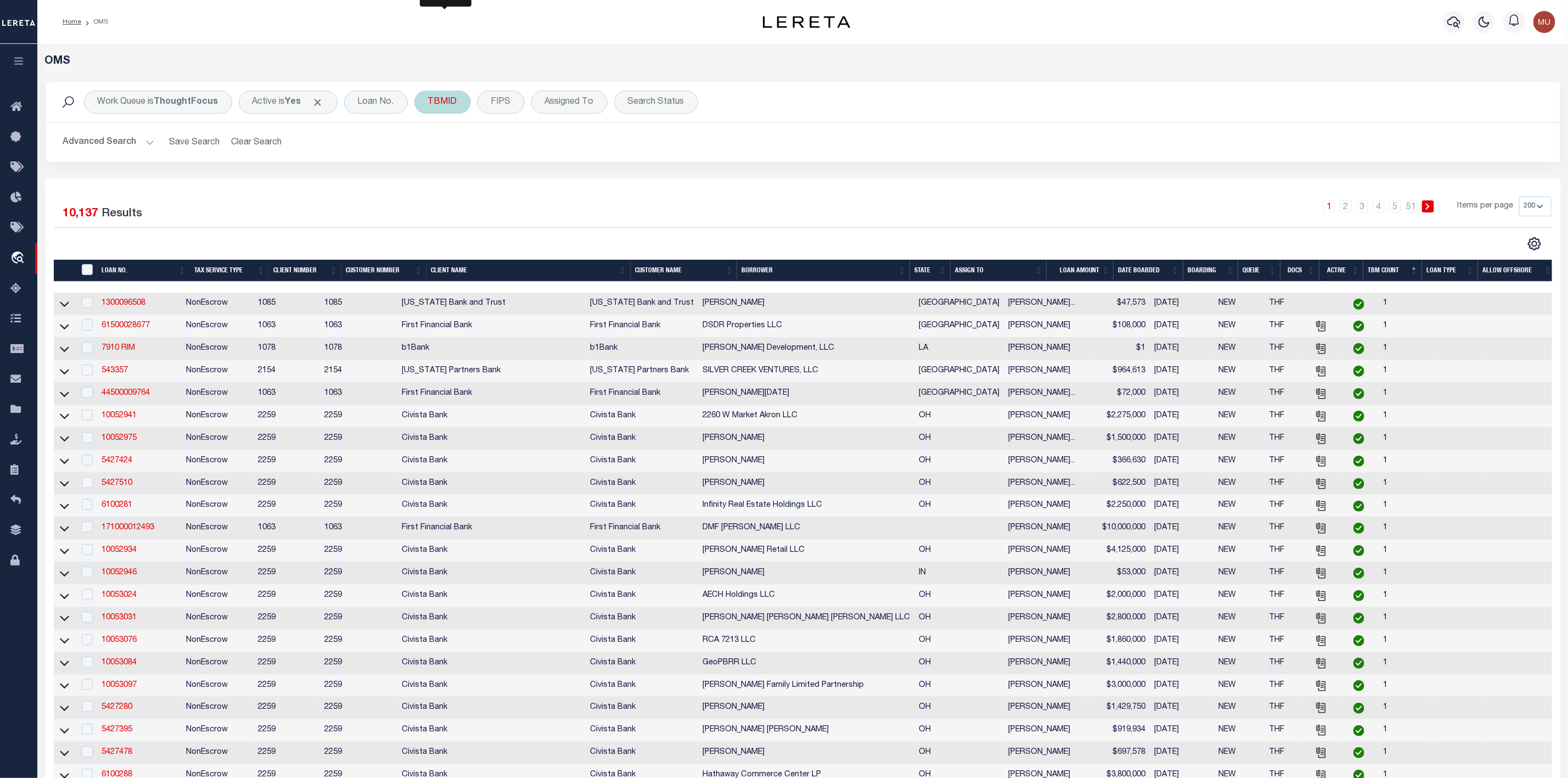
click at [440, 106] on div "TBMID" at bounding box center [442, 102] width 56 height 23
click at [466, 155] on input "number" at bounding box center [509, 151] width 162 height 20
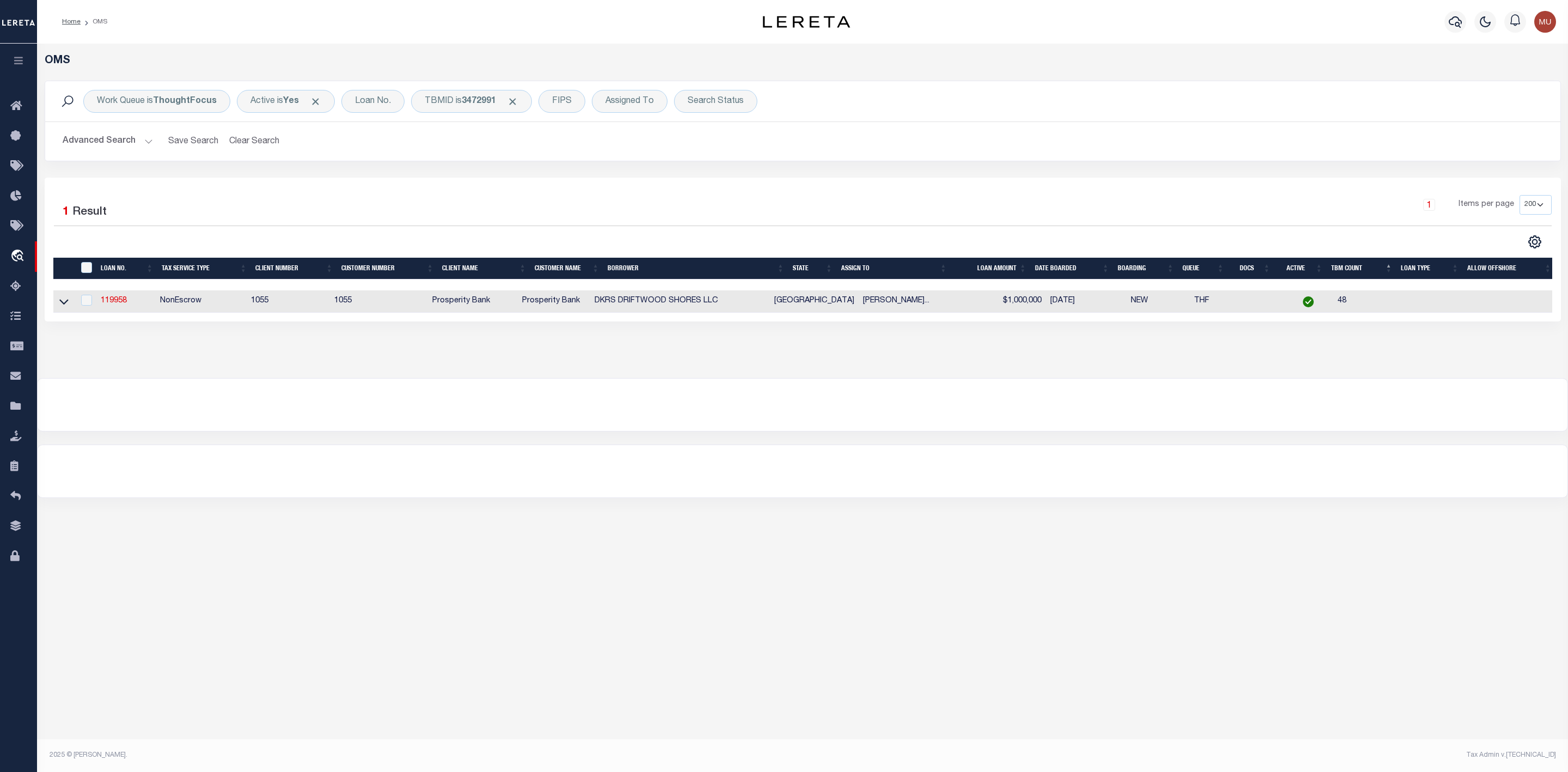
click at [106, 308] on td "119958" at bounding box center [126, 301] width 59 height 23
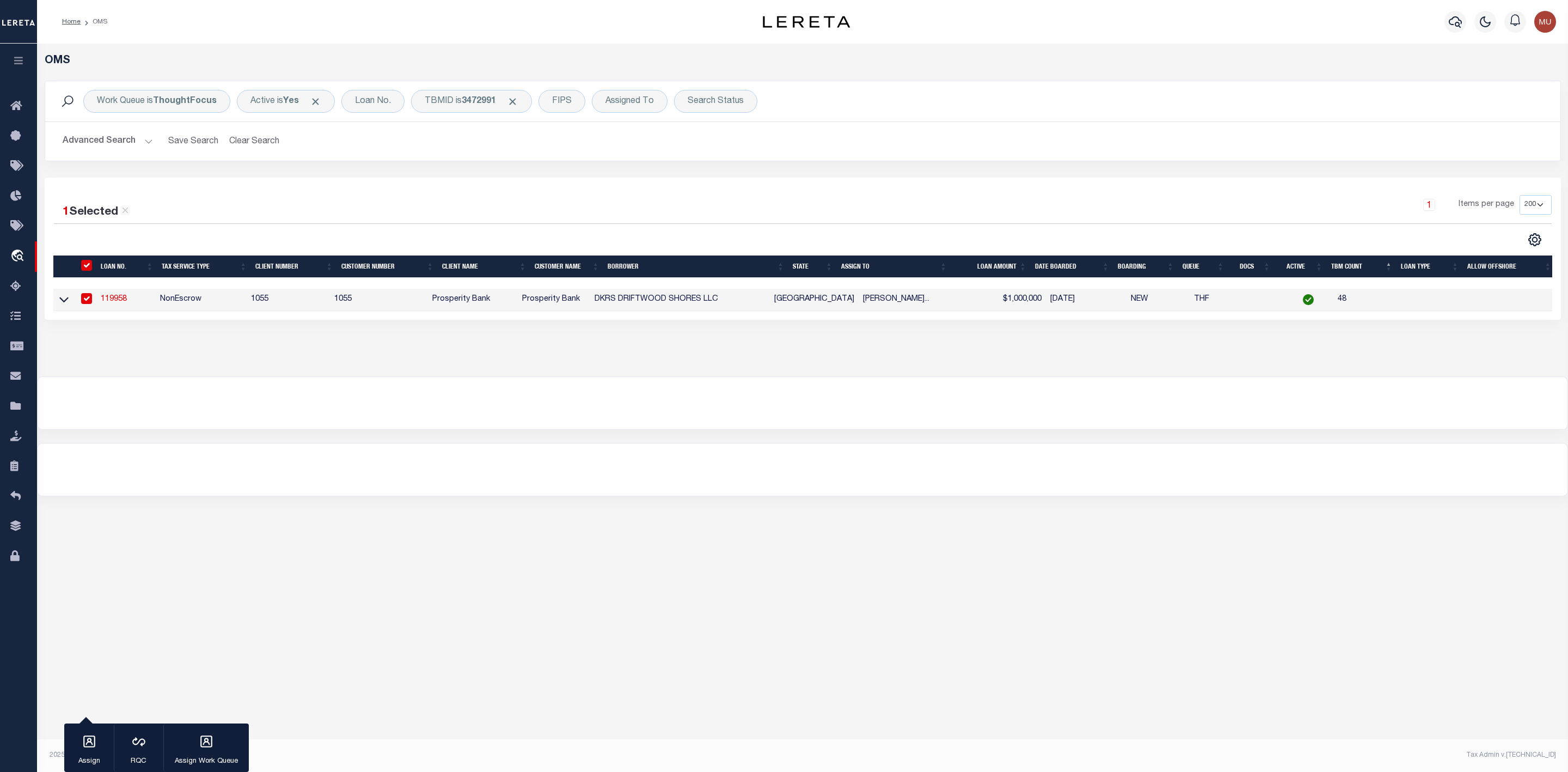
click at [109, 302] on link "119958" at bounding box center [114, 299] width 26 height 8
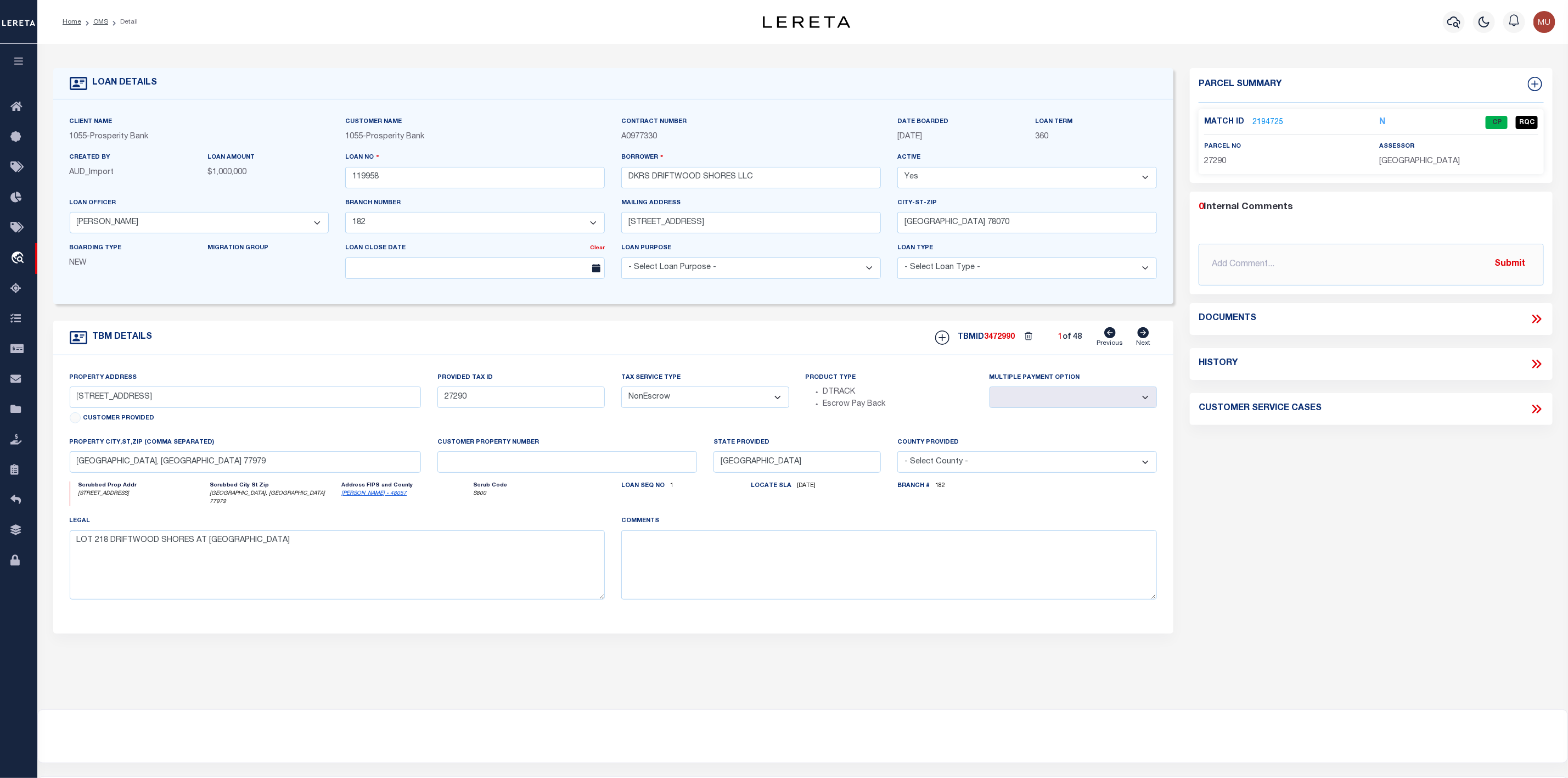
click at [1261, 112] on div "Match ID 2194725 N CP RQC parcel no 27290" at bounding box center [1371, 141] width 345 height 65
click at [1261, 121] on link "2194725" at bounding box center [1267, 122] width 30 height 11
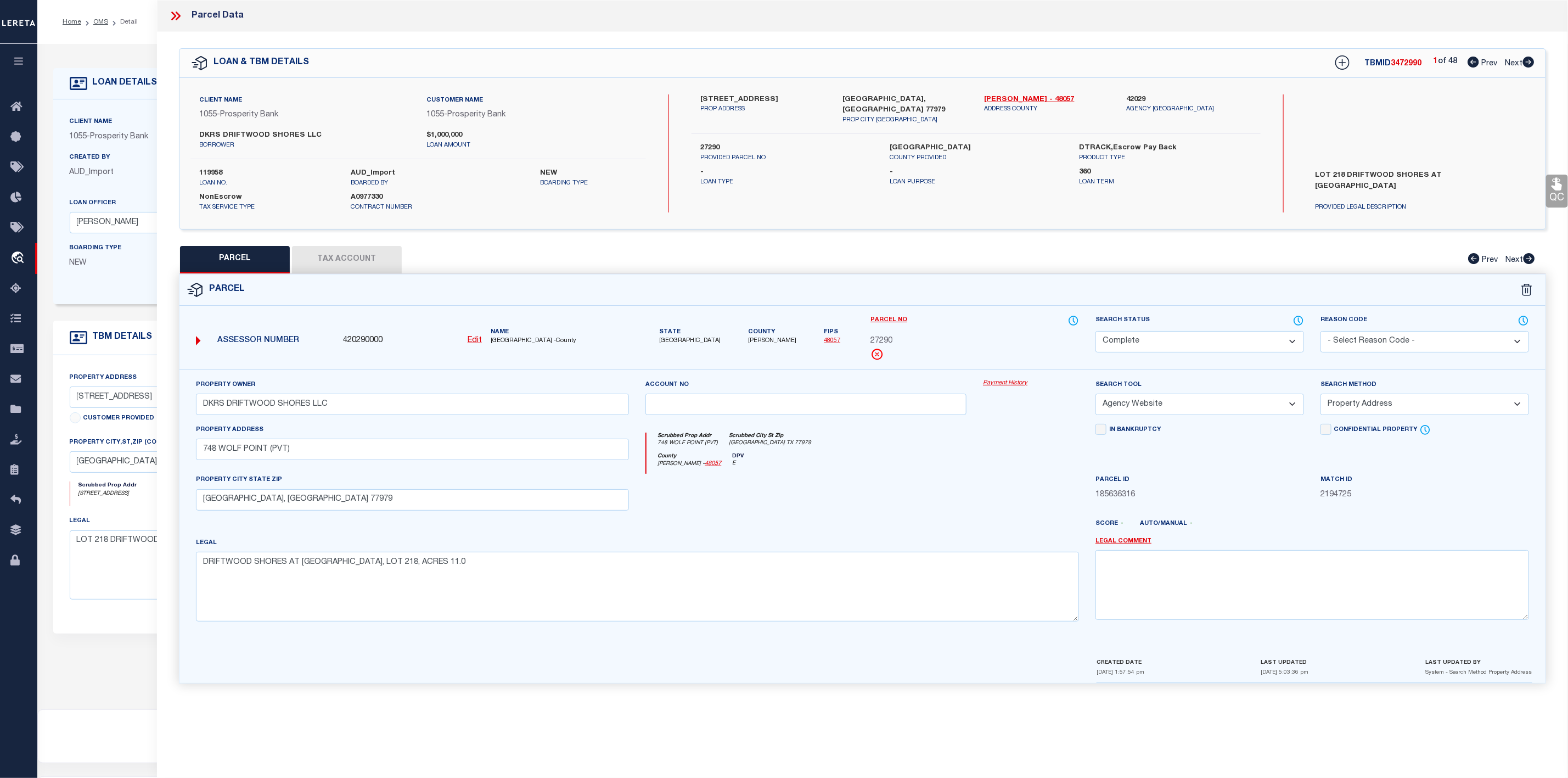
click at [175, 12] on icon at bounding box center [175, 16] width 14 height 14
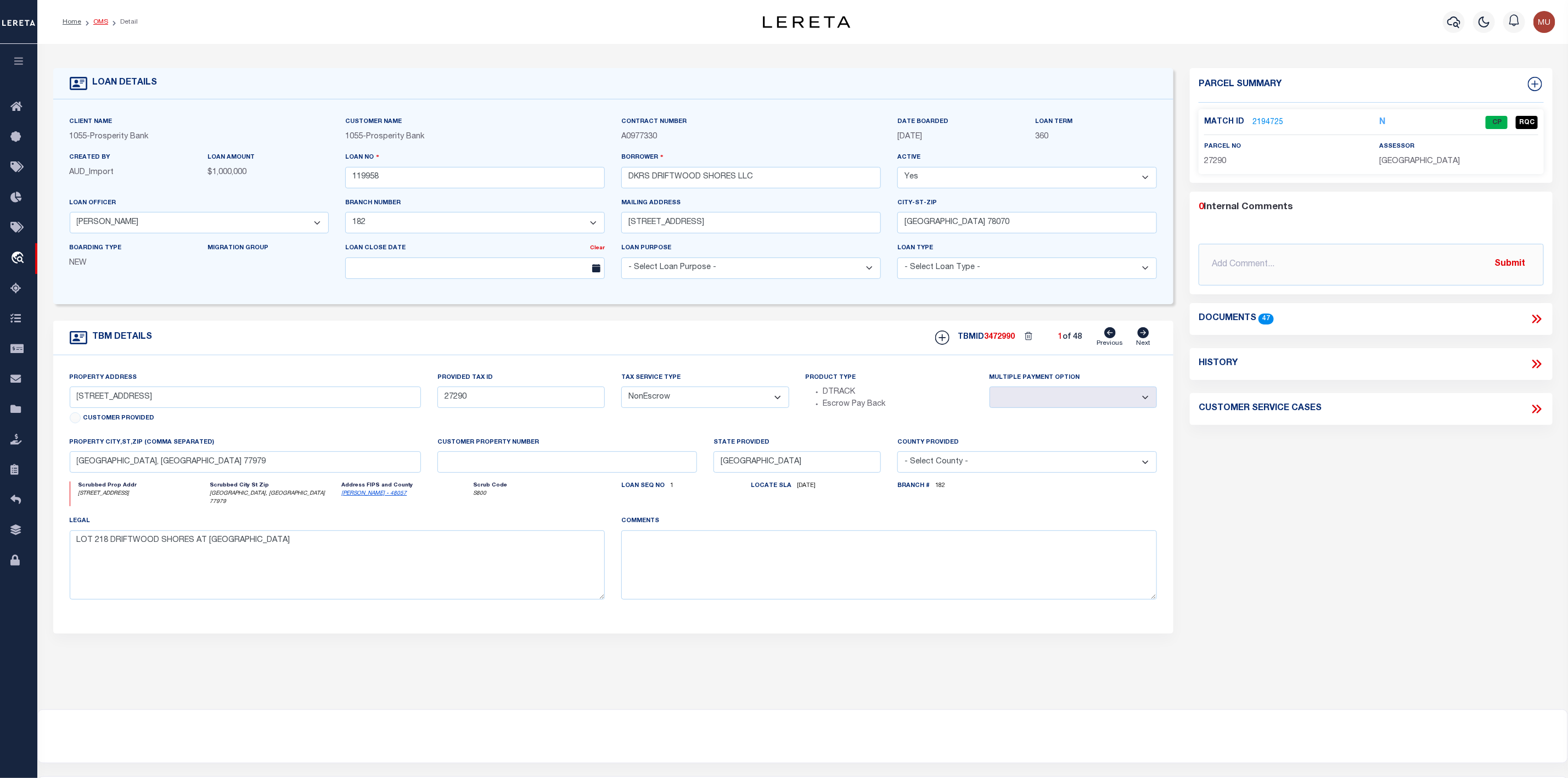
click at [94, 25] on link "OMS" at bounding box center [101, 22] width 15 height 7
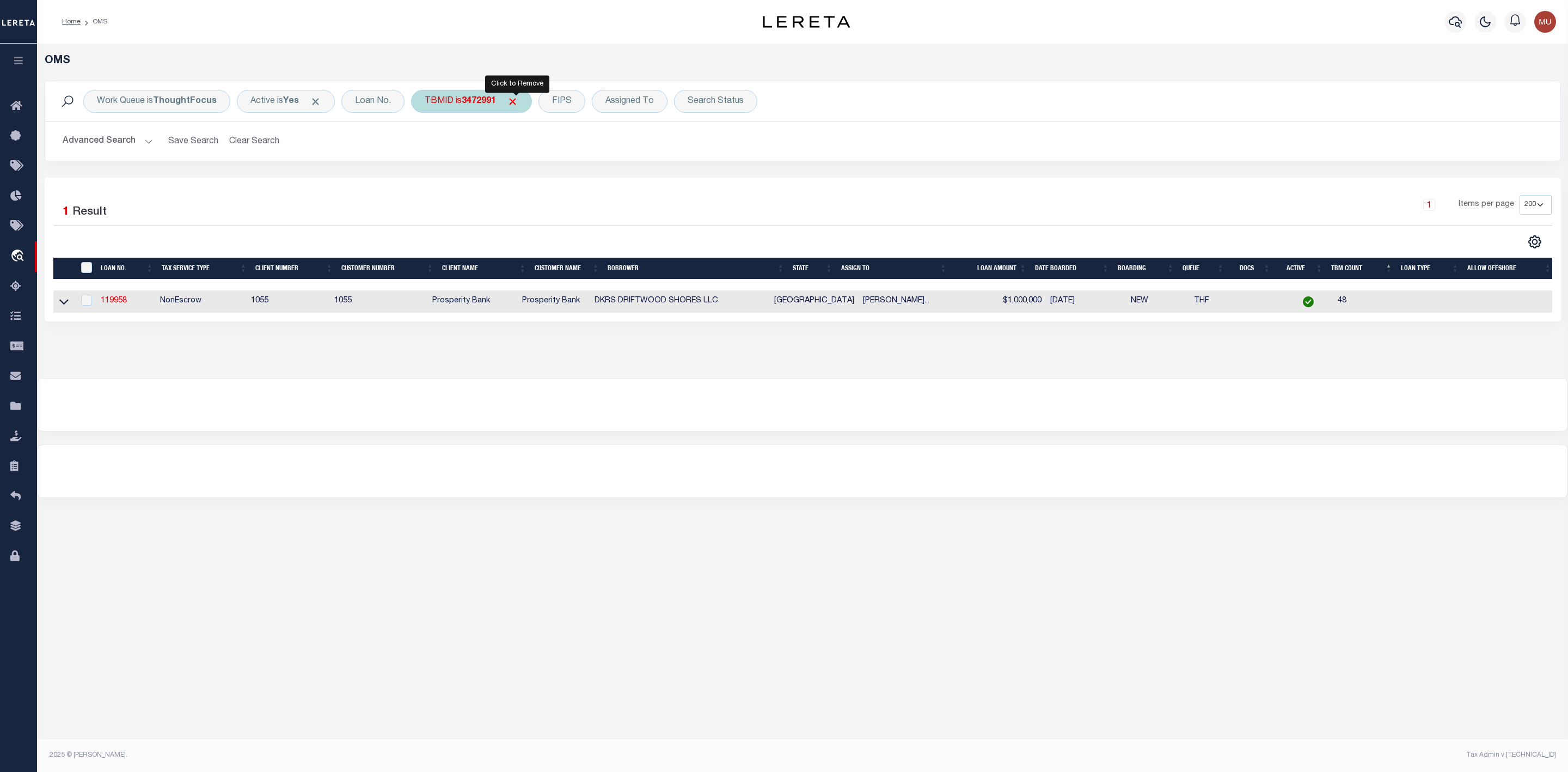
click at [516, 105] on span "Click to Remove" at bounding box center [512, 101] width 11 height 11
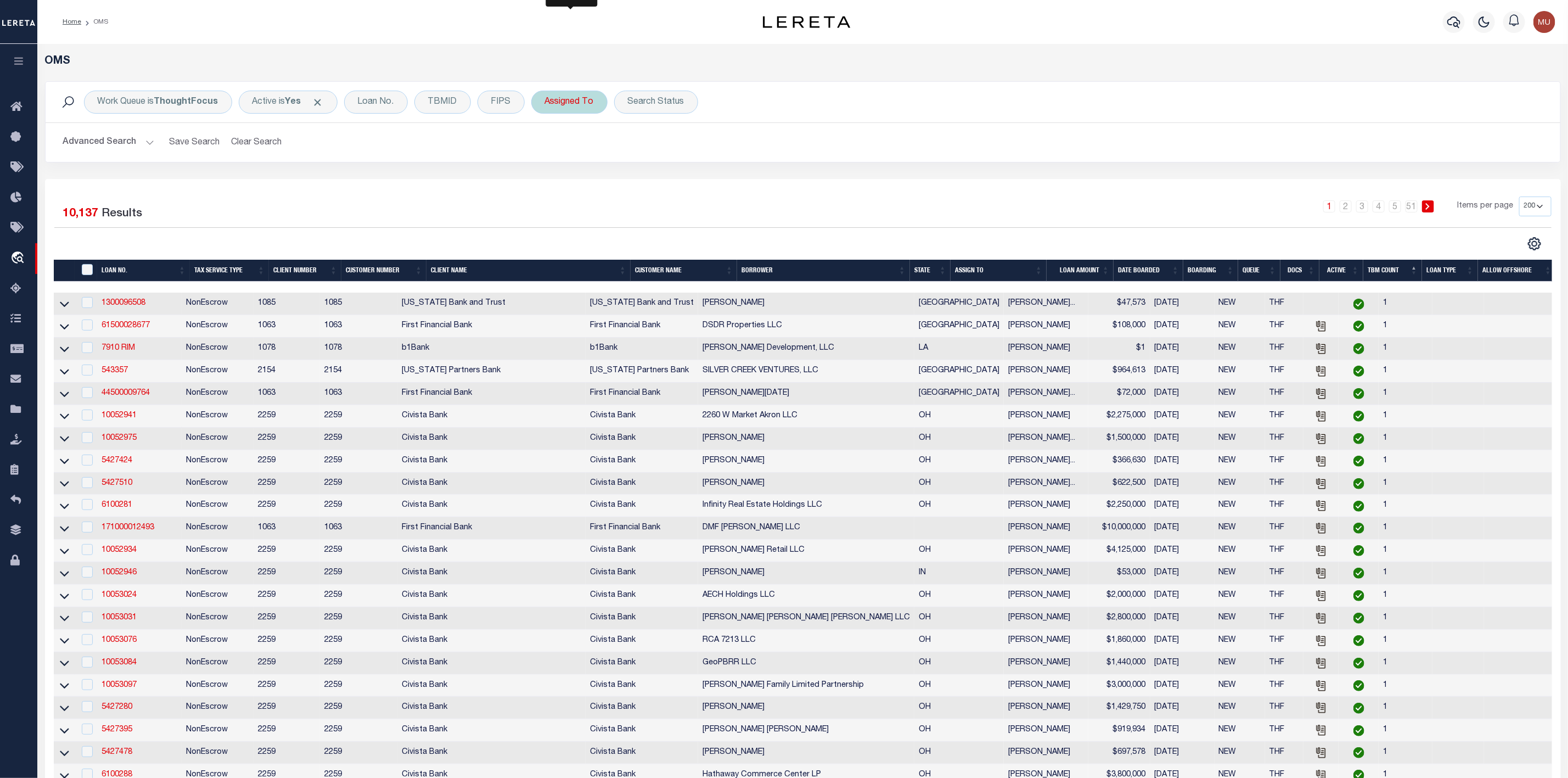
click at [577, 104] on div "Assigned To" at bounding box center [569, 102] width 77 height 23
click at [581, 156] on select "--Unassigned-- [PERSON_NAME] [PERSON_NAME] [PERSON_NAME] [PERSON_NAME], [PERSON…" at bounding box center [626, 156] width 162 height 20
click at [645, 101] on div "Search Status" at bounding box center [656, 102] width 84 height 23
click at [669, 160] on select "Automated Search Bad Parcel Complete Duplicate Parcel High Dollar Reporting In …" at bounding box center [709, 156] width 162 height 20
click at [631, 146] on select "Automated Search Bad Parcel Complete Duplicate Parcel High Dollar Reporting In …" at bounding box center [709, 156] width 162 height 20
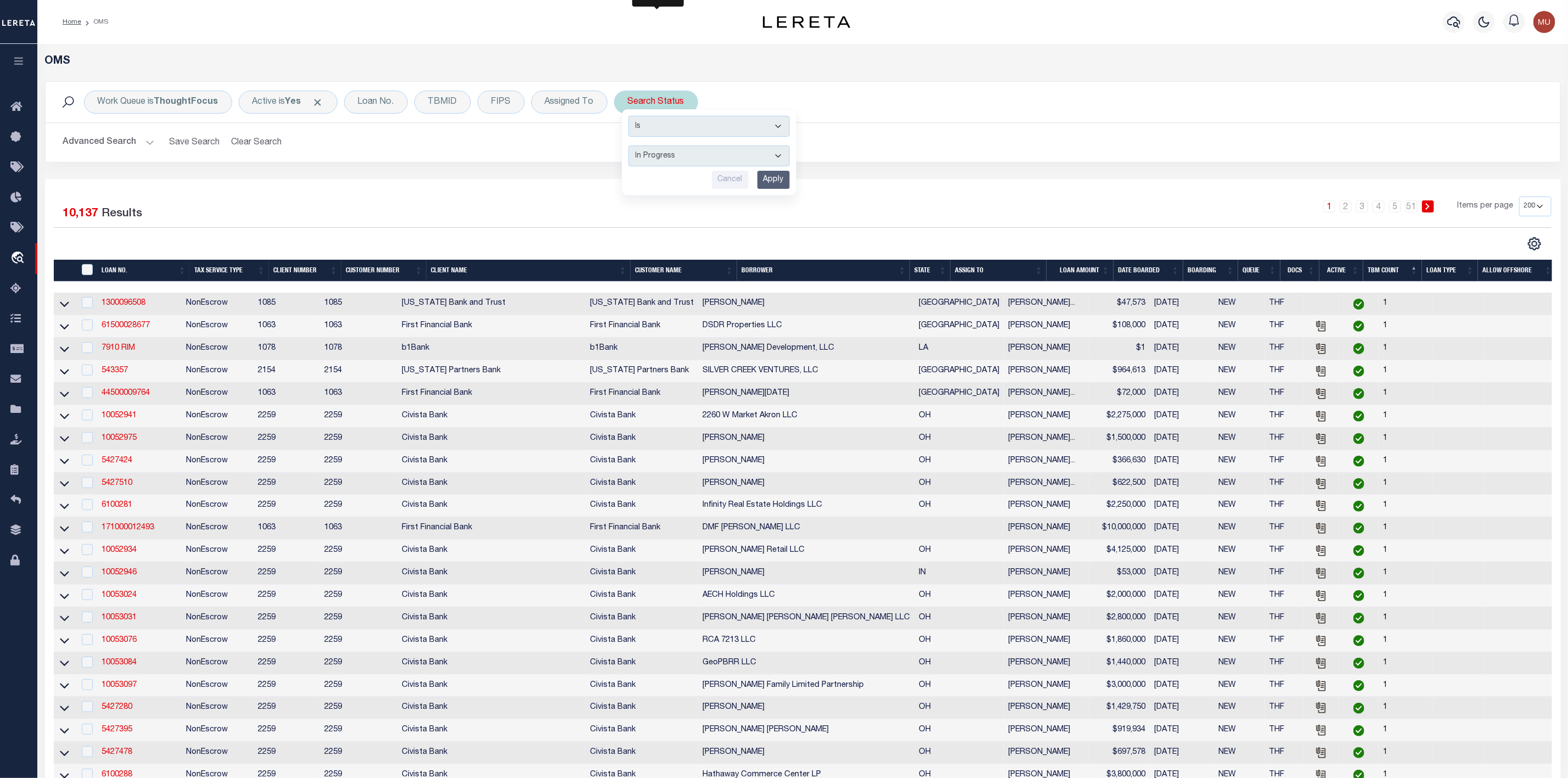
click at [780, 184] on input "Apply" at bounding box center [773, 180] width 33 height 18
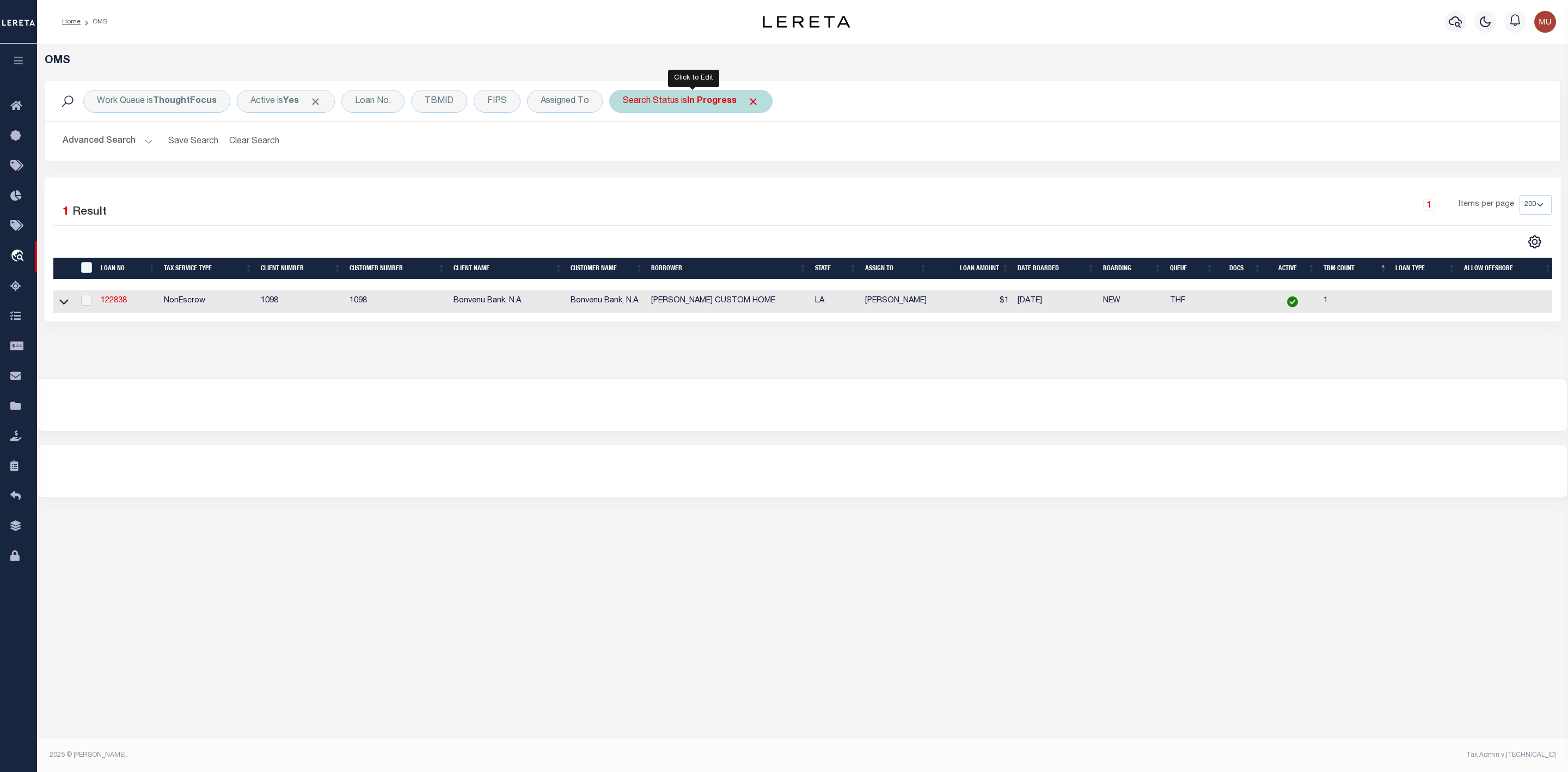
click at [685, 106] on div "Search Status is In Progress" at bounding box center [690, 101] width 163 height 23
click at [669, 154] on select "Automated Search Bad Parcel Complete Duplicate Parcel High Dollar Reporting In …" at bounding box center [703, 154] width 160 height 20
click at [626, 145] on select "Automated Search Bad Parcel Complete Duplicate Parcel High Dollar Reporting In …" at bounding box center [703, 154] width 160 height 20
click at [766, 188] on input "Apply" at bounding box center [767, 179] width 32 height 18
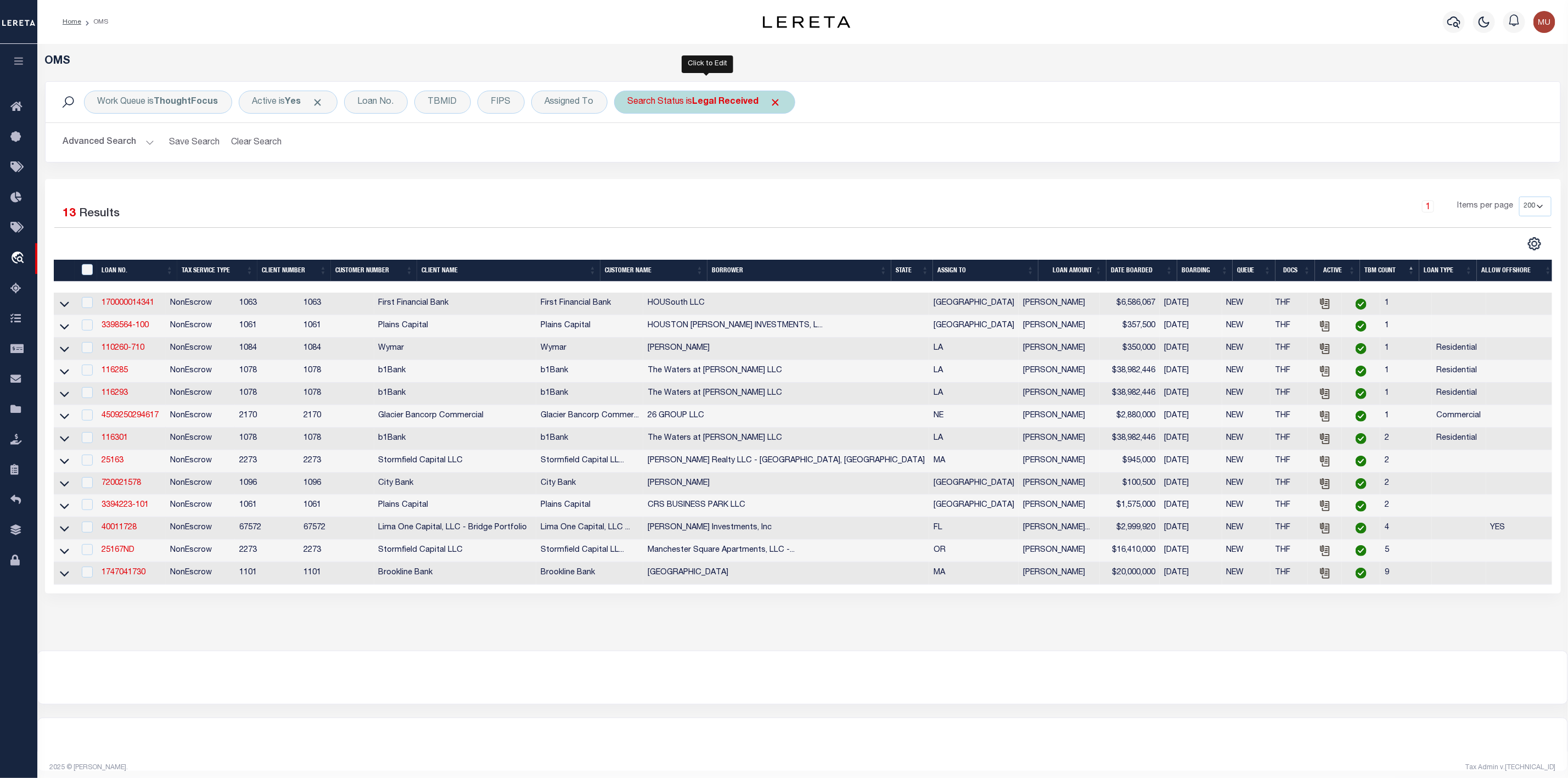
click at [722, 101] on b "Legal Received" at bounding box center [726, 102] width 66 height 9
click at [699, 162] on select "Automated Search Bad Parcel Complete Duplicate Parcel High Dollar Reporting In …" at bounding box center [709, 156] width 162 height 20
click at [631, 146] on select "Automated Search Bad Parcel Complete Duplicate Parcel High Dollar Reporting In …" at bounding box center [709, 156] width 162 height 20
click at [770, 181] on input "Apply" at bounding box center [773, 180] width 33 height 18
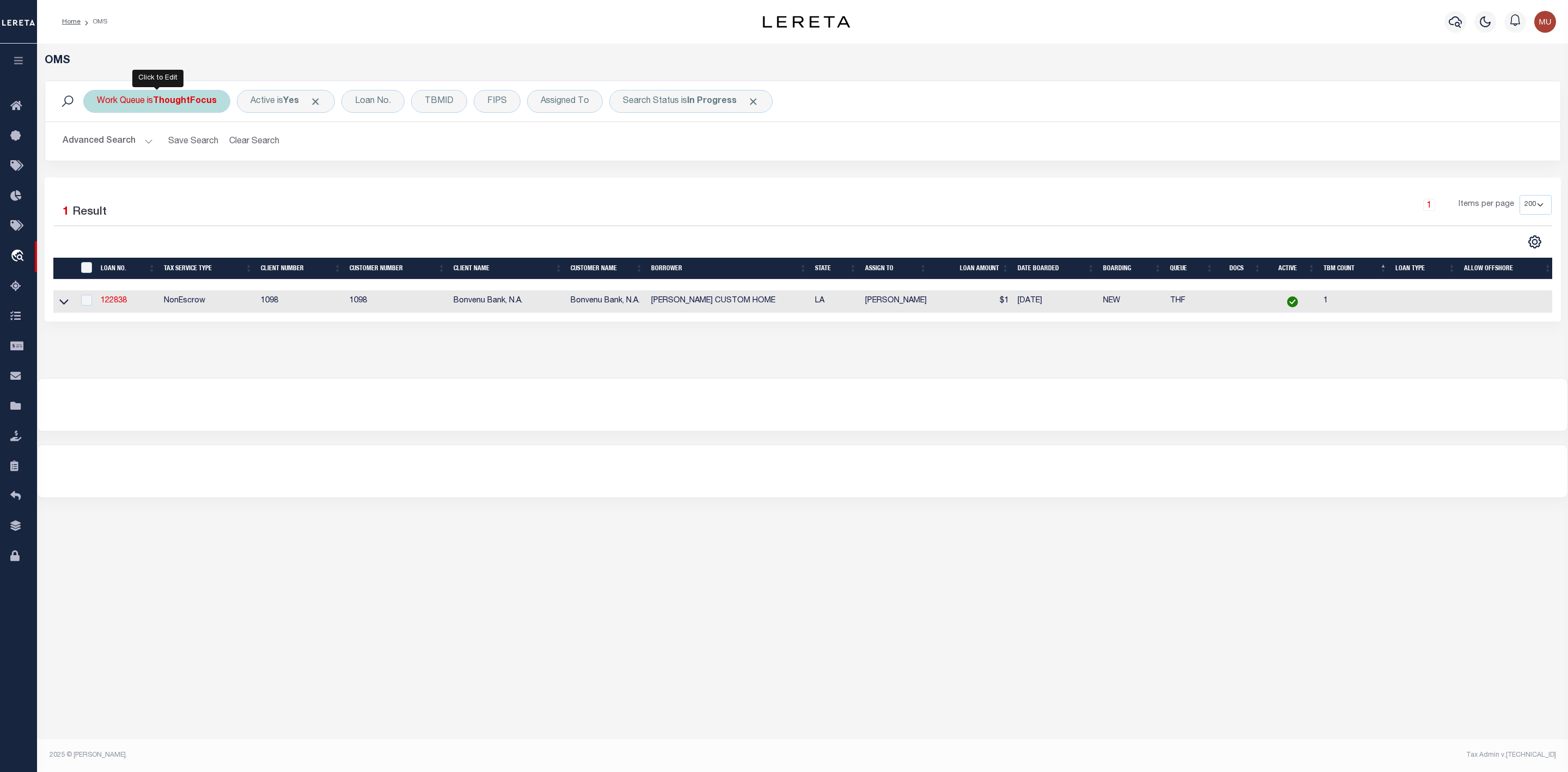
click at [181, 100] on b "ThoughtFocus" at bounding box center [184, 102] width 64 height 9
click at [176, 151] on select "--ALL-- General ThoughtFocus" at bounding box center [177, 154] width 160 height 20
click at [97, 145] on select "--ALL-- General ThoughtFocus" at bounding box center [177, 154] width 160 height 20
click at [235, 178] on input "Apply" at bounding box center [241, 179] width 32 height 18
